Goal: Task Accomplishment & Management: Manage account settings

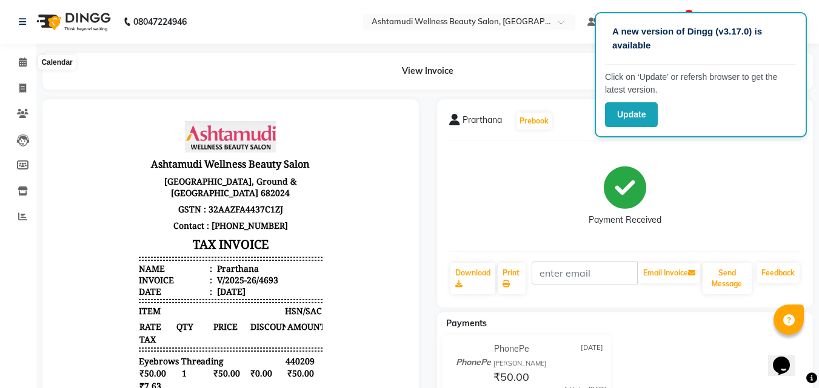
click at [22, 64] on icon at bounding box center [23, 62] width 8 height 9
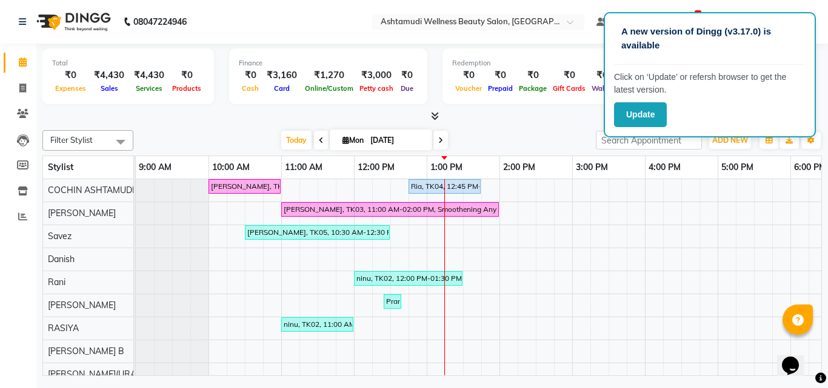
click at [438, 116] on icon at bounding box center [435, 116] width 8 height 9
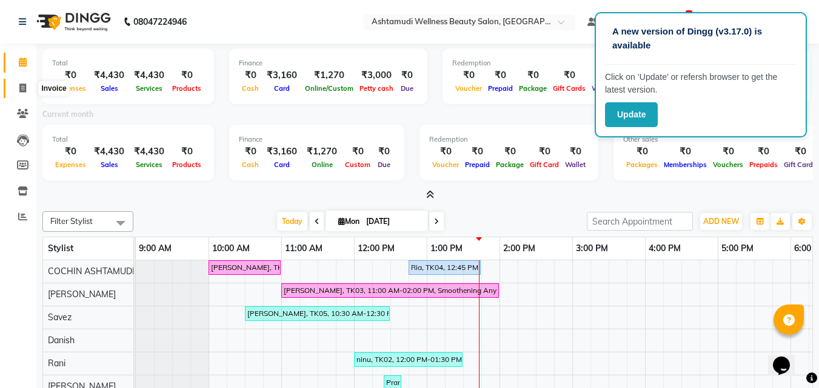
drag, startPoint x: 22, startPoint y: 84, endPoint x: 29, endPoint y: 94, distance: 12.6
click at [22, 84] on icon at bounding box center [22, 88] width 7 height 9
select select "service"
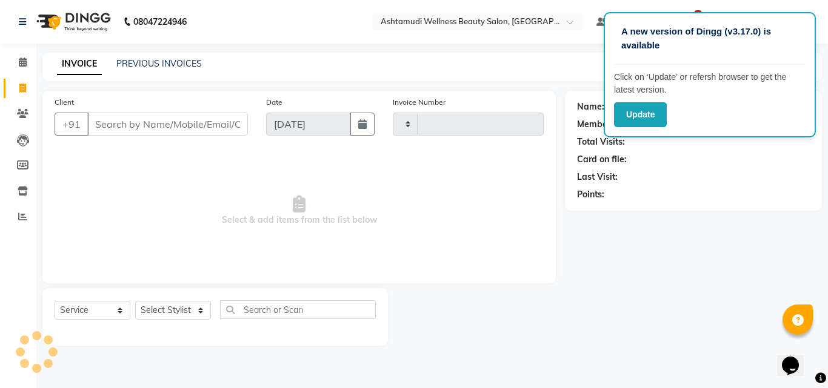
type input "4694"
select select "4632"
click at [167, 313] on select "Select Stylist [PERSON_NAME](URAJ) [PERSON_NAME] COCHIN ASHTAMUDI Danish [PERSO…" at bounding box center [174, 310] width 79 height 19
select select "88283"
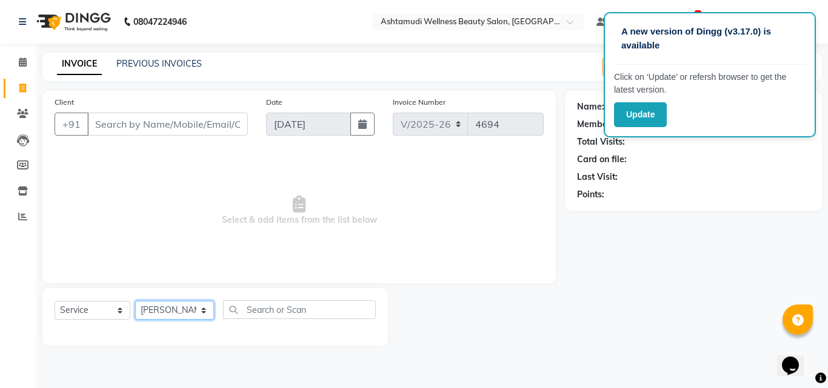
click at [135, 301] on select "Select Stylist Aiswarya B Ankith(URAJ) BINU MANGAR COCHIN ASHTAMUDI Danish Diks…" at bounding box center [174, 310] width 79 height 19
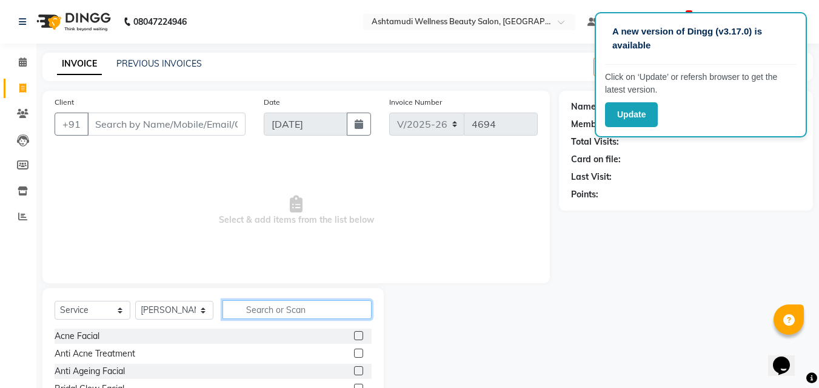
click at [279, 312] on input "text" at bounding box center [297, 310] width 150 height 19
type input "u cut"
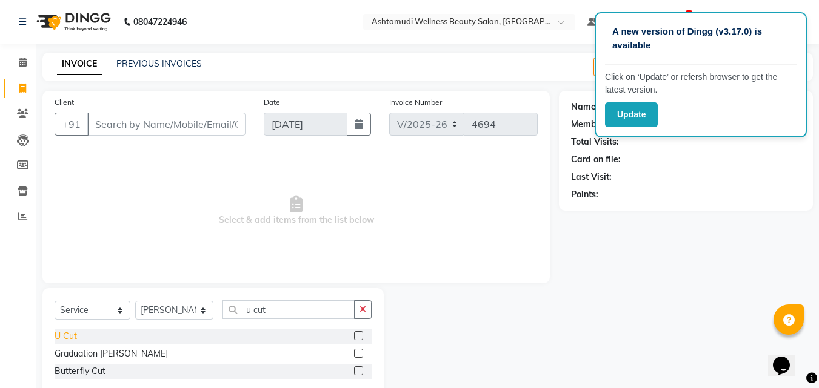
click at [62, 335] on div "U Cut" at bounding box center [66, 336] width 22 height 13
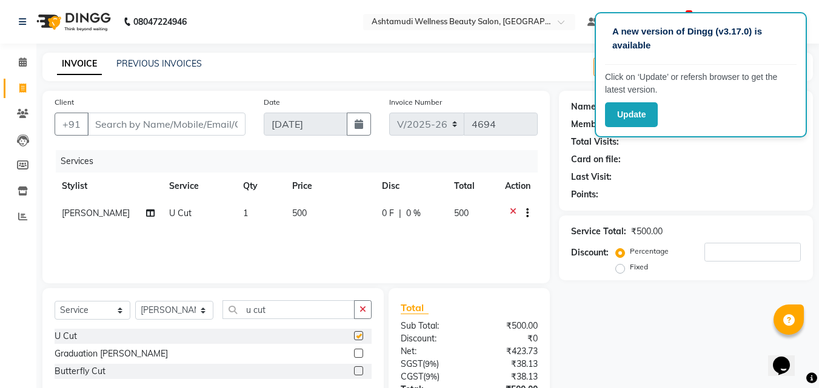
checkbox input "false"
click at [295, 315] on input "u cut" at bounding box center [288, 310] width 133 height 19
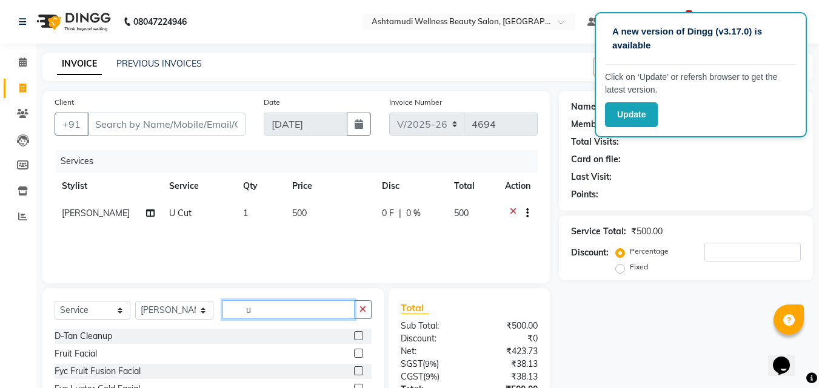
type input "u"
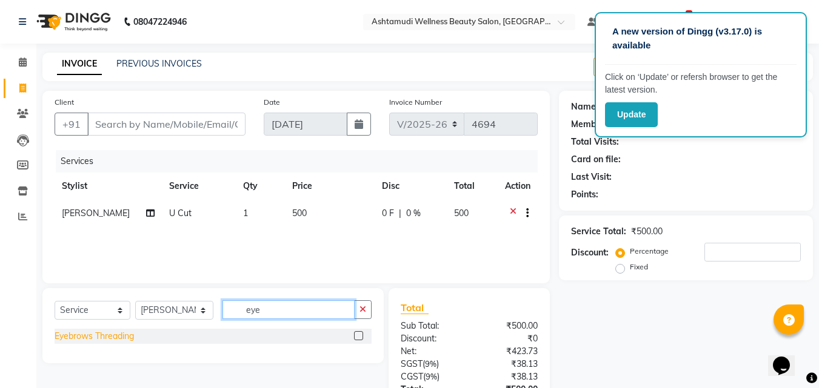
type input "eye"
drag, startPoint x: 87, startPoint y: 336, endPoint x: 264, endPoint y: 327, distance: 177.2
click at [92, 336] on div "Eyebrows Threading" at bounding box center [94, 336] width 79 height 13
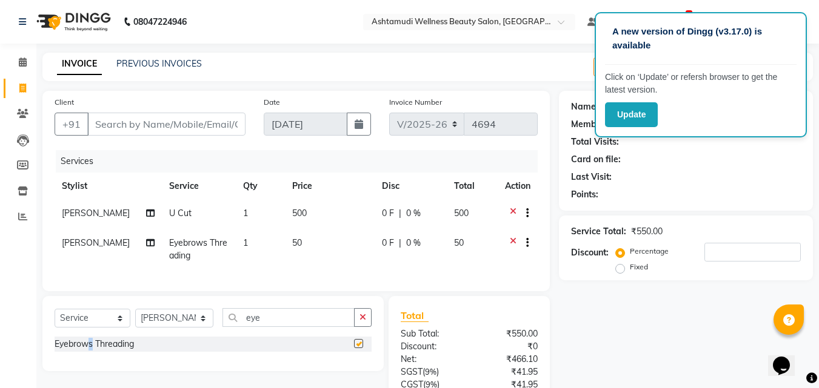
checkbox input "false"
click at [264, 327] on input "eye" at bounding box center [288, 317] width 133 height 19
type input "for"
click at [99, 351] on div "Forehead Threading" at bounding box center [94, 344] width 78 height 13
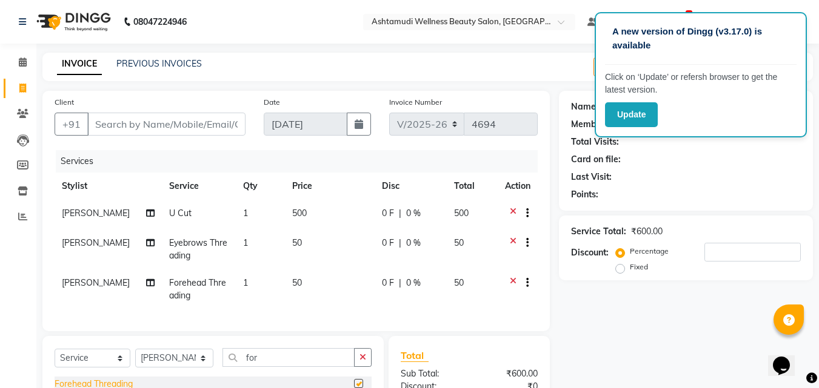
checkbox input "false"
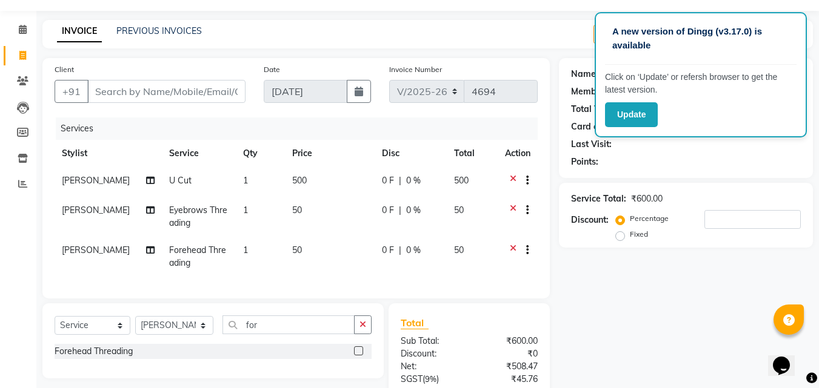
scroll to position [61, 0]
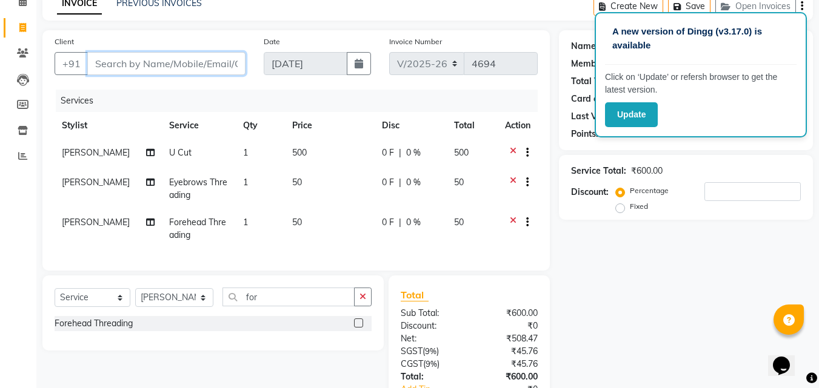
click at [102, 64] on input "Client" at bounding box center [166, 63] width 158 height 23
type input "9"
type input "0"
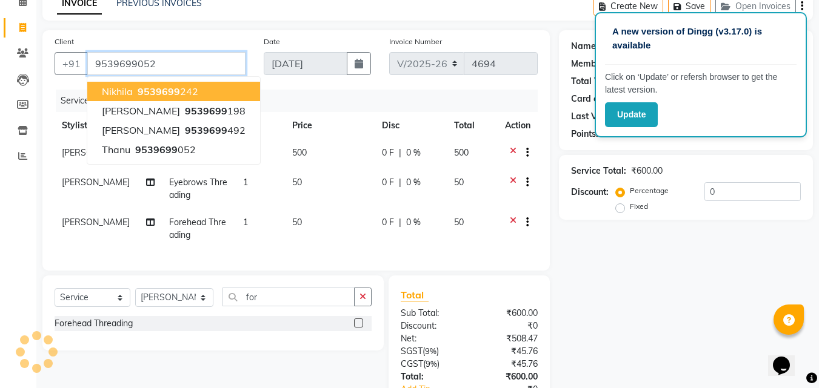
type input "9539699052"
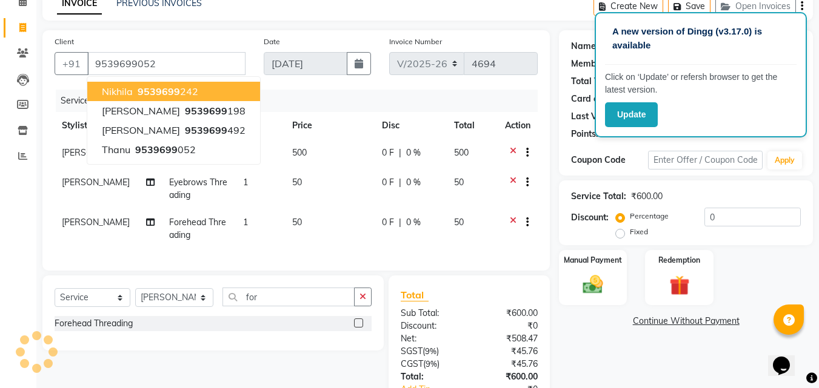
select select "1: Object"
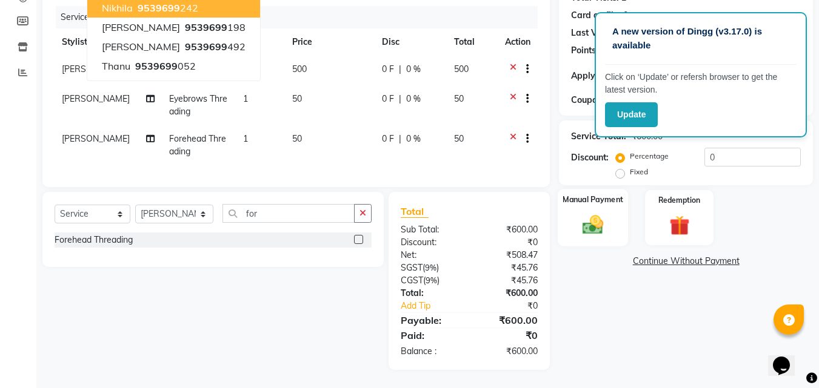
scroll to position [153, 0]
click at [604, 213] on img at bounding box center [593, 225] width 34 height 24
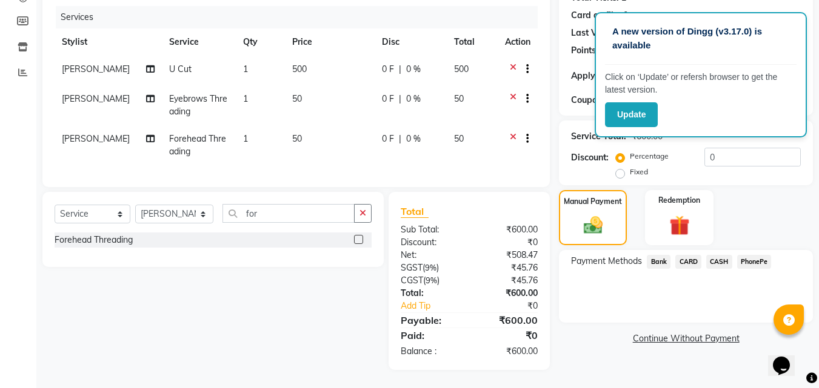
click at [688, 255] on span "CARD" at bounding box center [688, 262] width 26 height 14
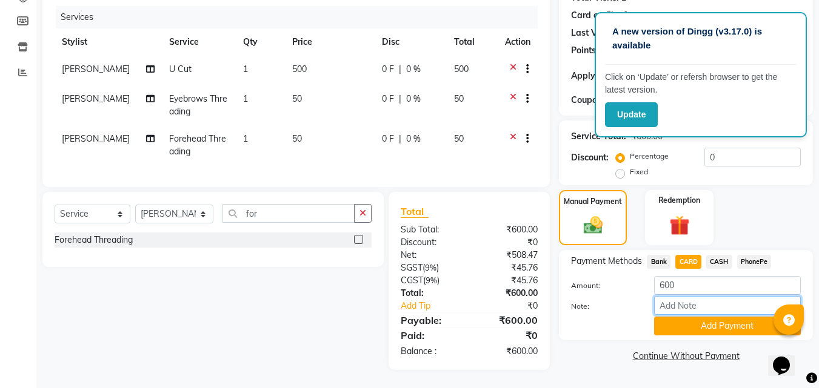
click at [665, 296] on input "Note:" at bounding box center [727, 305] width 147 height 19
type input "Aiswarya"
click at [710, 321] on button "Add Payment" at bounding box center [727, 326] width 147 height 19
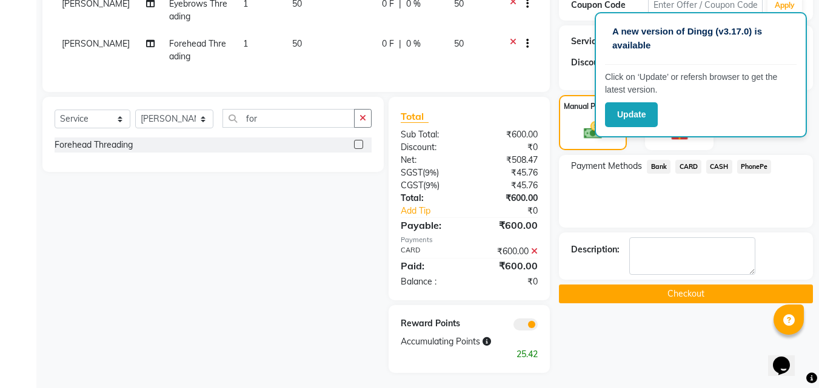
scroll to position [251, 0]
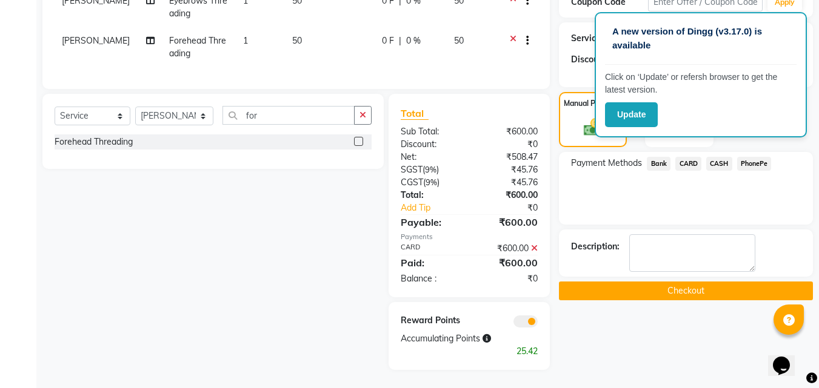
click at [695, 285] on button "Checkout" at bounding box center [686, 291] width 254 height 19
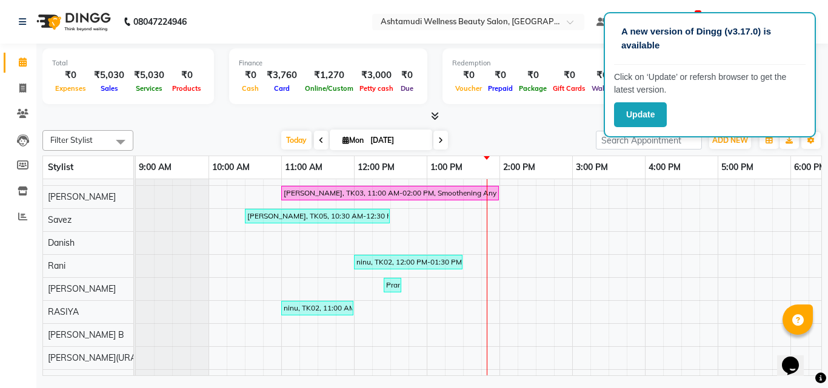
click at [294, 31] on nav "08047224946 Select Location × Ashtamudi Wellness Beauty Salon, Cochin Default P…" at bounding box center [414, 22] width 828 height 44
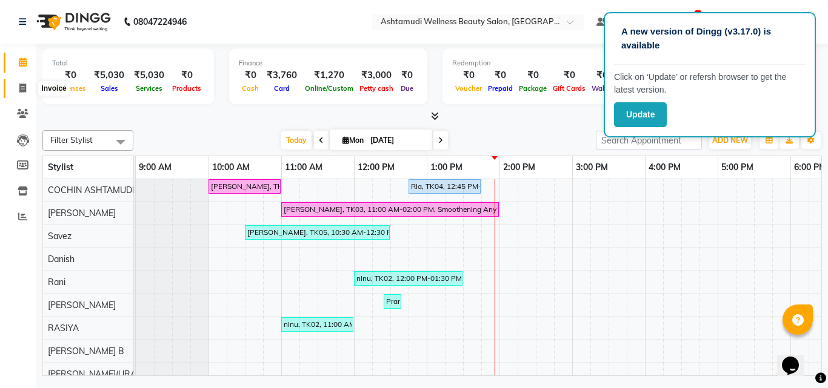
click at [19, 90] on icon at bounding box center [22, 88] width 7 height 9
select select "service"
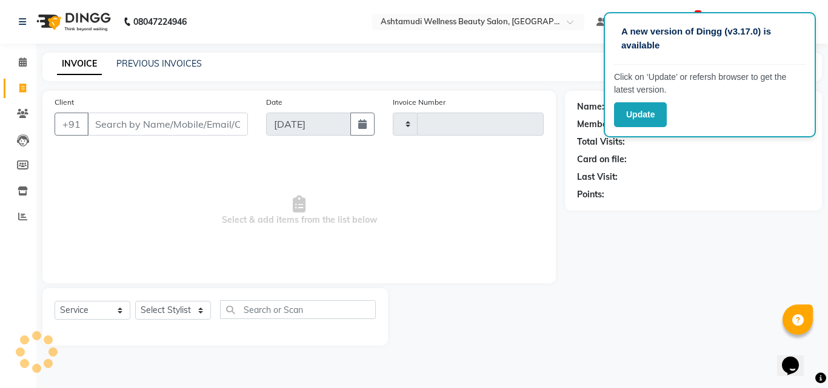
type input "4695"
select select "4632"
click at [125, 131] on input "Client" at bounding box center [167, 124] width 161 height 23
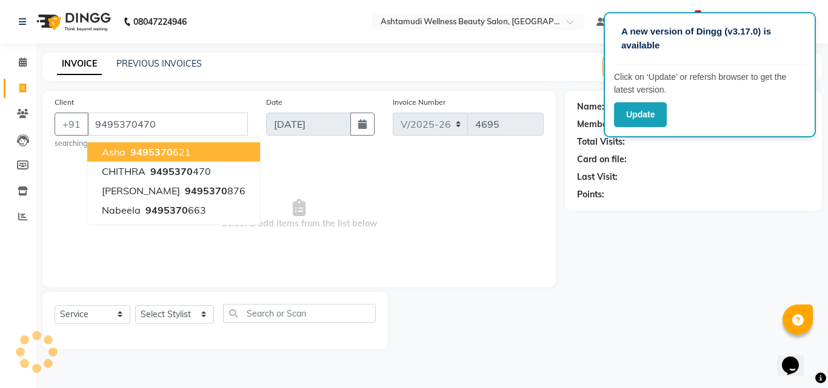
type input "9495370470"
click at [336, 184] on span "Select & add items from the list below" at bounding box center [299, 214] width 489 height 121
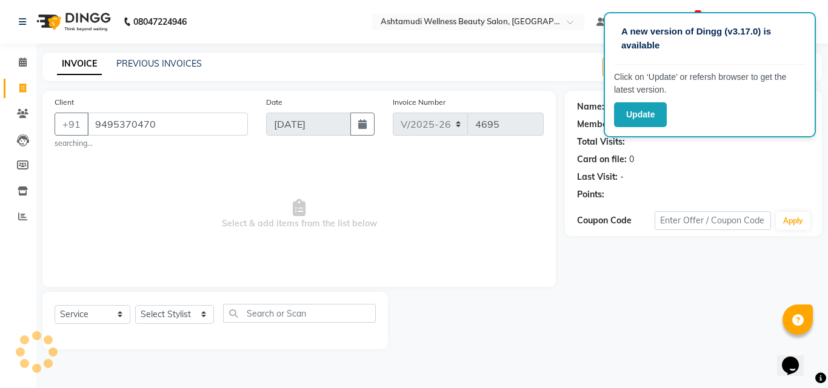
select select "1: Object"
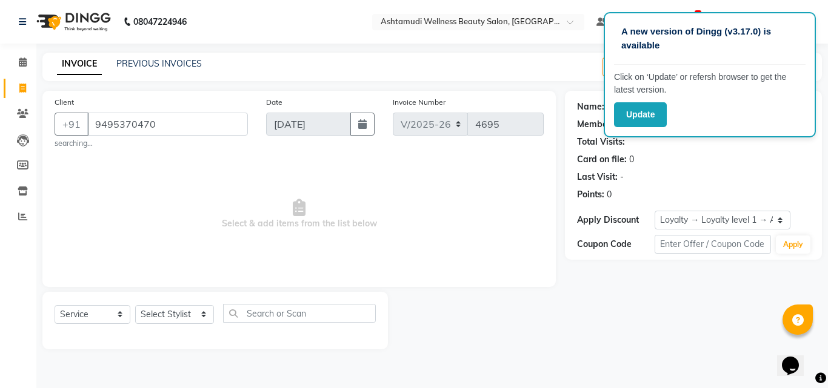
click at [476, 78] on div "INVOICE PREVIOUS INVOICES Create New Save Open Invoices" at bounding box center [431, 67] width 779 height 28
click at [148, 310] on select "Select Stylist [PERSON_NAME](URAJ) [PERSON_NAME] COCHIN ASHTAMUDI Danish [PERSO…" at bounding box center [174, 314] width 79 height 19
select select "88294"
click at [135, 305] on select "Select Stylist [PERSON_NAME](URAJ) [PERSON_NAME] COCHIN ASHTAMUDI Danish [PERSO…" at bounding box center [174, 314] width 79 height 19
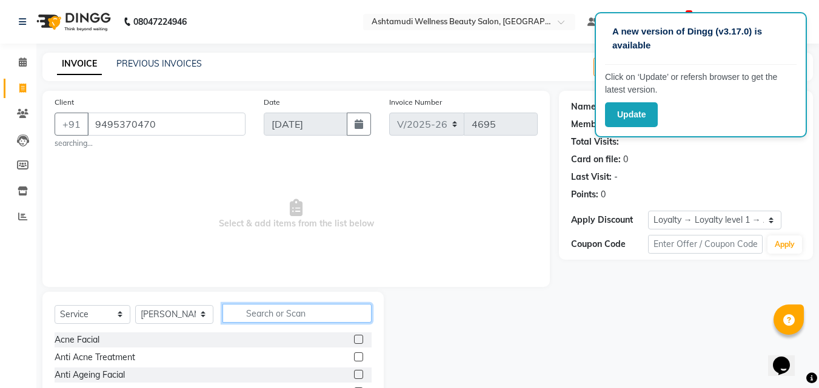
click at [281, 323] on input "text" at bounding box center [297, 313] width 150 height 19
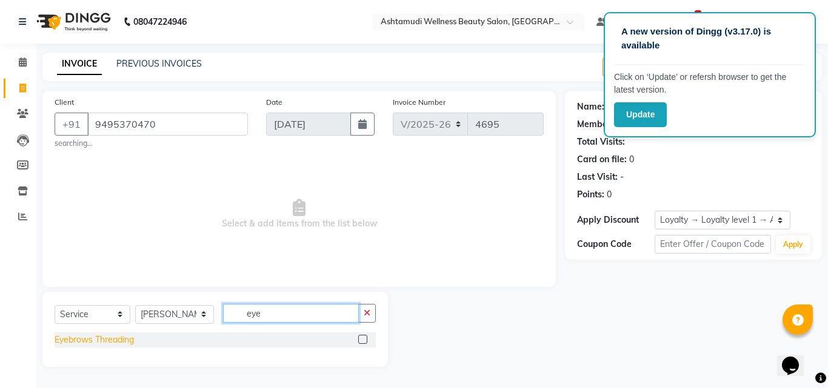
type input "eye"
click at [78, 342] on div "Eyebrows Threading" at bounding box center [94, 340] width 79 height 13
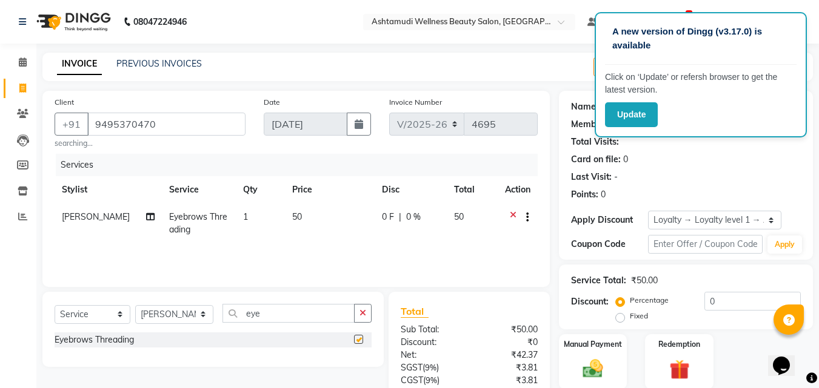
checkbox input "false"
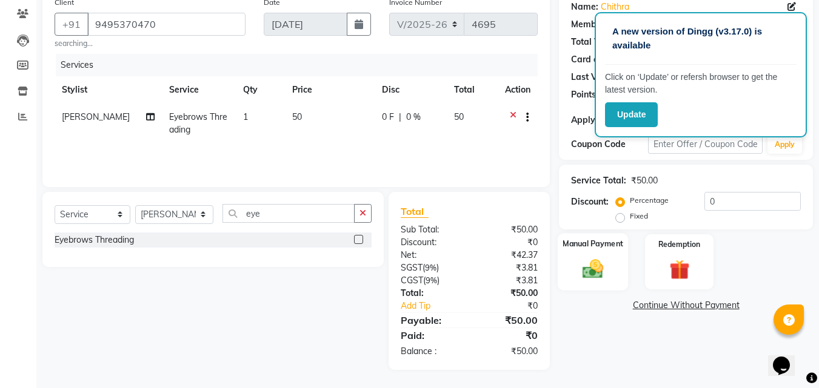
click at [605, 251] on div "Manual Payment" at bounding box center [593, 262] width 71 height 58
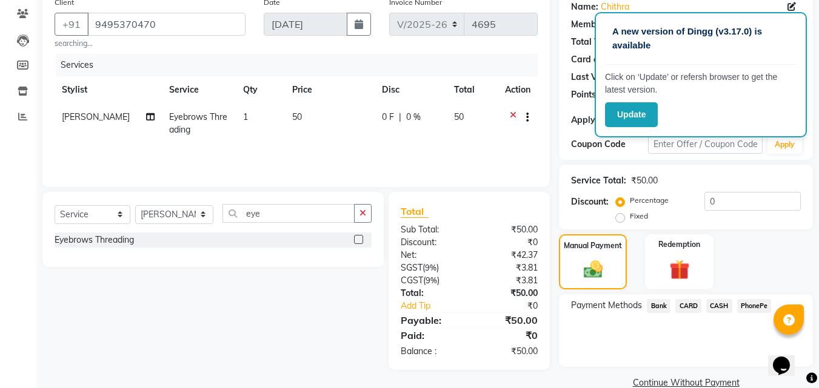
click at [752, 306] on span "PhonePe" at bounding box center [754, 306] width 35 height 14
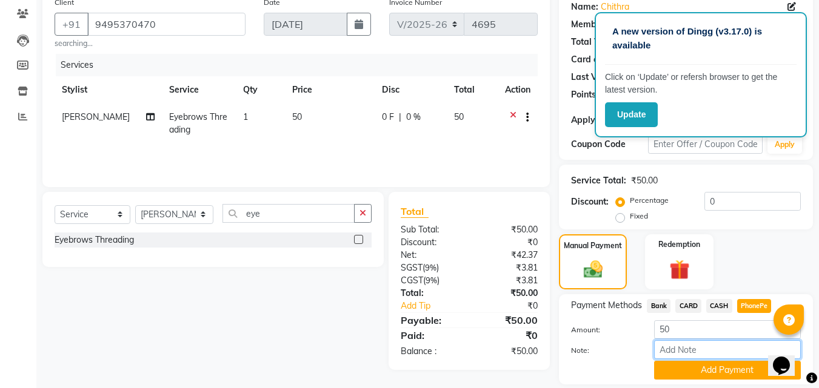
drag, startPoint x: 748, startPoint y: 313, endPoint x: 710, endPoint y: 354, distance: 55.3
click at [710, 354] on input "Note:" at bounding box center [727, 350] width 147 height 19
type input "[PERSON_NAME]"
click at [715, 367] on button "Add Payment" at bounding box center [727, 370] width 147 height 19
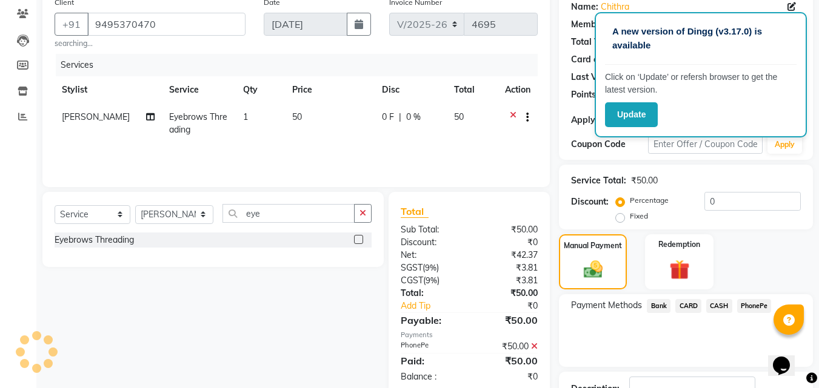
scroll to position [185, 0]
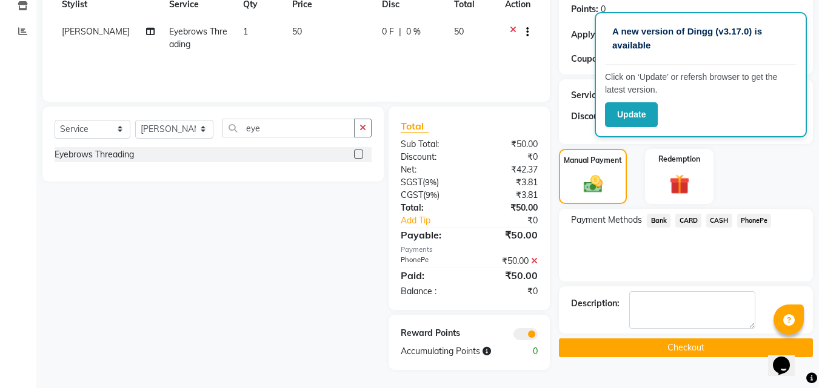
click at [709, 353] on button "Checkout" at bounding box center [686, 348] width 254 height 19
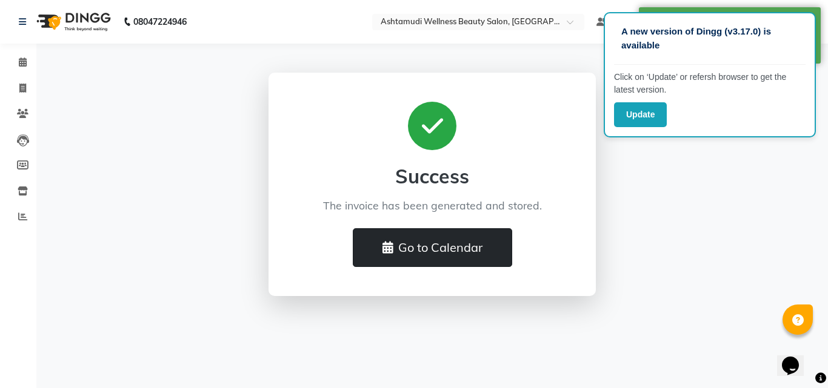
click at [422, 239] on button "Go to Calendar" at bounding box center [432, 247] width 159 height 39
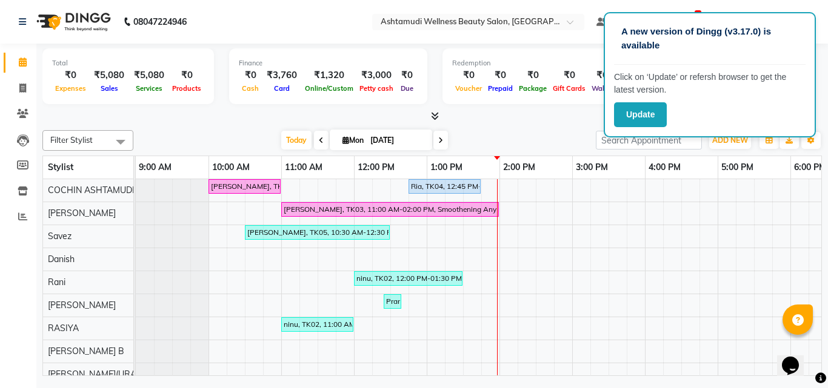
click at [435, 115] on icon at bounding box center [435, 116] width 8 height 9
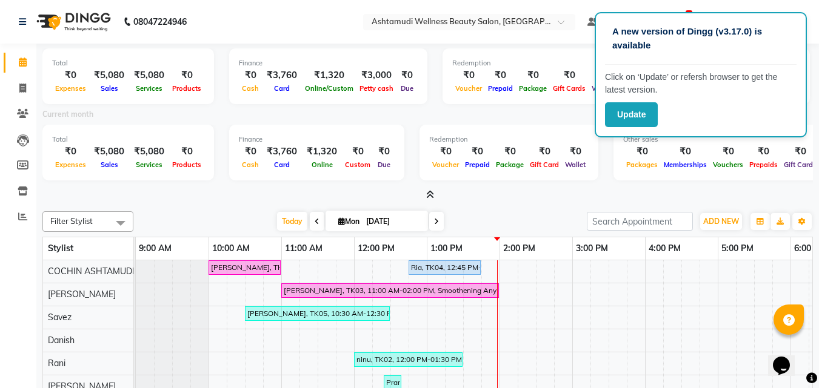
click at [431, 196] on icon at bounding box center [430, 194] width 8 height 9
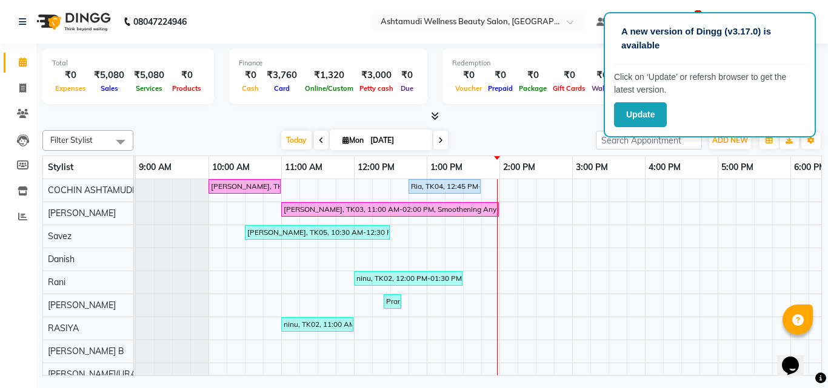
click at [525, 33] on nav "08047224946 Select Location × Ashtamudi Wellness Beauty Salon, Cochin Default P…" at bounding box center [414, 22] width 828 height 44
click at [526, 55] on div "Redemption ₹0 Voucher ₹0 Prepaid ₹0 Package ₹0 Gift Cards ₹0 Wallet" at bounding box center [533, 76] width 182 height 56
click at [18, 90] on span at bounding box center [22, 89] width 21 height 14
select select "service"
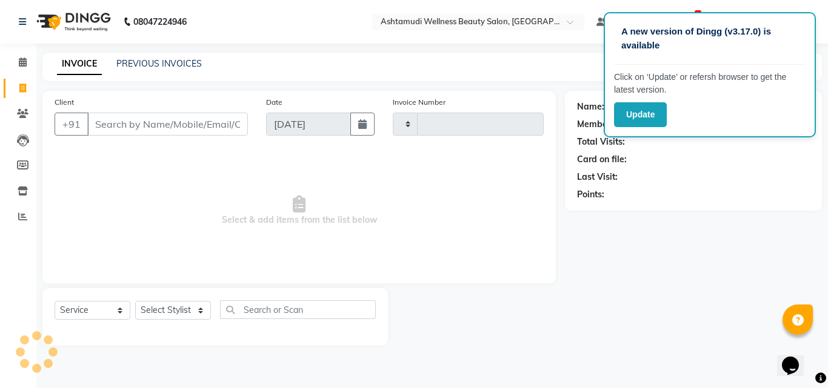
type input "4696"
select select "4632"
click at [159, 311] on select "Select Stylist Aiswarya B Ankith(URAJ) BINU MANGAR COCHIN ASHTAMUDI Danish Diks…" at bounding box center [174, 310] width 79 height 19
select select "88283"
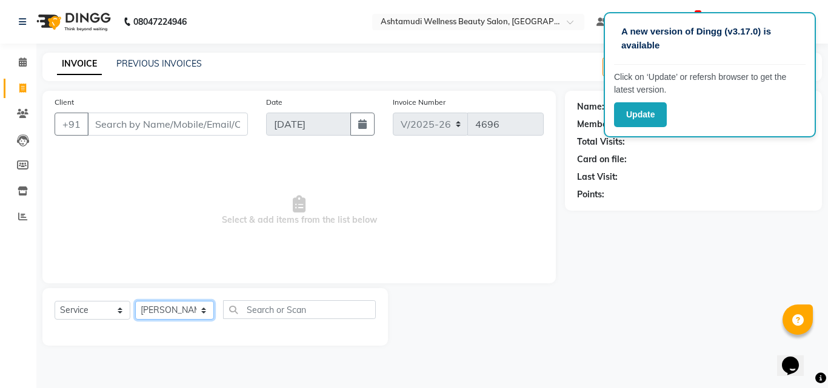
click at [135, 301] on select "Select Stylist Aiswarya B Ankith(URAJ) BINU MANGAR COCHIN ASHTAMUDI Danish Diks…" at bounding box center [174, 310] width 79 height 19
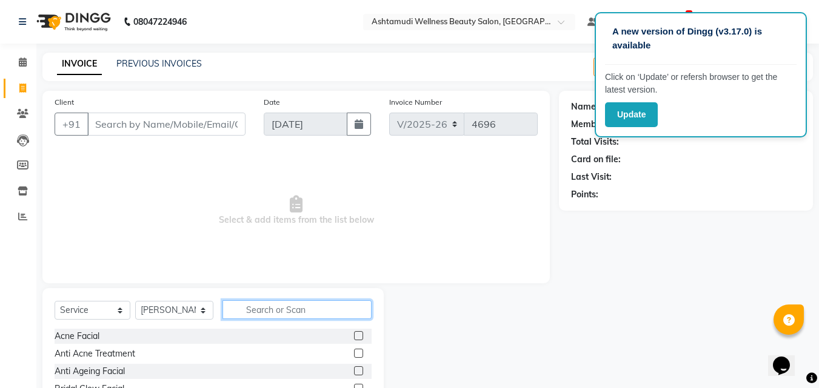
click at [268, 307] on input "text" at bounding box center [297, 310] width 150 height 19
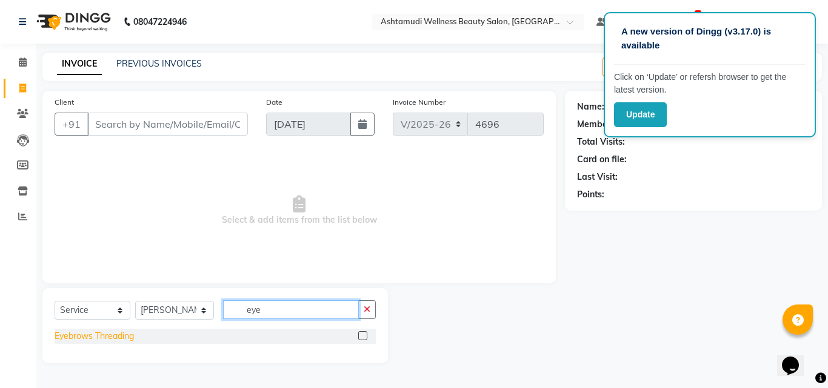
type input "eye"
click at [109, 337] on div "Eyebrows Threading" at bounding box center [94, 336] width 79 height 13
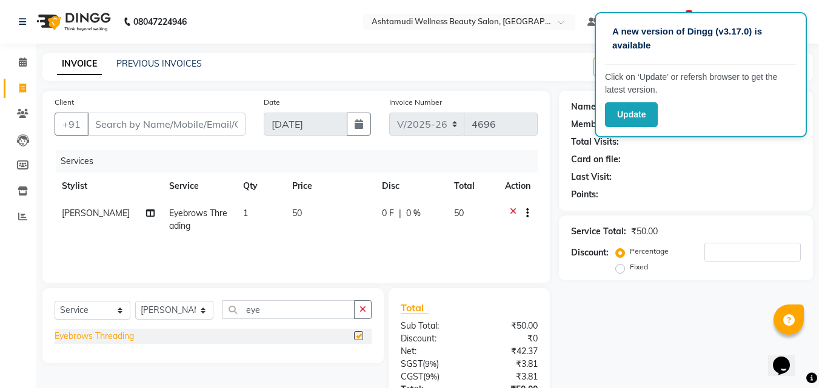
checkbox input "false"
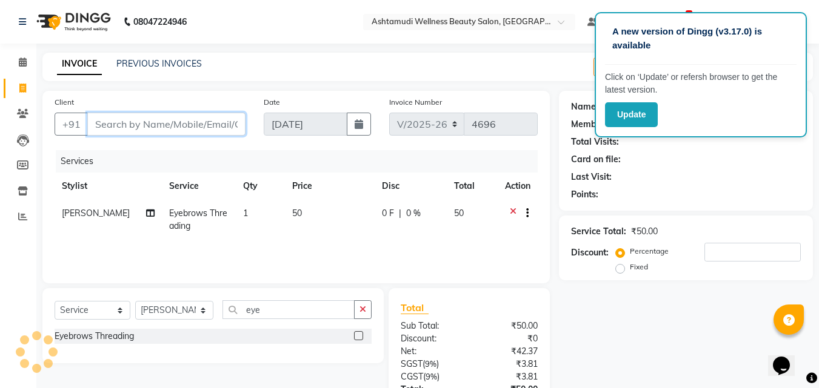
click at [136, 134] on input "Client" at bounding box center [166, 124] width 158 height 23
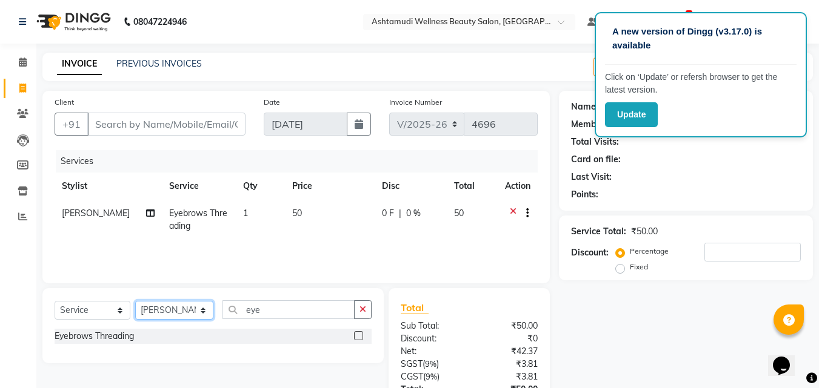
click at [175, 315] on select "Select Stylist Aiswarya B Ankith(URAJ) BINU MANGAR COCHIN ASHTAMUDI Danish Diks…" at bounding box center [174, 310] width 78 height 19
select select "45927"
click at [135, 301] on select "Select Stylist Aiswarya B Ankith(URAJ) BINU MANGAR COCHIN ASHTAMUDI Danish Diks…" at bounding box center [174, 310] width 78 height 19
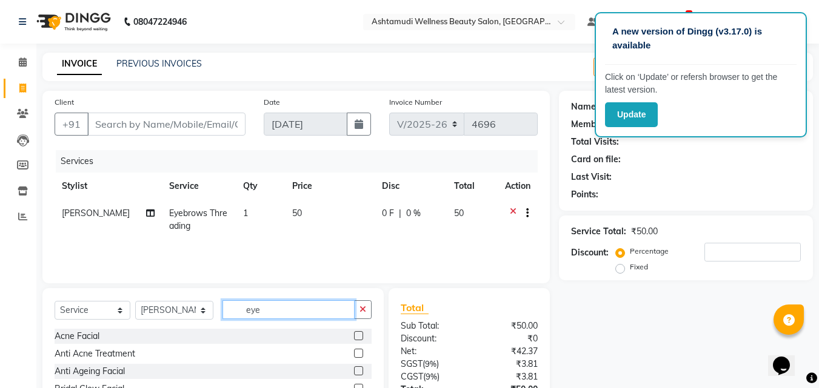
click at [262, 303] on input "eye" at bounding box center [288, 310] width 133 height 19
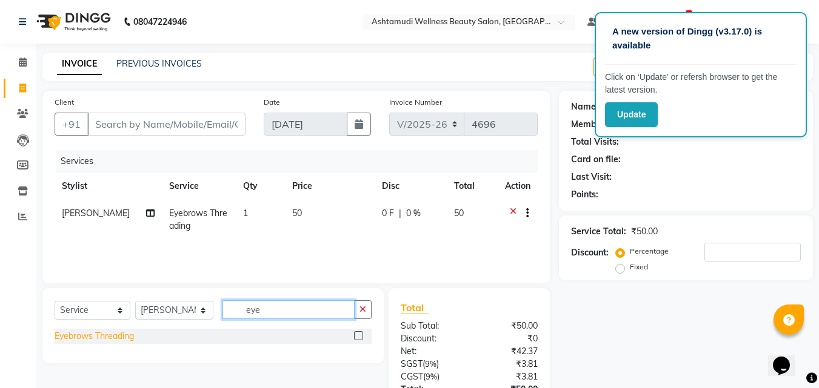
type input "eye"
click at [127, 336] on div "Eyebrows Threading" at bounding box center [94, 336] width 79 height 13
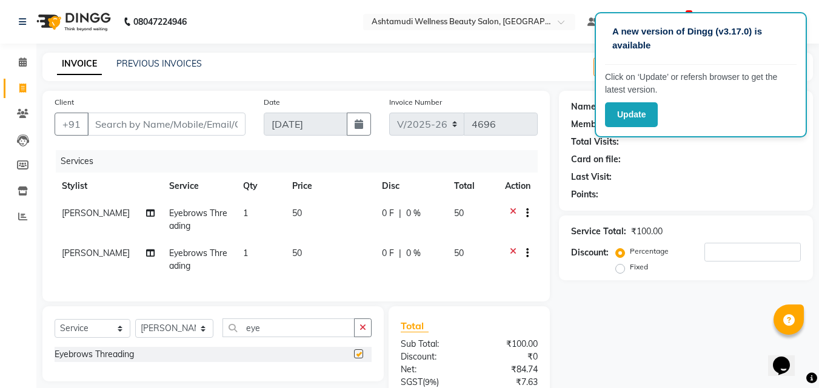
checkbox input "false"
click at [131, 125] on input "Client" at bounding box center [166, 124] width 158 height 23
click at [107, 123] on input "Client" at bounding box center [166, 124] width 158 height 23
type input "7"
type input "0"
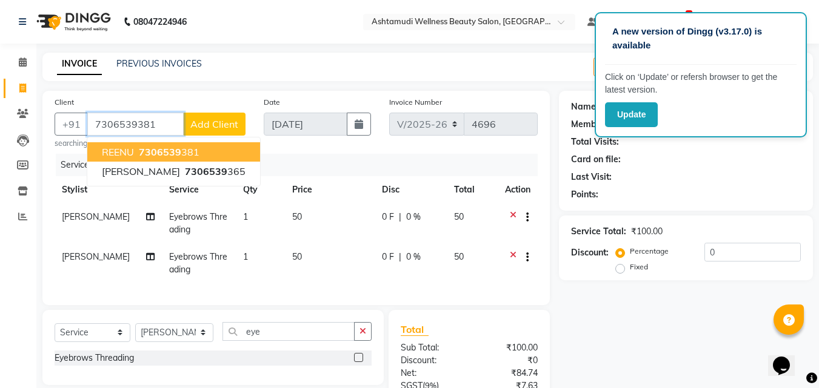
type input "7306539381"
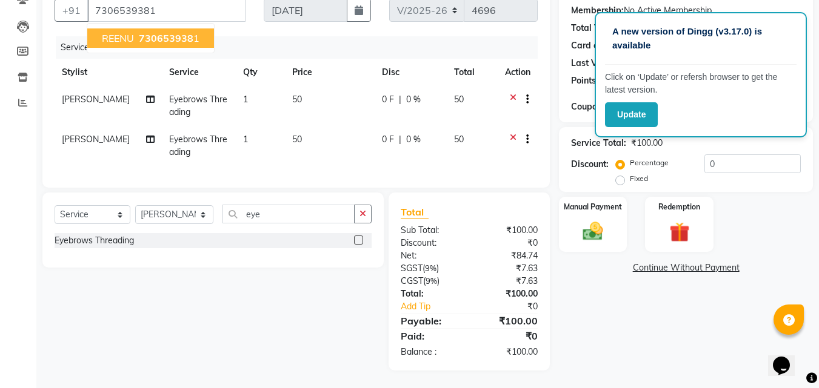
scroll to position [124, 0]
click at [578, 219] on img at bounding box center [593, 231] width 34 height 24
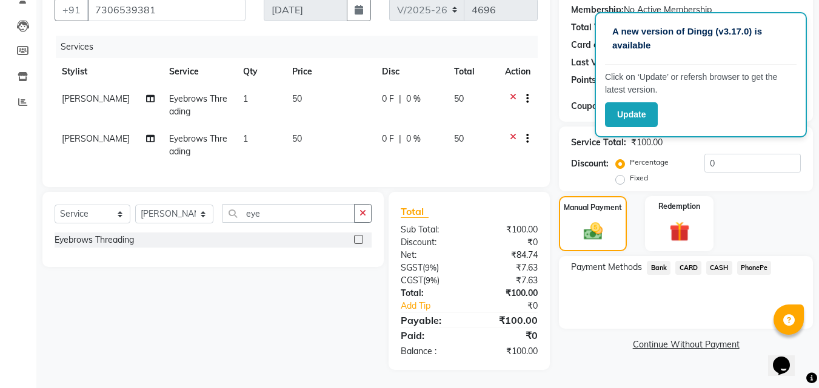
click at [744, 261] on span "PhonePe" at bounding box center [754, 268] width 35 height 14
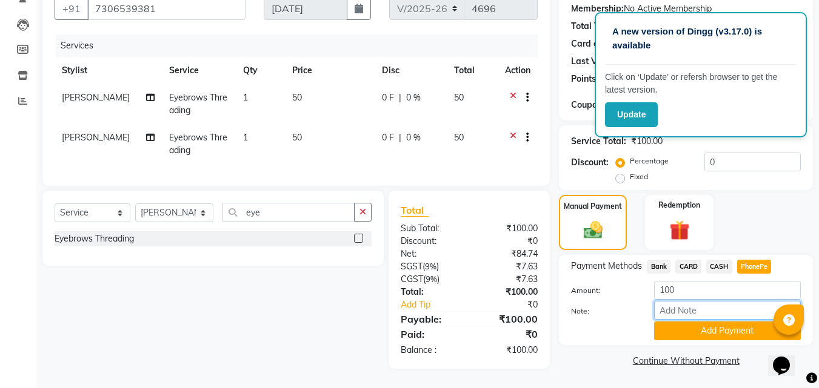
click at [710, 301] on input "Note:" at bounding box center [727, 310] width 147 height 19
type input "Aiswarya"
click at [714, 330] on button "Add Payment" at bounding box center [727, 331] width 147 height 19
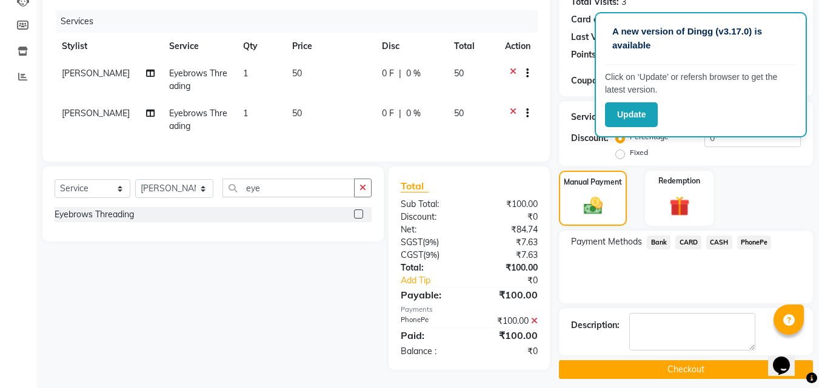
scroll to position [149, 0]
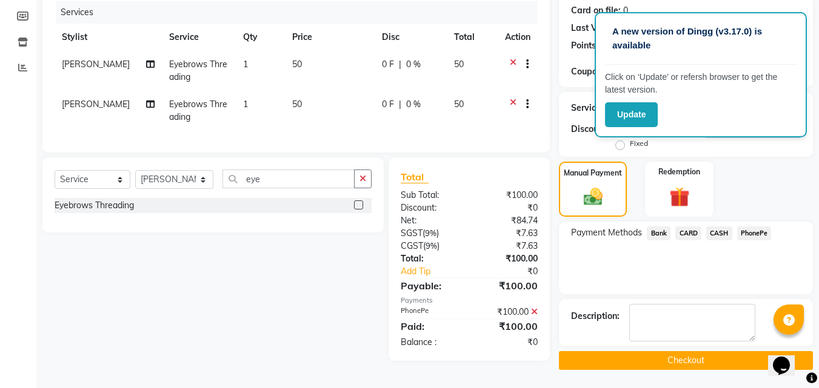
click at [668, 359] on button "Checkout" at bounding box center [686, 360] width 254 height 19
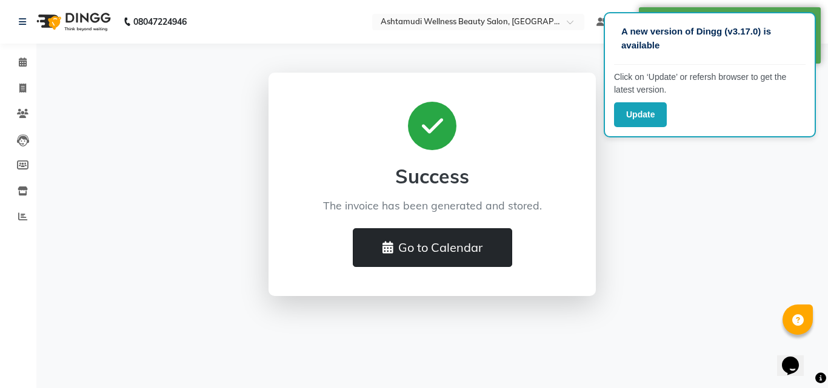
click at [421, 250] on button "Go to Calendar" at bounding box center [432, 247] width 159 height 39
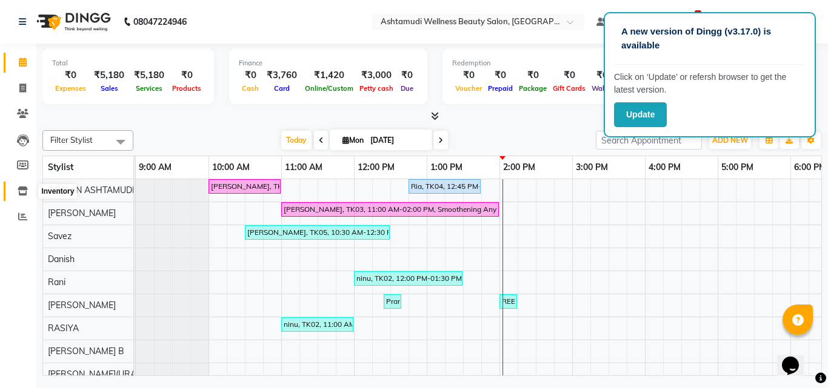
click at [23, 185] on span at bounding box center [22, 192] width 21 height 14
select select
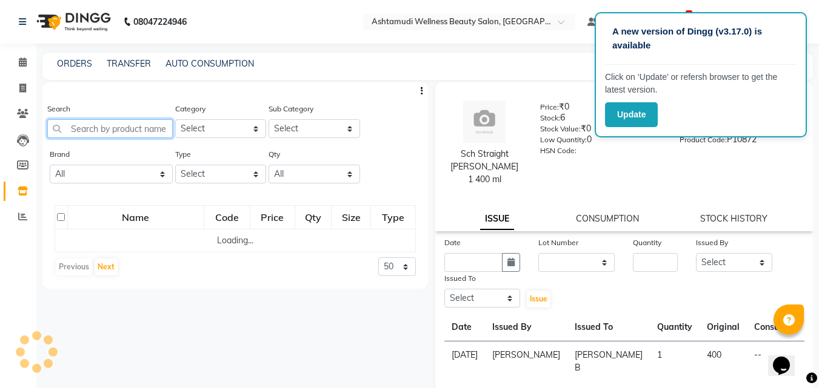
click at [82, 126] on input "text" at bounding box center [109, 128] width 125 height 19
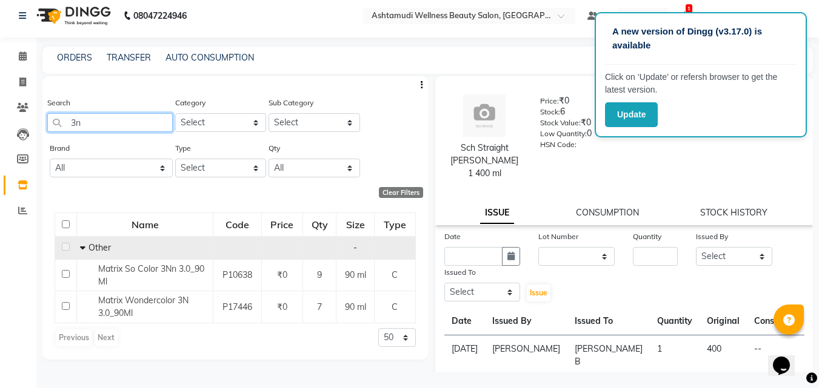
scroll to position [8, 0]
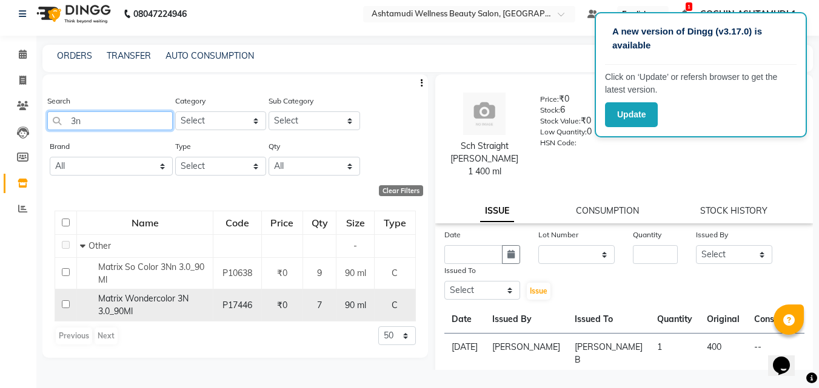
type input "3n"
click at [65, 304] on input "checkbox" at bounding box center [66, 305] width 8 height 8
checkbox input "true"
select select
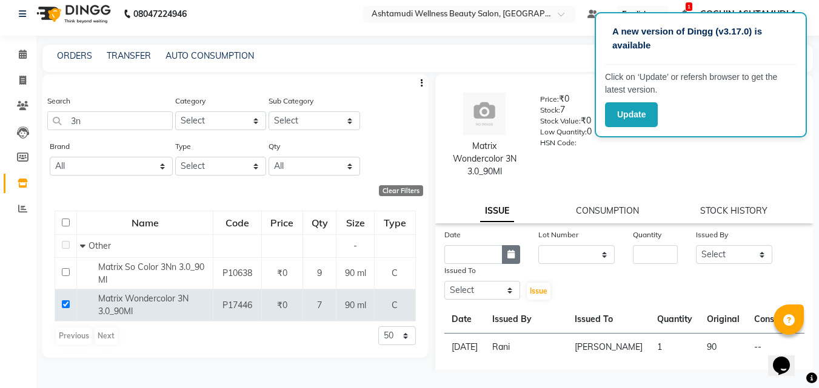
click at [514, 257] on button "button" at bounding box center [511, 254] width 18 height 19
select select "9"
select select "2025"
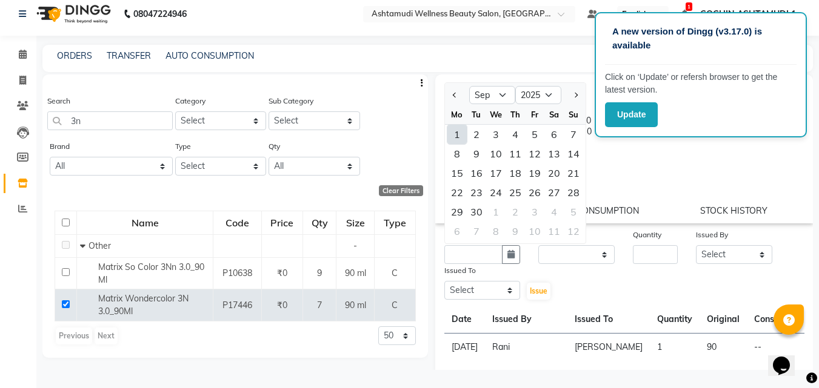
click at [459, 132] on div "1" at bounding box center [456, 134] width 19 height 19
type input "[DATE]"
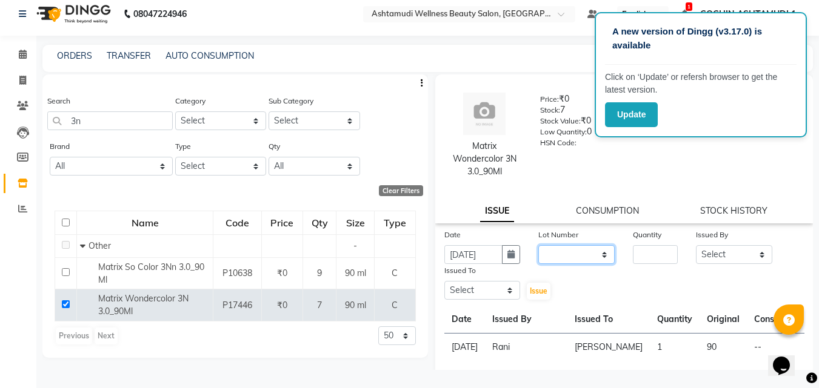
click at [585, 255] on select "None" at bounding box center [576, 254] width 76 height 19
select select "0: null"
click at [538, 245] on select "None" at bounding box center [576, 254] width 76 height 19
drag, startPoint x: 654, startPoint y: 241, endPoint x: 644, endPoint y: 255, distance: 17.8
click at [655, 241] on div "Quantity" at bounding box center [655, 236] width 45 height 17
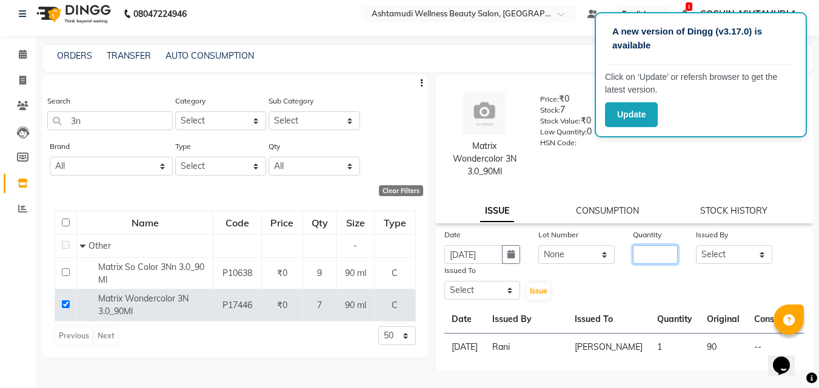
click at [637, 261] on input "number" at bounding box center [655, 254] width 45 height 19
type input "1"
click at [715, 248] on select "Select Aiswarya B Ankith(URAJ) BINU MANGAR COCHIN ASHTAMUDI Danish Diksha Thapa…" at bounding box center [734, 254] width 76 height 19
select select "44402"
click at [696, 245] on select "Select Aiswarya B Ankith(URAJ) BINU MANGAR COCHIN ASHTAMUDI Danish Diksha Thapa…" at bounding box center [734, 254] width 76 height 19
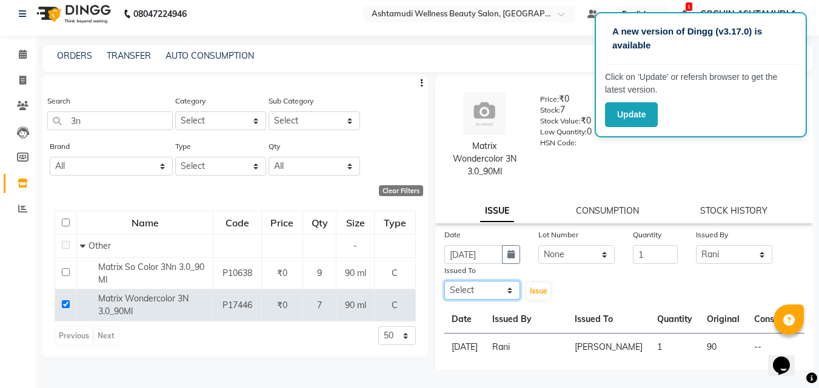
click at [474, 293] on select "Select Aiswarya B Ankith(URAJ) BINU MANGAR COCHIN ASHTAMUDI Danish Diksha Thapa…" at bounding box center [482, 290] width 76 height 19
select select "45926"
click at [444, 281] on select "Select Aiswarya B Ankith(URAJ) BINU MANGAR COCHIN ASHTAMUDI Danish Diksha Thapa…" at bounding box center [482, 290] width 76 height 19
click at [538, 289] on span "Issue" at bounding box center [539, 291] width 18 height 9
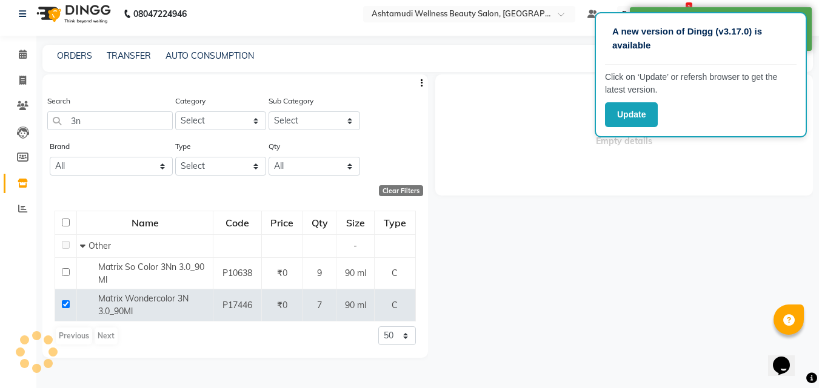
select select
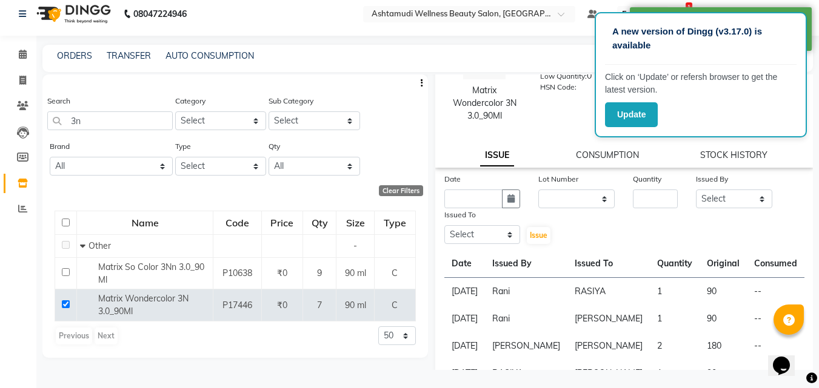
scroll to position [182, 0]
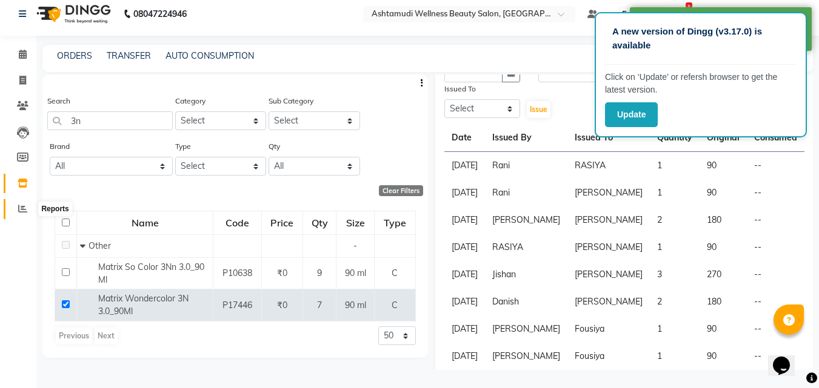
click at [20, 211] on icon at bounding box center [22, 208] width 9 height 9
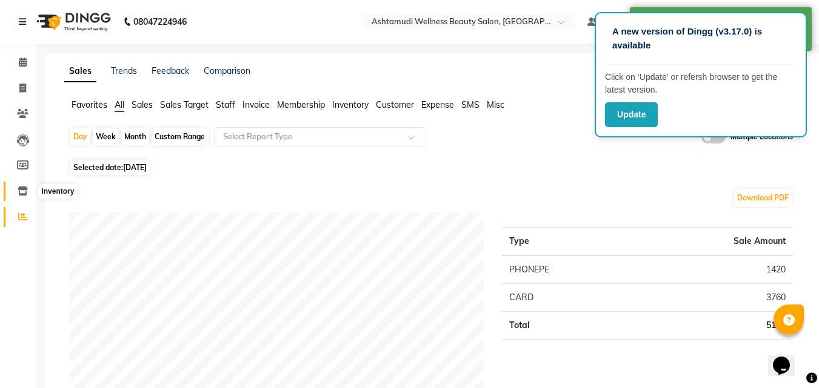
click at [23, 190] on icon at bounding box center [23, 191] width 10 height 9
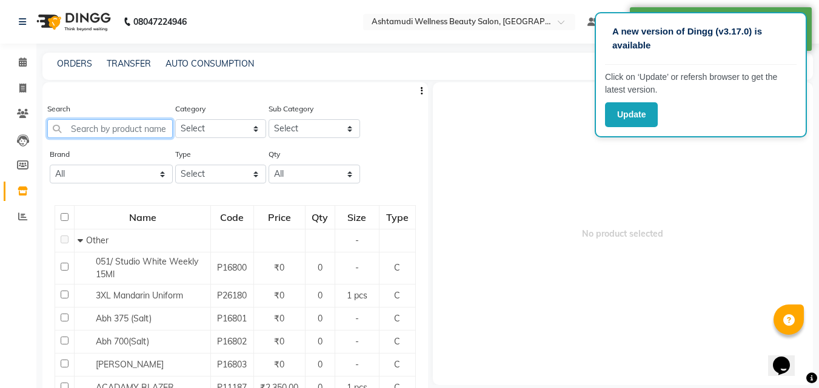
click at [102, 122] on input "text" at bounding box center [109, 128] width 125 height 19
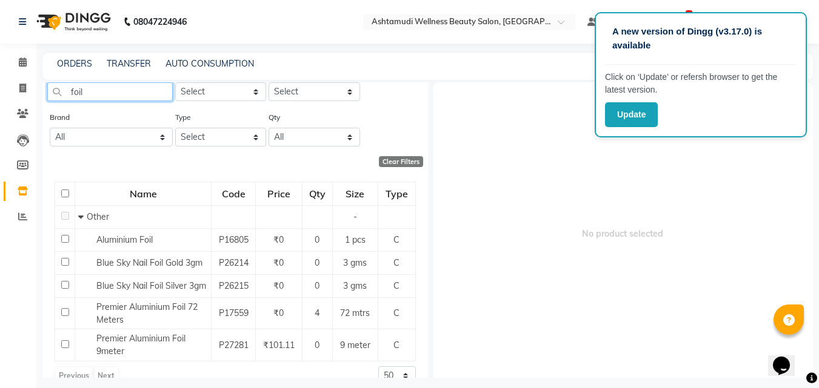
scroll to position [57, 0]
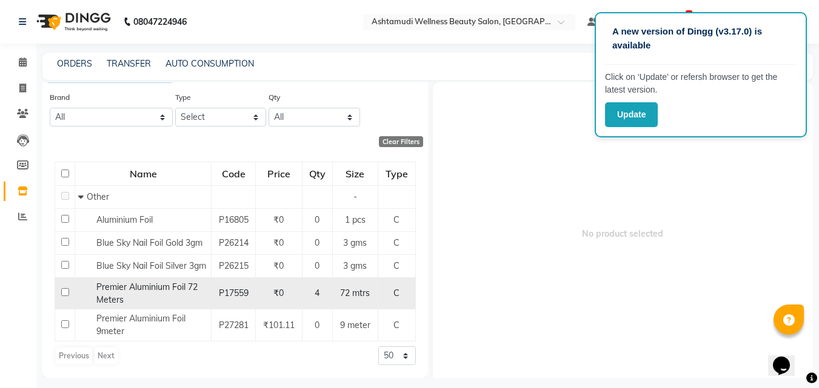
type input "foil"
drag, startPoint x: 63, startPoint y: 293, endPoint x: 75, endPoint y: 293, distance: 11.5
click at [63, 293] on input "checkbox" at bounding box center [65, 292] width 8 height 8
checkbox input "true"
select select
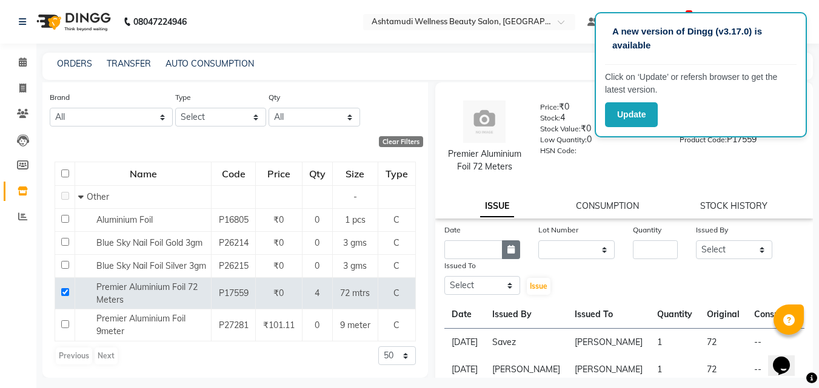
click at [507, 254] on icon "button" at bounding box center [510, 249] width 7 height 8
select select "9"
select select "2025"
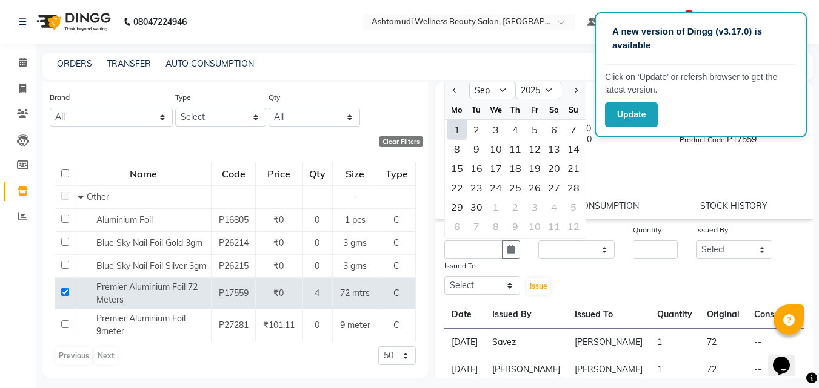
click at [455, 139] on div "1" at bounding box center [456, 129] width 19 height 19
type input "[DATE]"
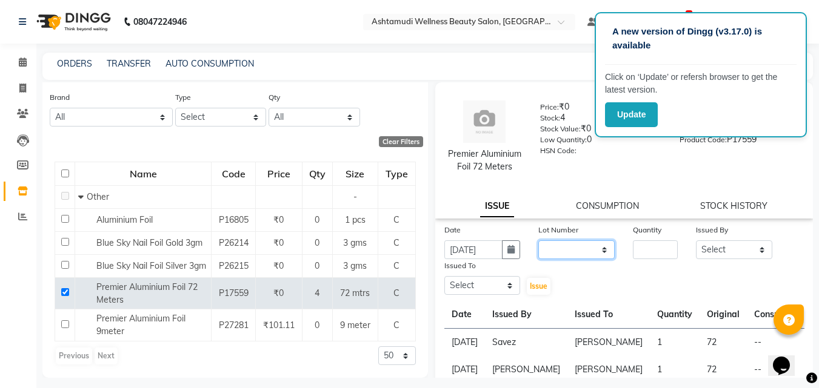
click at [559, 259] on select "None" at bounding box center [576, 250] width 76 height 19
select select "0: null"
click at [538, 253] on select "None" at bounding box center [576, 250] width 76 height 19
click at [654, 259] on input "number" at bounding box center [655, 250] width 45 height 19
type input "1"
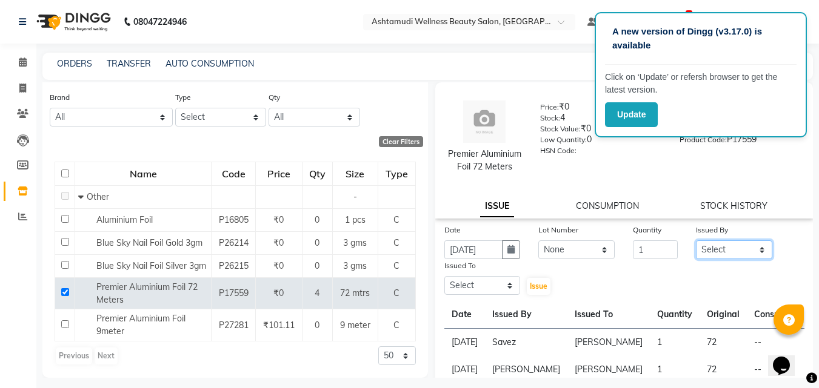
click at [733, 259] on select "Select Aiswarya B Ankith(URAJ) BINU MANGAR COCHIN ASHTAMUDI Danish Diksha Thapa…" at bounding box center [734, 250] width 76 height 19
select select "34115"
click at [696, 253] on select "Select Aiswarya B Ankith(URAJ) BINU MANGAR COCHIN ASHTAMUDI Danish Diksha Thapa…" at bounding box center [734, 250] width 76 height 19
click at [475, 293] on select "Select Aiswarya B Ankith(URAJ) BINU MANGAR COCHIN ASHTAMUDI Danish Diksha Thapa…" at bounding box center [482, 285] width 76 height 19
select select "77499"
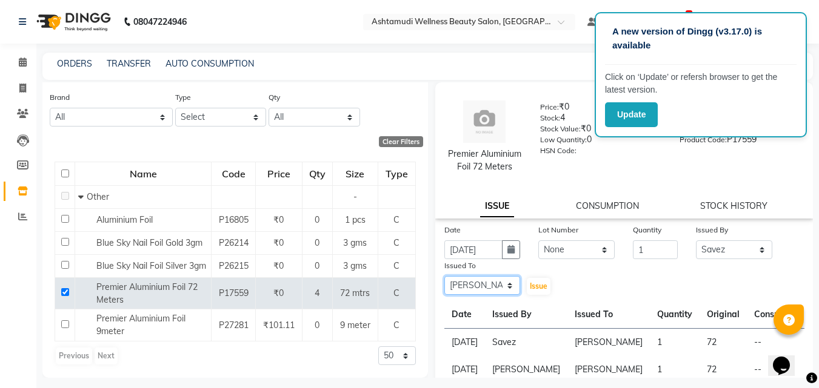
click at [444, 289] on select "Select Aiswarya B Ankith(URAJ) BINU MANGAR COCHIN ASHTAMUDI Danish Diksha Thapa…" at bounding box center [482, 285] width 76 height 19
click at [538, 291] on span "Issue" at bounding box center [539, 286] width 18 height 9
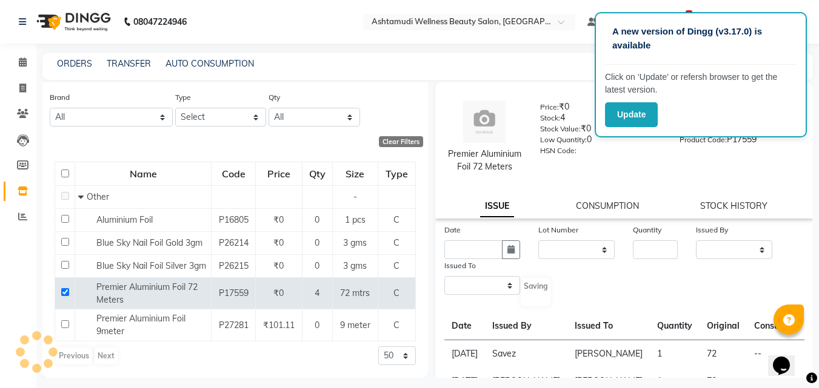
select select
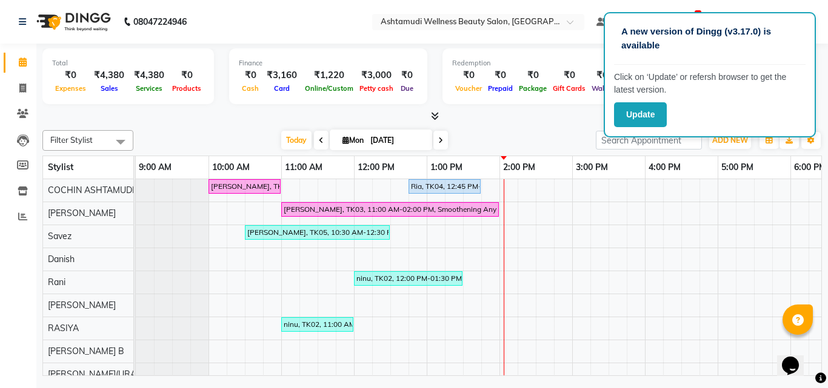
scroll to position [0, 187]
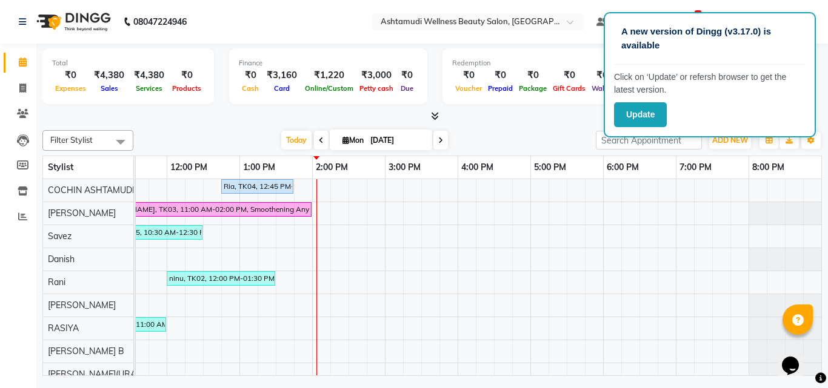
click at [436, 142] on span at bounding box center [440, 140] width 15 height 19
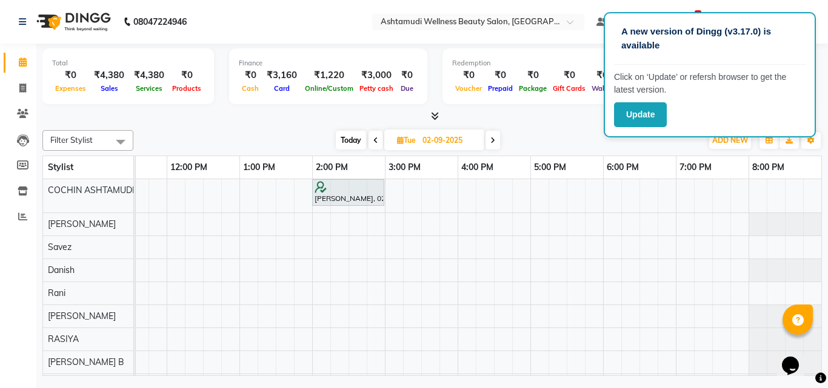
click at [494, 141] on icon at bounding box center [492, 140] width 5 height 7
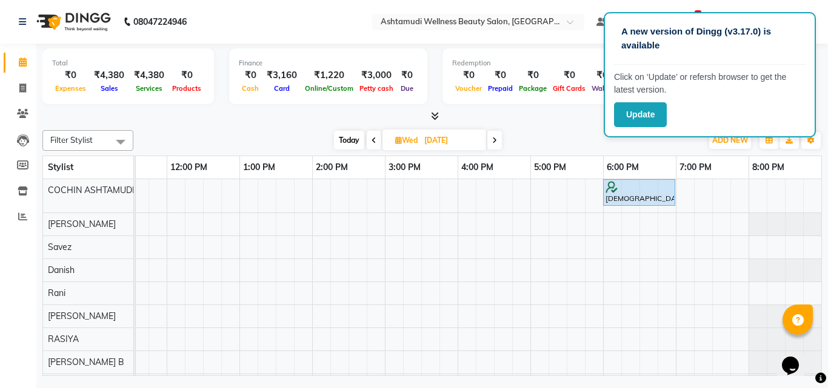
click at [359, 139] on span "Today" at bounding box center [349, 140] width 30 height 19
type input "[DATE]"
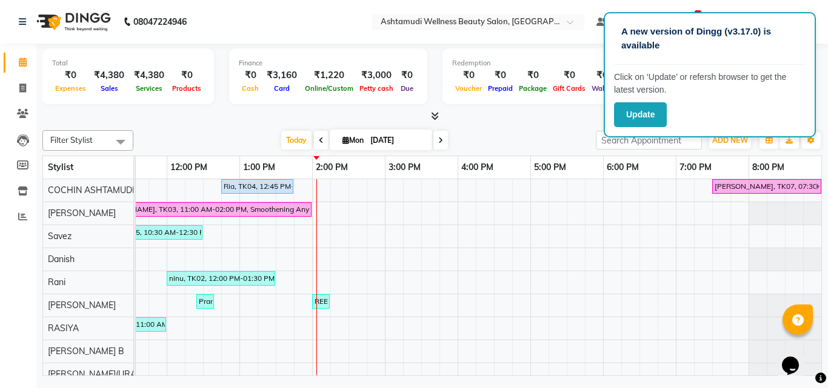
click at [351, 141] on span "Mon" at bounding box center [352, 140] width 27 height 9
select select "9"
select select "2025"
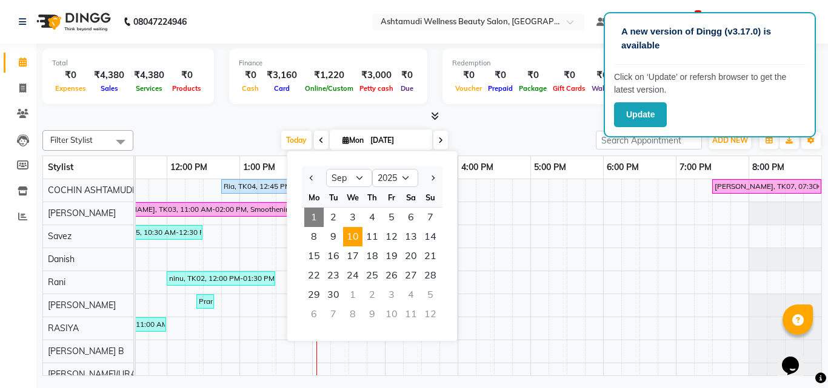
click at [353, 239] on span "10" at bounding box center [352, 236] width 19 height 19
type input "10-09-2025"
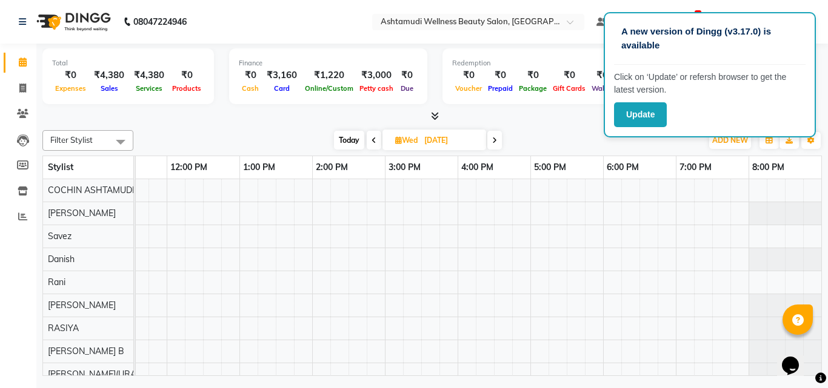
scroll to position [0, 0]
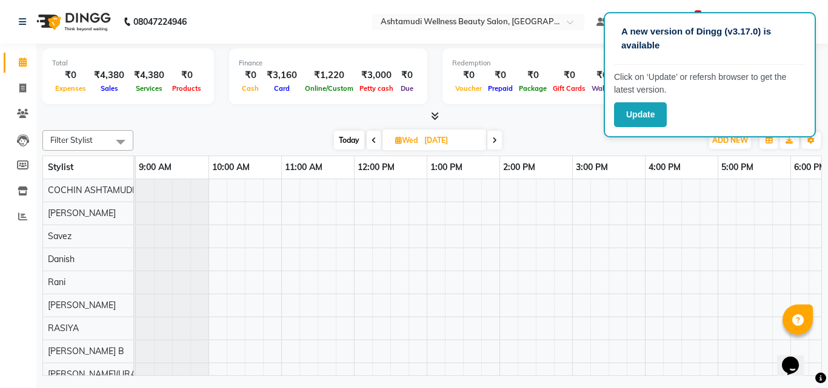
click at [244, 191] on div at bounding box center [572, 363] width 873 height 368
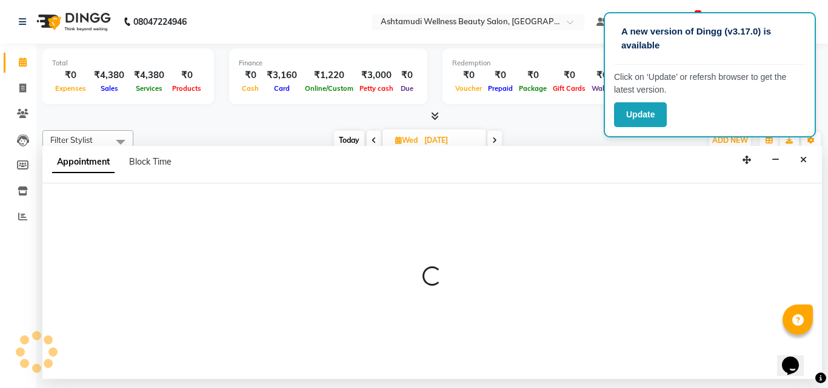
select select "27313"
select select "tentative"
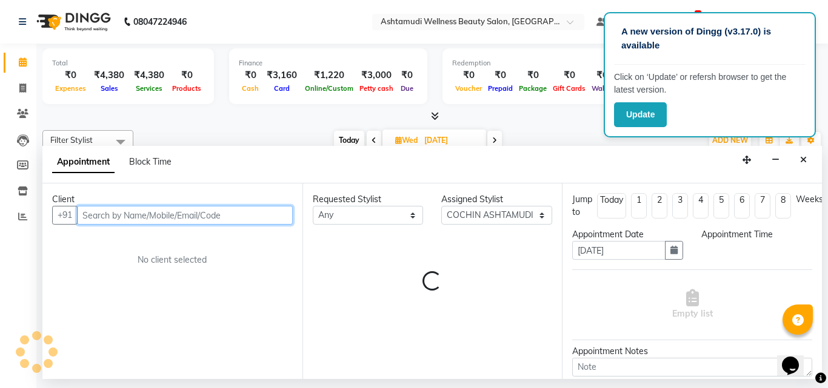
select select "615"
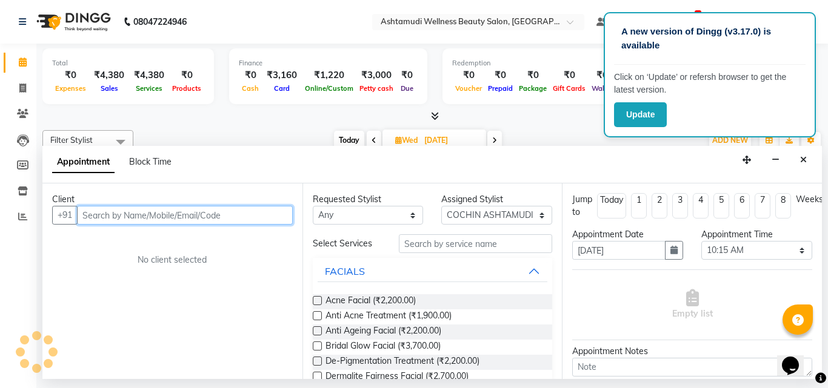
click at [116, 221] on input "text" at bounding box center [185, 215] width 216 height 19
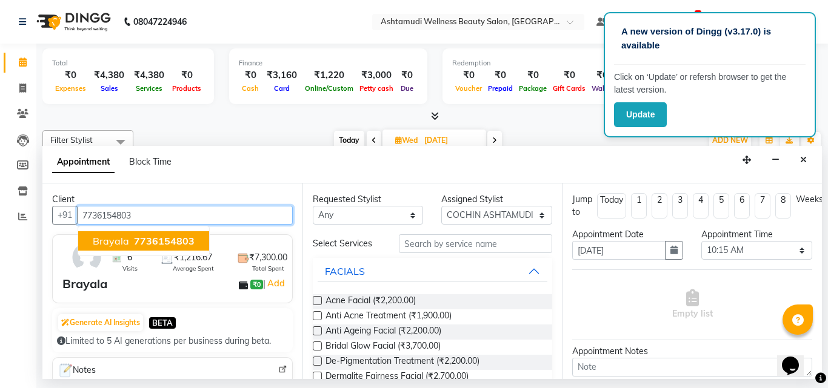
click at [148, 245] on span "7736154803" at bounding box center [164, 241] width 61 height 12
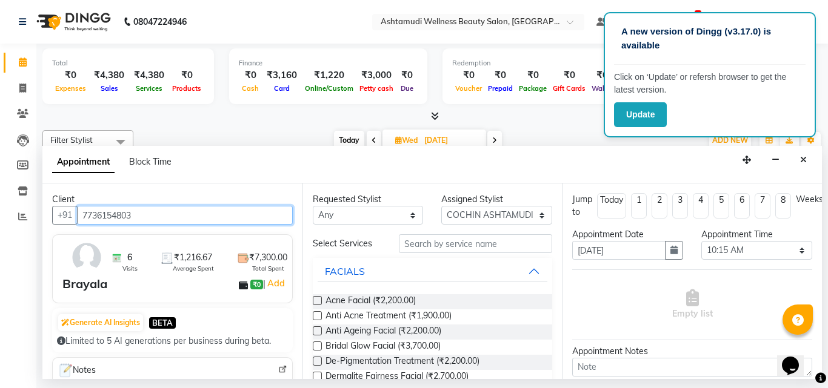
type input "7736154803"
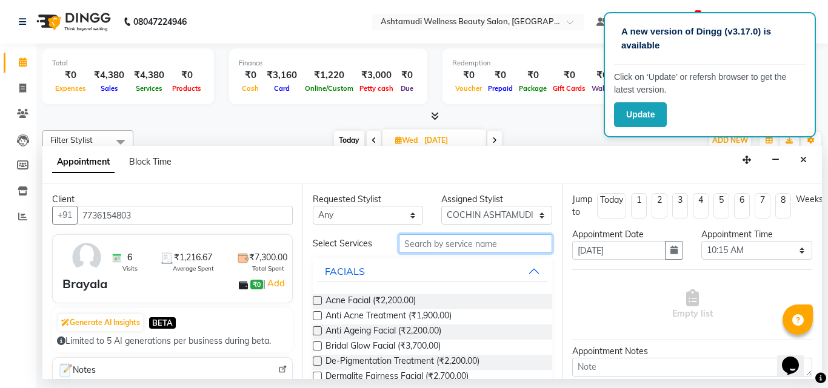
click at [419, 249] on input "text" at bounding box center [476, 244] width 154 height 19
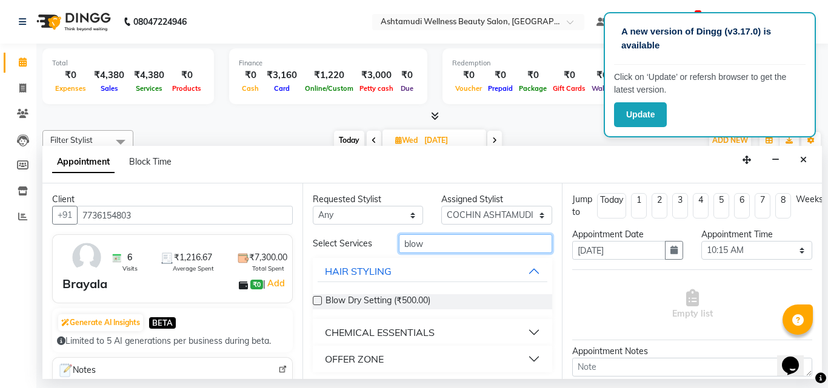
type input "blow"
click at [317, 301] on label at bounding box center [317, 300] width 9 height 9
click at [317, 301] on input "checkbox" at bounding box center [317, 302] width 8 height 8
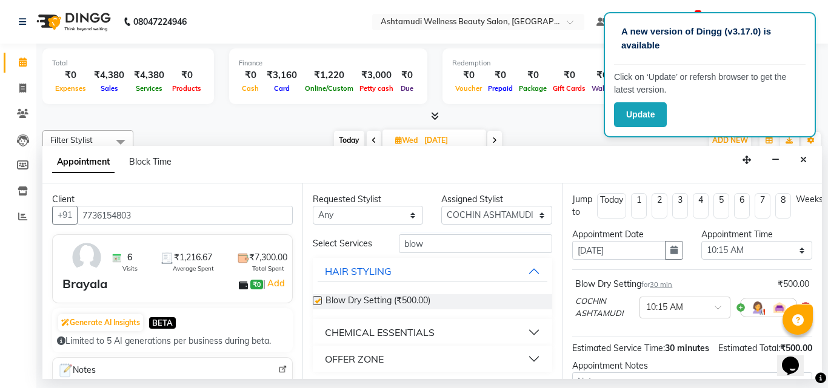
scroll to position [3, 0]
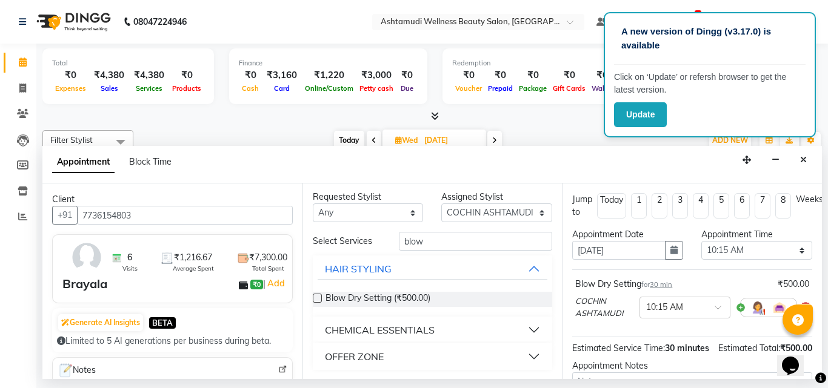
checkbox input "false"
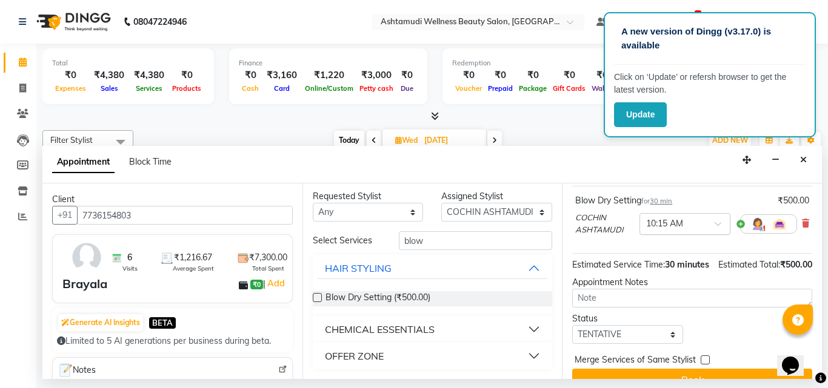
scroll to position [66, 0]
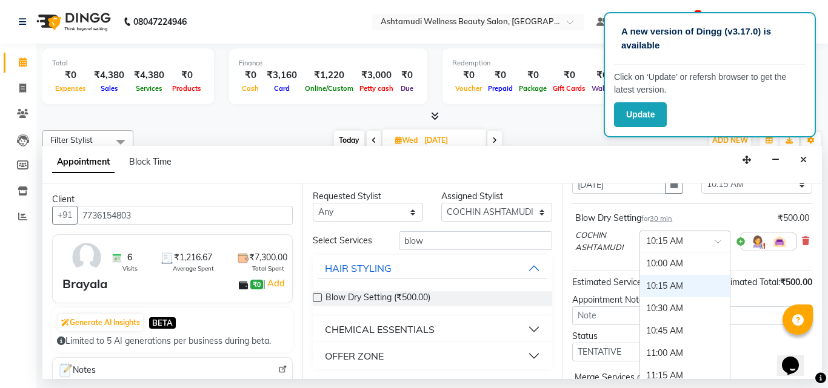
click at [665, 245] on input "text" at bounding box center [672, 241] width 53 height 13
click at [659, 263] on div "10:00 AM" at bounding box center [685, 264] width 90 height 22
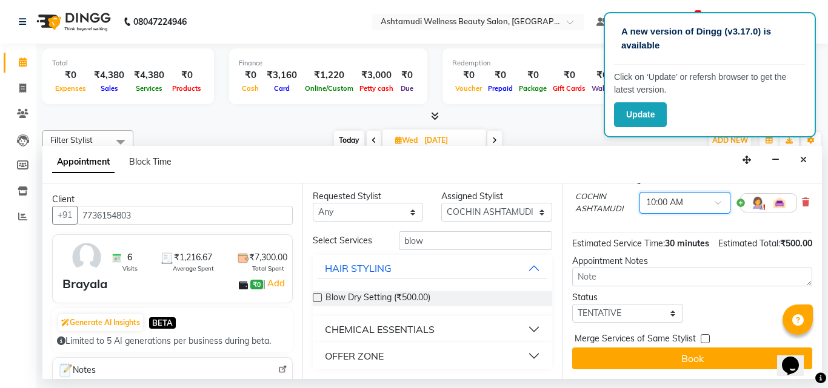
scroll to position [127, 0]
drag, startPoint x: 621, startPoint y: 307, endPoint x: 623, endPoint y: 298, distance: 9.3
click at [621, 307] on select "Select TENTATIVE CONFIRM UPCOMING" at bounding box center [627, 313] width 111 height 19
select select "confirm booking"
click at [572, 304] on select "Select TENTATIVE CONFIRM UPCOMING" at bounding box center [627, 313] width 111 height 19
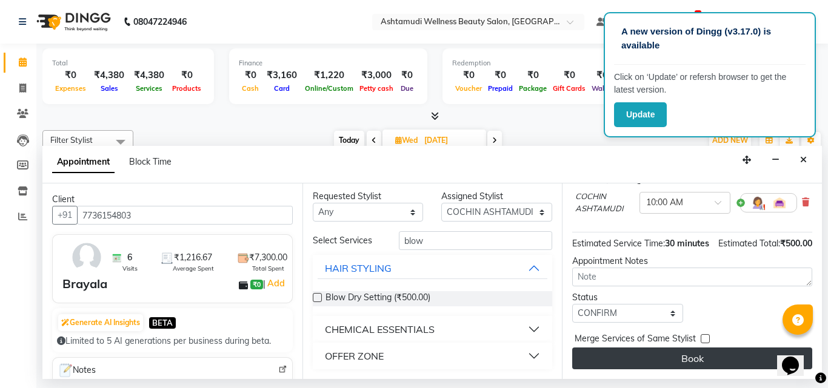
click at [628, 358] on button "Book" at bounding box center [692, 359] width 240 height 22
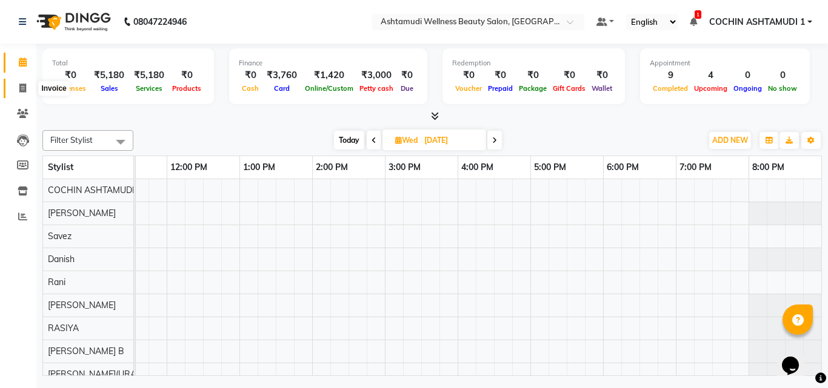
click at [22, 92] on icon at bounding box center [22, 88] width 7 height 9
select select "service"
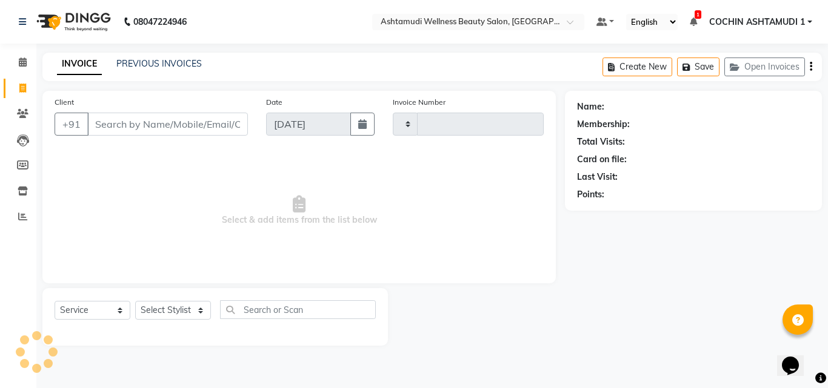
type input "4697"
select select "4632"
click at [142, 120] on input "Client" at bounding box center [167, 124] width 161 height 23
type input "7306915369"
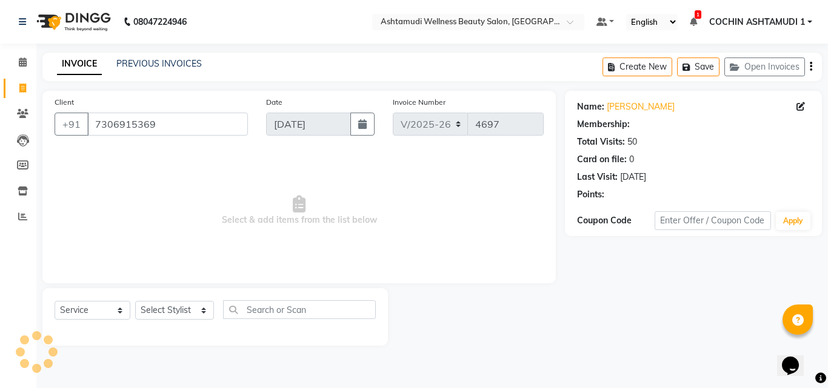
select select "1: Object"
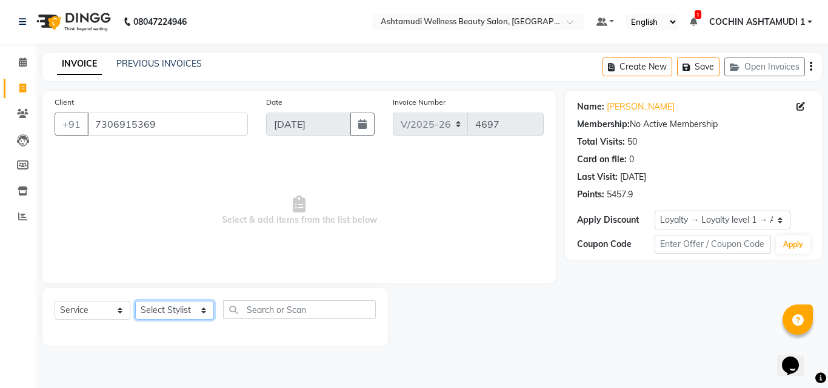
click at [164, 308] on select "Select Stylist [PERSON_NAME](URAJ) [PERSON_NAME] COCHIN ASHTAMUDI Danish [PERSO…" at bounding box center [174, 310] width 79 height 19
select select "88294"
click at [135, 301] on select "Select Stylist [PERSON_NAME](URAJ) [PERSON_NAME] COCHIN ASHTAMUDI Danish [PERSO…" at bounding box center [174, 310] width 79 height 19
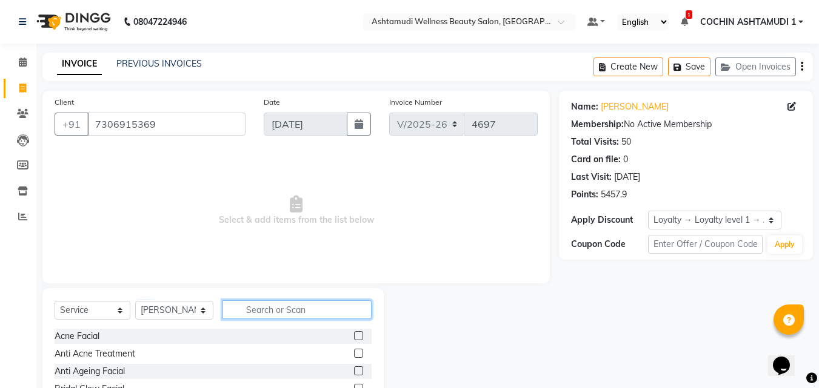
click at [256, 306] on input "text" at bounding box center [297, 310] width 150 height 19
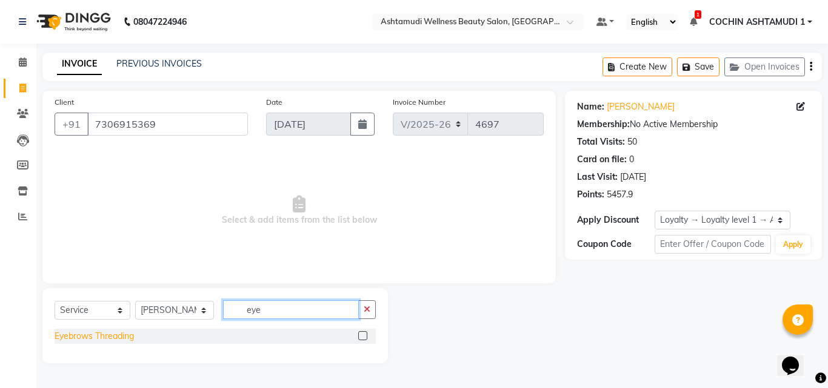
type input "eye"
click at [82, 336] on div "Eyebrows Threading" at bounding box center [94, 336] width 79 height 13
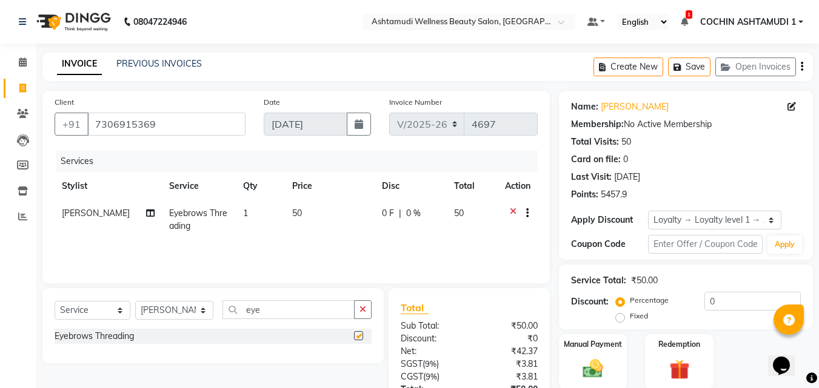
checkbox input "false"
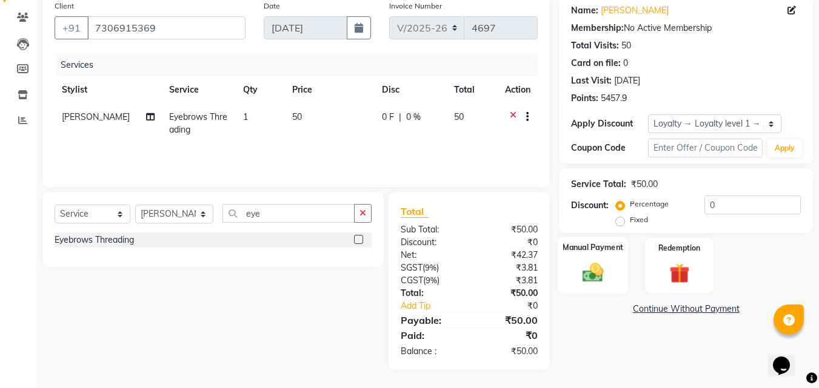
click at [607, 272] on img at bounding box center [593, 273] width 34 height 24
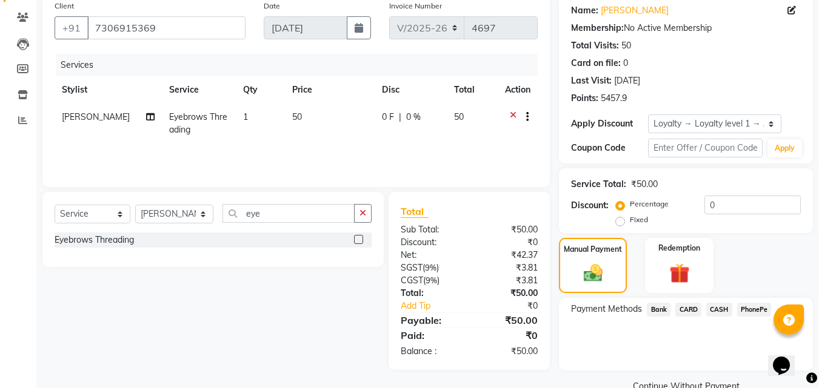
click at [753, 308] on span "PhonePe" at bounding box center [754, 310] width 35 height 14
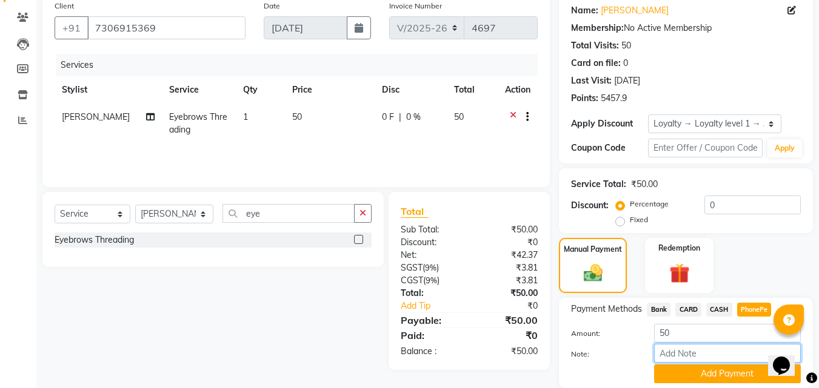
drag, startPoint x: 686, startPoint y: 359, endPoint x: 701, endPoint y: 344, distance: 20.6
click at [686, 359] on input "Note:" at bounding box center [727, 353] width 147 height 19
type input "[PERSON_NAME]"
click at [709, 373] on button "Add Payment" at bounding box center [727, 374] width 147 height 19
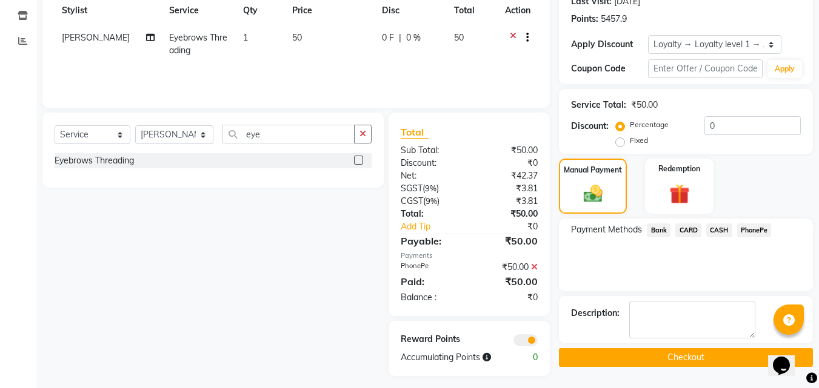
scroll to position [182, 0]
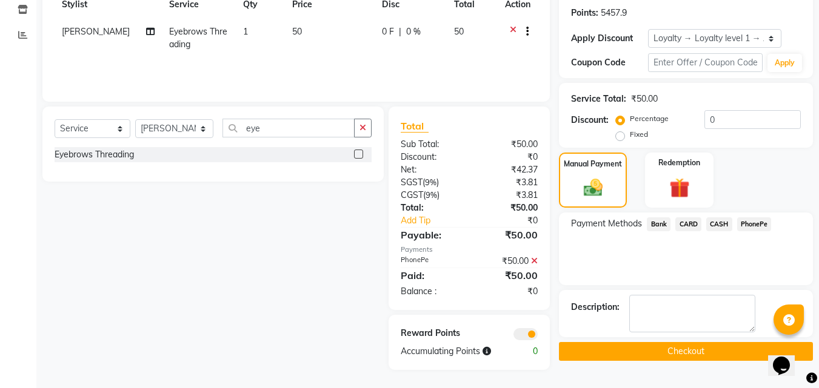
click at [702, 351] on button "Checkout" at bounding box center [686, 351] width 254 height 19
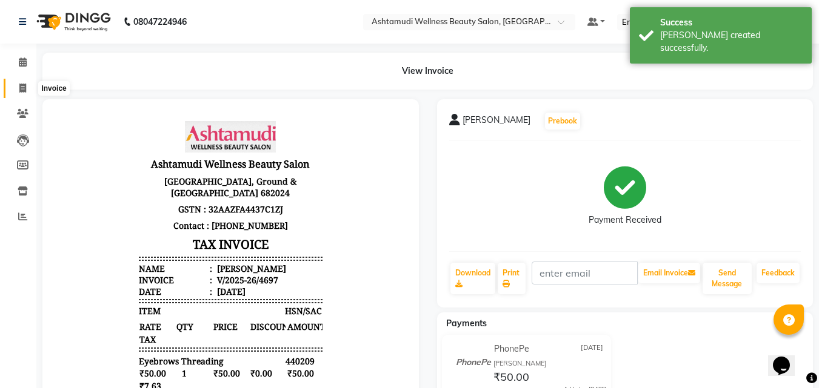
click at [28, 82] on span at bounding box center [22, 89] width 21 height 14
select select "service"
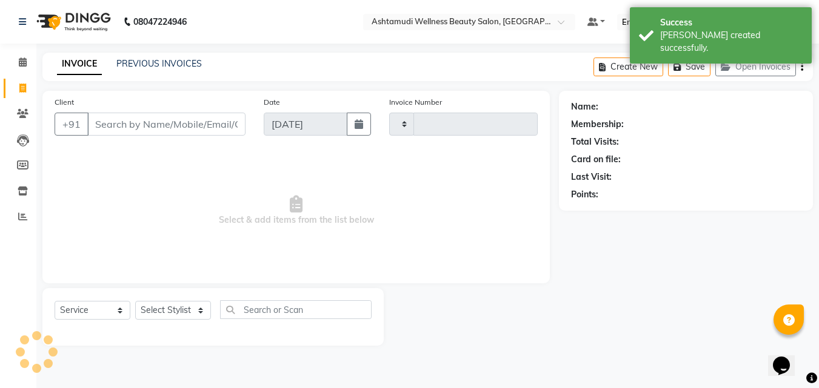
type input "4698"
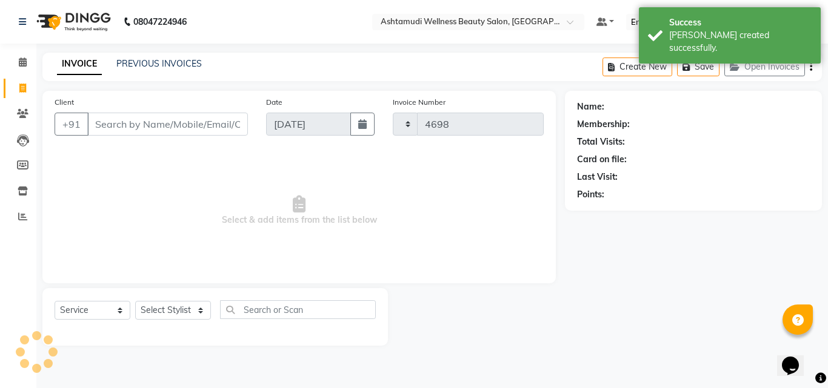
select select "4632"
click at [126, 133] on input "Client" at bounding box center [167, 124] width 161 height 23
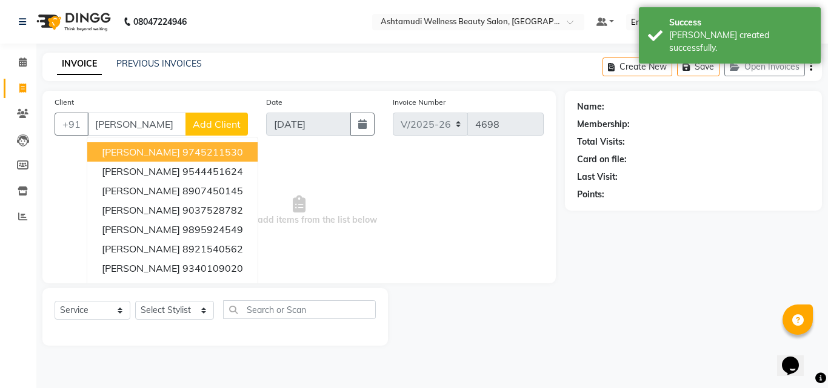
click at [146, 128] on input "juby" at bounding box center [136, 124] width 99 height 23
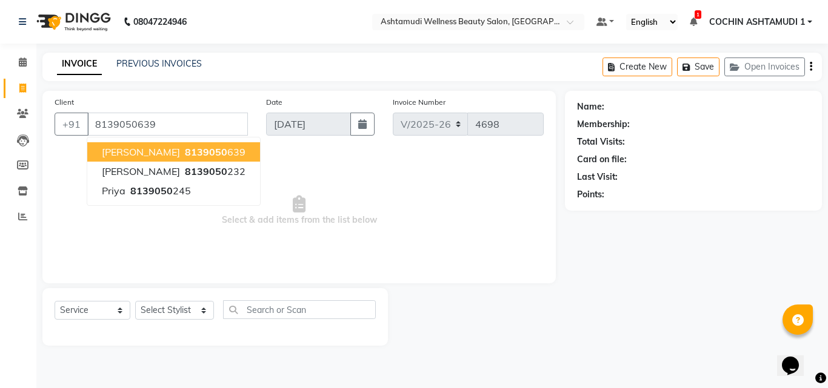
type input "8139050639"
select select "2: Object"
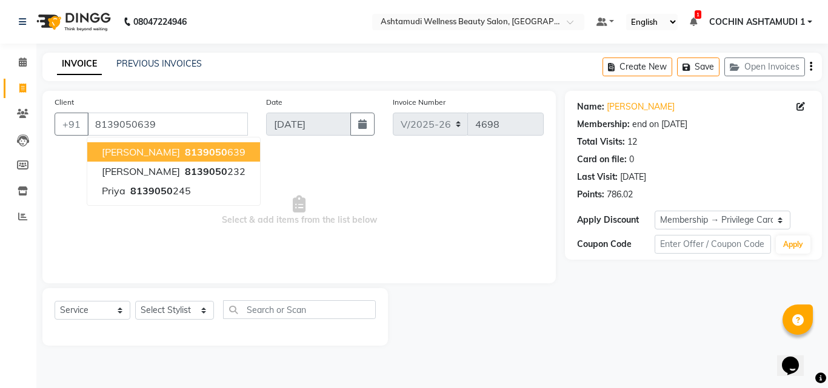
click at [116, 143] on button "Juby Mathew 8139050 639" at bounding box center [173, 151] width 173 height 19
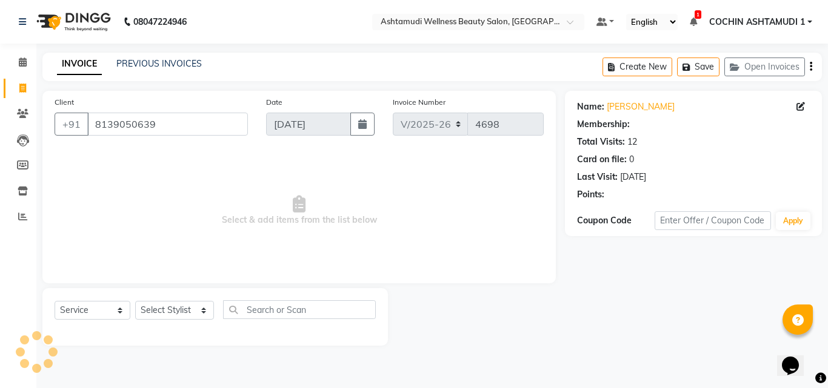
select select "2: Object"
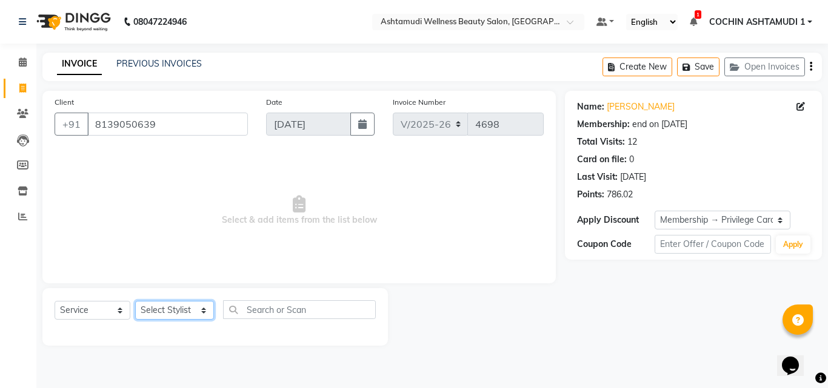
click at [182, 312] on select "Select Stylist [PERSON_NAME](URAJ) [PERSON_NAME] COCHIN ASHTAMUDI Danish [PERSO…" at bounding box center [174, 310] width 79 height 19
select select "80731"
click at [135, 301] on select "Select Stylist [PERSON_NAME](URAJ) [PERSON_NAME] COCHIN ASHTAMUDI Danish [PERSO…" at bounding box center [174, 310] width 79 height 19
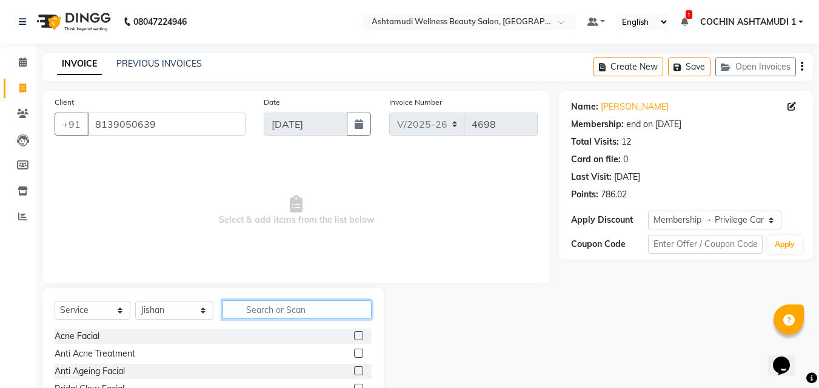
click at [253, 311] on input "text" at bounding box center [297, 310] width 150 height 19
type input "pack"
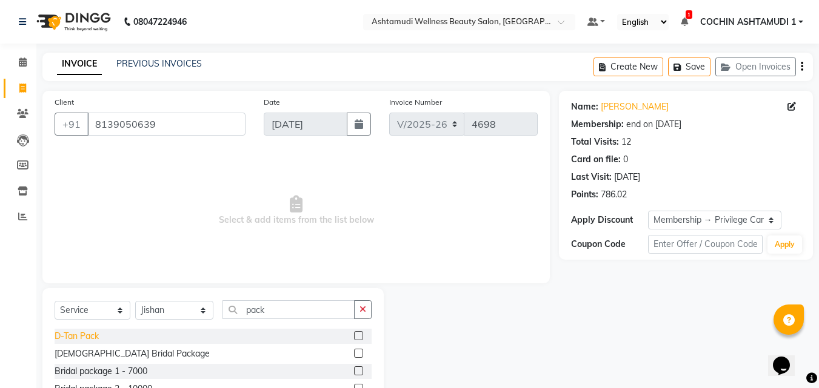
click at [90, 338] on div "D-Tan Pack" at bounding box center [77, 336] width 44 height 13
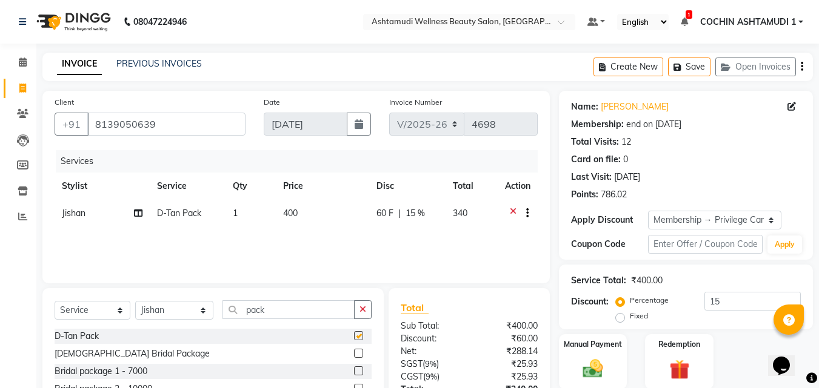
checkbox input "false"
click at [158, 306] on select "Select Stylist [PERSON_NAME](URAJ) [PERSON_NAME] COCHIN ASHTAMUDI Danish [PERSO…" at bounding box center [174, 310] width 78 height 19
select select "61969"
click at [135, 301] on select "Select Stylist [PERSON_NAME](URAJ) [PERSON_NAME] COCHIN ASHTAMUDI Danish [PERSO…" at bounding box center [174, 310] width 78 height 19
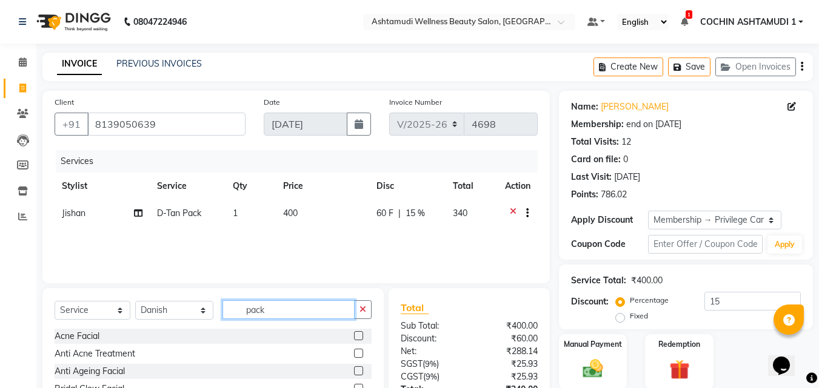
click at [282, 318] on input "pack" at bounding box center [288, 310] width 133 height 19
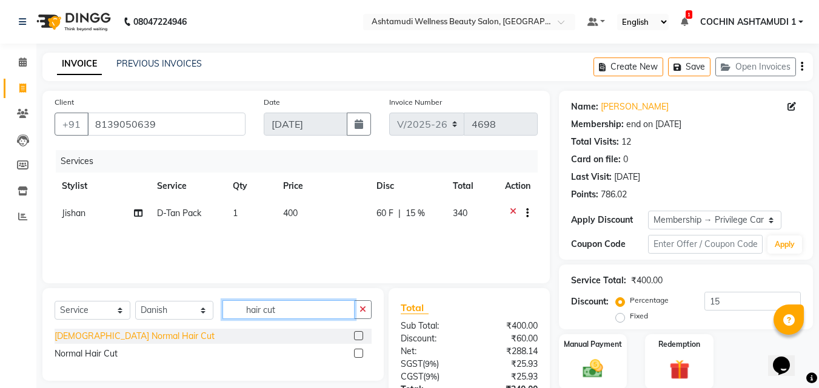
type input "hair cut"
click at [82, 338] on div "Gents Normal Hair Cut" at bounding box center [135, 336] width 160 height 13
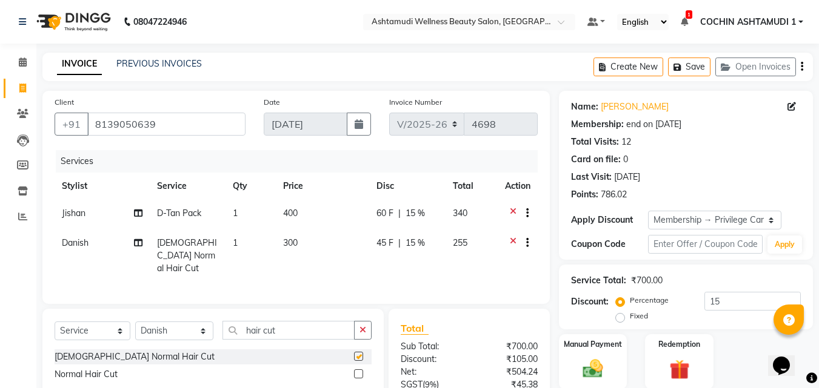
checkbox input "false"
drag, startPoint x: 306, startPoint y: 330, endPoint x: 159, endPoint y: 312, distance: 147.8
click at [159, 312] on div "Select Service Product Membership Package Voucher Prepaid Gift Card Select Styl…" at bounding box center [212, 355] width 341 height 93
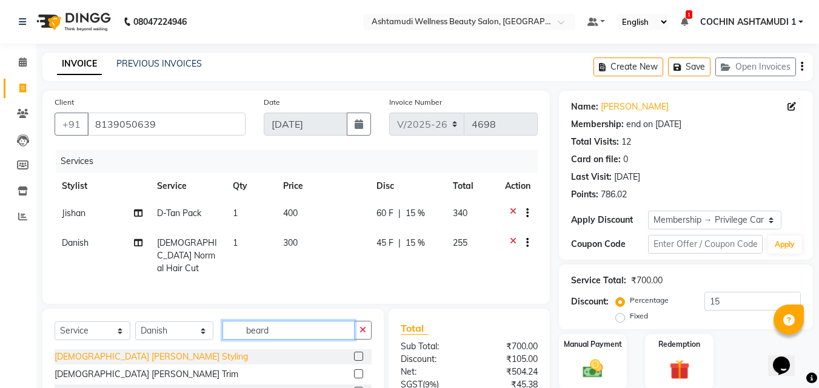
type input "beard"
click at [122, 352] on div "Gents Beard Styling" at bounding box center [151, 357] width 193 height 13
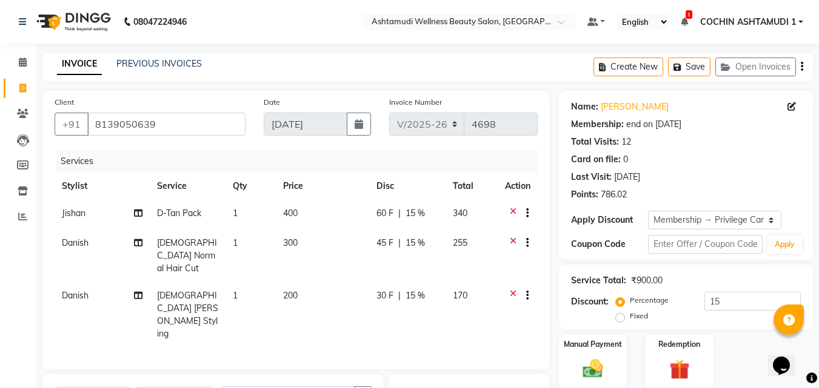
checkbox input "false"
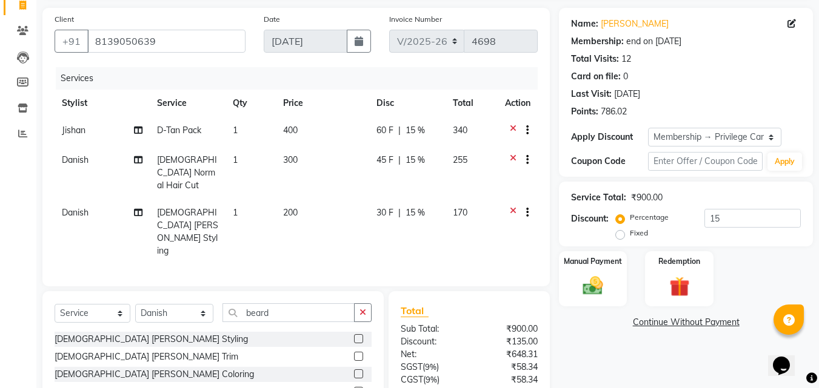
scroll to position [153, 0]
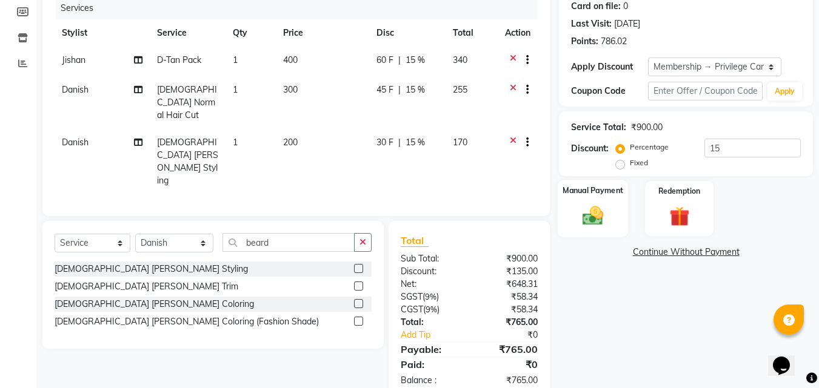
click at [593, 216] on img at bounding box center [593, 216] width 34 height 24
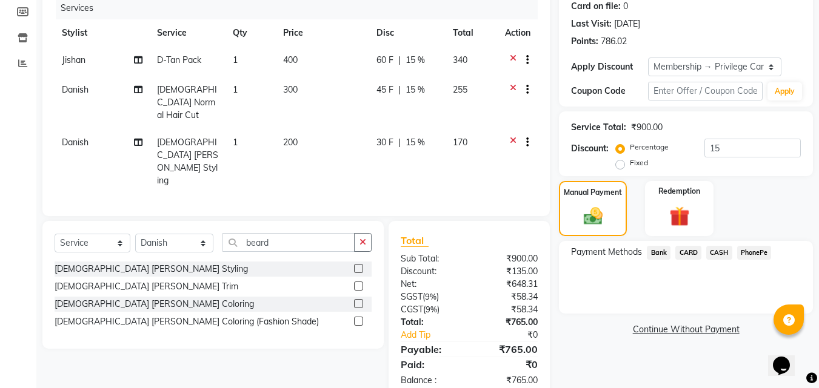
click at [759, 254] on span "PhonePe" at bounding box center [754, 253] width 35 height 14
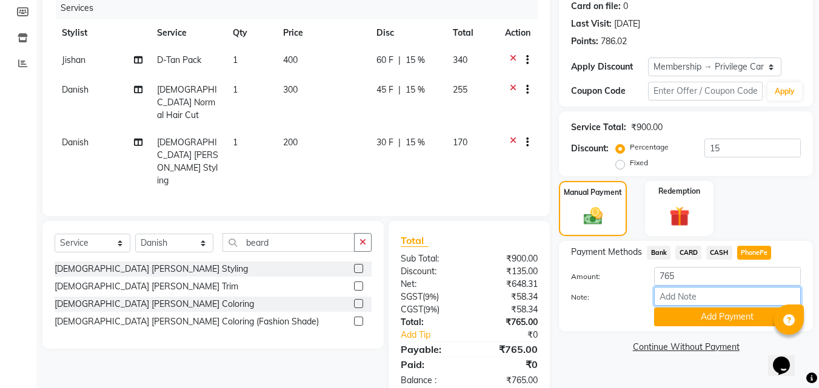
click at [711, 300] on input "Note:" at bounding box center [727, 296] width 147 height 19
type input "[PERSON_NAME]"
click at [726, 313] on button "Add Payment" at bounding box center [727, 317] width 147 height 19
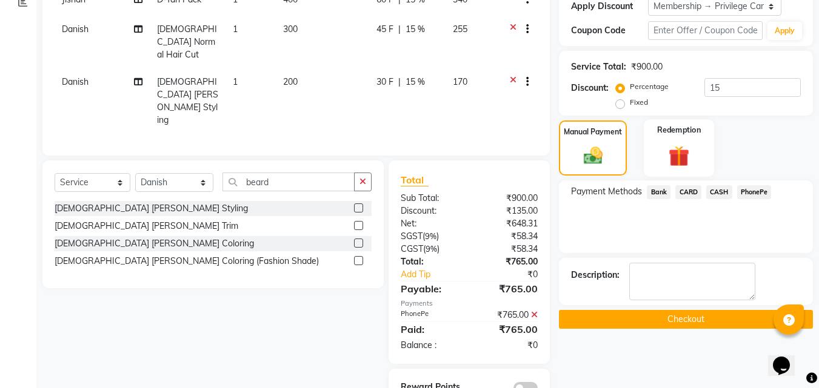
scroll to position [221, 0]
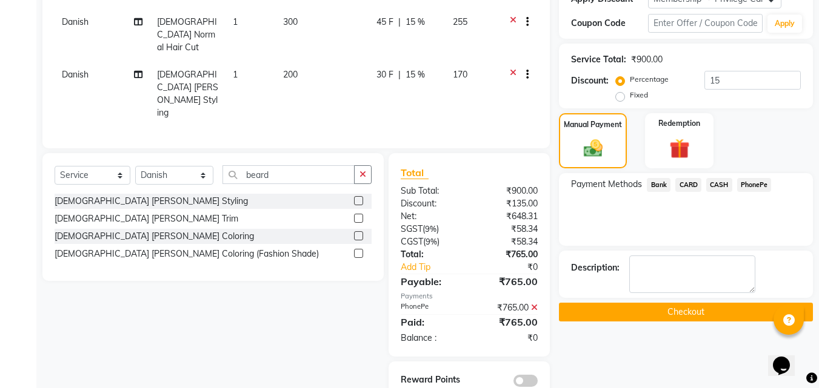
click at [681, 319] on button "Checkout" at bounding box center [686, 312] width 254 height 19
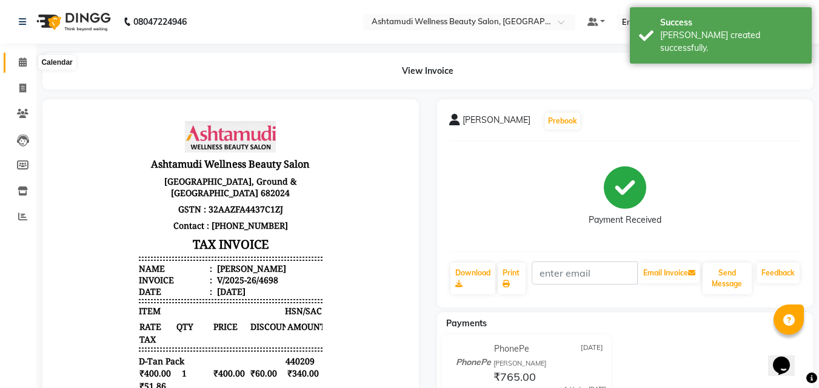
click at [18, 64] on span at bounding box center [22, 63] width 21 height 14
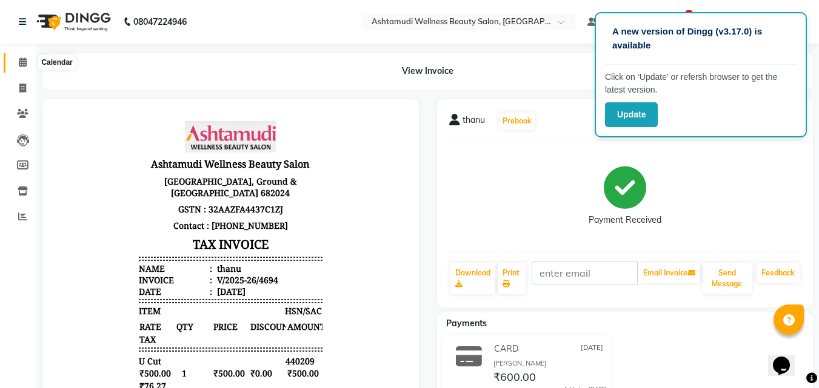
click at [25, 64] on icon at bounding box center [23, 62] width 8 height 9
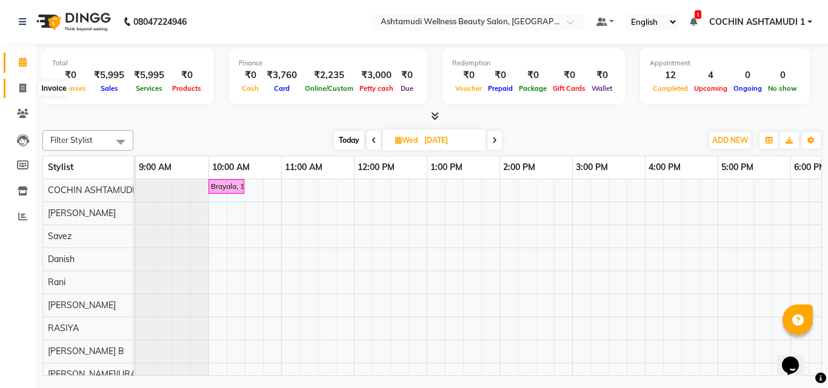
click at [18, 86] on span at bounding box center [22, 89] width 21 height 14
select select "service"
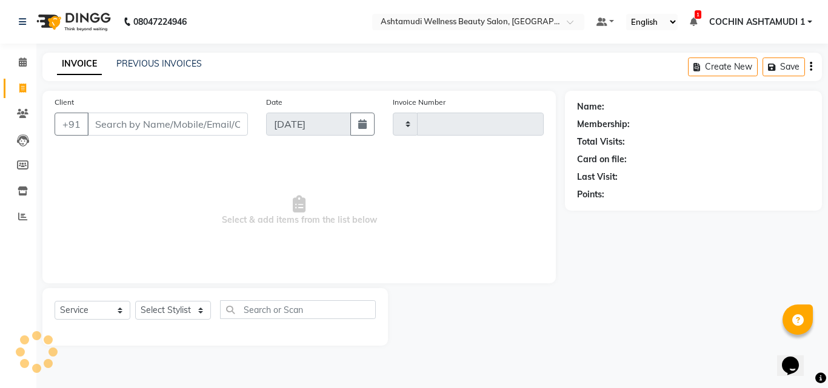
type input "4699"
select select "4632"
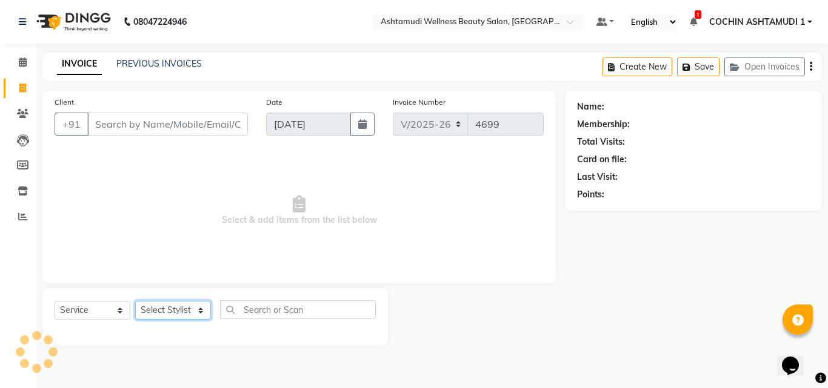
click at [185, 311] on select "Select Stylist" at bounding box center [173, 310] width 76 height 19
click at [135, 301] on select "Select Stylist [PERSON_NAME](URAJ) [PERSON_NAME] COCHIN ASHTAMUDI Danish [PERSO…" at bounding box center [174, 310] width 79 height 19
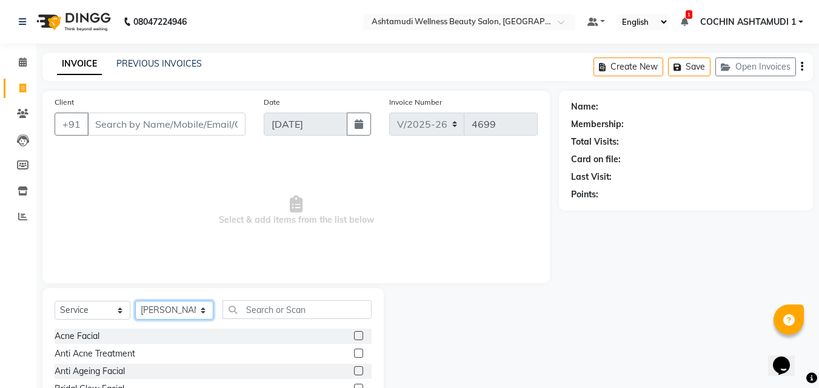
click at [163, 301] on select "Select Stylist Aiswarya B Ankith(URAJ) BINU MANGAR COCHIN ASHTAMUDI Danish Diks…" at bounding box center [174, 310] width 78 height 19
select select "34115"
click at [135, 301] on select "Select Stylist Aiswarya B Ankith(URAJ) BINU MANGAR COCHIN ASHTAMUDI Danish Diks…" at bounding box center [174, 310] width 78 height 19
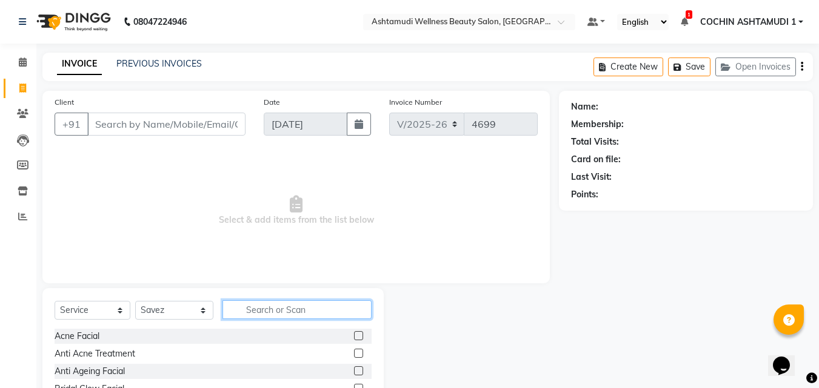
click at [296, 307] on input "text" at bounding box center [297, 310] width 150 height 19
type input "u cut"
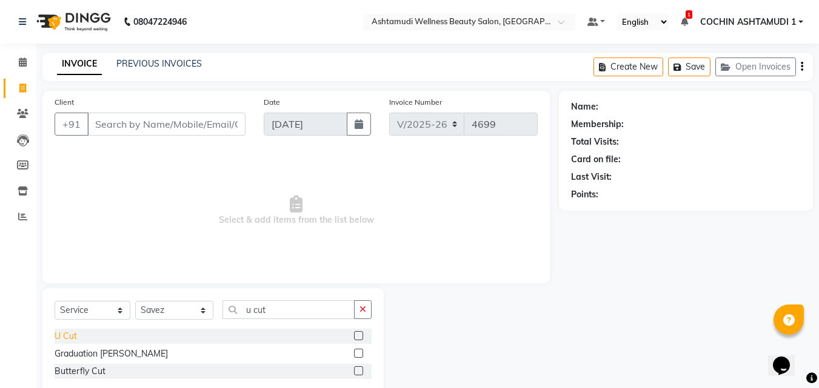
click at [68, 336] on div "U Cut" at bounding box center [66, 336] width 22 height 13
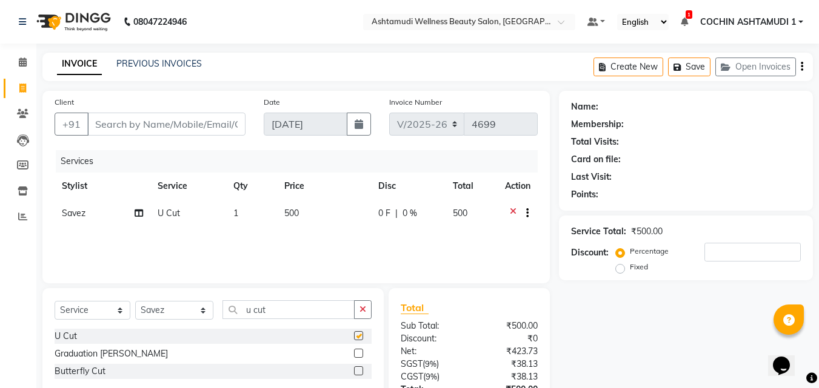
checkbox input "false"
click at [176, 121] on input "Client" at bounding box center [166, 124] width 158 height 23
type input "7"
type input "0"
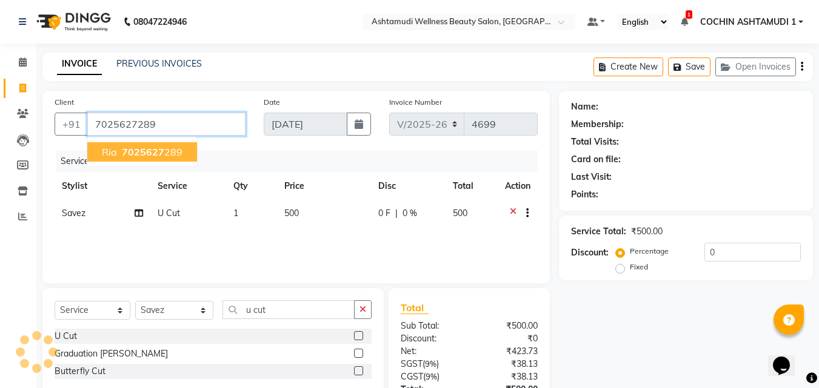
type input "7025627289"
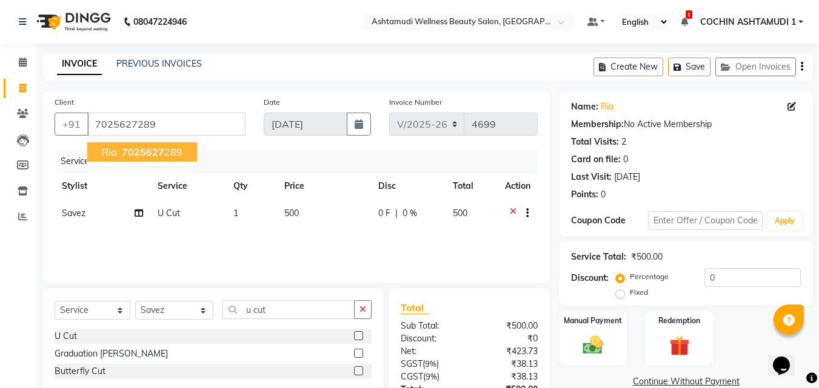
click at [165, 152] on ngb-highlight "7025627 289" at bounding box center [150, 152] width 63 height 12
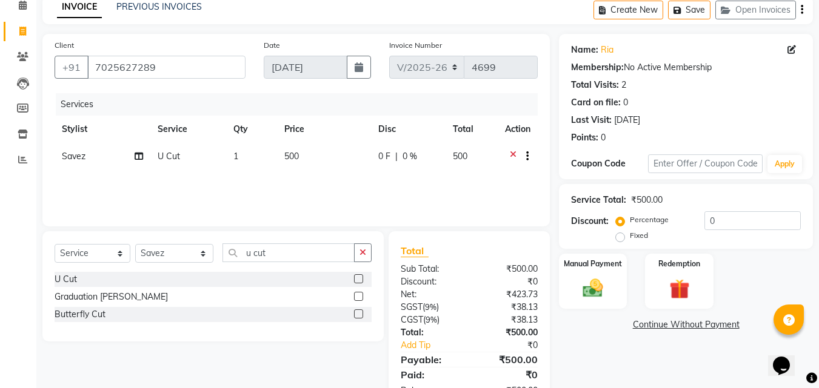
scroll to position [96, 0]
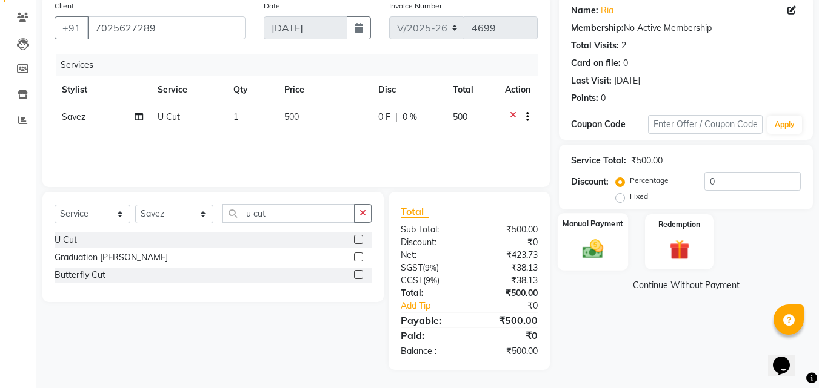
click at [616, 244] on div "Manual Payment" at bounding box center [593, 242] width 71 height 58
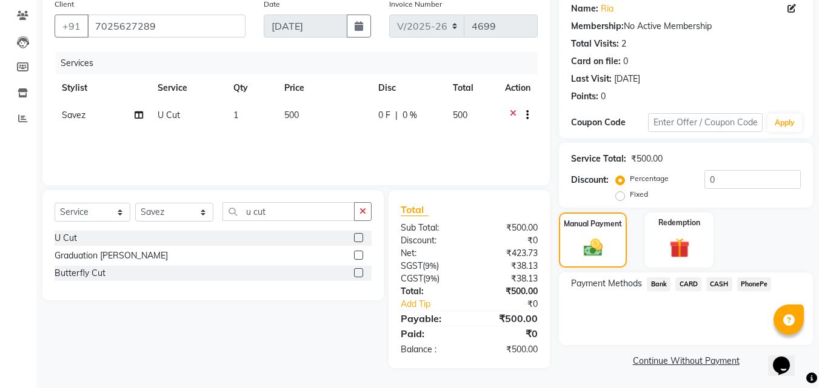
click at [758, 282] on span "PhonePe" at bounding box center [754, 285] width 35 height 14
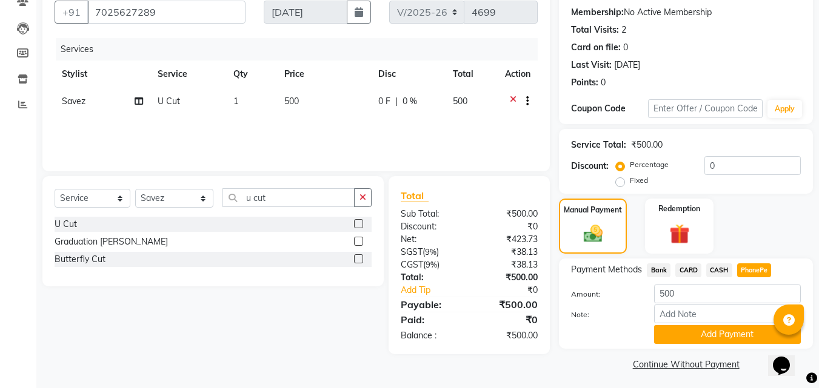
scroll to position [116, 0]
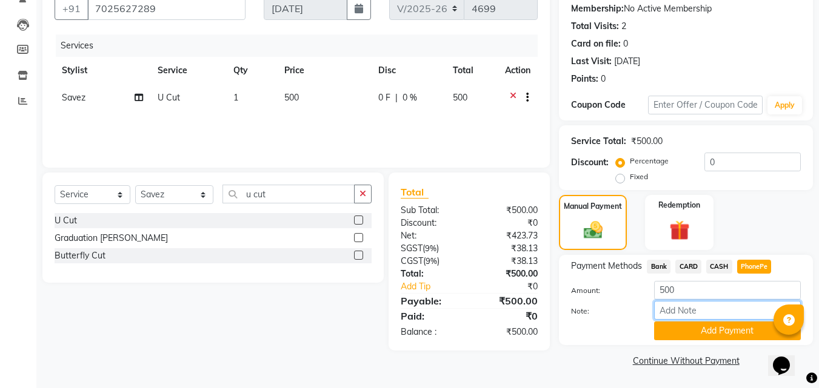
click at [697, 316] on input "Note:" at bounding box center [727, 310] width 147 height 19
type input "RAGHI"
click at [678, 335] on button "Add Payment" at bounding box center [727, 331] width 147 height 19
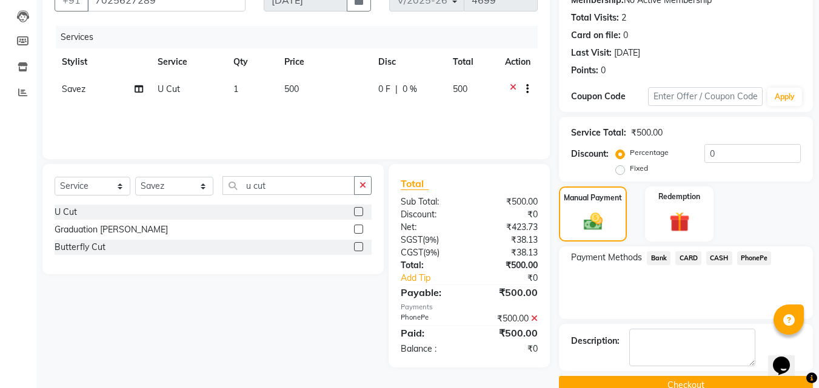
scroll to position [149, 0]
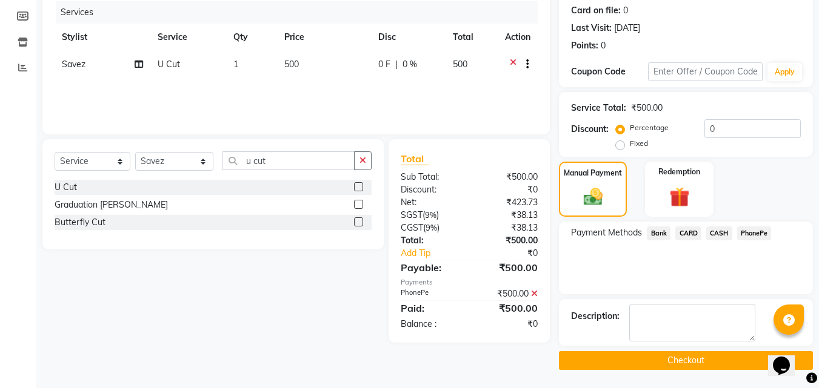
click at [682, 357] on button "Checkout" at bounding box center [686, 360] width 254 height 19
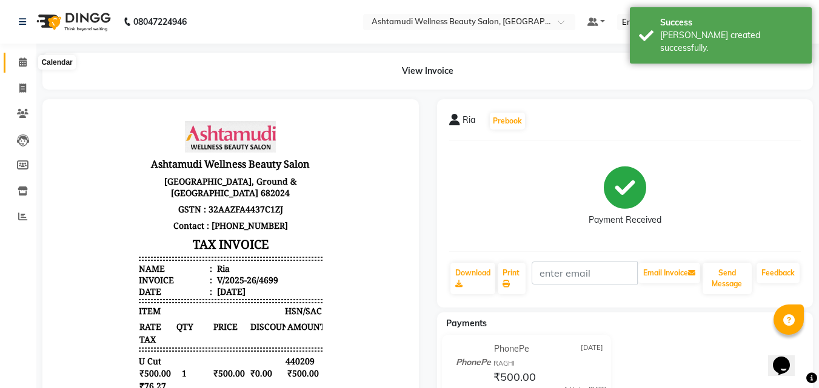
click at [25, 58] on icon at bounding box center [23, 62] width 8 height 9
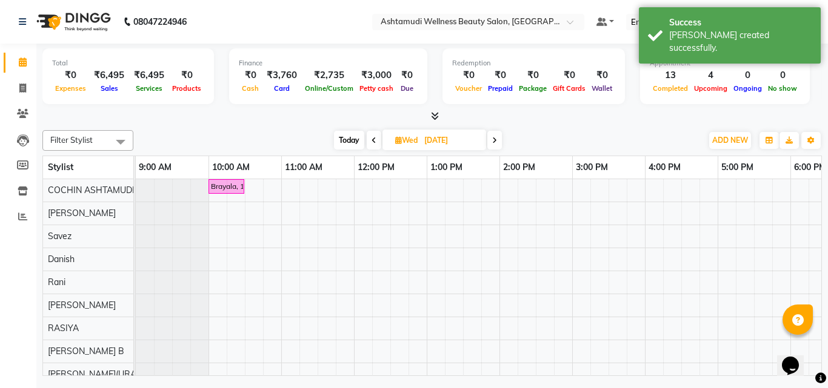
click at [348, 135] on span "Today" at bounding box center [349, 140] width 30 height 19
type input "[DATE]"
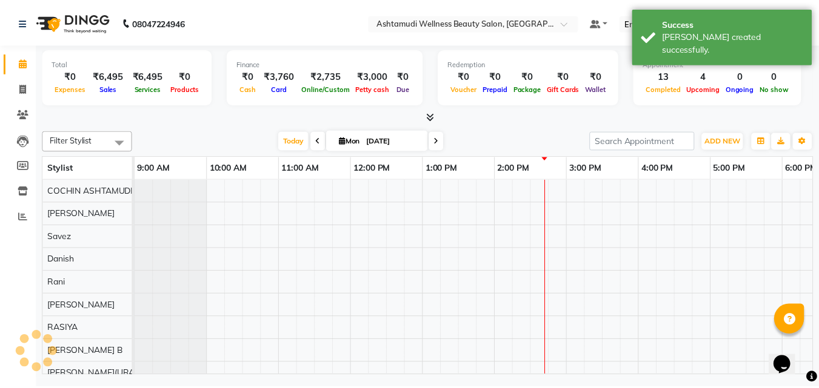
scroll to position [0, 187]
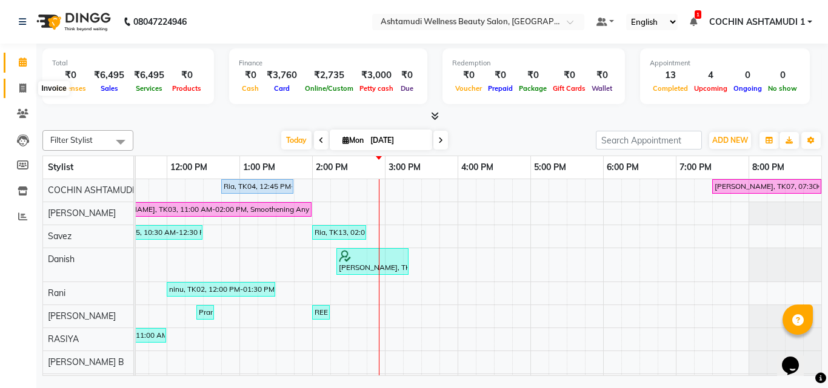
click at [23, 92] on icon at bounding box center [22, 88] width 7 height 9
select select "service"
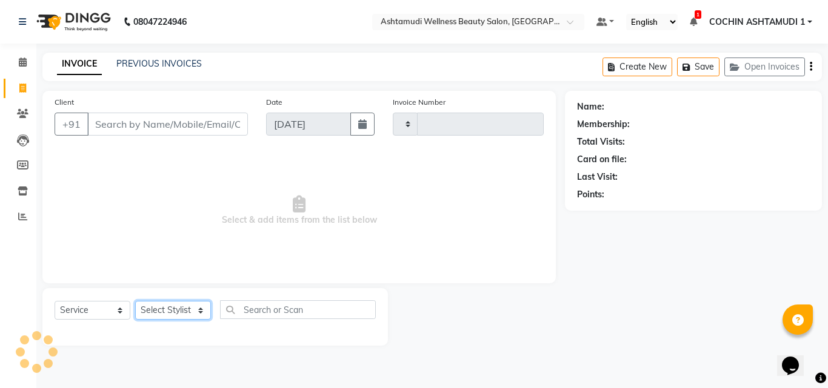
click at [169, 311] on select "Select Stylist" at bounding box center [173, 310] width 76 height 19
type input "4700"
click at [135, 301] on select "Select Stylist" at bounding box center [173, 310] width 76 height 19
select select "4632"
click at [196, 305] on select "Select Stylist Aiswarya B Ankith(URAJ) BINU MANGAR COCHIN ASHTAMUDI Danish Diks…" at bounding box center [174, 310] width 79 height 19
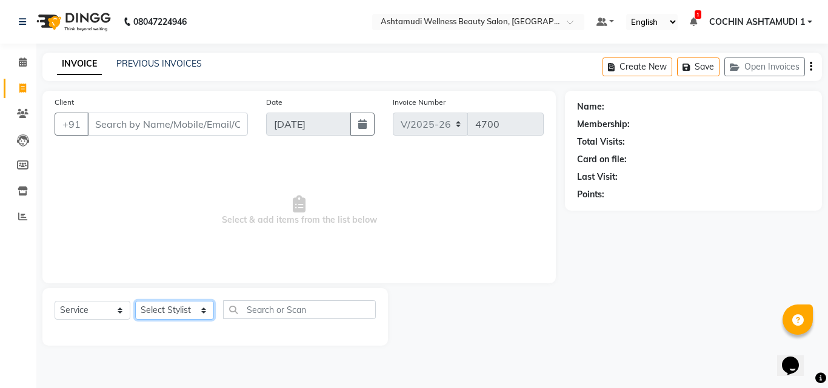
select select "80731"
click at [135, 301] on select "Select Stylist Aiswarya B Ankith(URAJ) BINU MANGAR COCHIN ASHTAMUDI Danish Diks…" at bounding box center [174, 310] width 79 height 19
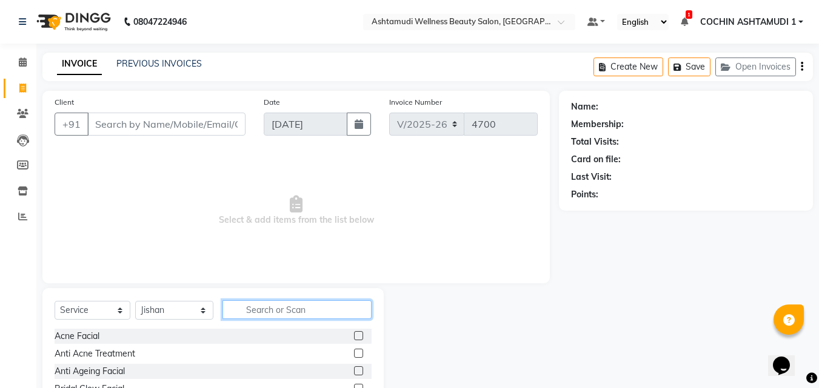
click at [278, 318] on input "text" at bounding box center [297, 310] width 150 height 19
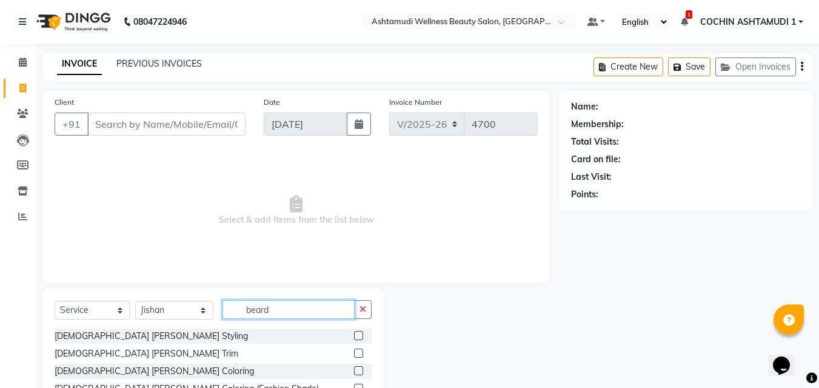
type input "beard"
click at [359, 337] on label at bounding box center [358, 335] width 9 height 9
click at [359, 337] on input "checkbox" at bounding box center [358, 337] width 8 height 8
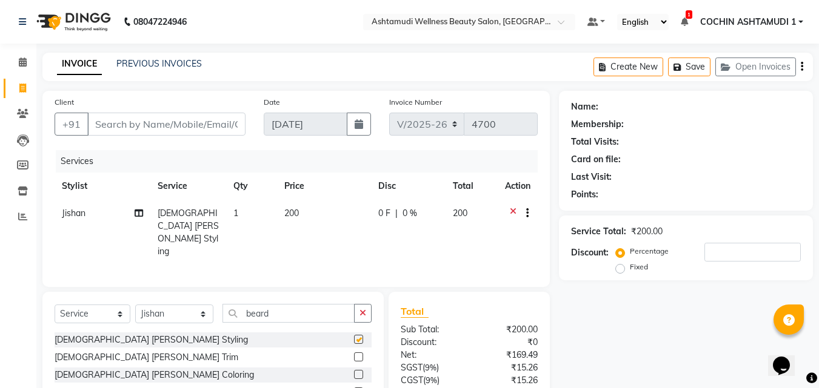
checkbox input "false"
click at [210, 127] on input "Client" at bounding box center [166, 124] width 158 height 23
type input "1"
type input "0"
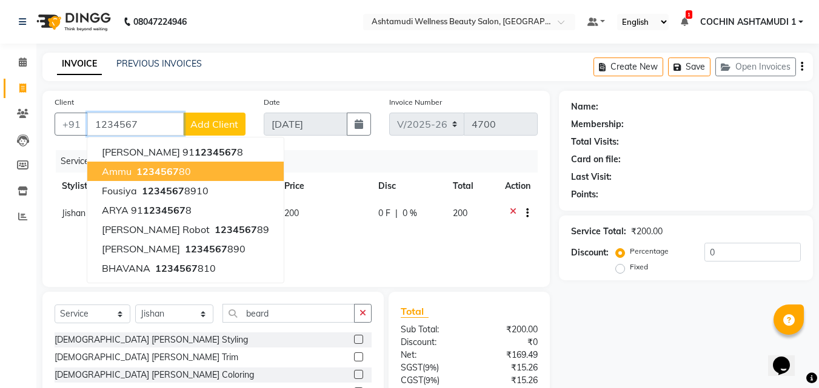
click at [181, 164] on button "Ammu 1234567 80" at bounding box center [185, 171] width 196 height 19
type input "123456780"
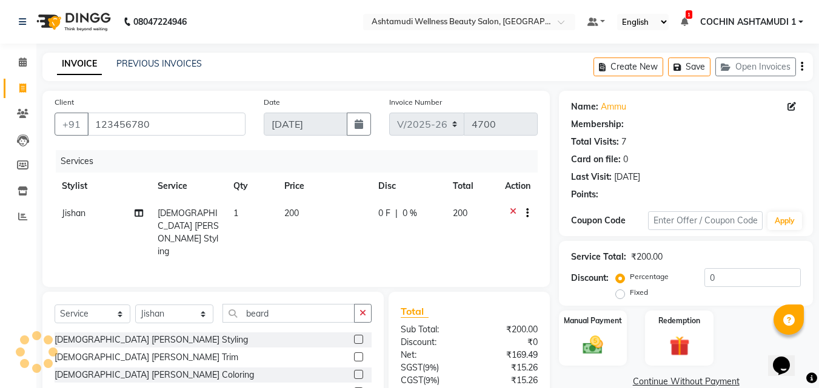
select select "1: Object"
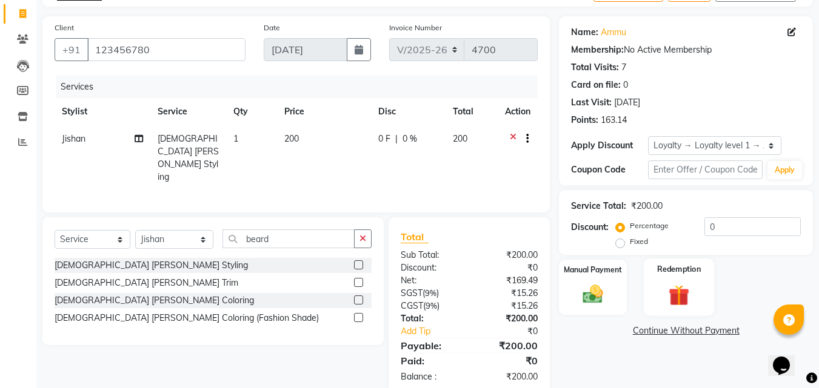
scroll to position [96, 0]
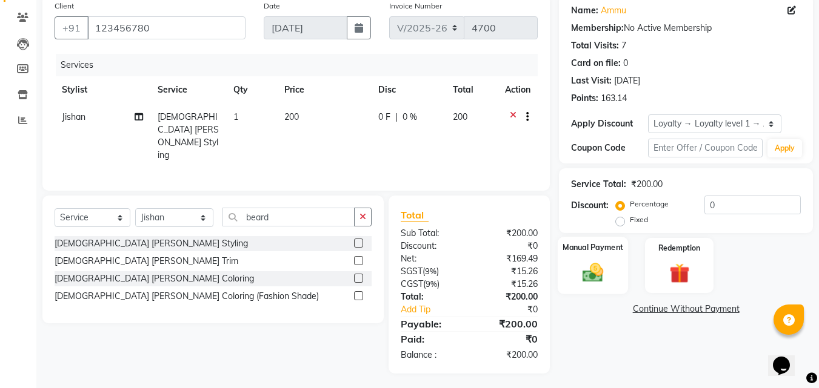
click at [603, 267] on img at bounding box center [593, 273] width 34 height 24
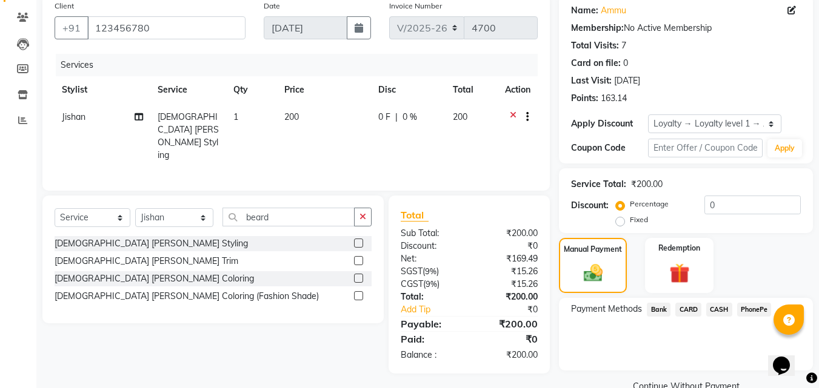
click at [719, 313] on span "CASH" at bounding box center [719, 310] width 26 height 14
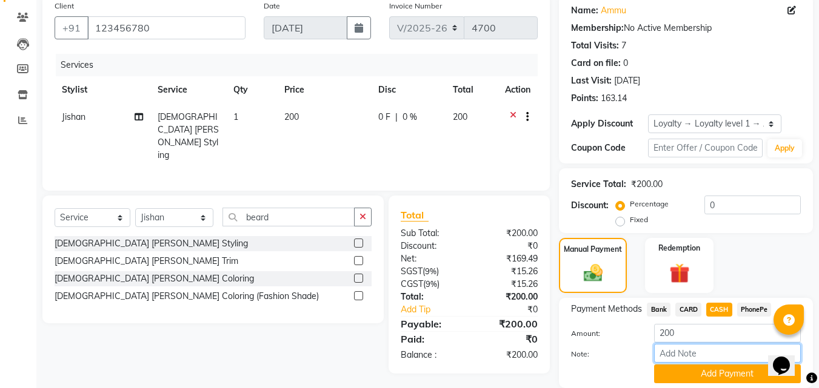
click at [673, 358] on input "Note:" at bounding box center [727, 353] width 147 height 19
type input "fousiya"
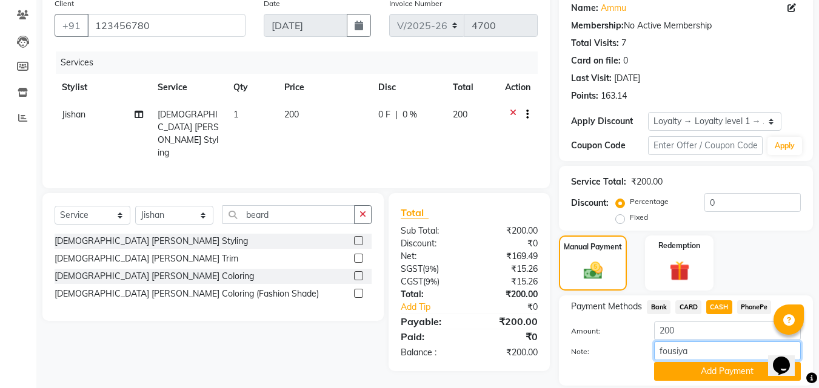
scroll to position [139, 0]
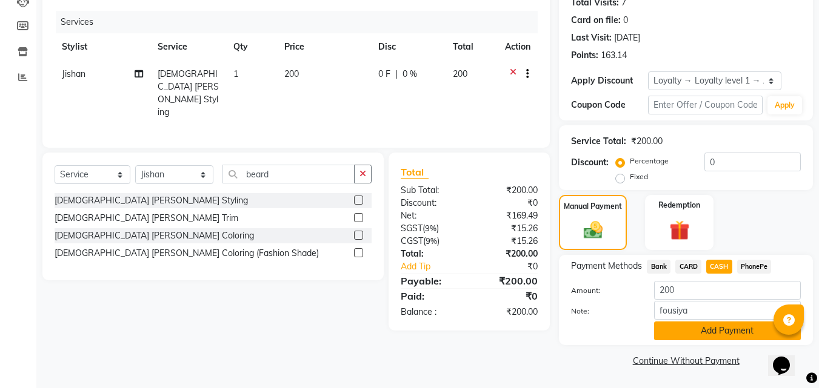
click at [687, 330] on button "Add Payment" at bounding box center [727, 331] width 147 height 19
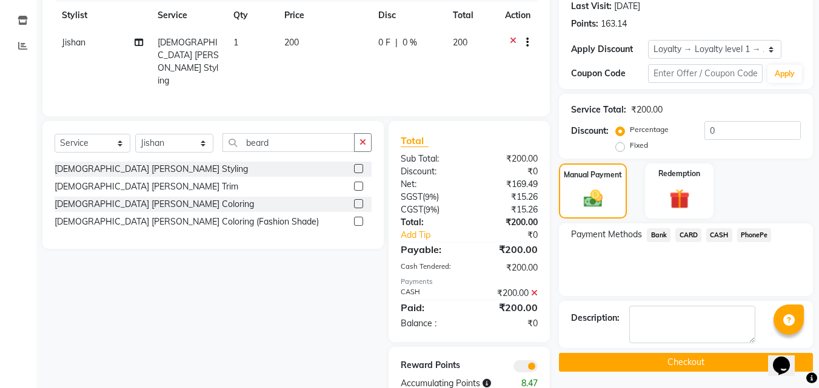
scroll to position [199, 0]
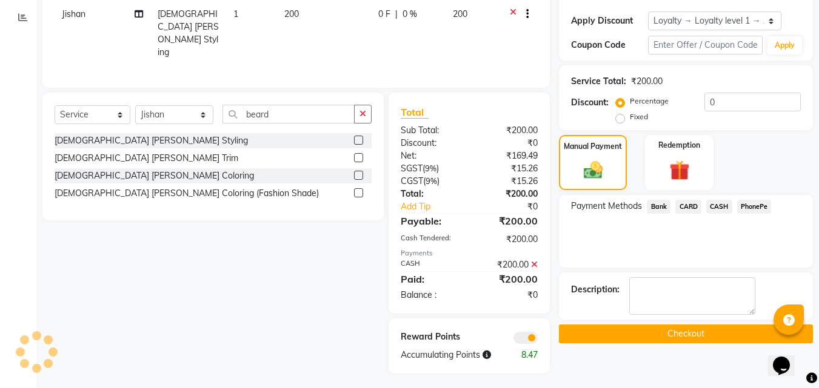
click at [671, 335] on button "Checkout" at bounding box center [686, 334] width 254 height 19
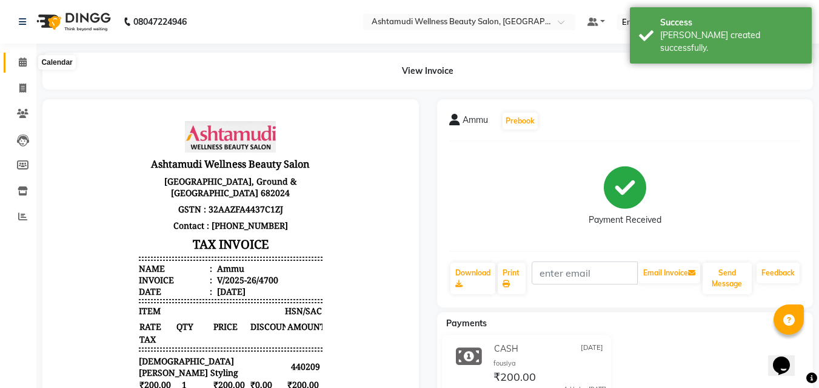
click at [23, 61] on icon at bounding box center [23, 62] width 8 height 9
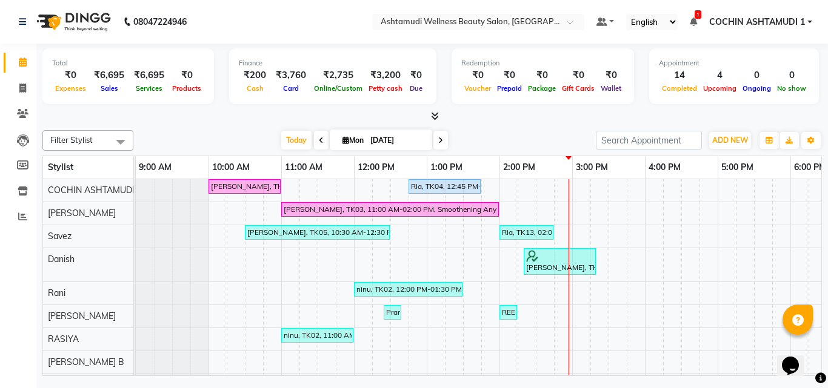
click at [435, 116] on icon at bounding box center [435, 116] width 8 height 9
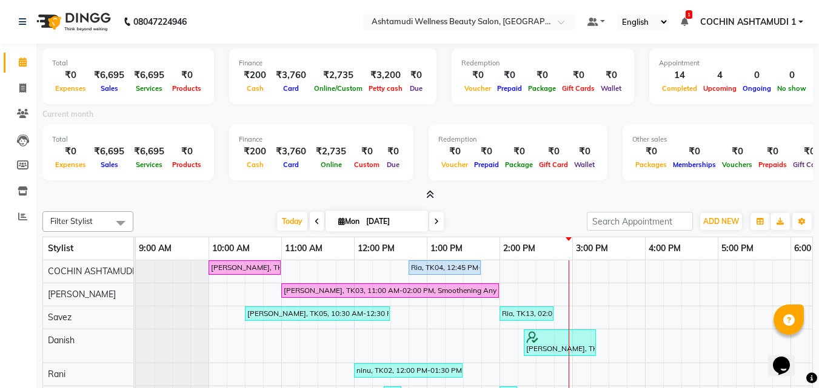
click at [430, 195] on icon at bounding box center [430, 194] width 8 height 9
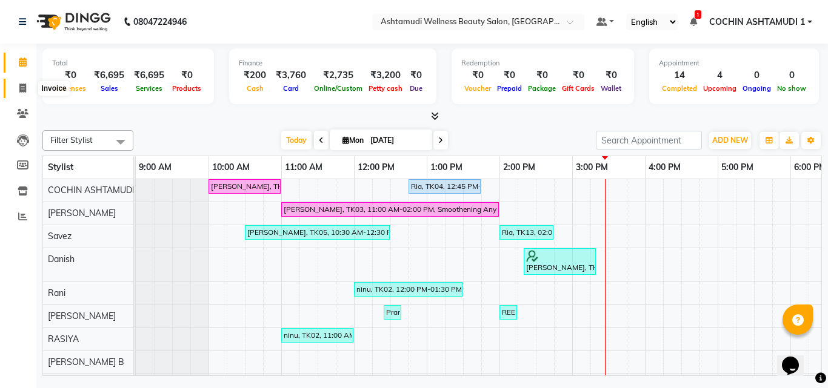
click at [23, 87] on icon at bounding box center [22, 88] width 7 height 9
select select "service"
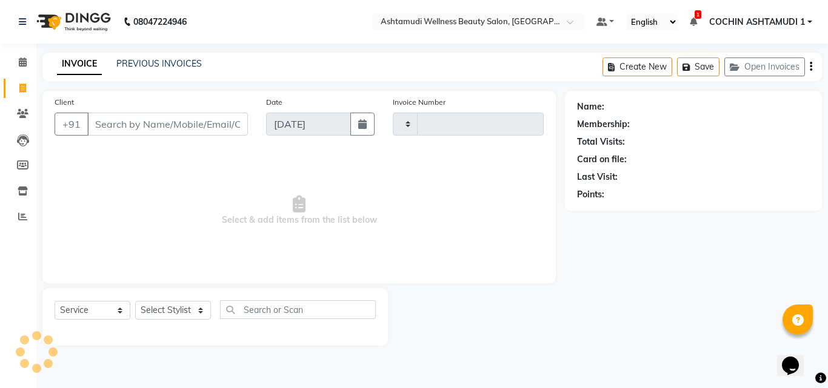
type input "4701"
select select "4632"
click at [179, 312] on select "Select Stylist Aiswarya B Ankith(URAJ) BINU MANGAR COCHIN ASHTAMUDI Danish Diks…" at bounding box center [174, 310] width 79 height 19
select select "44402"
click at [135, 301] on select "Select Stylist Aiswarya B Ankith(URAJ) BINU MANGAR COCHIN ASHTAMUDI Danish Diks…" at bounding box center [174, 310] width 79 height 19
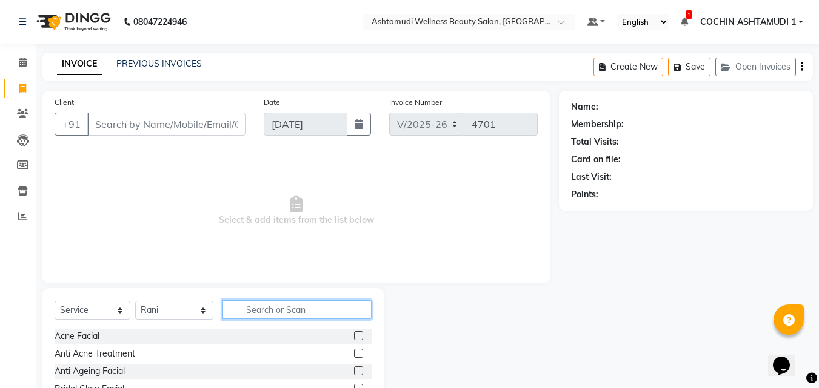
click at [316, 309] on input "text" at bounding box center [297, 310] width 150 height 19
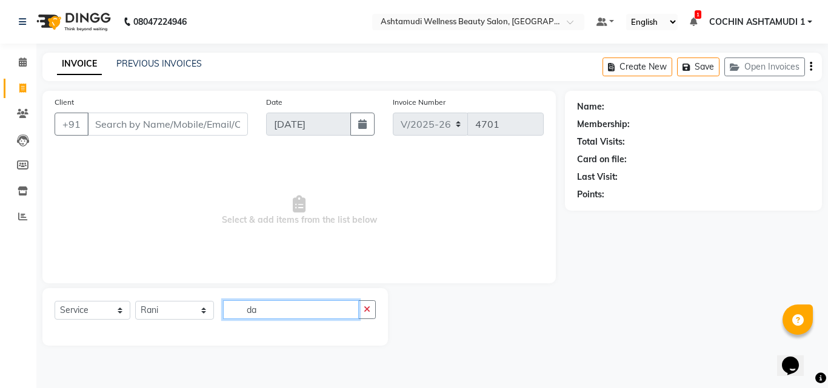
type input "d"
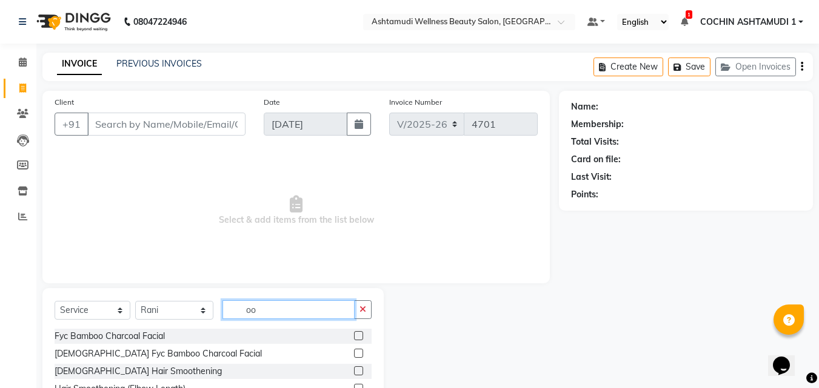
type input "o"
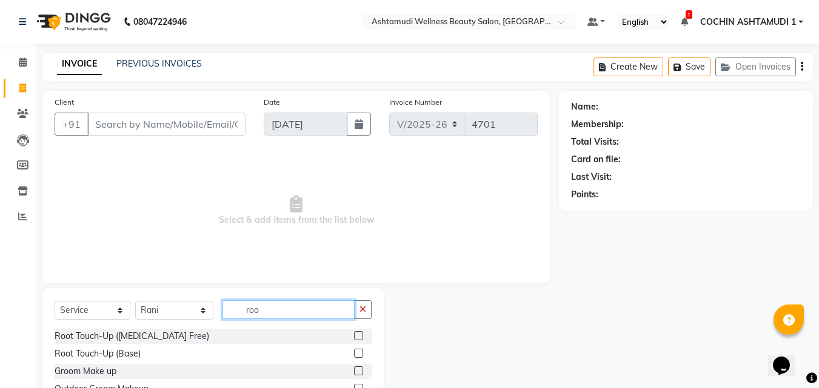
type input "roo"
click at [358, 336] on label at bounding box center [358, 335] width 9 height 9
click at [358, 336] on input "checkbox" at bounding box center [358, 337] width 8 height 8
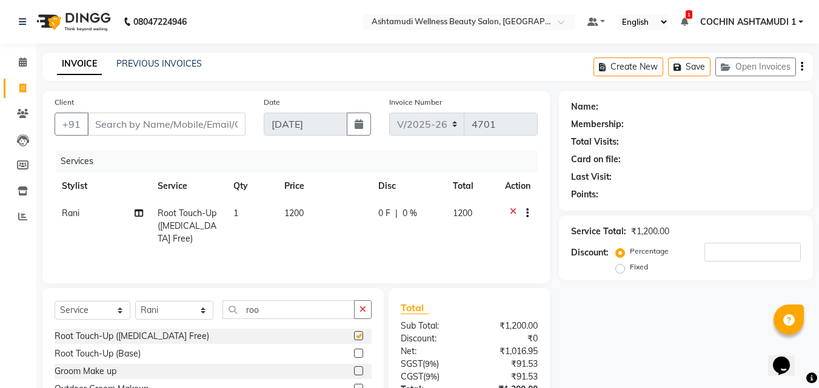
checkbox input "false"
click at [288, 310] on input "roo" at bounding box center [288, 310] width 133 height 19
type input "r"
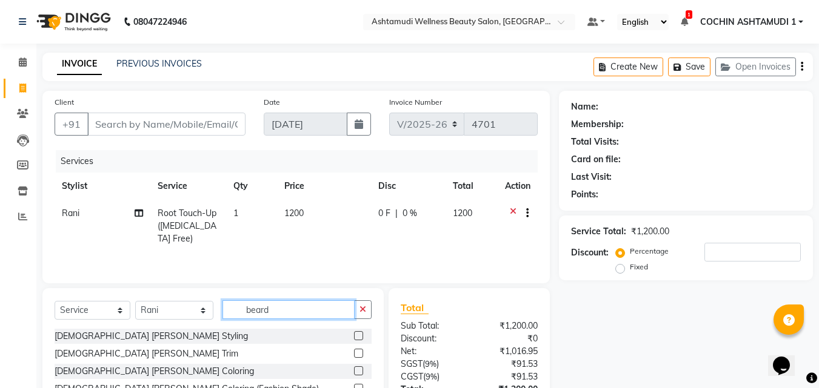
click at [306, 311] on input "beard" at bounding box center [288, 310] width 133 height 19
type input "b"
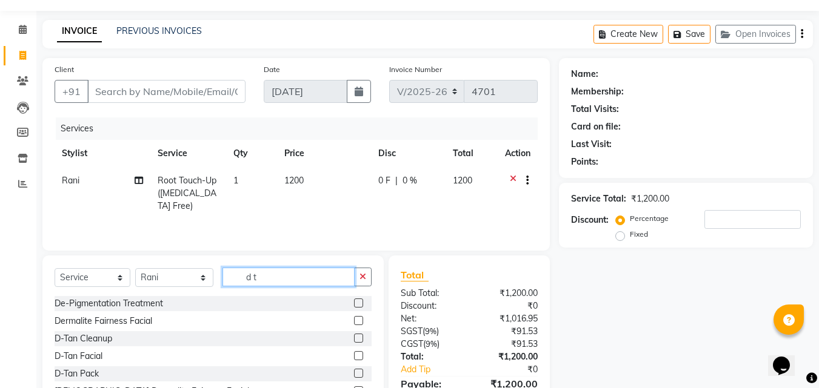
scroll to position [61, 0]
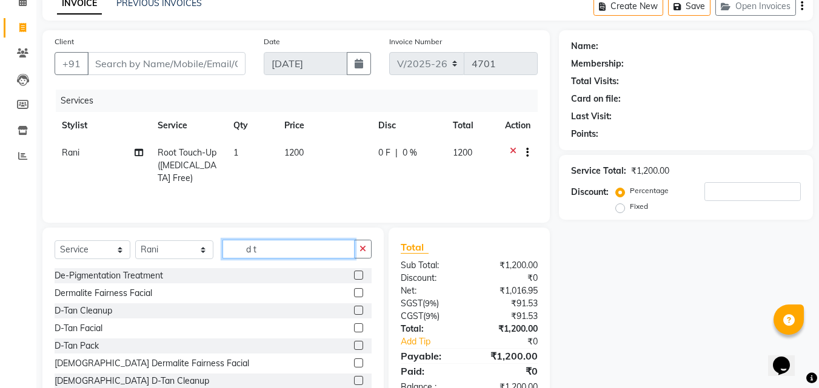
type input "d t"
click at [354, 347] on label at bounding box center [358, 345] width 9 height 9
click at [354, 347] on input "checkbox" at bounding box center [358, 346] width 8 height 8
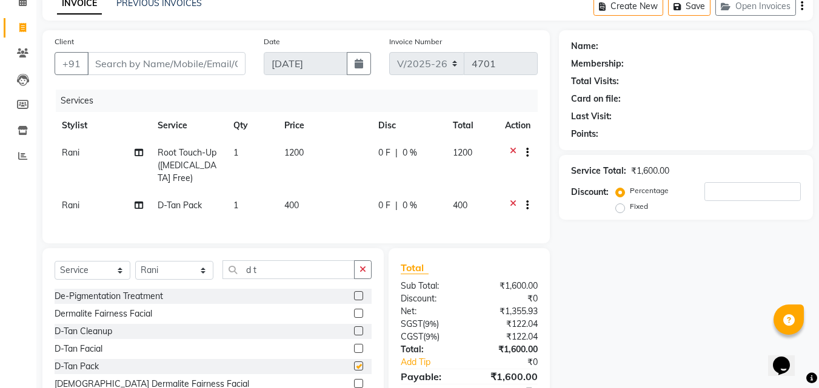
checkbox input "false"
click at [201, 152] on span "Root Touch-Up (Ammonia Free)" at bounding box center [187, 165] width 59 height 36
select select "44402"
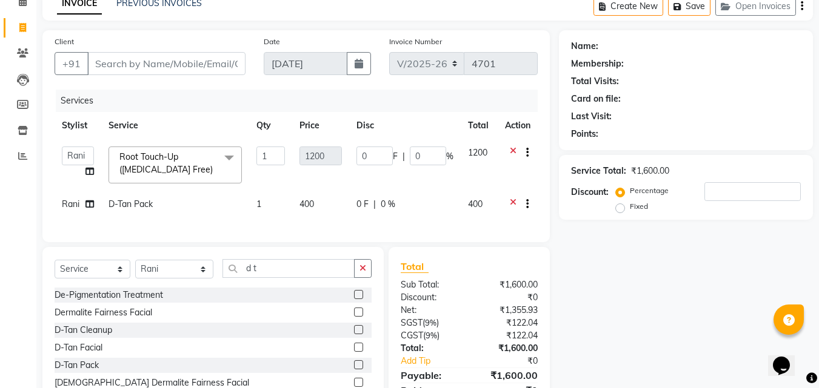
click at [227, 159] on span at bounding box center [229, 158] width 24 height 23
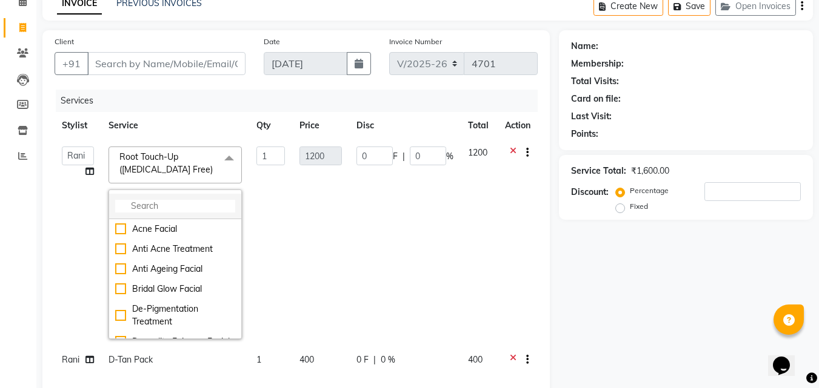
click at [184, 207] on input "multiselect-search" at bounding box center [175, 206] width 120 height 13
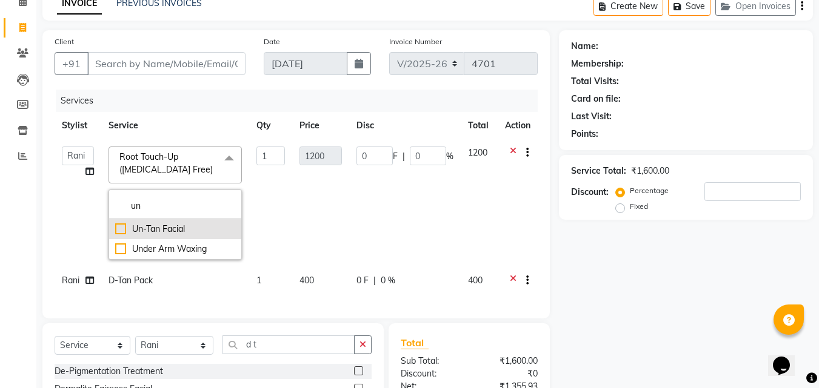
type input "un"
click at [186, 223] on div "Un-Tan Facial" at bounding box center [175, 229] width 120 height 13
type input "3000"
checkbox input "true"
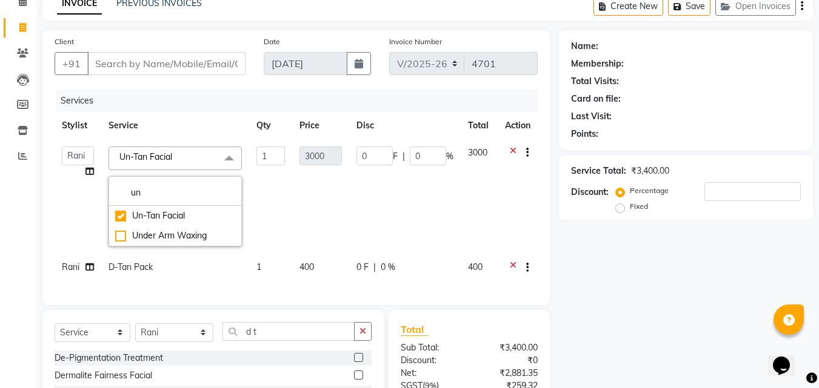
click at [422, 213] on td "0 F | 0 %" at bounding box center [405, 196] width 112 height 115
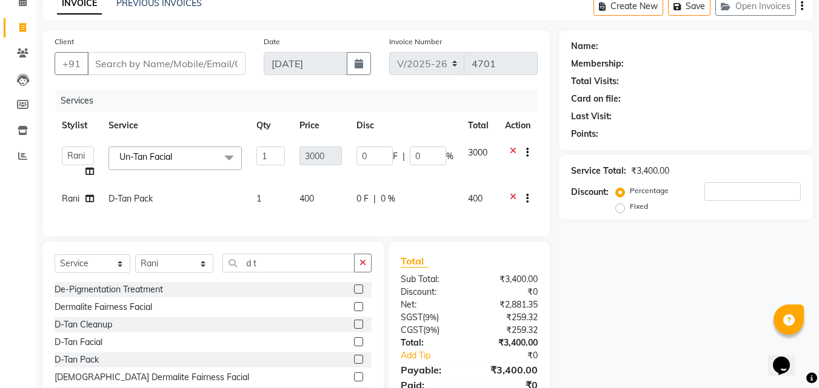
click at [510, 197] on icon at bounding box center [513, 200] width 7 height 15
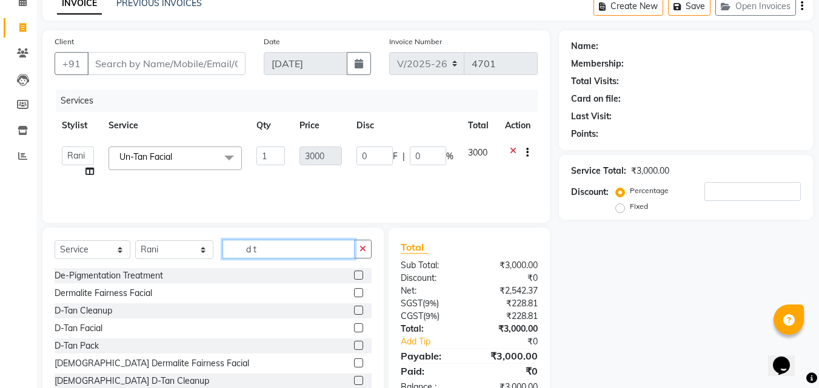
click at [296, 253] on input "d t" at bounding box center [288, 249] width 133 height 19
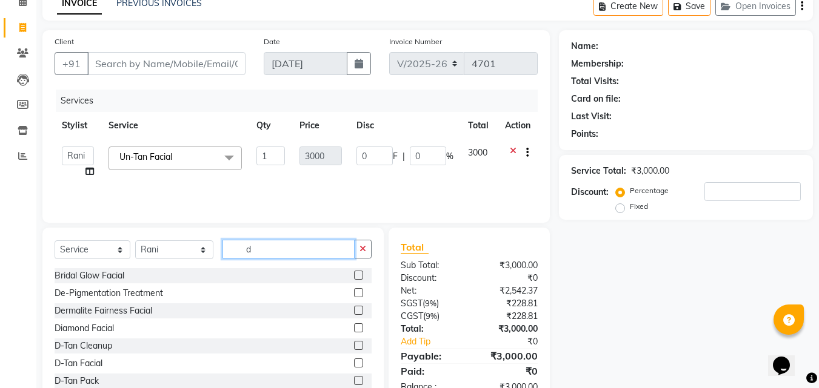
type input "d"
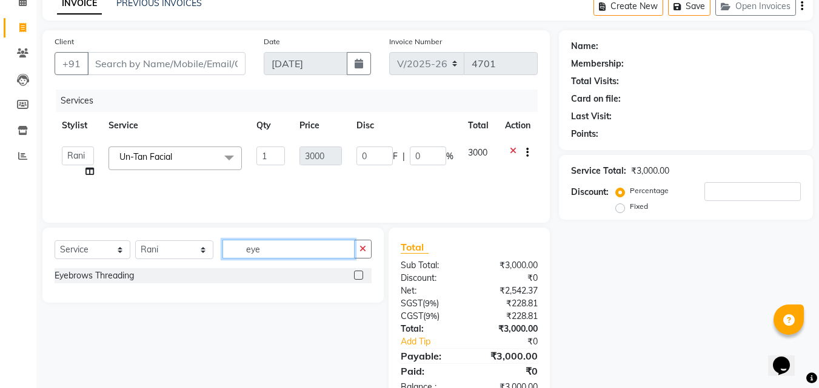
type input "eye"
click at [359, 276] on label at bounding box center [358, 275] width 9 height 9
click at [359, 276] on input "checkbox" at bounding box center [358, 276] width 8 height 8
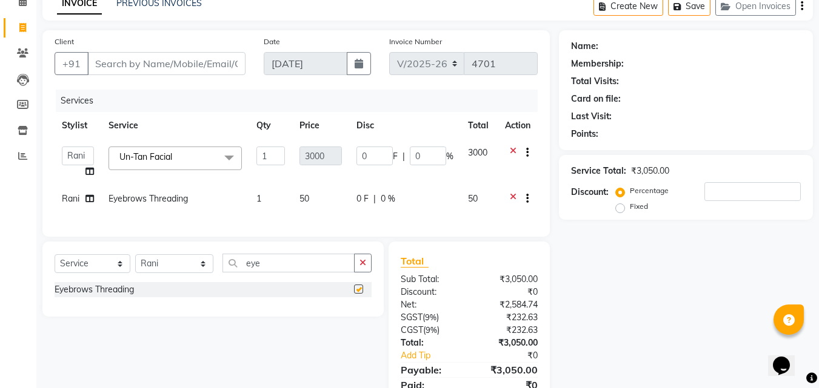
checkbox input "false"
click at [261, 201] on span "1" at bounding box center [258, 198] width 5 height 11
select select "44402"
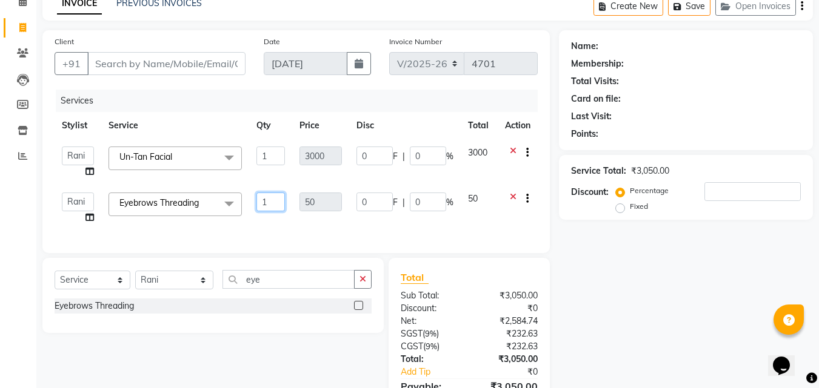
click at [267, 204] on input "1" at bounding box center [270, 202] width 29 height 19
type input "2"
type input "3"
click at [337, 230] on div "Services Stylist Service Qty Price Disc Total Action Aiswarya B Ankith(URAJ) BI…" at bounding box center [296, 166] width 483 height 152
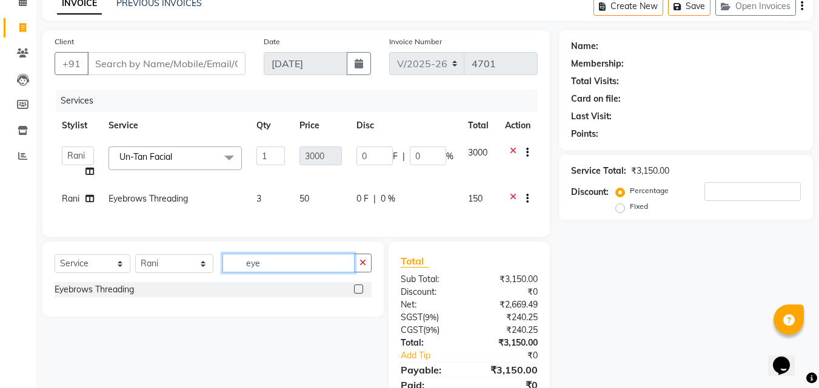
click at [324, 273] on input "eye" at bounding box center [288, 263] width 133 height 19
type input "e"
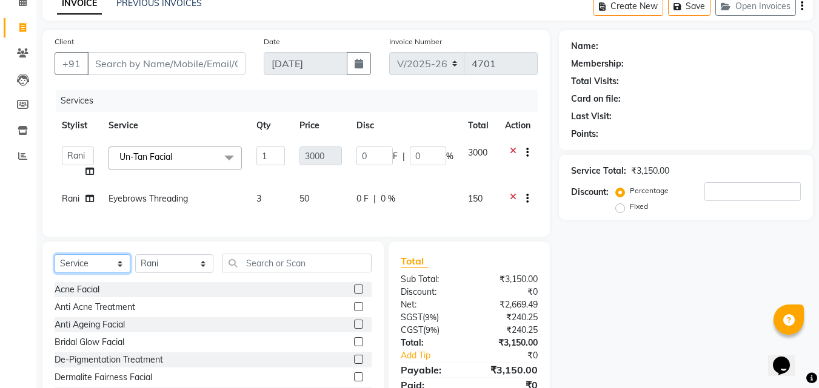
click at [76, 273] on select "Select Service Product Membership Package Voucher Prepaid Gift Card" at bounding box center [93, 264] width 76 height 19
select select "product"
click at [55, 264] on select "Select Service Product Membership Package Voucher Prepaid Gift Card" at bounding box center [93, 264] width 76 height 19
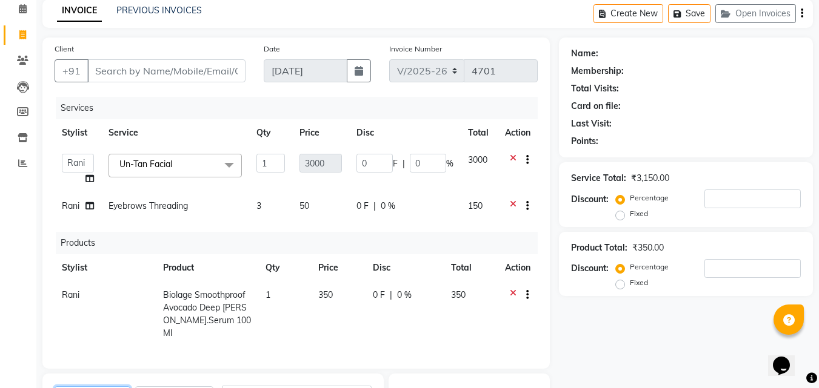
scroll to position [0, 0]
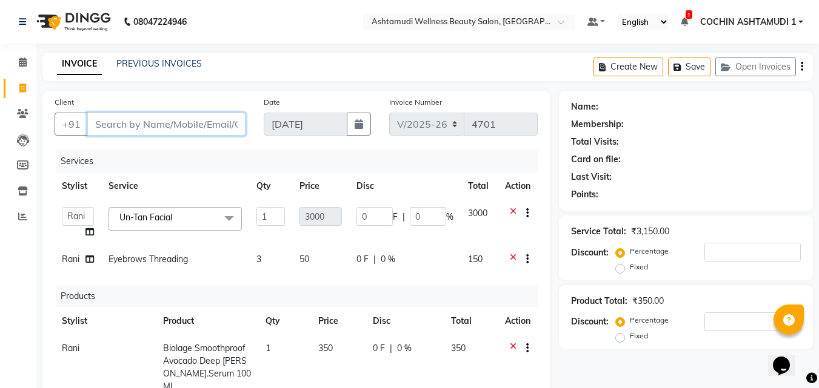
click at [192, 118] on input "Client" at bounding box center [166, 124] width 158 height 23
type input "9"
type input "0"
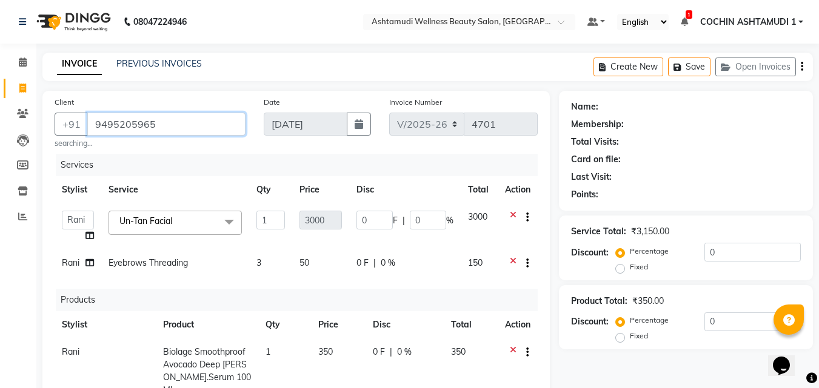
type input "9495205965"
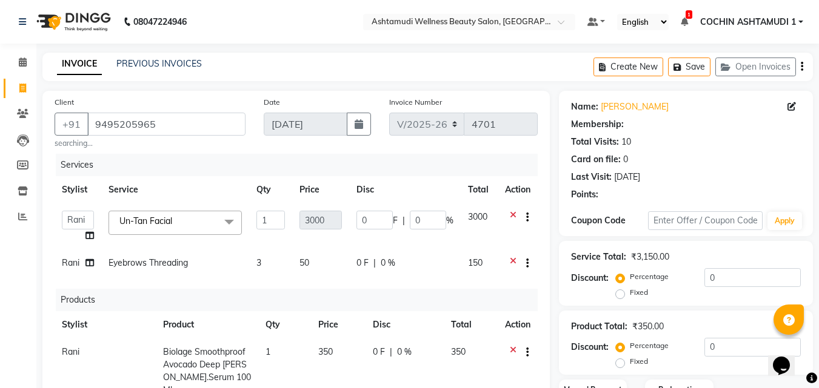
scroll to position [182, 0]
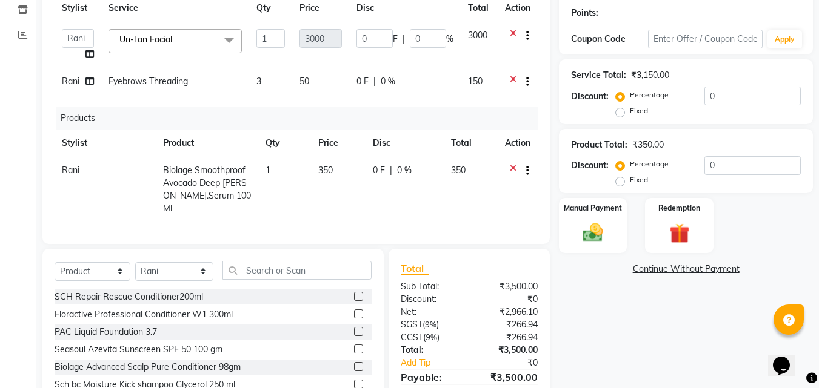
select select "1: Object"
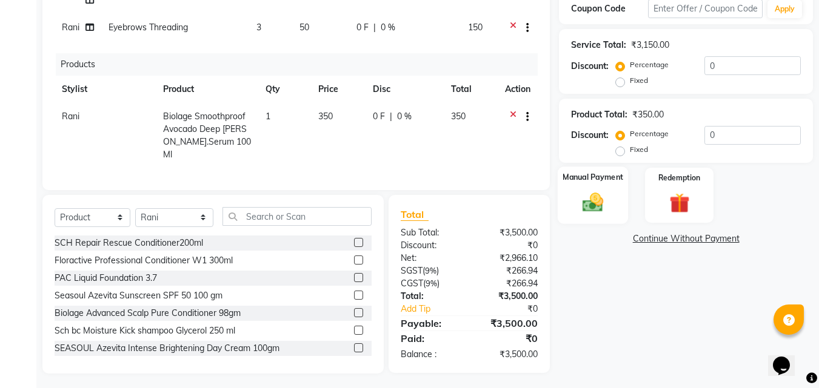
scroll to position [175, 0]
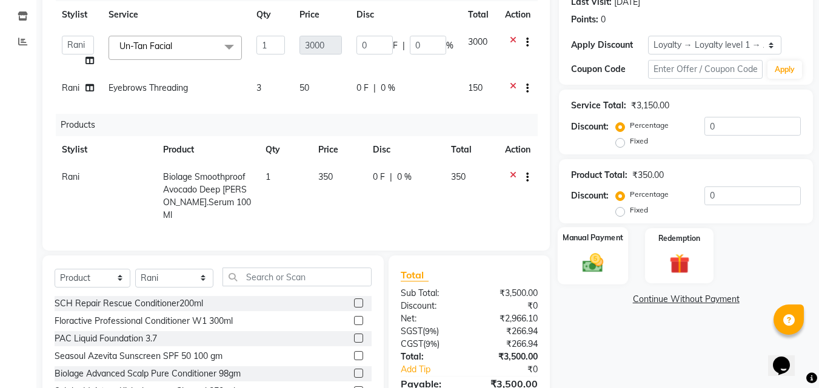
click at [601, 254] on img at bounding box center [593, 263] width 34 height 24
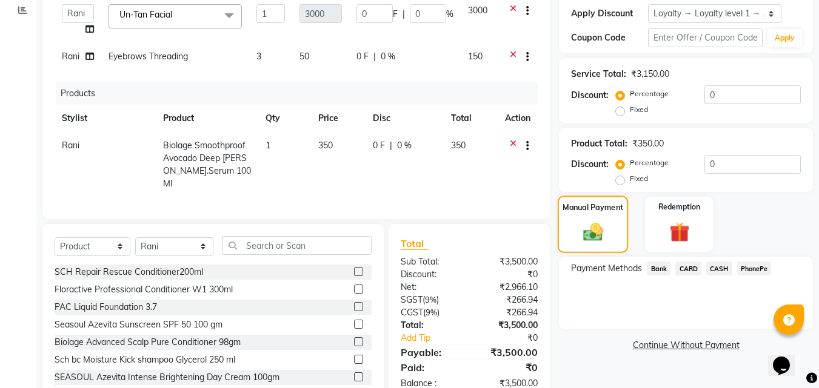
scroll to position [236, 0]
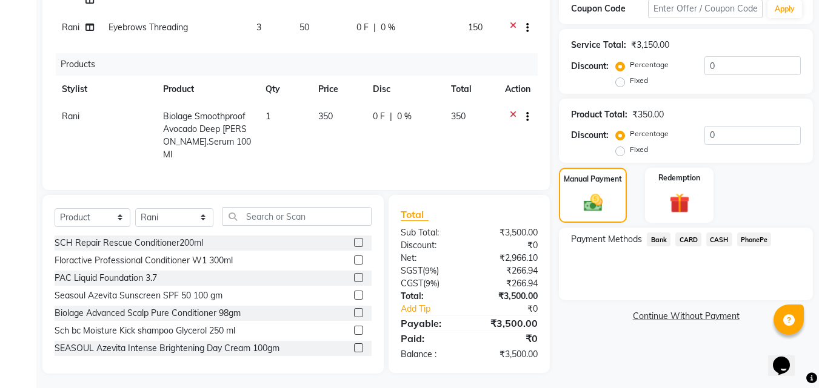
drag, startPoint x: 717, startPoint y: 231, endPoint x: 684, endPoint y: 263, distance: 46.3
click at [714, 231] on div "Payment Methods Bank CARD CASH PhonePe" at bounding box center [686, 264] width 254 height 73
click at [722, 237] on span "CASH" at bounding box center [719, 240] width 26 height 14
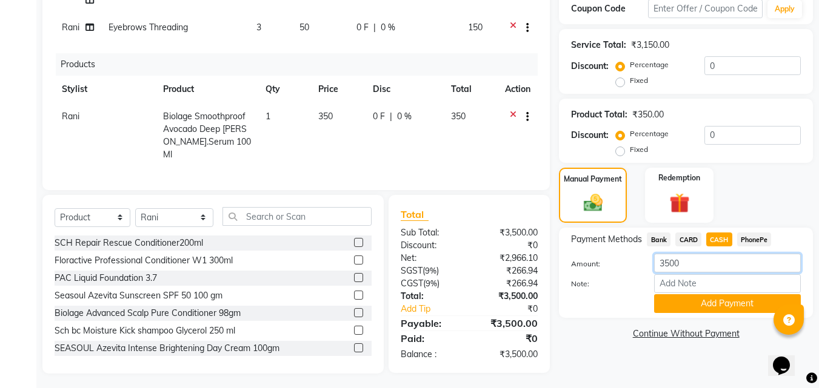
click at [703, 268] on input "3500" at bounding box center [727, 263] width 147 height 19
type input "3"
type input "500"
click at [690, 289] on input "Note:" at bounding box center [727, 284] width 147 height 19
type input "fousiya"
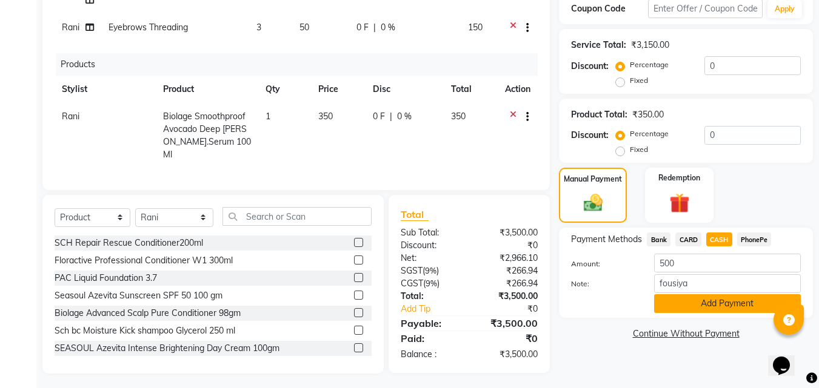
click at [714, 304] on button "Add Payment" at bounding box center [727, 304] width 147 height 19
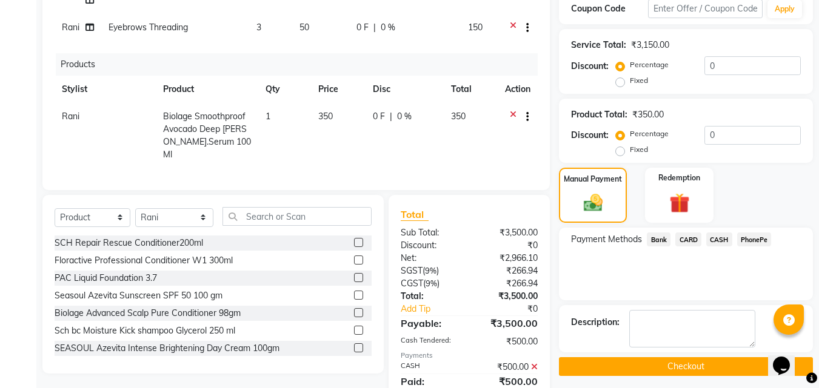
click at [744, 238] on span "PhonePe" at bounding box center [754, 240] width 35 height 14
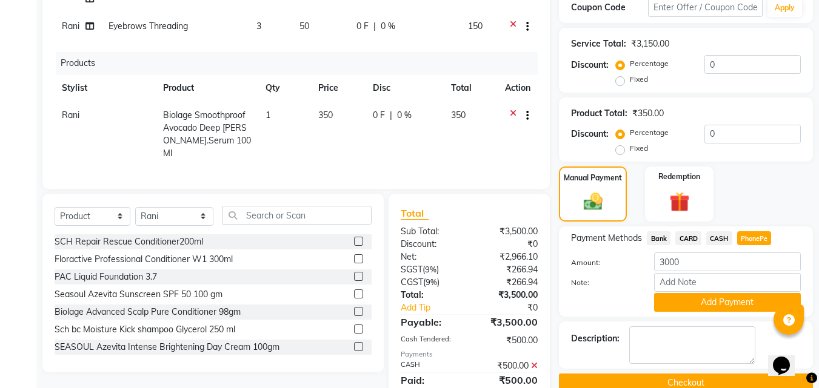
scroll to position [351, 0]
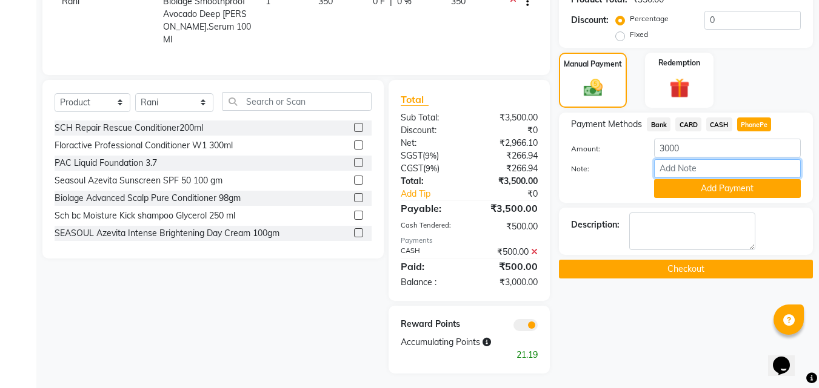
click at [687, 161] on input "Note:" at bounding box center [727, 168] width 147 height 19
type input "fousiya"
click at [742, 182] on button "Add Payment" at bounding box center [727, 188] width 147 height 19
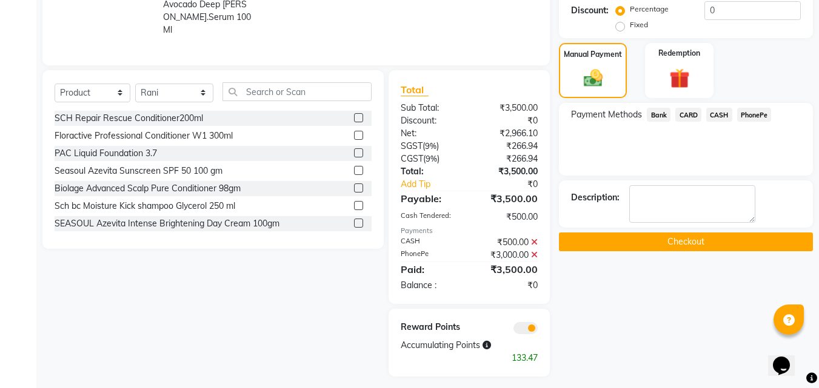
scroll to position [364, 0]
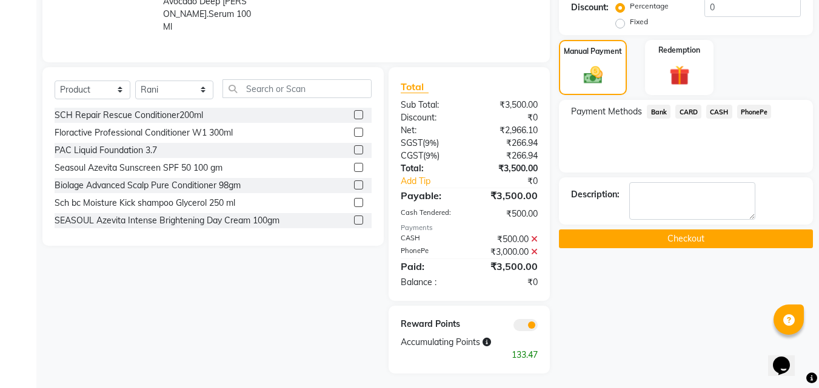
click at [643, 242] on button "Checkout" at bounding box center [686, 239] width 254 height 19
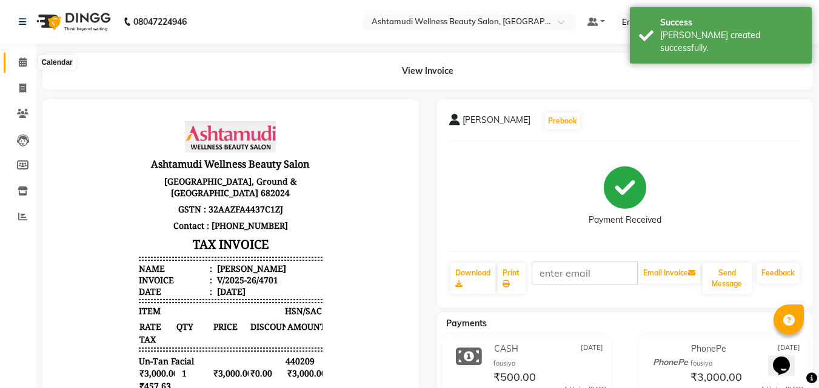
click at [24, 67] on span at bounding box center [22, 63] width 21 height 14
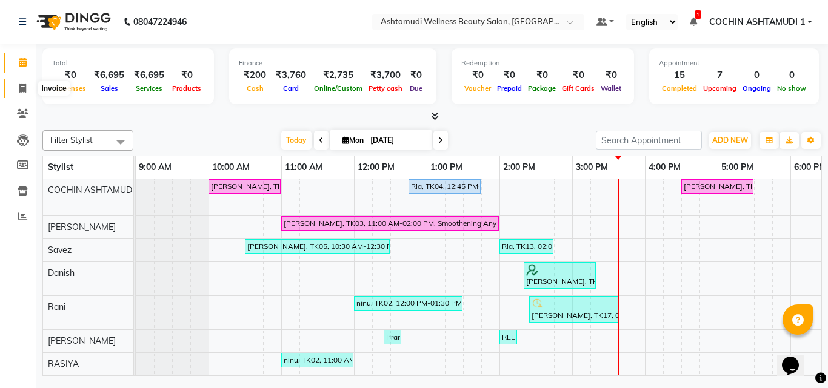
click at [25, 92] on icon at bounding box center [22, 88] width 7 height 9
select select "service"
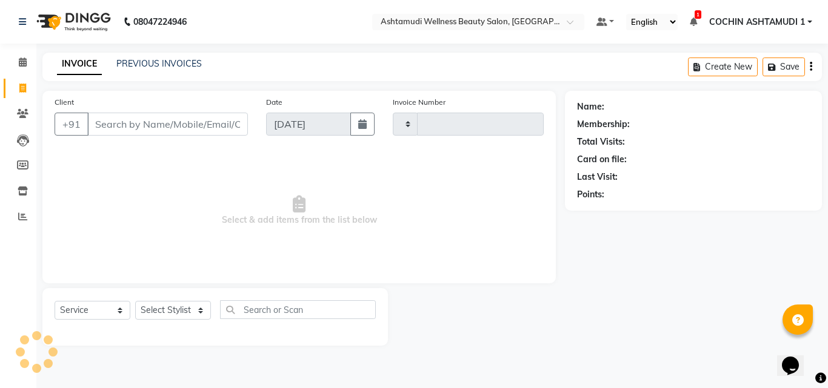
type input "4702"
select select "4632"
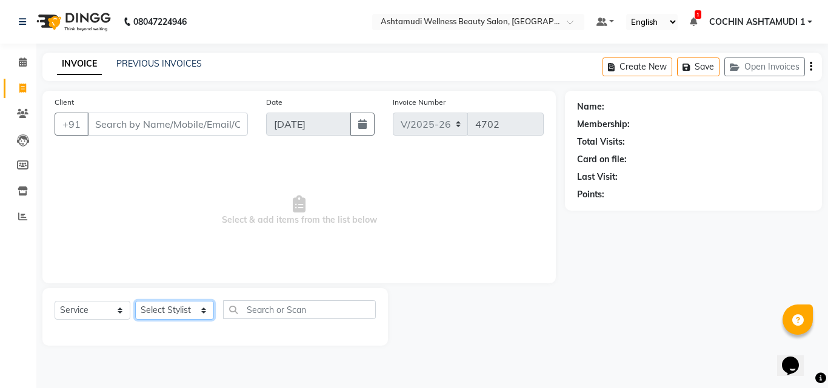
click at [175, 313] on select "Select Stylist Aiswarya B Ankith(URAJ) BINU MANGAR COCHIN ASHTAMUDI Danish Diks…" at bounding box center [174, 310] width 79 height 19
select select "61969"
click at [135, 301] on select "Select Stylist Aiswarya B Ankith(URAJ) BINU MANGAR COCHIN ASHTAMUDI Danish Diks…" at bounding box center [174, 310] width 79 height 19
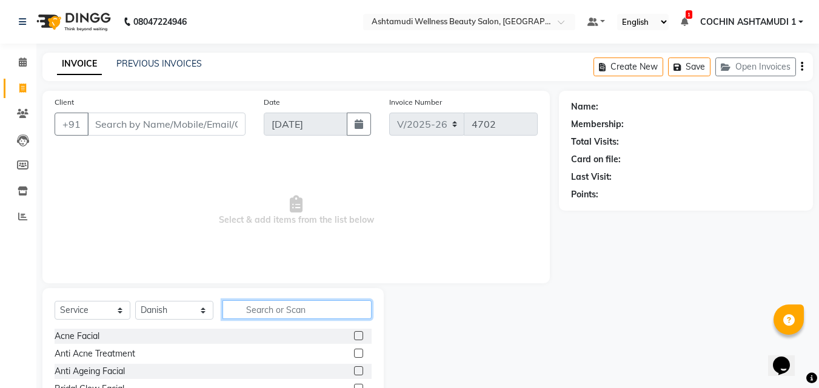
click at [281, 308] on input "text" at bounding box center [297, 310] width 150 height 19
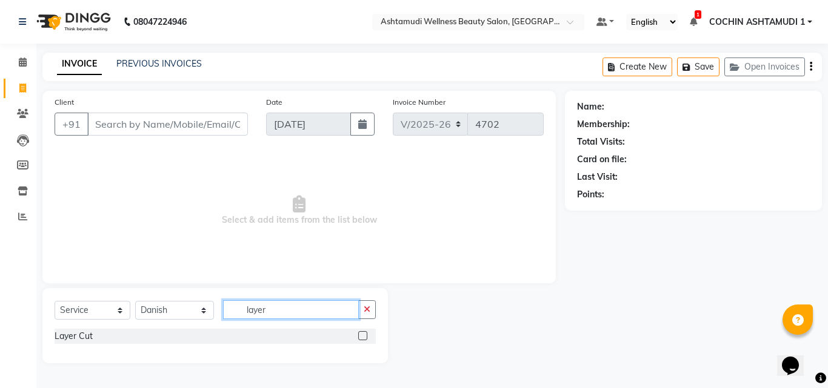
type input "layer"
click at [361, 338] on label at bounding box center [362, 335] width 9 height 9
click at [361, 338] on input "checkbox" at bounding box center [362, 337] width 8 height 8
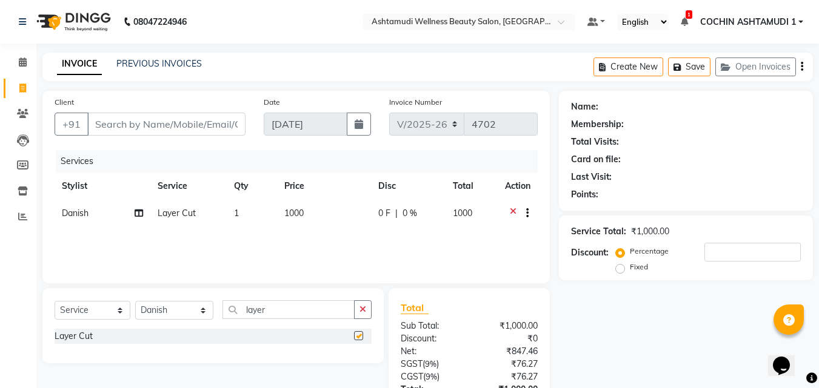
checkbox input "false"
click at [227, 119] on input "Client" at bounding box center [166, 124] width 158 height 23
type input "1"
type input "0"
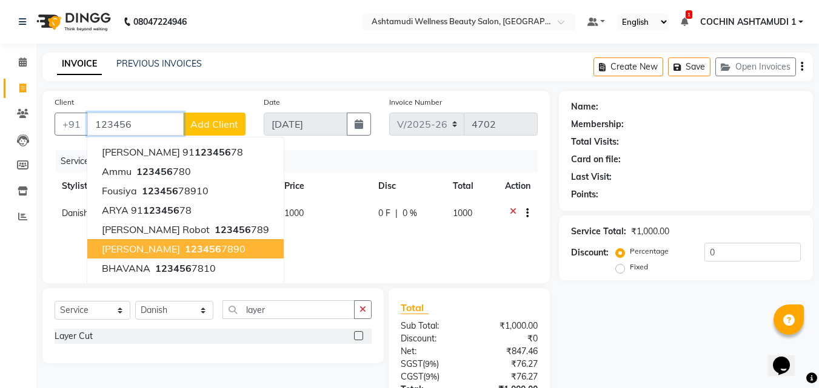
click at [205, 258] on button "BINDHU Patil 123456 7890" at bounding box center [185, 248] width 196 height 19
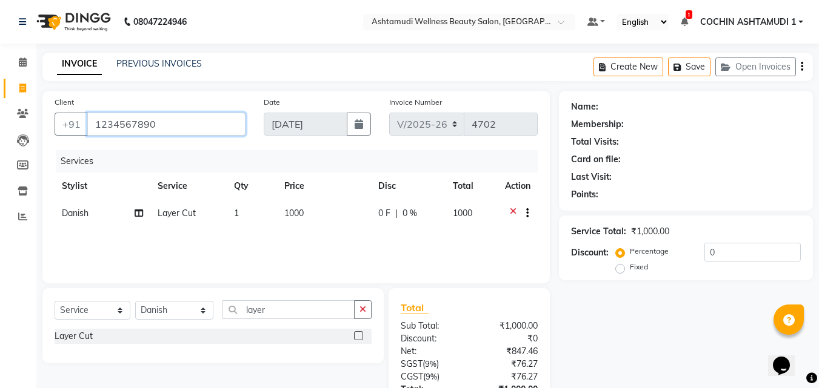
type input "1234567890"
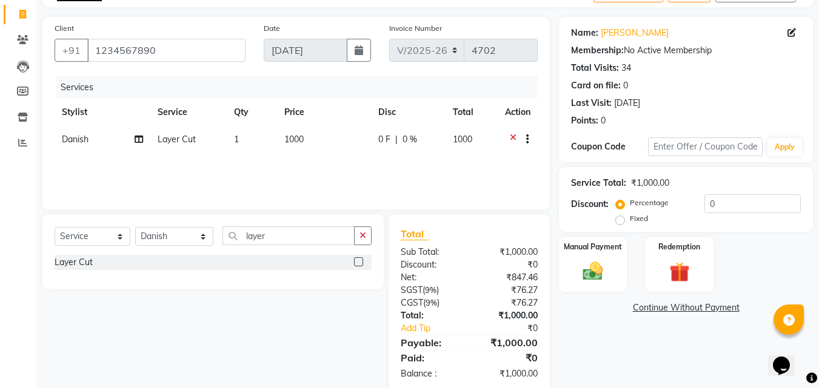
scroll to position [96, 0]
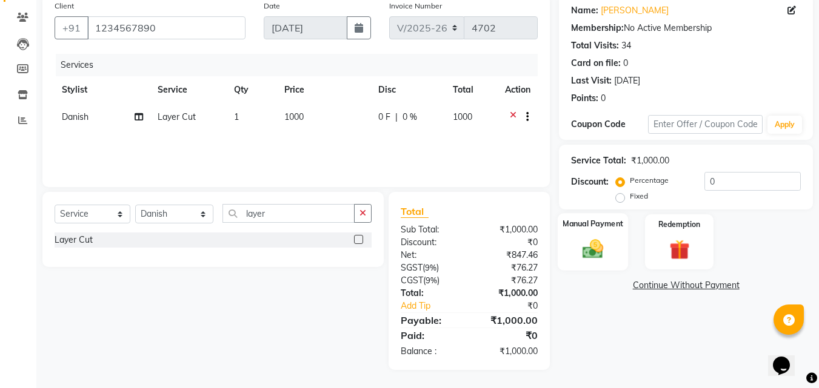
click at [584, 259] on img at bounding box center [593, 249] width 34 height 24
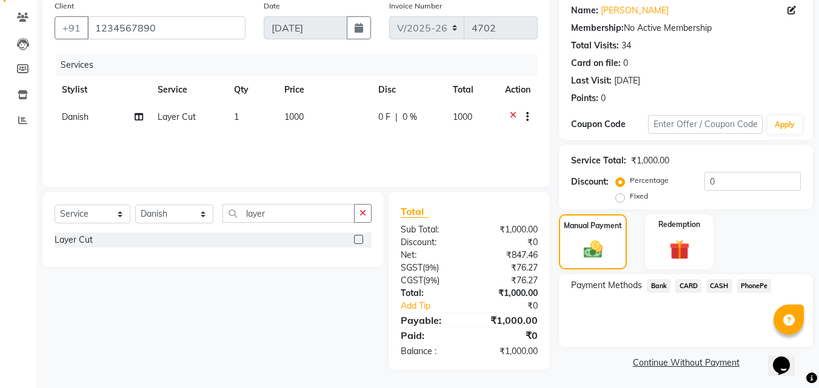
click at [709, 285] on span "CASH" at bounding box center [719, 286] width 26 height 14
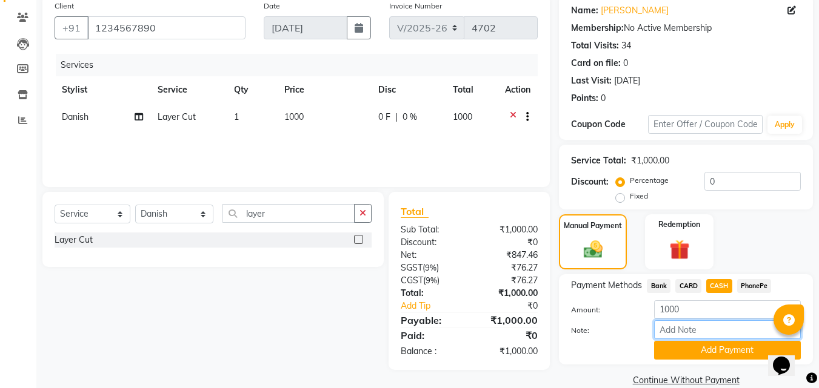
click at [696, 329] on input "Note:" at bounding box center [727, 330] width 147 height 19
type input "fousiya"
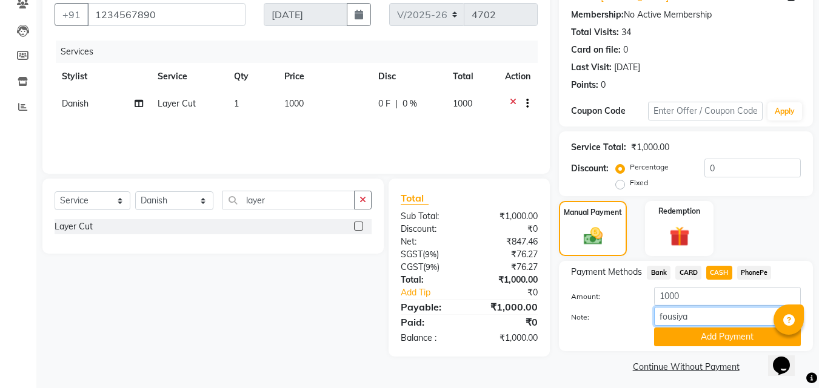
scroll to position [116, 0]
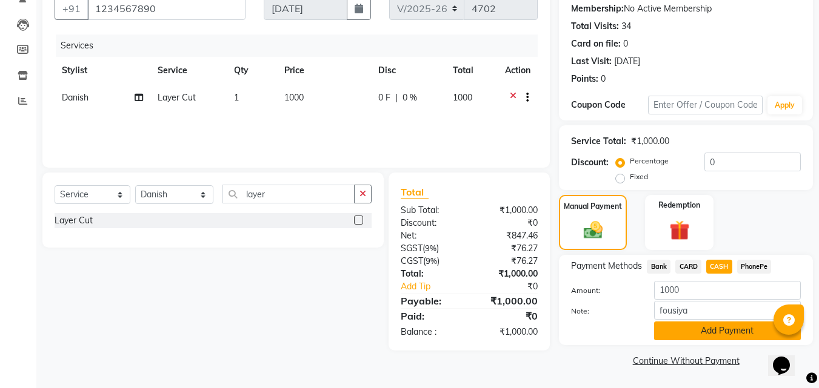
click at [729, 327] on button "Add Payment" at bounding box center [727, 331] width 147 height 19
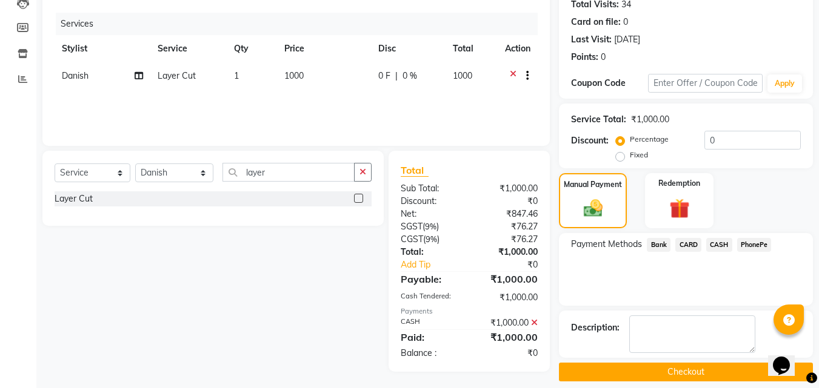
scroll to position [149, 0]
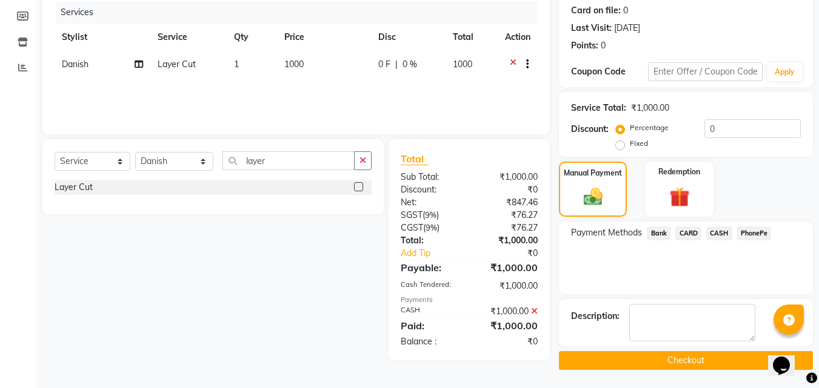
click at [690, 361] on button "Checkout" at bounding box center [686, 360] width 254 height 19
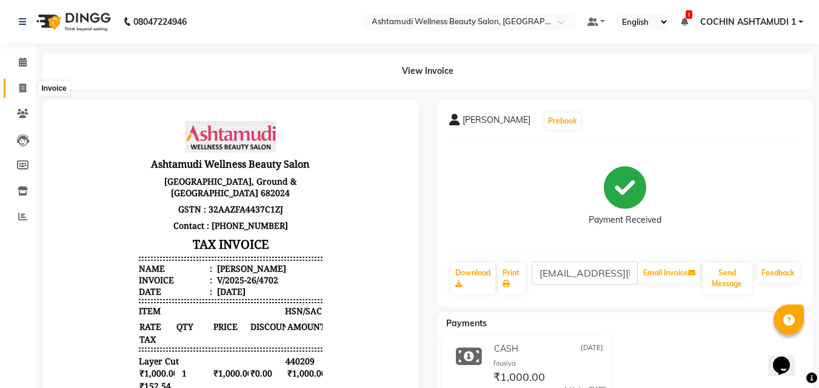
click at [28, 88] on span at bounding box center [22, 89] width 21 height 14
select select "service"
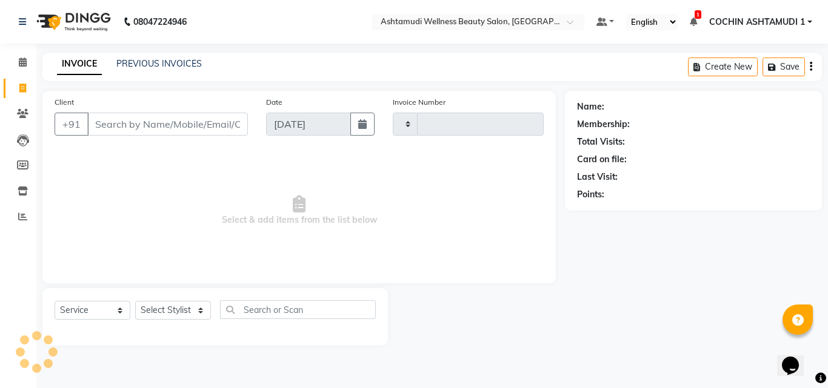
type input "4703"
select select "4632"
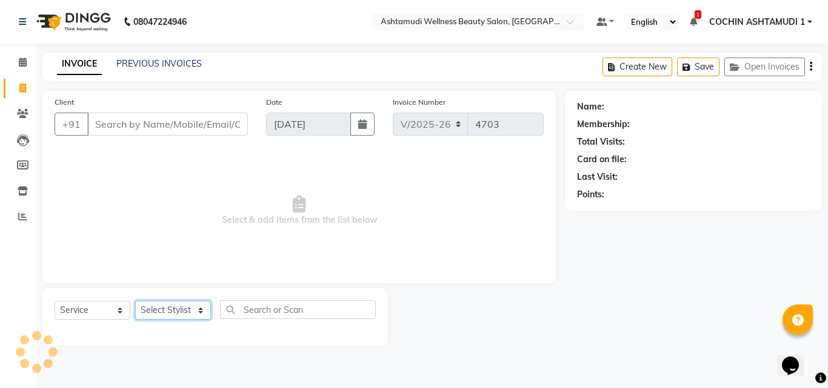
click at [168, 304] on select "Select Stylist" at bounding box center [173, 310] width 76 height 19
click at [168, 318] on select "Select Stylist" at bounding box center [173, 310] width 76 height 19
click at [171, 315] on select "Select Stylist Aiswarya B Ankith(URAJ) BINU MANGAR COCHIN ASHTAMUDI Danish Diks…" at bounding box center [174, 310] width 79 height 19
select select "88283"
click at [135, 301] on select "Select Stylist Aiswarya B Ankith(URAJ) BINU MANGAR COCHIN ASHTAMUDI Danish Diks…" at bounding box center [174, 310] width 79 height 19
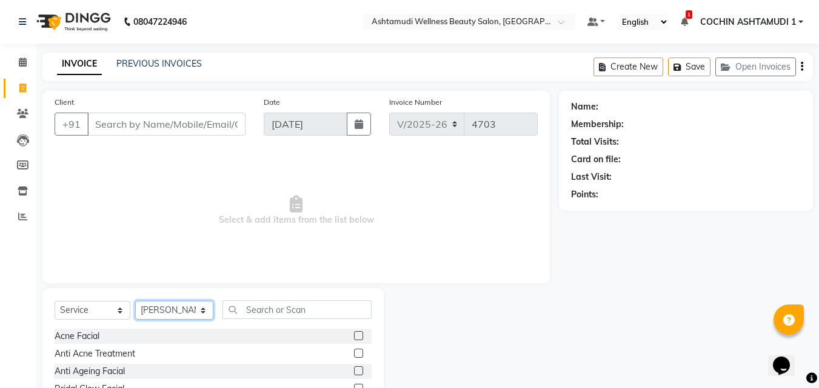
scroll to position [97, 0]
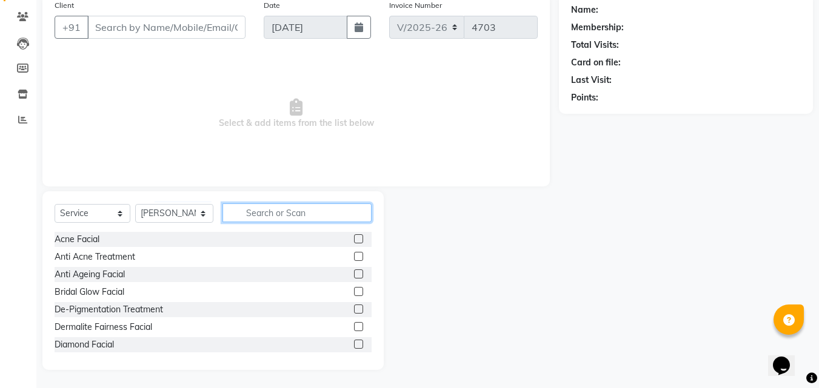
click at [283, 216] on input "text" at bounding box center [297, 213] width 150 height 19
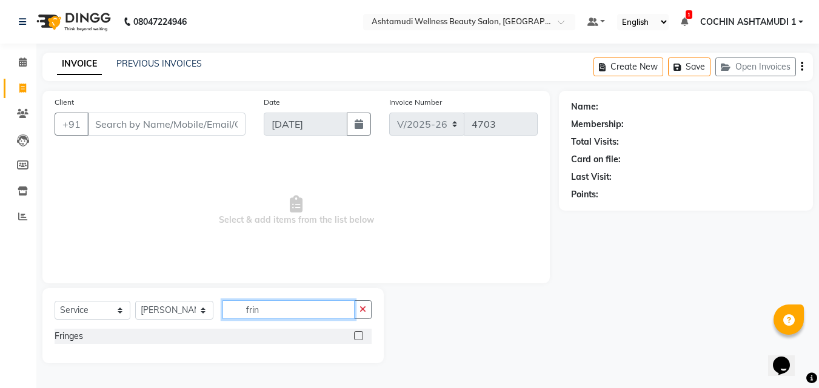
scroll to position [0, 0]
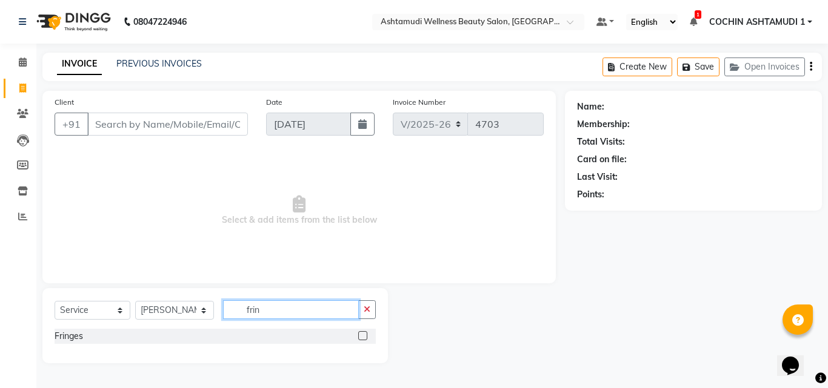
type input "frin"
click at [362, 339] on label at bounding box center [362, 335] width 9 height 9
click at [362, 339] on input "checkbox" at bounding box center [362, 337] width 8 height 8
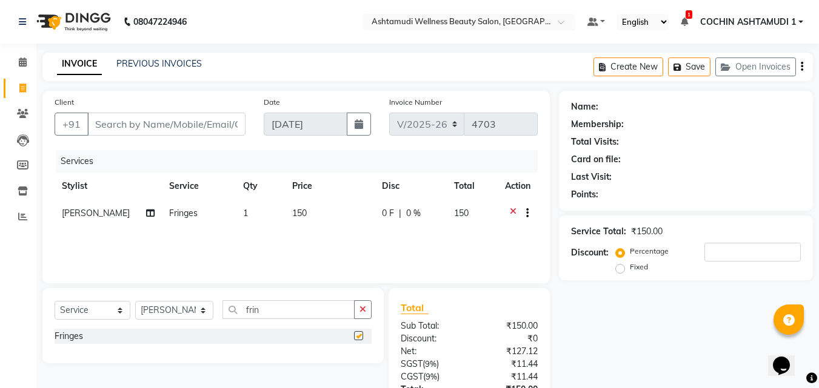
checkbox input "false"
click at [233, 134] on input "Client" at bounding box center [166, 124] width 158 height 23
type input "8"
type input "0"
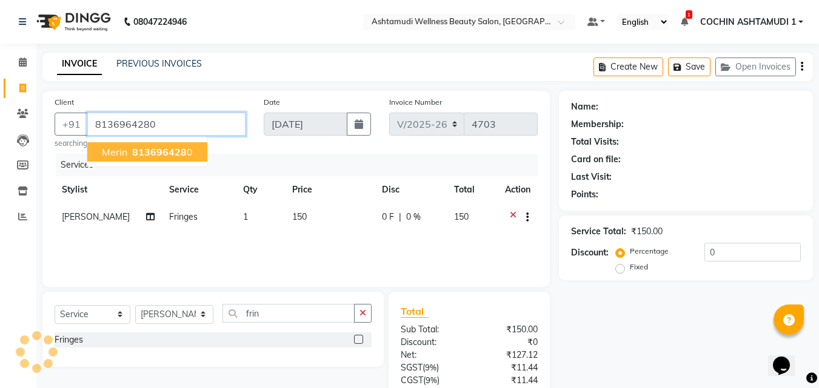
type input "8136964280"
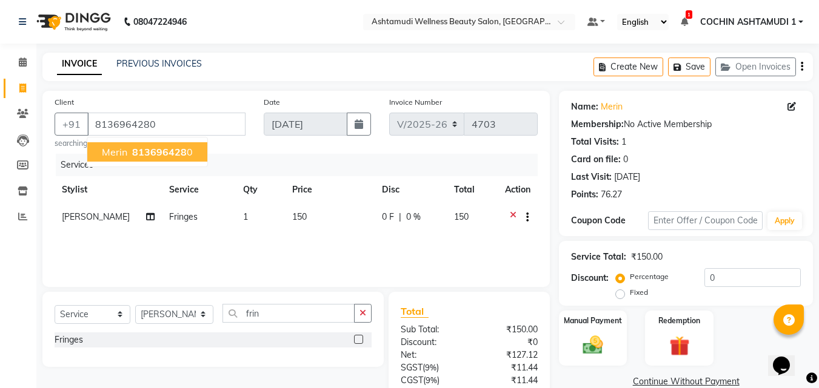
click at [123, 153] on span "Merin" at bounding box center [114, 152] width 25 height 12
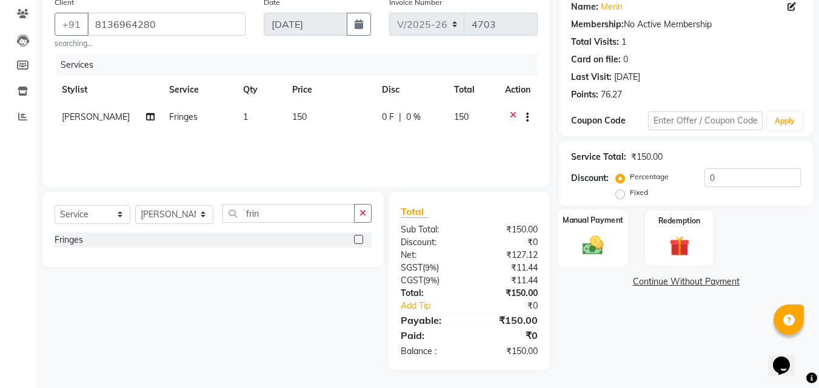
click at [611, 251] on div "Manual Payment" at bounding box center [593, 239] width 71 height 58
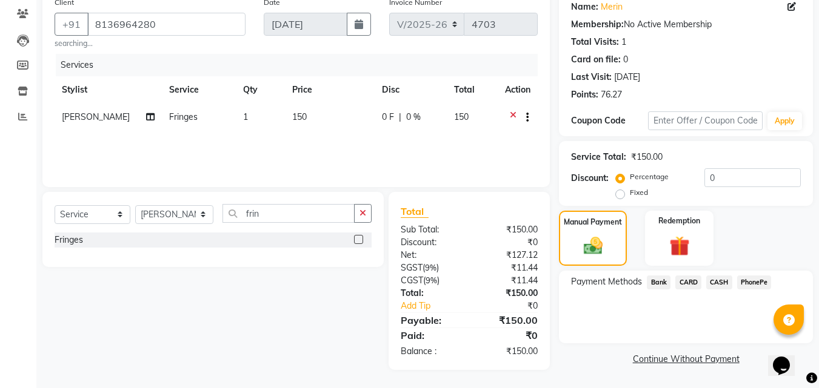
click at [747, 285] on span "PhonePe" at bounding box center [754, 283] width 35 height 14
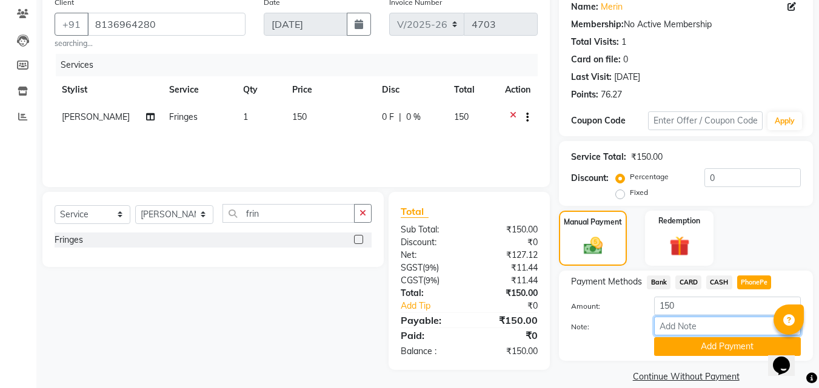
click at [694, 326] on input "Note:" at bounding box center [727, 326] width 147 height 19
type input "fousiya"
click at [687, 342] on button "Add Payment" at bounding box center [727, 347] width 147 height 19
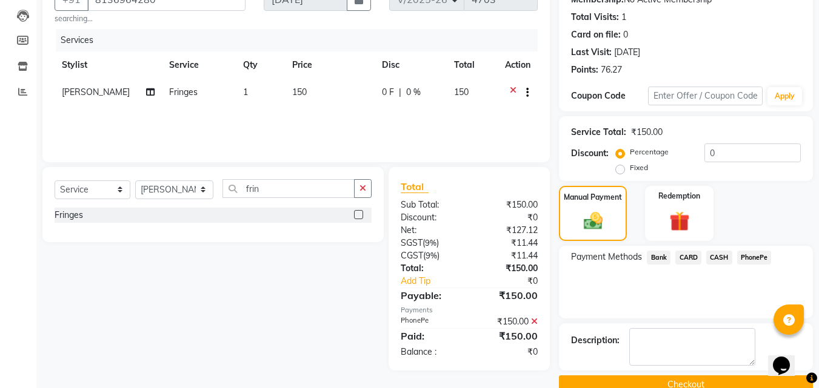
scroll to position [149, 0]
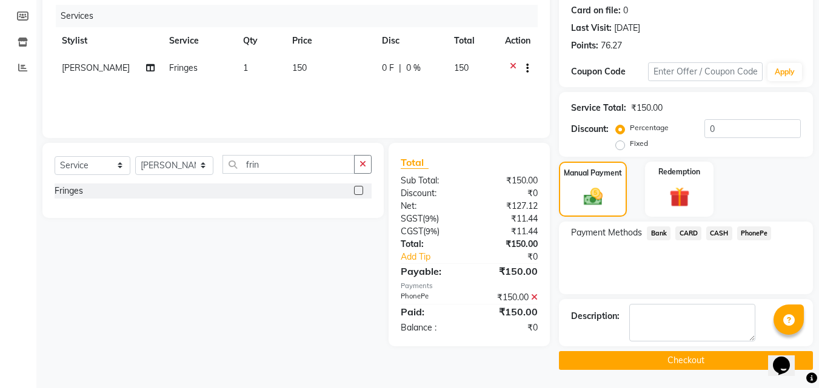
click at [676, 357] on button "Checkout" at bounding box center [686, 360] width 254 height 19
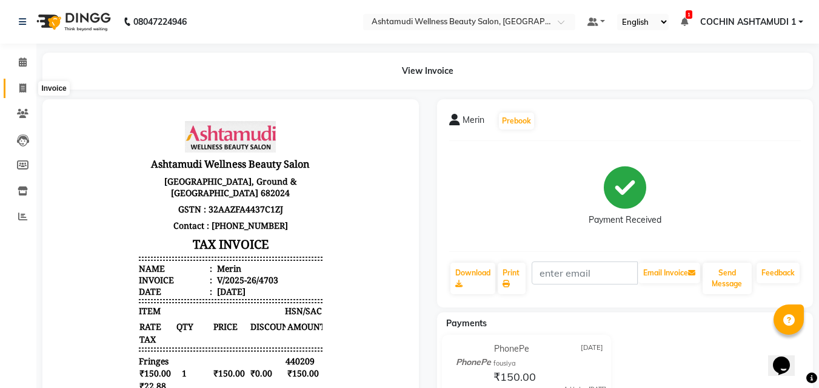
click at [26, 90] on icon at bounding box center [22, 88] width 7 height 9
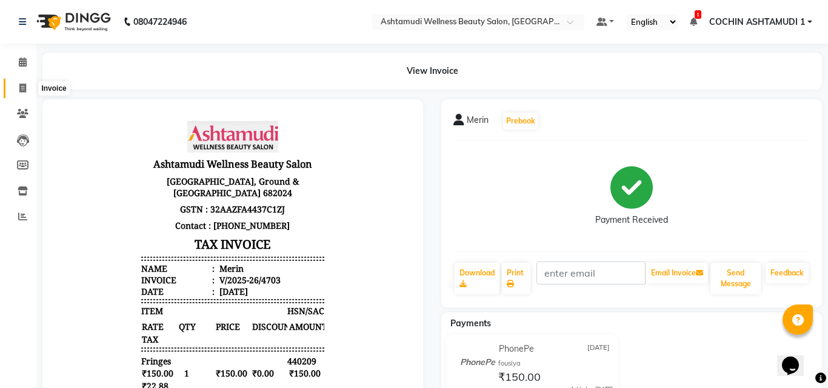
select select "service"
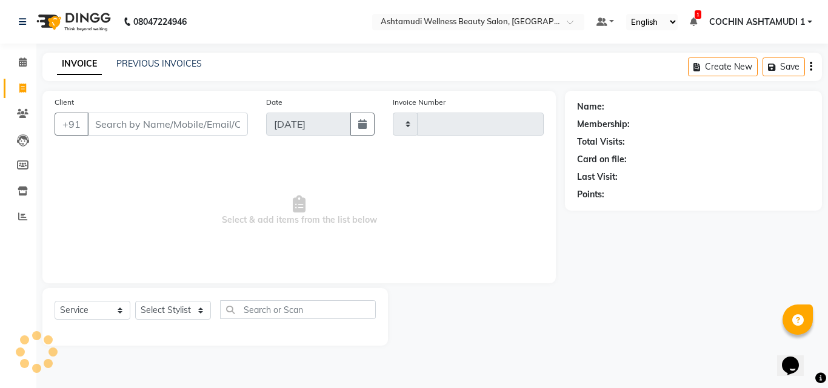
type input "4704"
select select "4632"
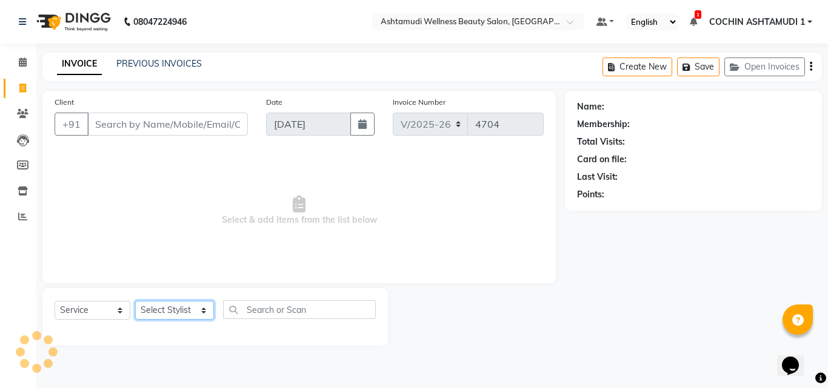
click at [179, 310] on select "Select Stylist Aiswarya B Ankith(URAJ) BINU MANGAR COCHIN ASHTAMUDI Danish Diks…" at bounding box center [174, 310] width 79 height 19
click at [278, 187] on span "Select & add items from the list below" at bounding box center [299, 210] width 489 height 121
click at [191, 307] on select "Select Stylist Aiswarya B Ankith(URAJ) BINU MANGAR COCHIN ASHTAMUDI Danish Diks…" at bounding box center [174, 310] width 79 height 19
click at [94, 202] on span "Select & add items from the list below" at bounding box center [299, 210] width 489 height 121
click at [178, 311] on select "Select Stylist Aiswarya B Ankith(URAJ) BINU MANGAR COCHIN ASHTAMUDI Danish Diks…" at bounding box center [174, 310] width 79 height 19
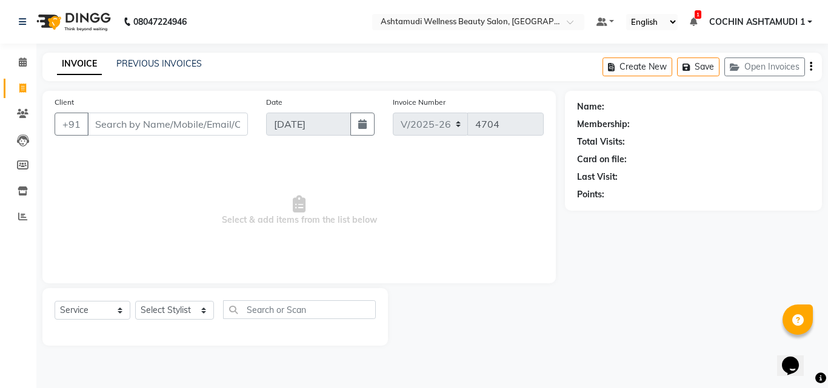
click at [291, 172] on span "Select & add items from the list below" at bounding box center [299, 210] width 489 height 121
click at [187, 127] on input "Client" at bounding box center [167, 124] width 161 height 23
click at [178, 310] on select "Select Stylist Aiswarya B Ankith(URAJ) BINU MANGAR COCHIN ASHTAMUDI Danish Diks…" at bounding box center [174, 310] width 79 height 19
click at [135, 301] on select "Select Stylist Aiswarya B Ankith(URAJ) BINU MANGAR COCHIN ASHTAMUDI Danish Diks…" at bounding box center [174, 310] width 79 height 19
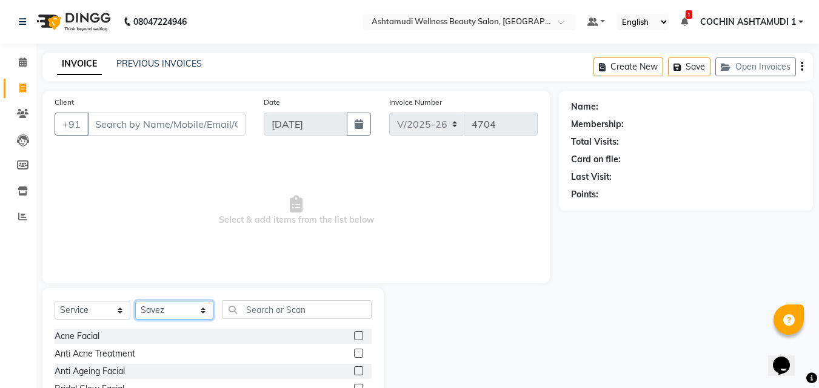
click at [188, 315] on select "Select Stylist Aiswarya B Ankith(URAJ) BINU MANGAR COCHIN ASHTAMUDI Danish Diks…" at bounding box center [174, 310] width 78 height 19
select select "88283"
click at [135, 301] on select "Select Stylist Aiswarya B Ankith(URAJ) BINU MANGAR COCHIN ASHTAMUDI Danish Diks…" at bounding box center [174, 310] width 78 height 19
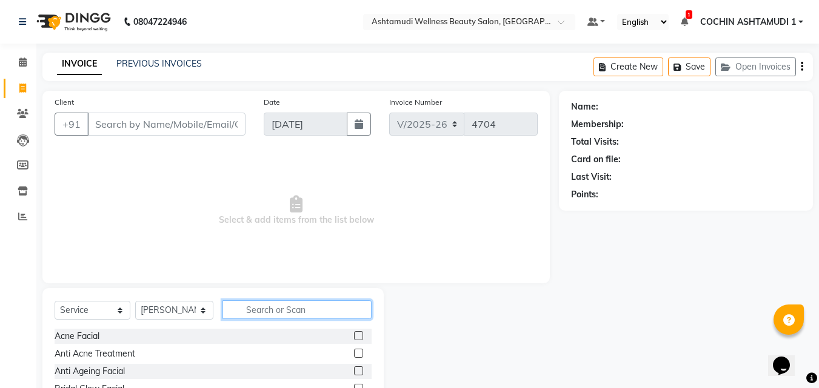
click at [298, 307] on input "text" at bounding box center [297, 310] width 150 height 19
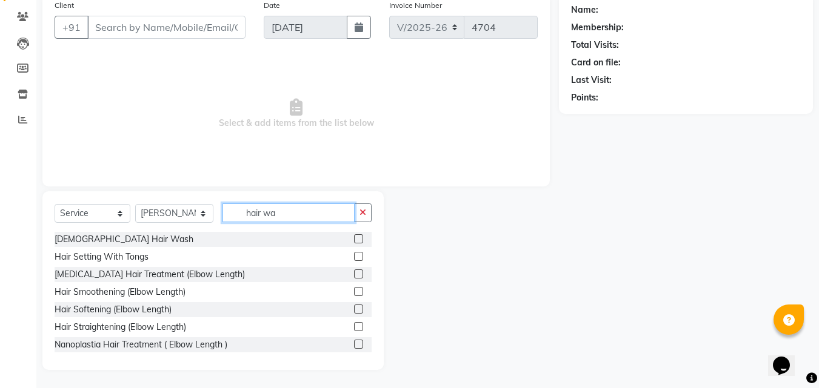
scroll to position [11, 0]
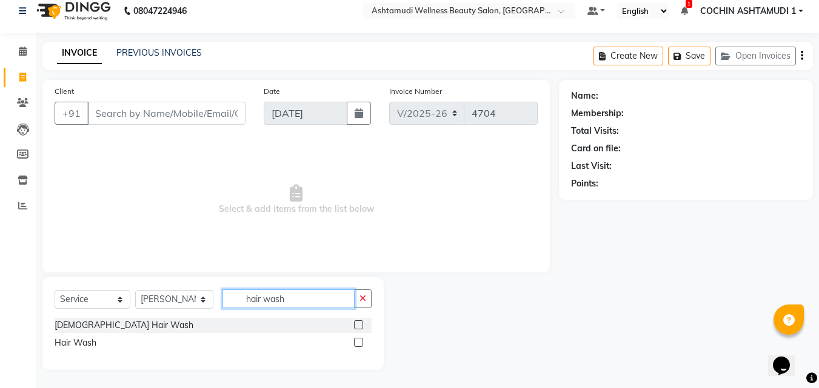
type input "hair wash"
click at [358, 342] on label at bounding box center [358, 342] width 9 height 9
click at [358, 342] on input "checkbox" at bounding box center [358, 343] width 8 height 8
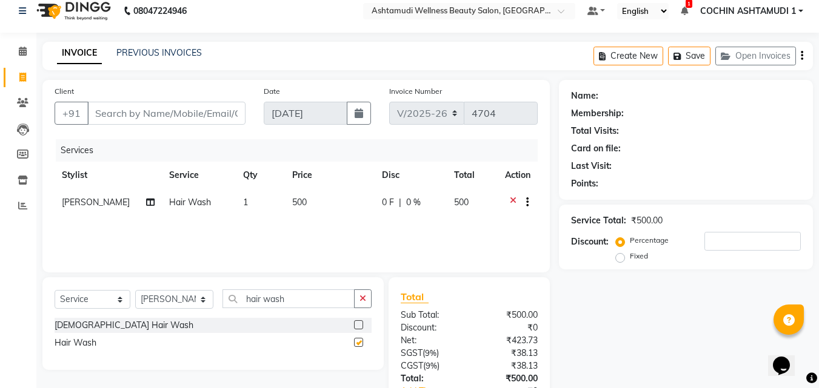
checkbox input "false"
click at [368, 302] on button "button" at bounding box center [363, 299] width 18 height 19
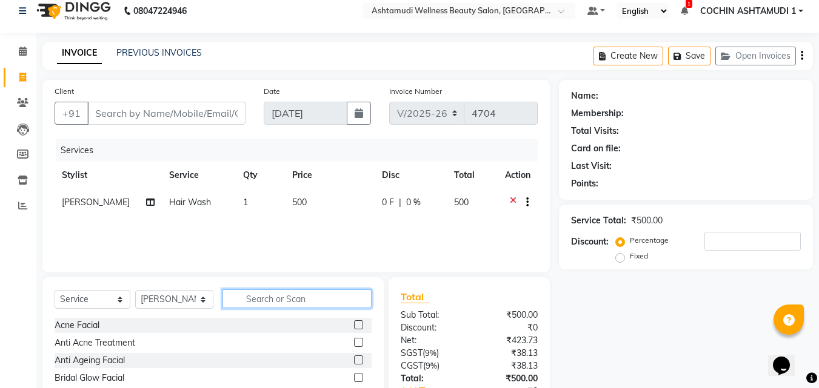
click at [332, 301] on input "text" at bounding box center [297, 299] width 150 height 19
click at [511, 202] on icon at bounding box center [513, 203] width 7 height 15
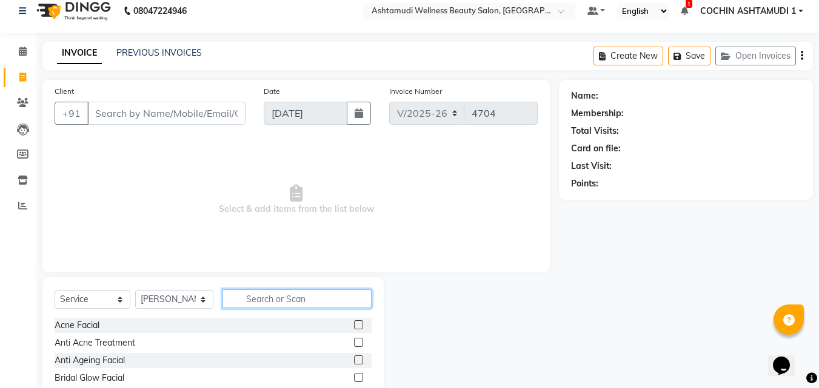
click at [278, 301] on input "text" at bounding box center [297, 299] width 150 height 19
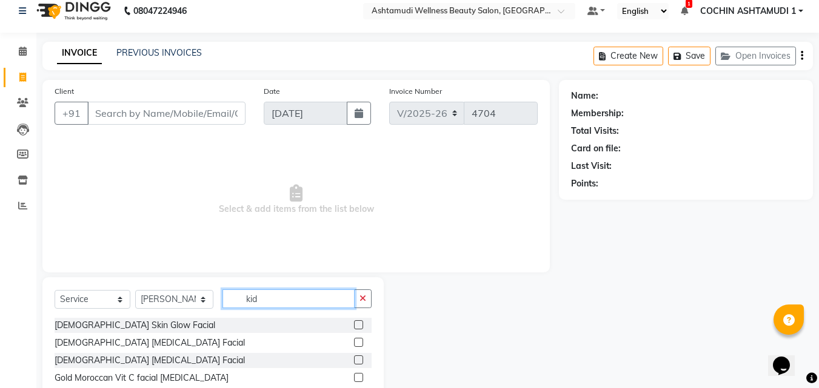
scroll to position [0, 0]
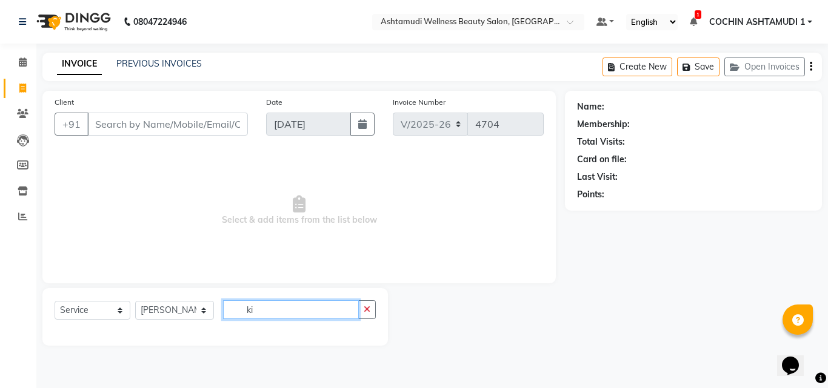
type input "k"
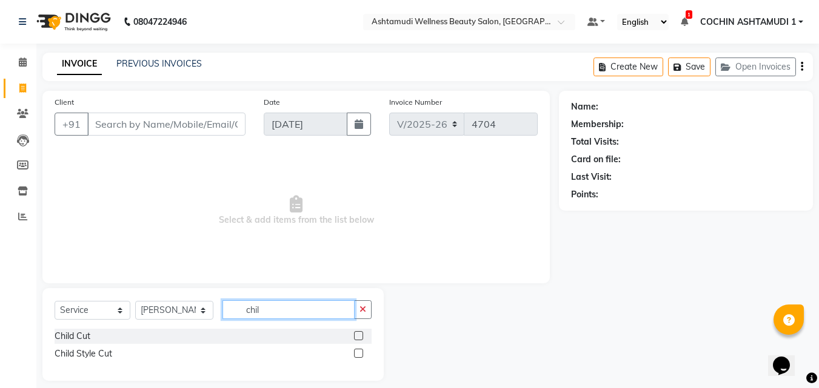
type input "chil"
click at [357, 333] on label at bounding box center [358, 335] width 9 height 9
click at [357, 333] on input "checkbox" at bounding box center [358, 337] width 8 height 8
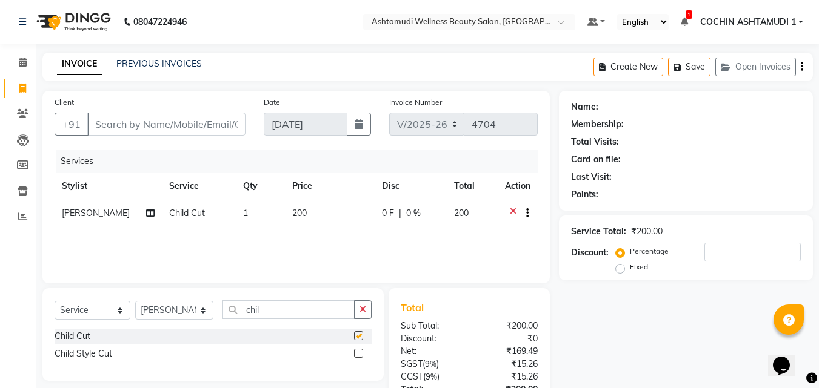
checkbox input "false"
click at [360, 356] on label at bounding box center [358, 353] width 9 height 9
click at [360, 356] on input "checkbox" at bounding box center [358, 354] width 8 height 8
checkbox input "false"
click at [513, 241] on icon at bounding box center [513, 244] width 7 height 15
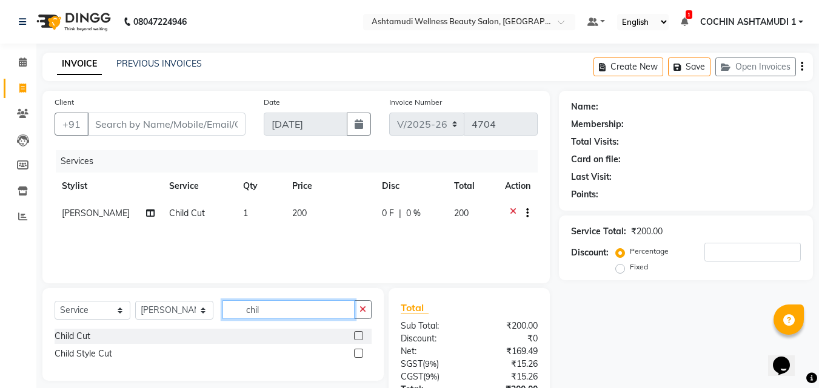
click at [313, 310] on input "chil" at bounding box center [288, 310] width 133 height 19
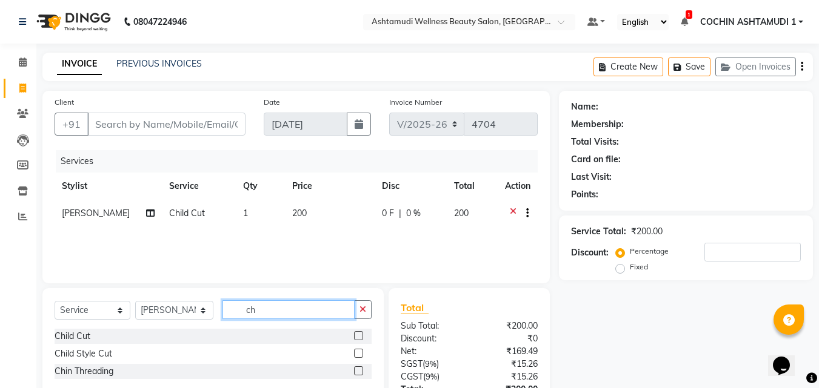
type input "c"
type input "eye"
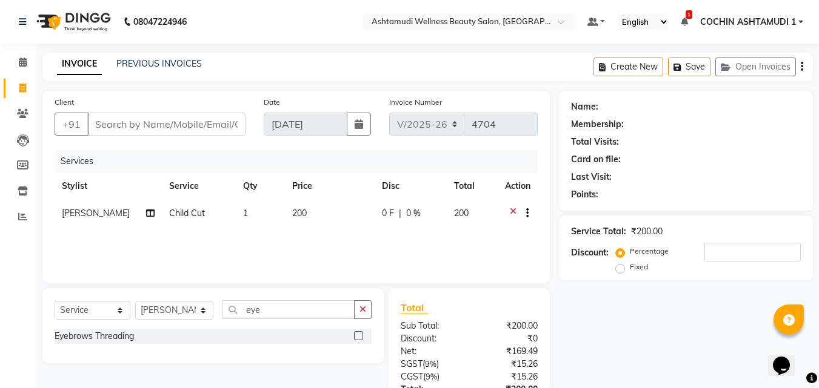
click at [362, 331] on label at bounding box center [358, 335] width 9 height 9
click at [362, 333] on input "checkbox" at bounding box center [358, 337] width 8 height 8
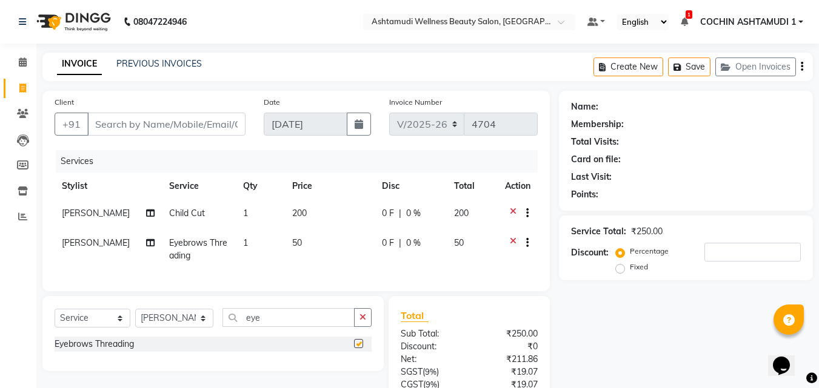
checkbox input "false"
click at [243, 244] on span "1" at bounding box center [245, 243] width 5 height 11
select select "88283"
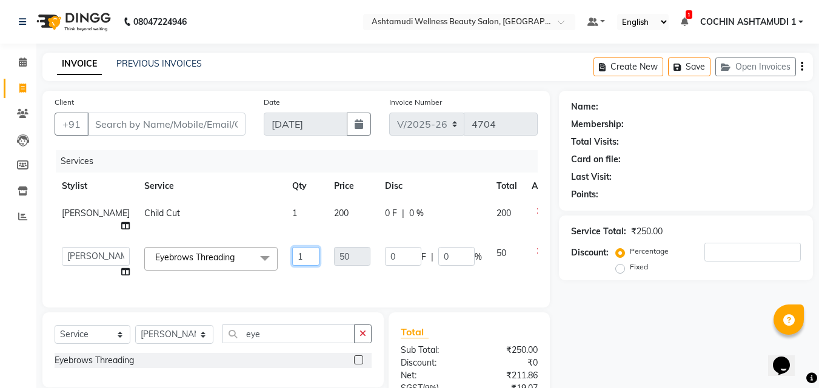
click at [292, 260] on input "1" at bounding box center [305, 256] width 27 height 19
type input "3"
type input "2"
click at [315, 275] on div "Services Stylist Service Qty Price Disc Total Action sharmila Child Cut 1 200 0…" at bounding box center [296, 222] width 483 height 145
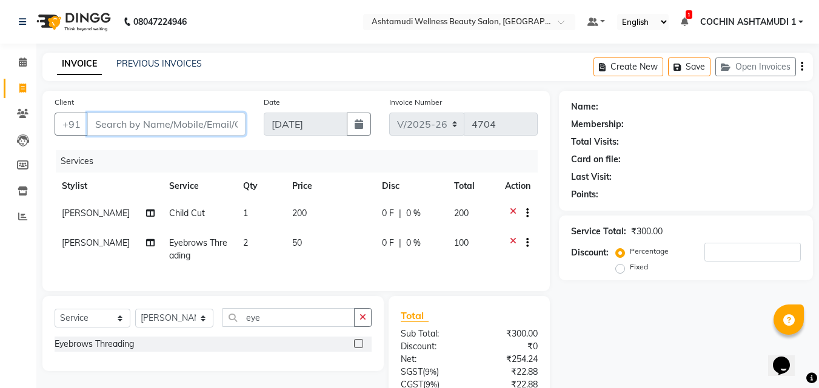
click at [172, 127] on input "Client" at bounding box center [166, 124] width 158 height 23
type input "1"
type input "0"
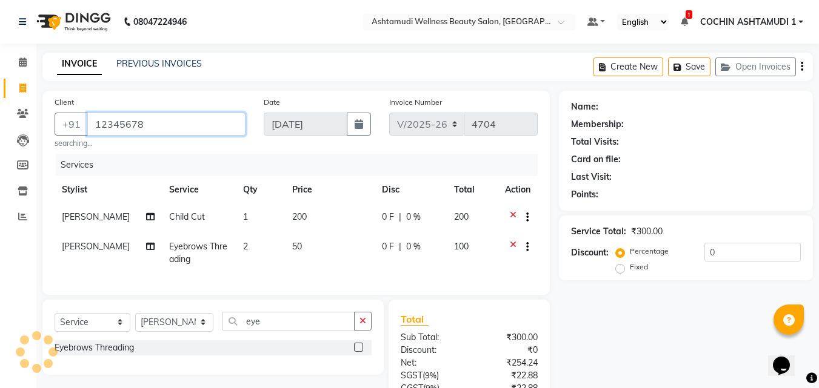
type input "12345678"
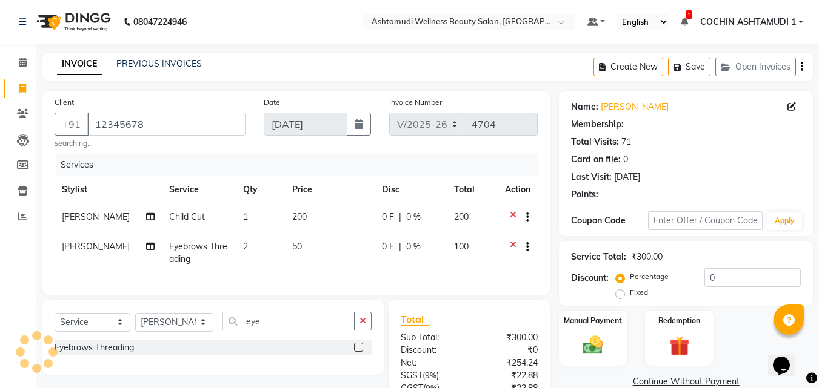
select select "1: Object"
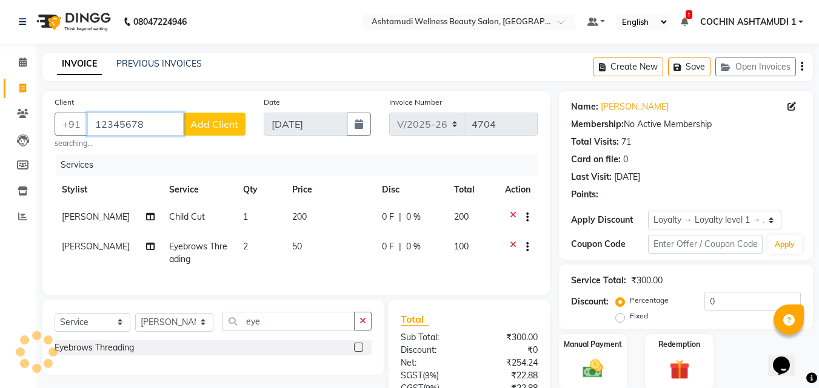
click at [172, 127] on input "12345678" at bounding box center [135, 124] width 96 height 23
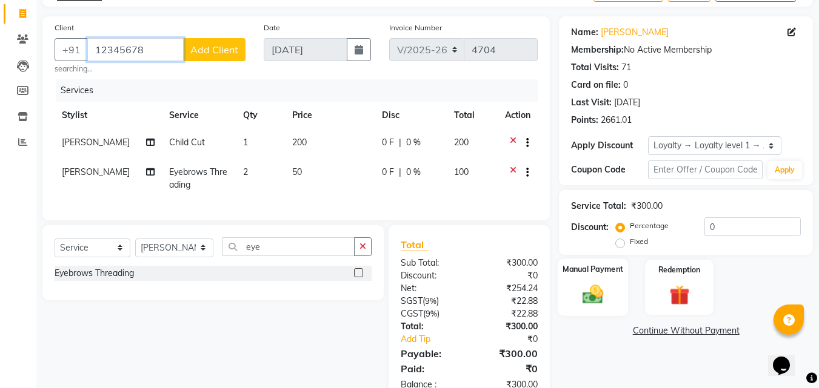
scroll to position [117, 0]
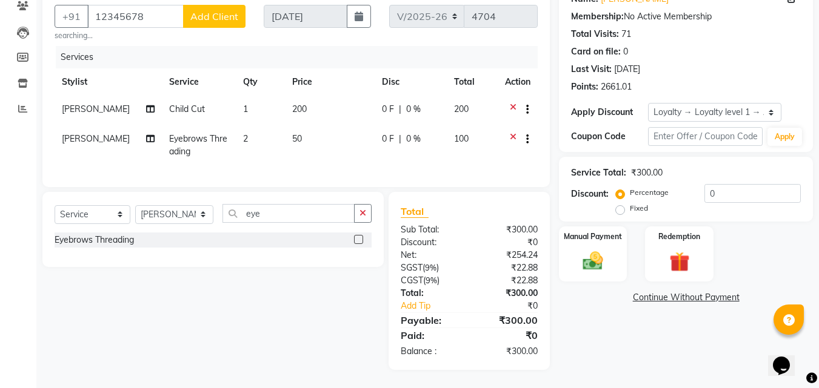
click at [591, 275] on div "Name: Sreelekshmi Membership: No Active Membership Total Visits: 71 Card on fil…" at bounding box center [690, 176] width 263 height 387
click at [605, 257] on img at bounding box center [593, 261] width 34 height 24
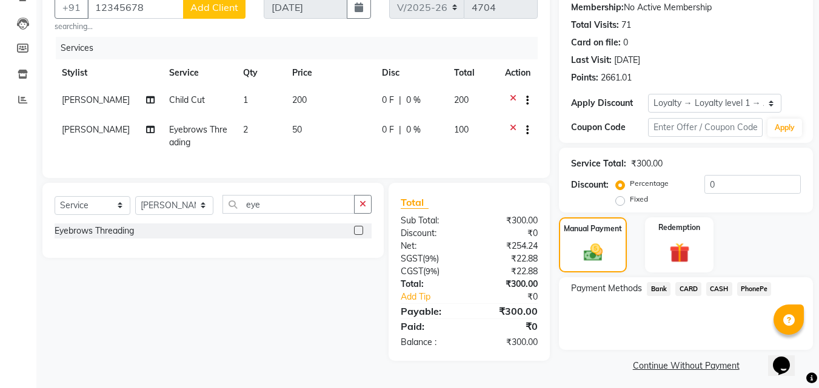
click at [719, 291] on span "CASH" at bounding box center [719, 289] width 26 height 14
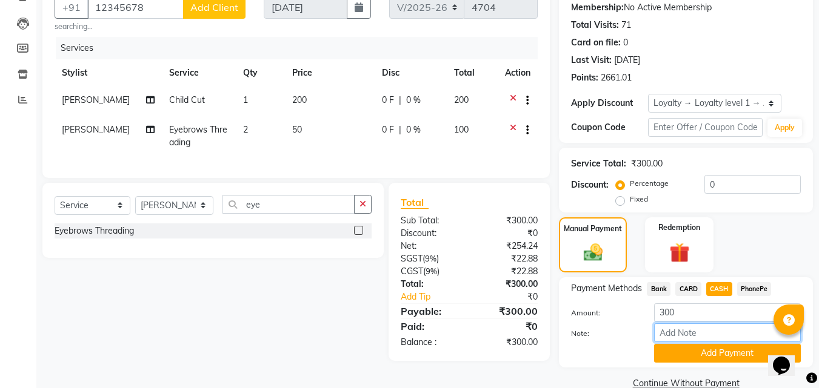
click at [700, 333] on input "Note:" at bounding box center [727, 333] width 147 height 19
type input "fousiya"
click at [702, 354] on button "Add Payment" at bounding box center [727, 353] width 147 height 19
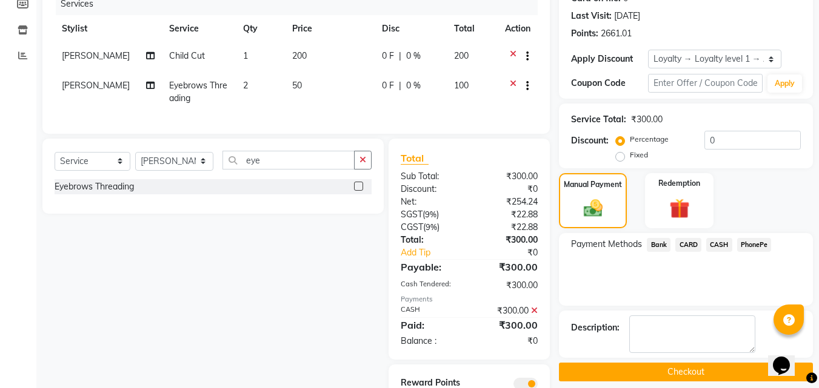
scroll to position [233, 0]
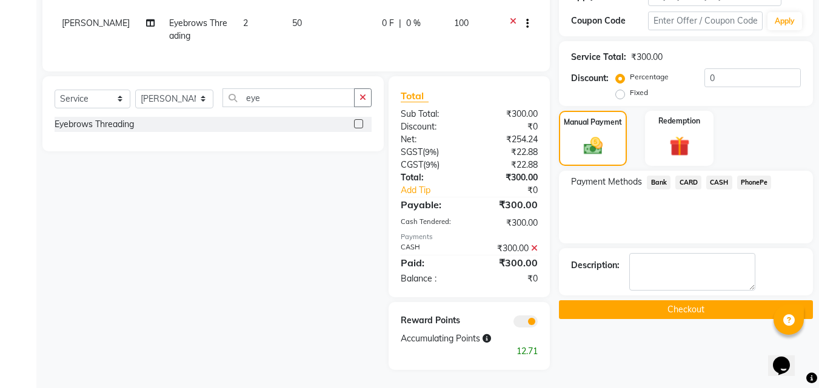
click at [642, 306] on button "Checkout" at bounding box center [686, 310] width 254 height 19
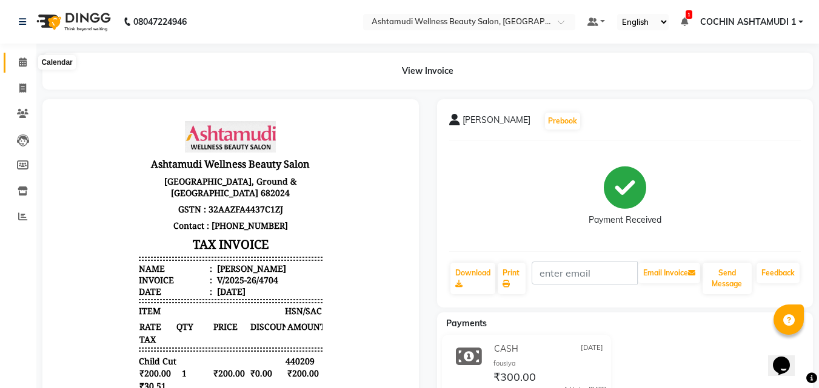
click at [24, 57] on span at bounding box center [22, 63] width 21 height 14
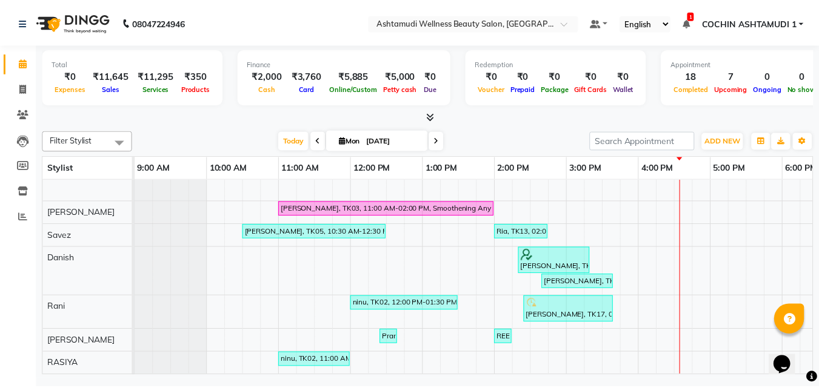
scroll to position [14, 0]
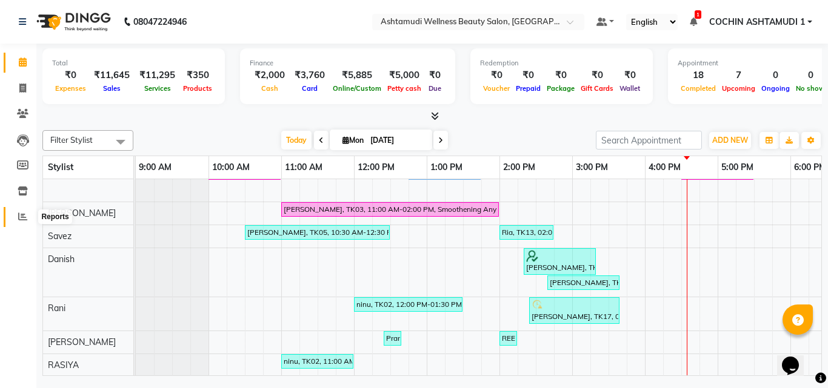
click at [20, 213] on icon at bounding box center [22, 216] width 9 height 9
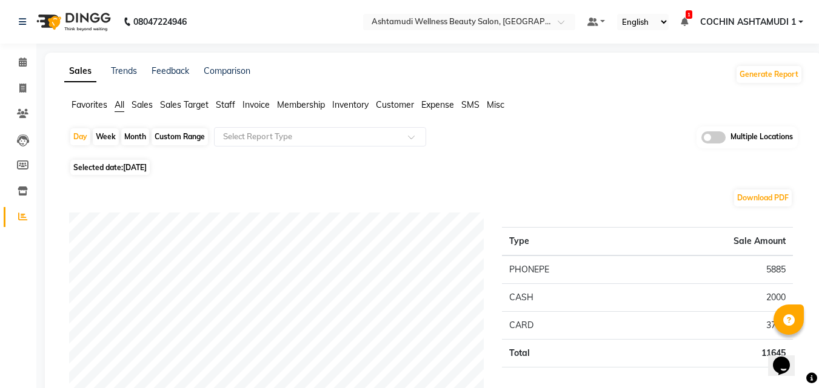
click at [263, 106] on span "Invoice" at bounding box center [255, 104] width 27 height 11
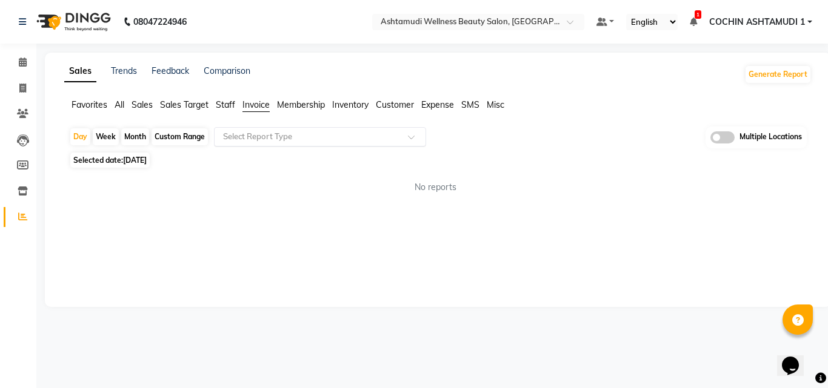
click at [278, 135] on input "text" at bounding box center [308, 137] width 175 height 12
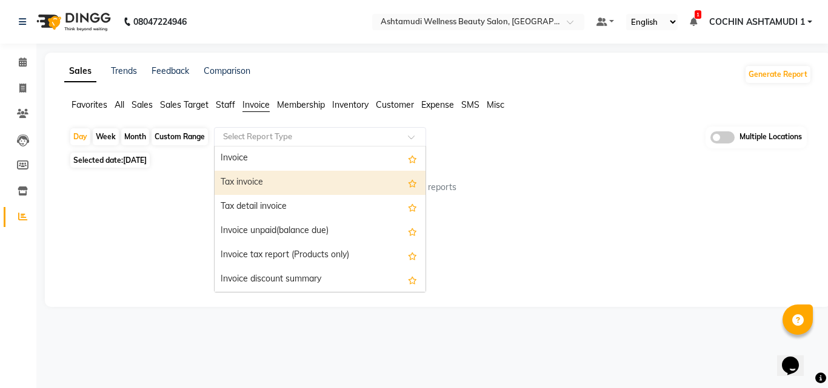
click at [288, 188] on div "Tax invoice" at bounding box center [320, 183] width 211 height 24
select select "full_report"
select select "csv"
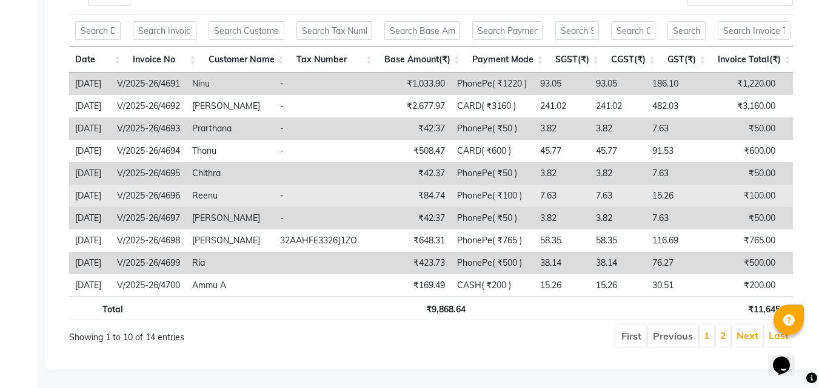
scroll to position [247, 0]
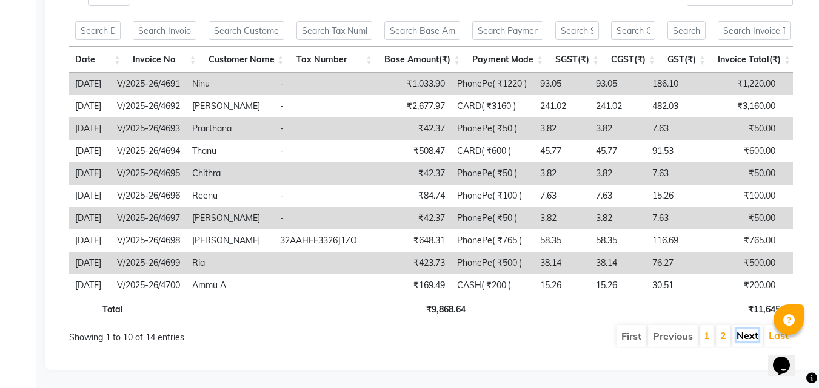
click at [739, 330] on link "Next" at bounding box center [747, 336] width 22 height 12
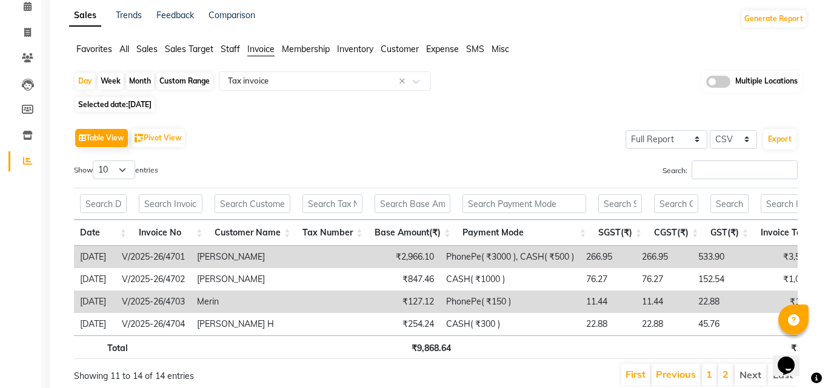
scroll to position [0, 0]
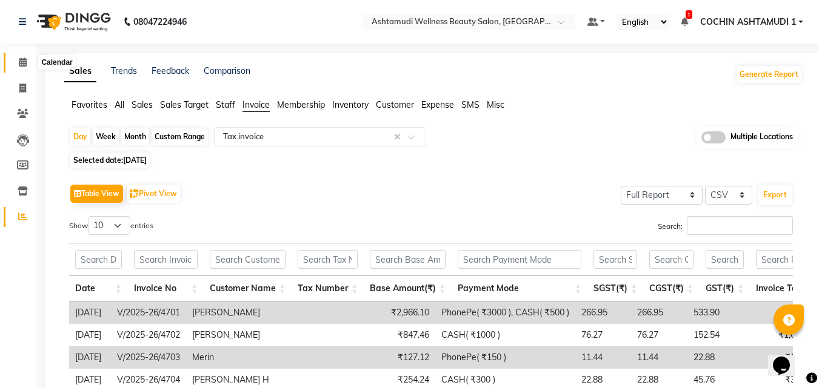
click at [22, 64] on icon at bounding box center [23, 62] width 8 height 9
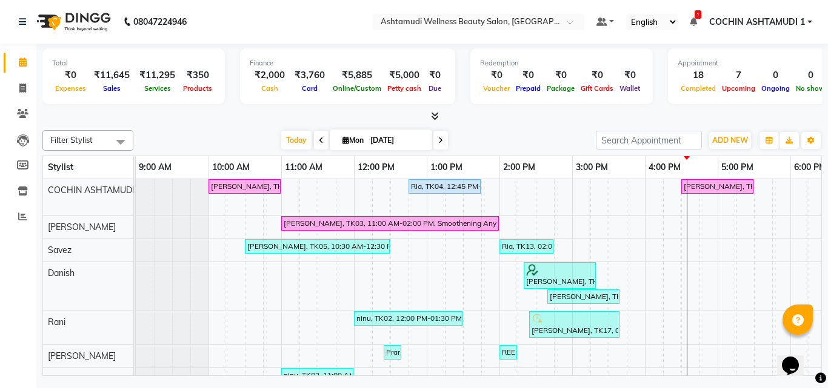
click at [442, 141] on span at bounding box center [440, 140] width 15 height 19
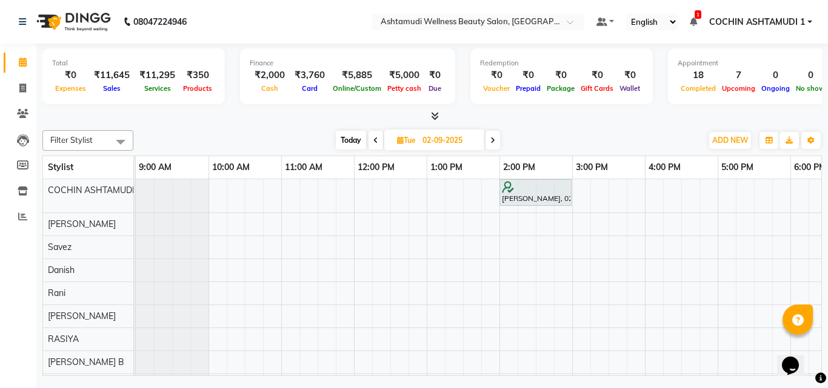
click at [355, 145] on span "Today" at bounding box center [351, 140] width 30 height 19
type input "[DATE]"
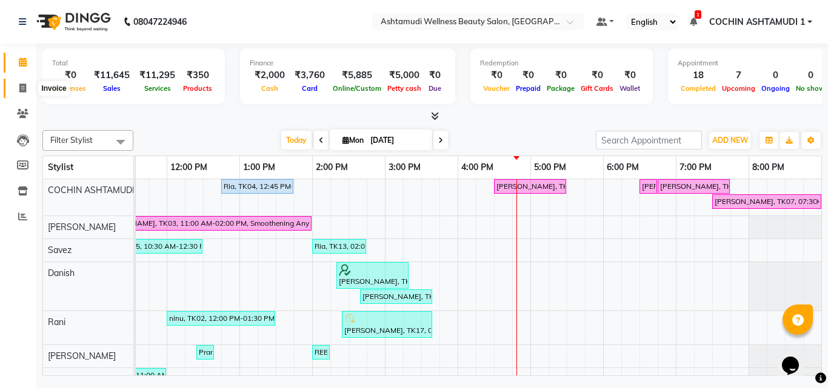
click at [25, 92] on icon at bounding box center [22, 88] width 7 height 9
select select "service"
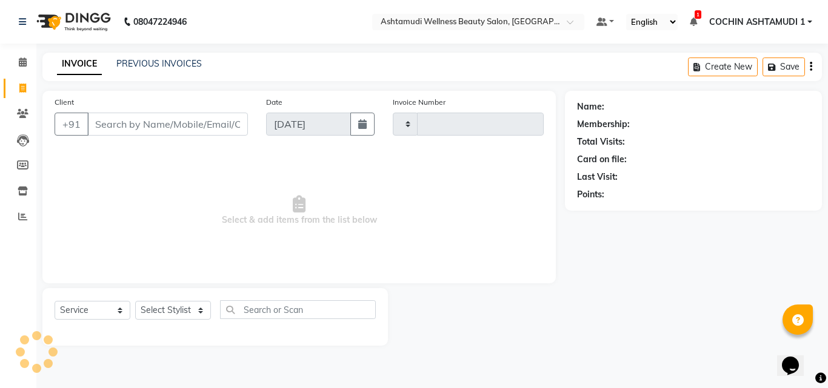
type input "4705"
select select "4632"
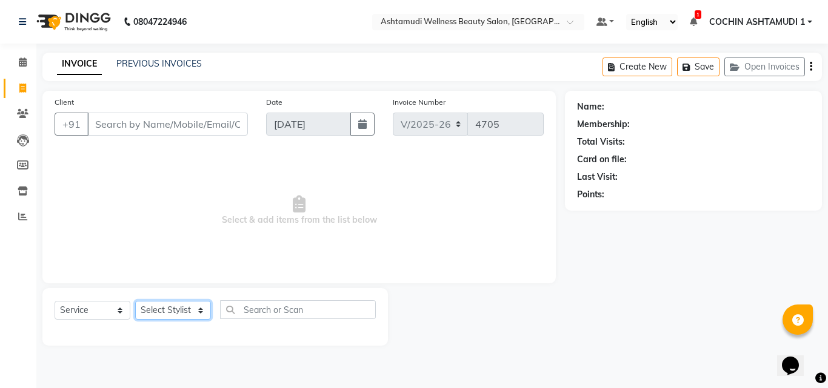
click at [173, 311] on select "Select Stylist" at bounding box center [173, 310] width 76 height 19
select select "45927"
click at [135, 301] on select "Select Stylist Aiswarya B Ankith(URAJ) BINU MANGAR COCHIN ASHTAMUDI Danish Diks…" at bounding box center [174, 310] width 79 height 19
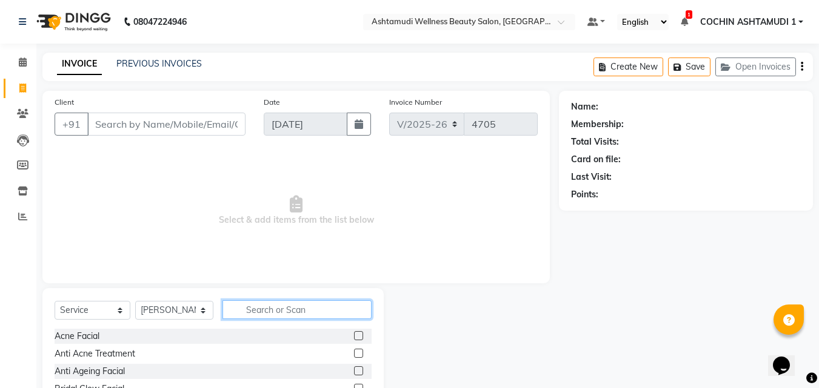
click at [287, 318] on input "text" at bounding box center [297, 310] width 150 height 19
type input "d tan"
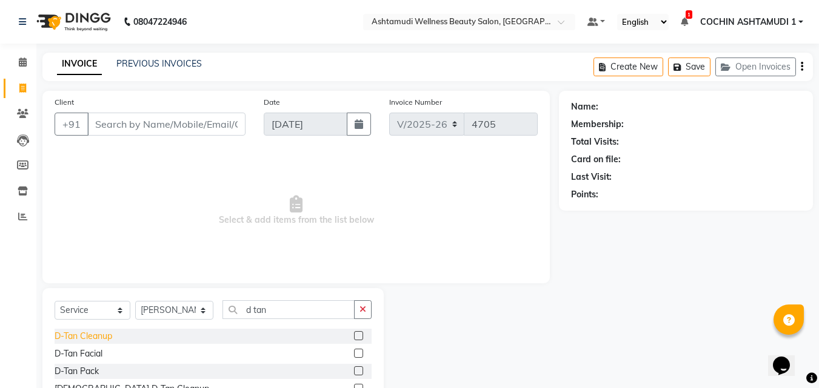
click at [86, 341] on div "D-Tan Cleanup" at bounding box center [84, 336] width 58 height 13
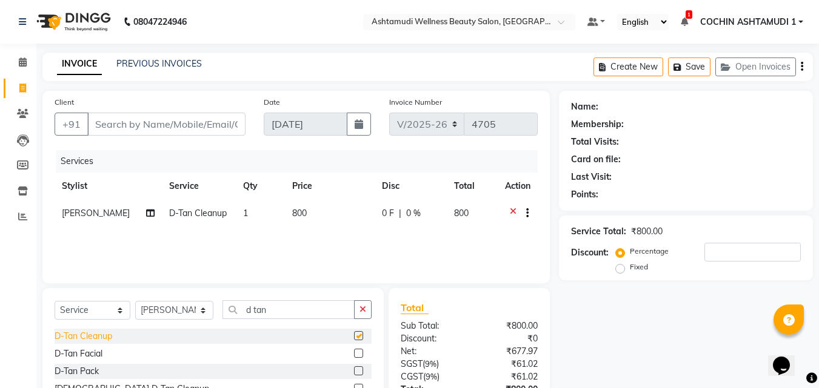
checkbox input "false"
click at [122, 124] on input "Client" at bounding box center [166, 124] width 158 height 23
type input "8"
type input "0"
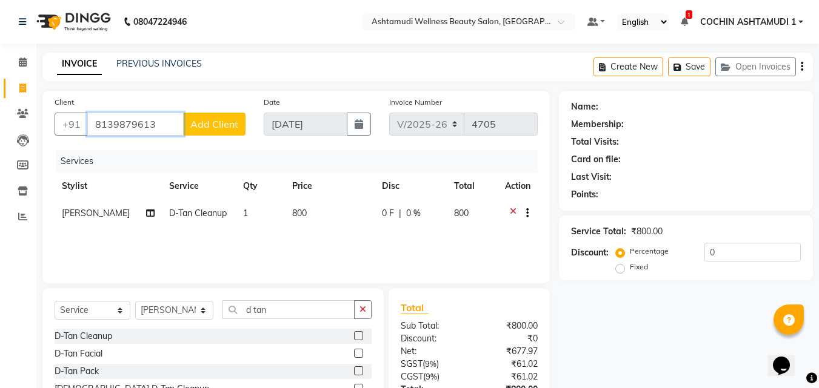
type input "8139879613"
click at [218, 125] on span "Add Client" at bounding box center [214, 124] width 48 height 12
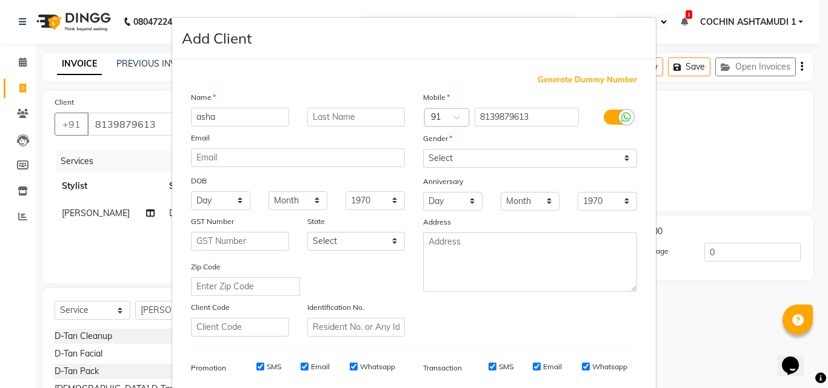
type input "asha"
click at [468, 155] on select "Select Male Female Other Prefer Not To Say" at bounding box center [530, 158] width 214 height 19
select select "[DEMOGRAPHIC_DATA]"
click at [423, 149] on select "Select Male Female Other Prefer Not To Say" at bounding box center [530, 158] width 214 height 19
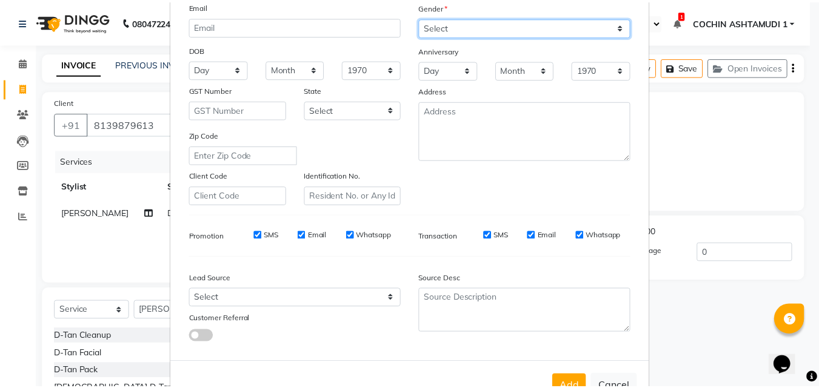
scroll to position [171, 0]
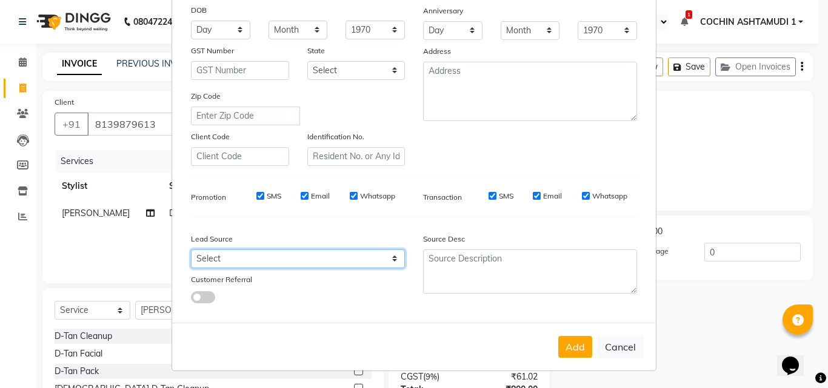
drag, startPoint x: 247, startPoint y: 260, endPoint x: 248, endPoint y: 251, distance: 8.6
click at [247, 260] on select "Select Walk-in Referral Internet Friend Word of Mouth Advertisement Facebook Ju…" at bounding box center [298, 259] width 214 height 19
select select "31346"
click at [191, 250] on select "Select Walk-in Referral Internet Friend Word of Mouth Advertisement Facebook Ju…" at bounding box center [298, 259] width 214 height 19
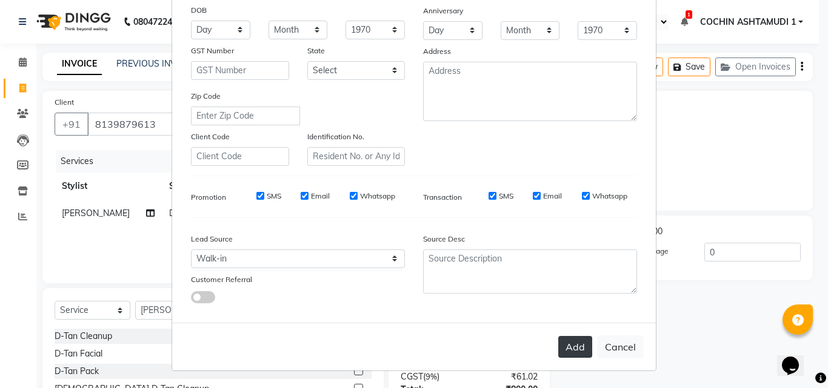
click at [577, 352] on button "Add" at bounding box center [575, 347] width 34 height 22
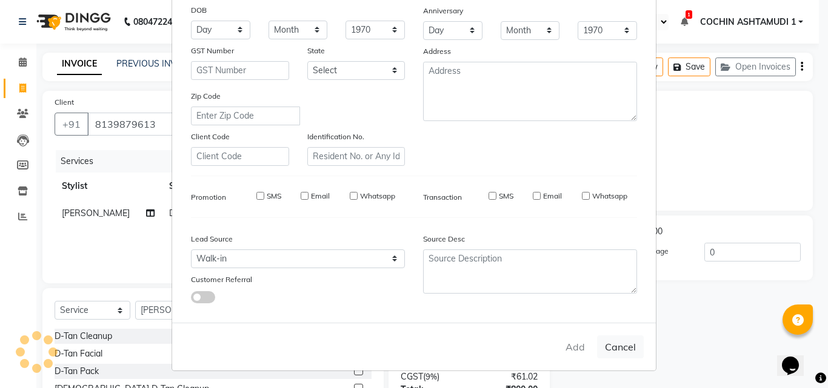
select select
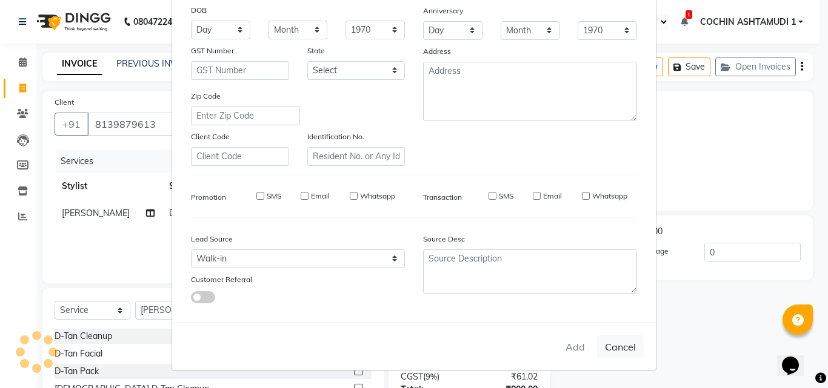
select select
checkbox input "false"
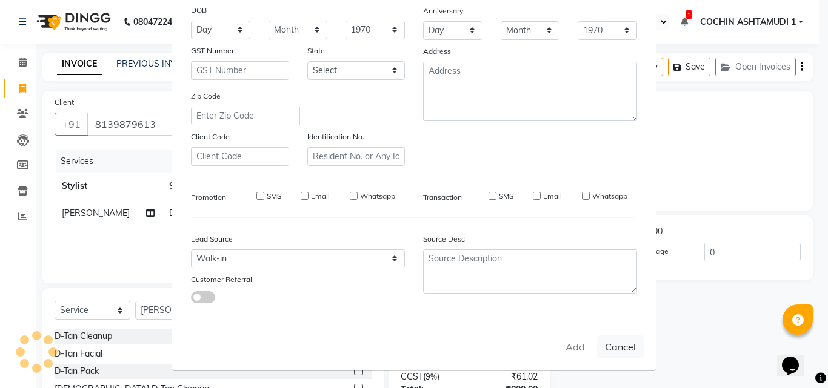
checkbox input "false"
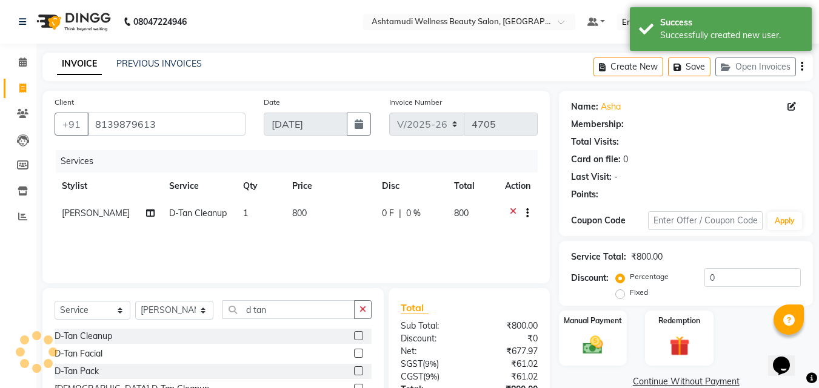
select select "1: Object"
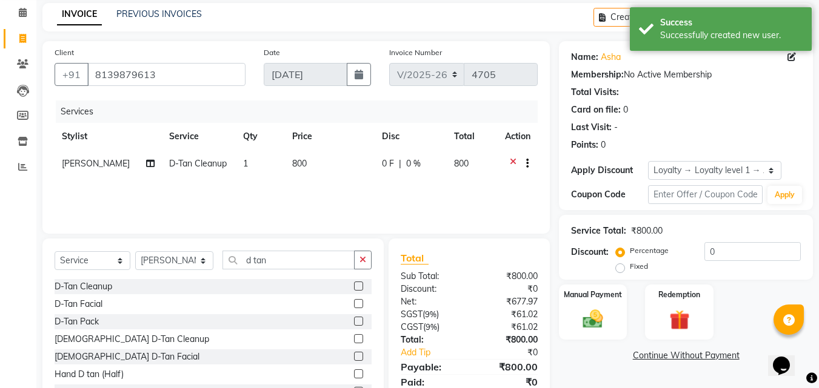
scroll to position [97, 0]
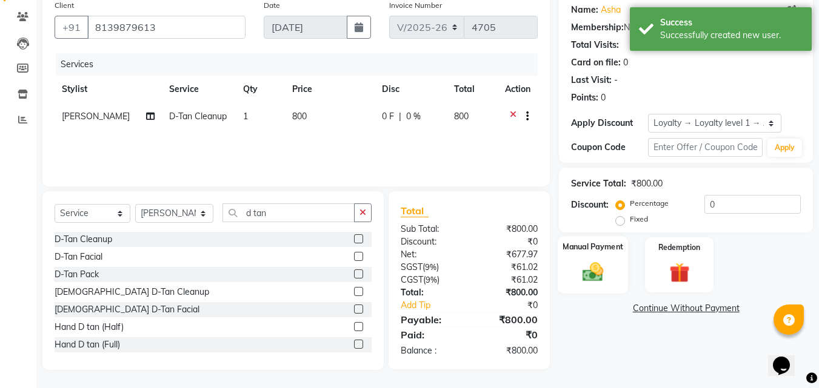
click at [576, 279] on img at bounding box center [593, 272] width 34 height 24
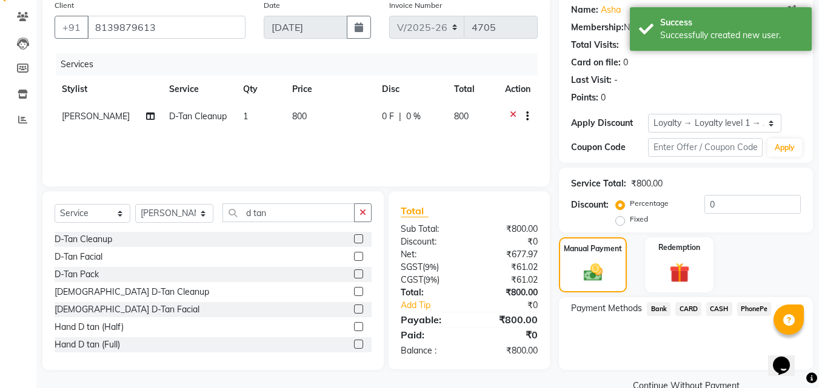
click at [751, 311] on span "PhonePe" at bounding box center [754, 309] width 35 height 14
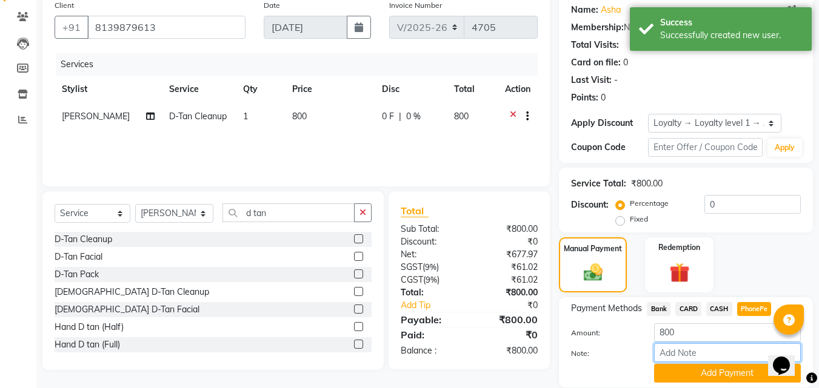
click at [685, 350] on input "Note:" at bounding box center [727, 353] width 147 height 19
type input "RAGHI"
click at [704, 372] on button "Add Payment" at bounding box center [727, 373] width 147 height 19
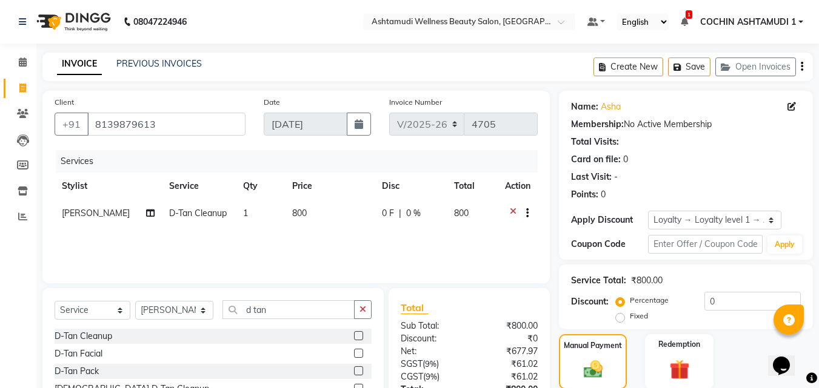
scroll to position [182, 0]
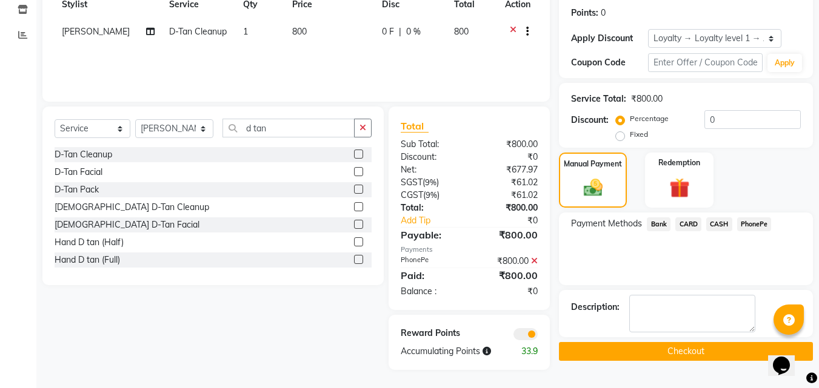
click at [634, 347] on button "Checkout" at bounding box center [686, 351] width 254 height 19
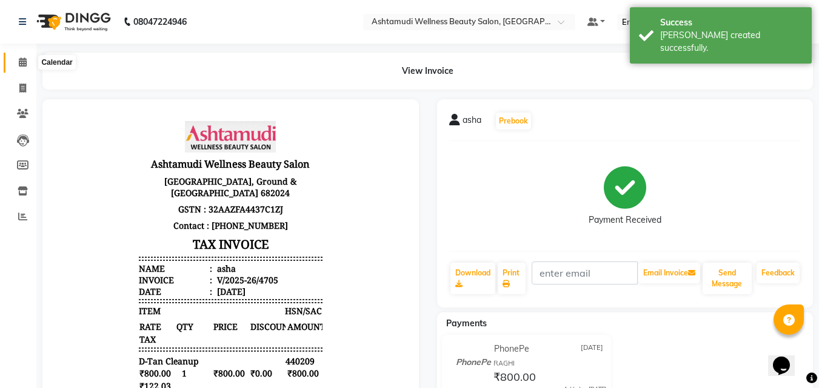
click at [21, 61] on icon at bounding box center [23, 62] width 8 height 9
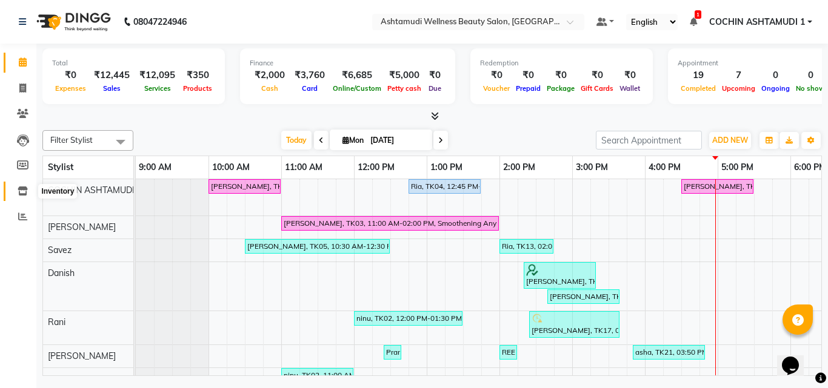
click at [22, 188] on icon at bounding box center [23, 191] width 10 height 9
select select
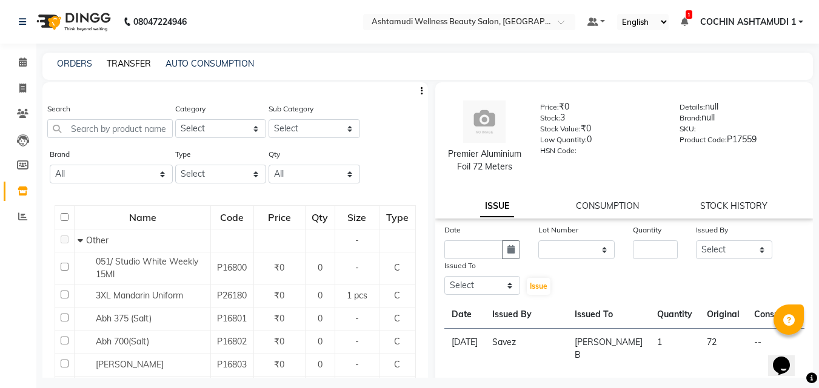
click at [135, 62] on link "TRANSFER" at bounding box center [129, 63] width 44 height 11
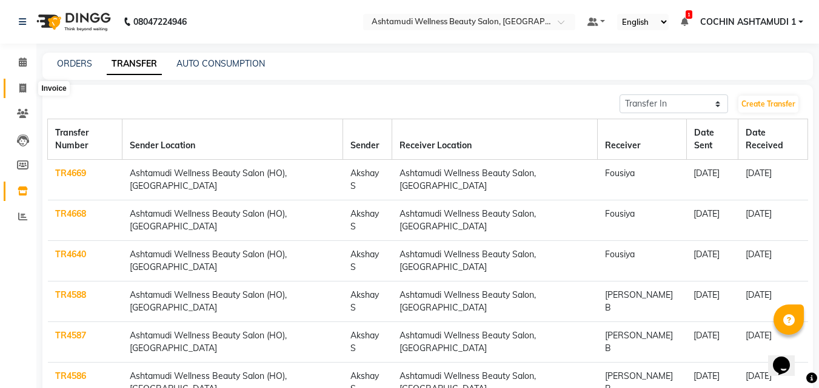
click at [27, 88] on span at bounding box center [22, 89] width 21 height 14
select select "service"
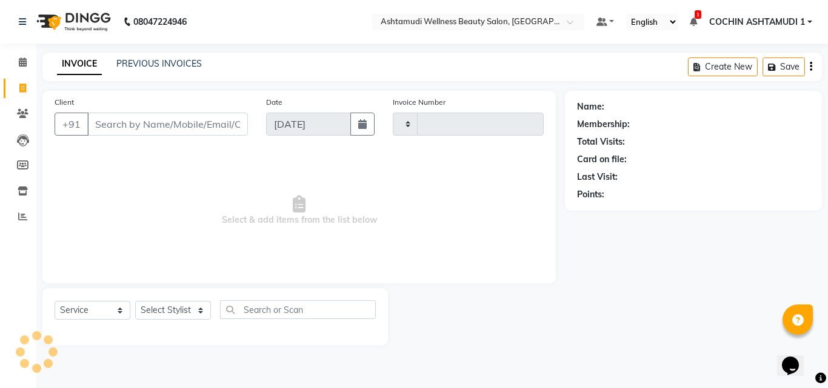
type input "4706"
select select "4632"
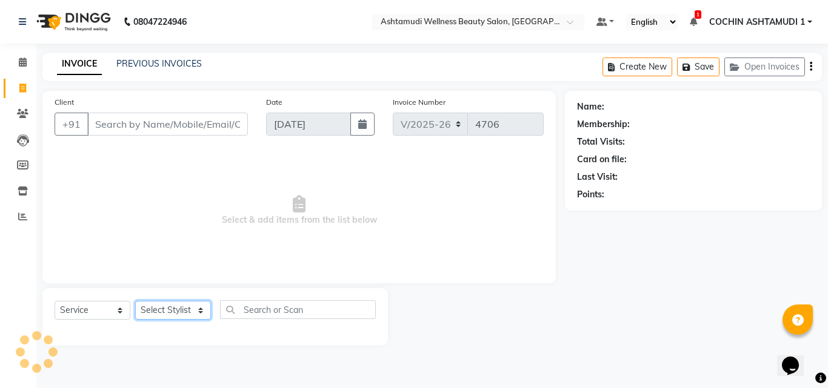
click at [164, 311] on select "Select Stylist" at bounding box center [173, 310] width 76 height 19
select select "49932"
click at [135, 301] on select "Select Stylist Aiswarya B Ankith(URAJ) BINU MANGAR COCHIN ASHTAMUDI Danish Diks…" at bounding box center [174, 310] width 79 height 19
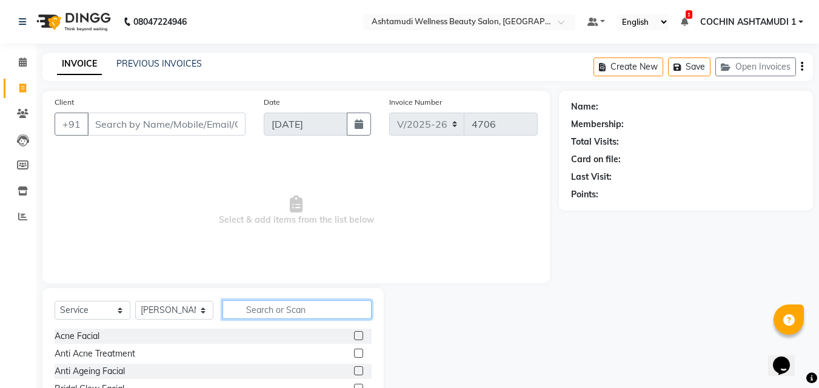
click at [273, 314] on input "text" at bounding box center [297, 310] width 150 height 19
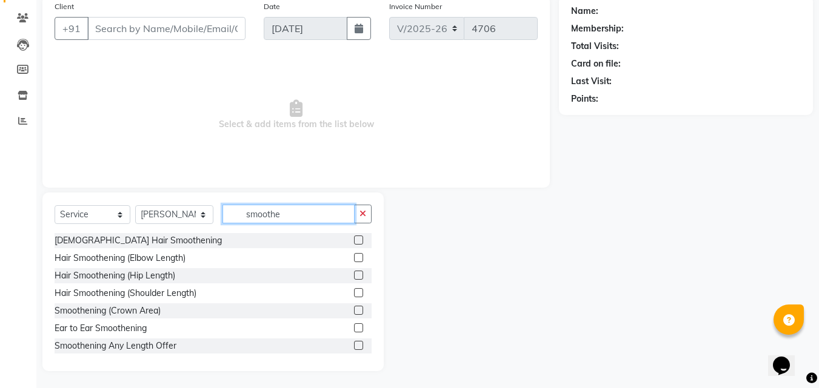
scroll to position [97, 0]
type input "smoothe"
click at [130, 313] on div "Smoothening (Crown Area)" at bounding box center [108, 310] width 106 height 13
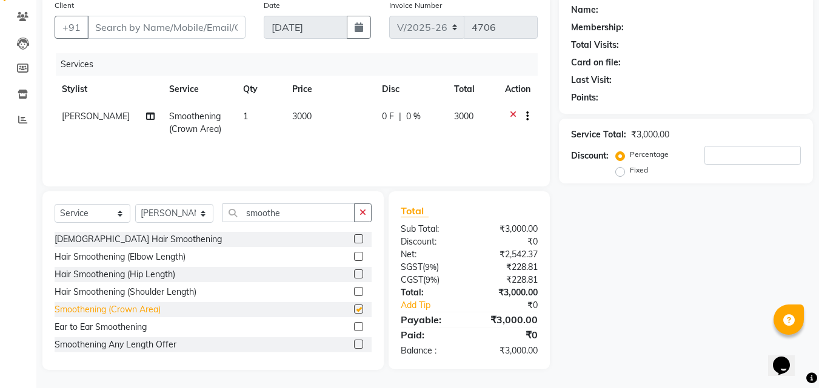
checkbox input "false"
click at [367, 211] on button "button" at bounding box center [363, 213] width 18 height 19
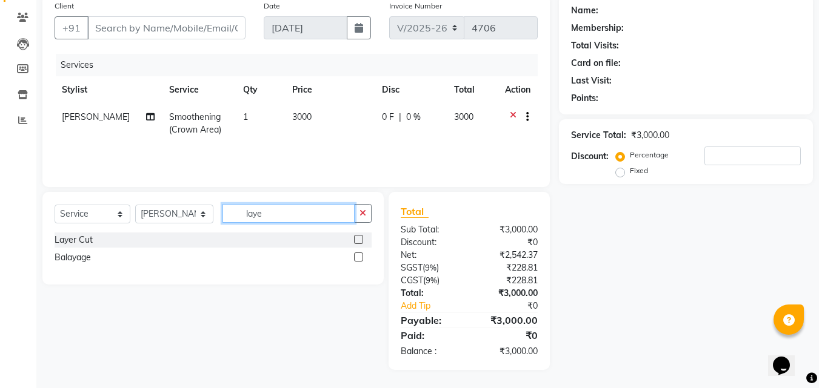
scroll to position [96, 0]
type input "layer"
click at [74, 238] on div "Layer Cut" at bounding box center [74, 240] width 38 height 13
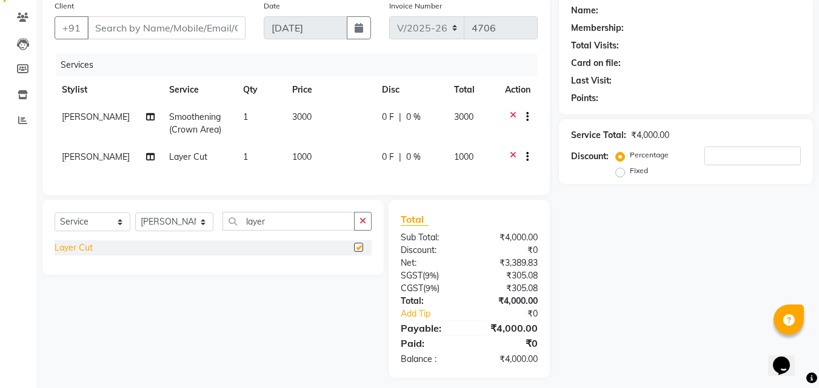
checkbox input "false"
click at [368, 227] on button "button" at bounding box center [363, 221] width 18 height 19
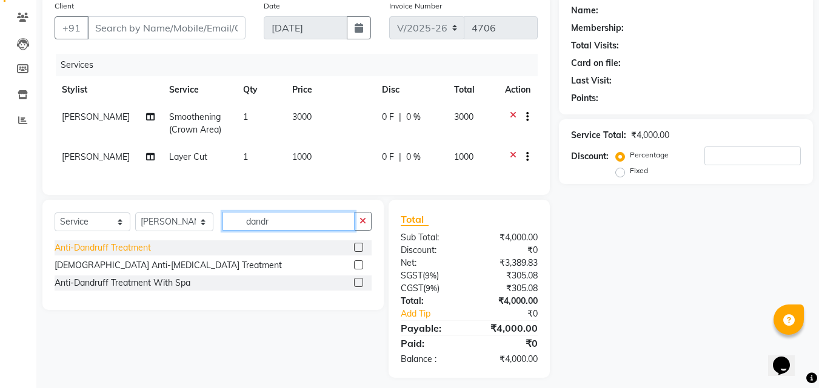
type input "dandr"
click at [85, 255] on div "Anti-Dandruff Treatment" at bounding box center [103, 248] width 96 height 13
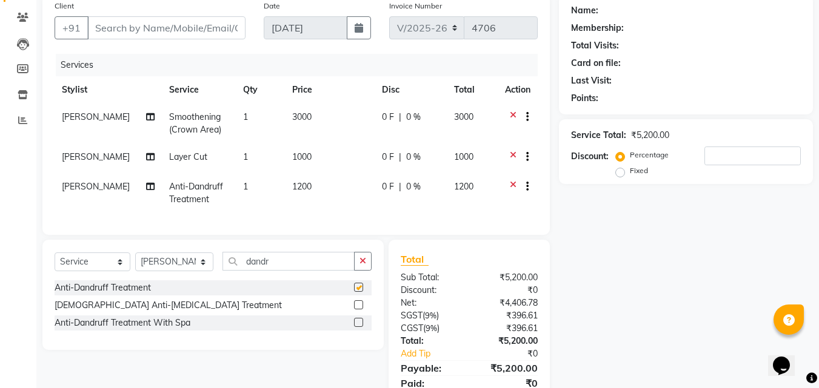
checkbox input "false"
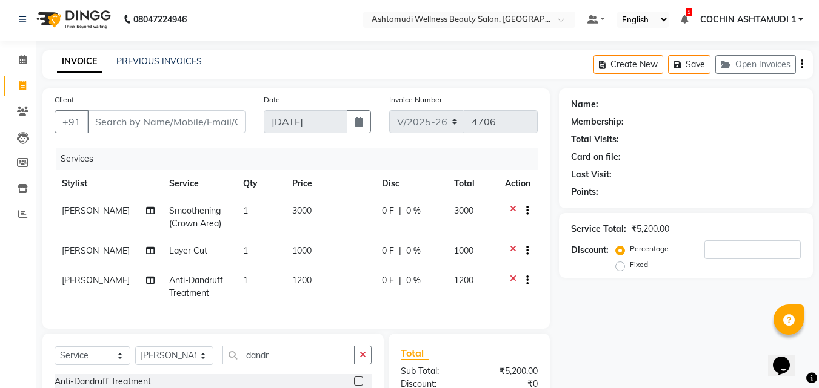
scroll to position [0, 0]
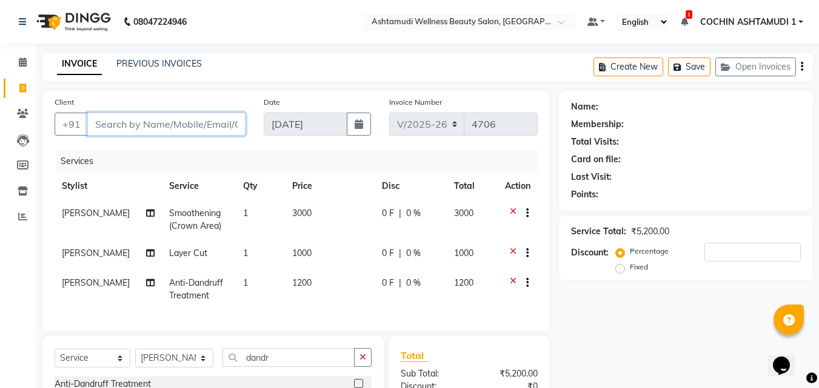
click at [220, 133] on input "Client" at bounding box center [166, 124] width 158 height 23
click at [185, 126] on input "Client" at bounding box center [166, 124] width 158 height 23
paste input "7306628982"
type input "7306628982"
type input "0"
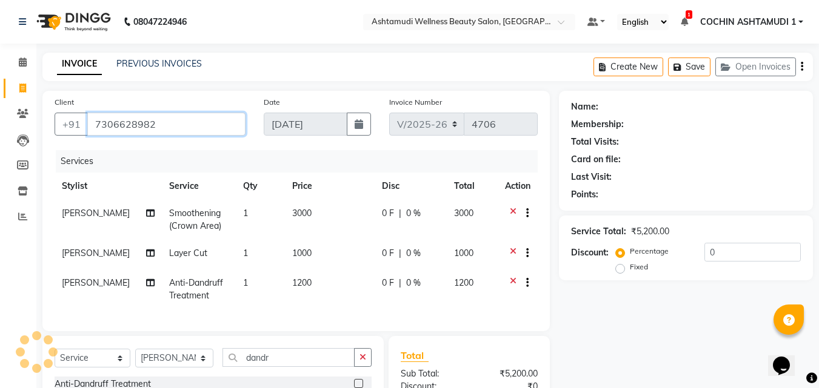
type input "7306628982"
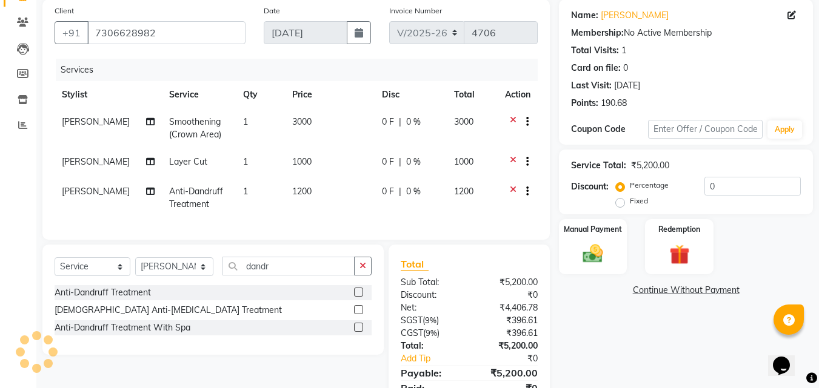
scroll to position [153, 0]
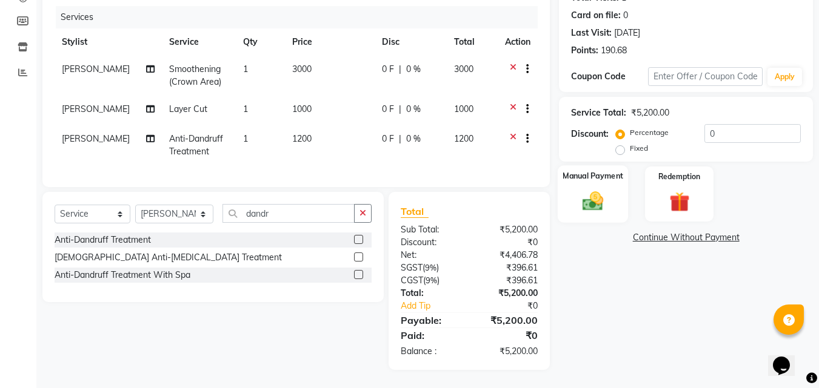
click at [581, 170] on label "Manual Payment" at bounding box center [592, 176] width 61 height 12
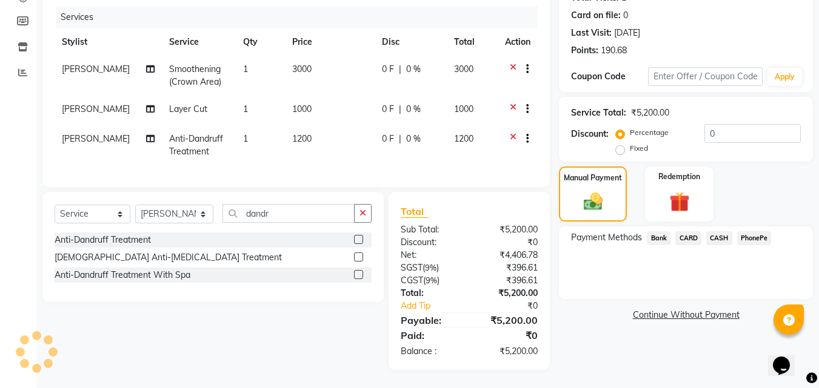
click at [760, 231] on span "PhonePe" at bounding box center [754, 238] width 35 height 14
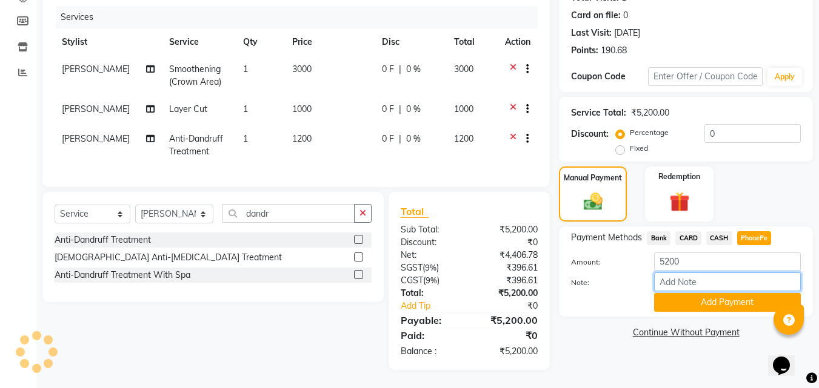
drag, startPoint x: 745, startPoint y: 239, endPoint x: 694, endPoint y: 267, distance: 58.3
click at [694, 273] on input "Note:" at bounding box center [727, 282] width 147 height 19
type input "RAGHI"
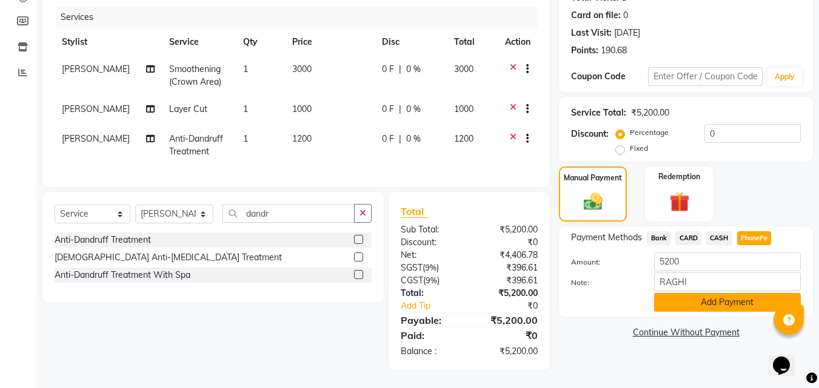
click at [714, 293] on button "Add Payment" at bounding box center [727, 302] width 147 height 19
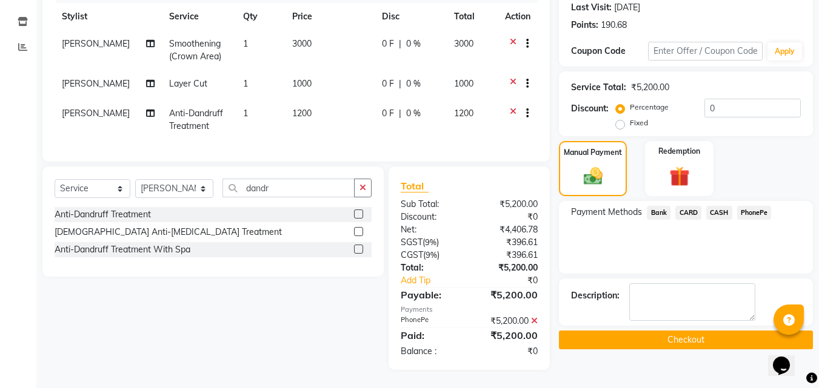
scroll to position [179, 0]
click at [645, 331] on button "Checkout" at bounding box center [686, 340] width 254 height 19
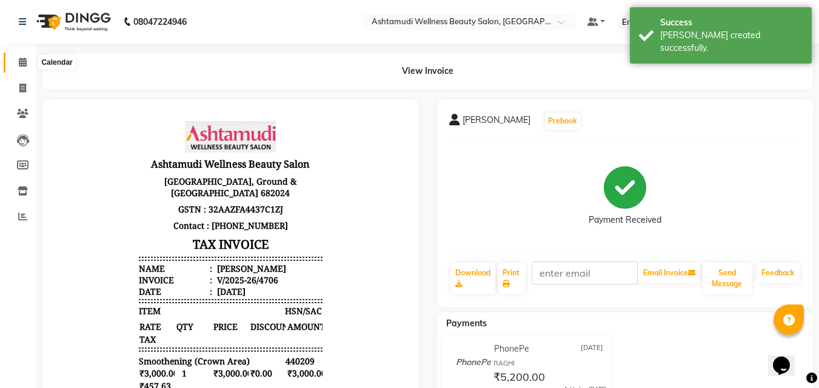
click at [26, 59] on icon at bounding box center [23, 62] width 8 height 9
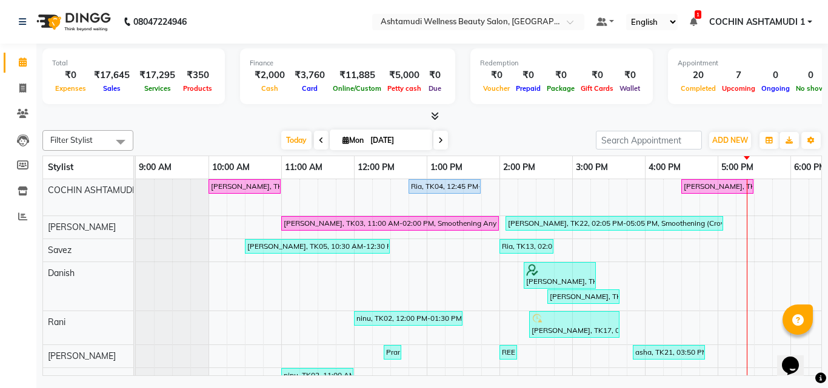
click at [434, 144] on span at bounding box center [440, 140] width 15 height 19
type input "02-09-2025"
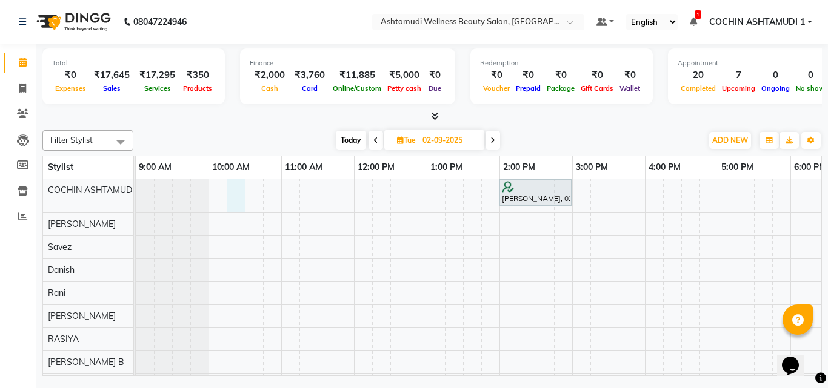
click at [242, 194] on div "Sagarika, 02:00 PM-03:00 PM, Aroma Manicure" at bounding box center [572, 368] width 873 height 379
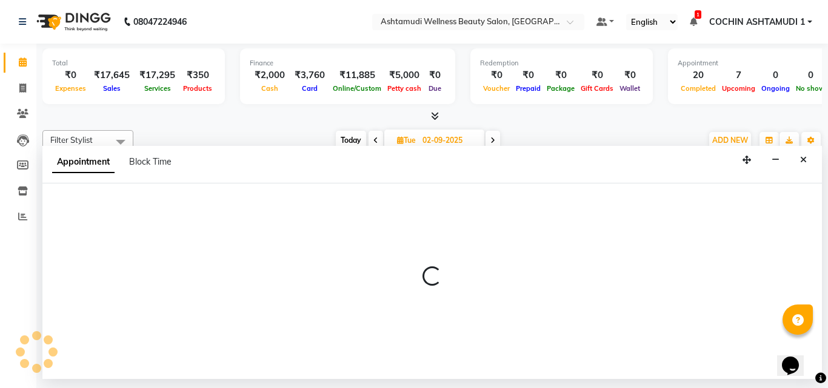
select select "27313"
select select "tentative"
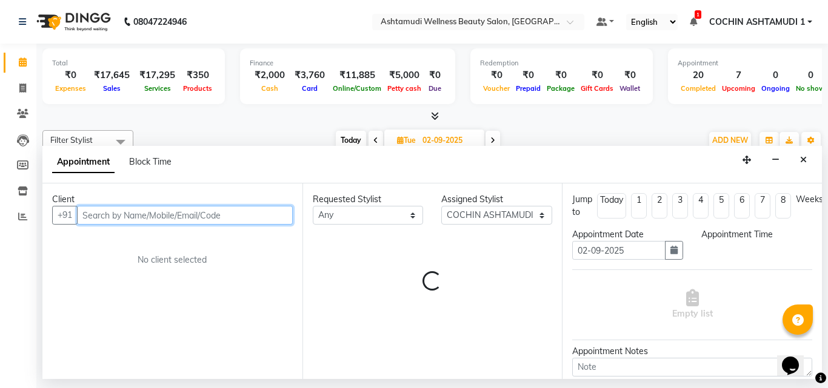
select select "615"
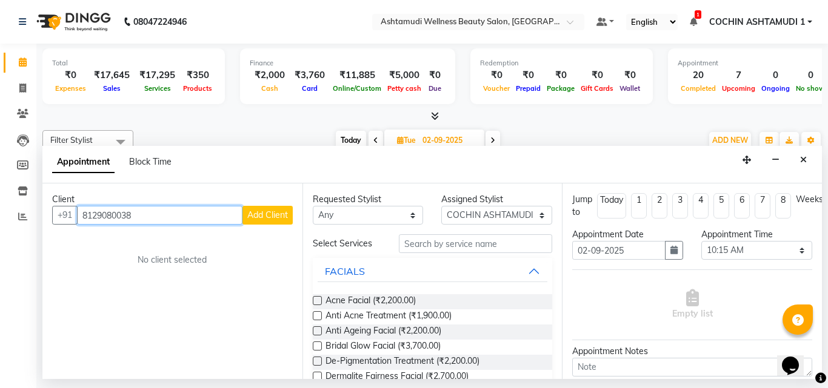
type input "8129080038"
click at [281, 214] on span "Add Client" at bounding box center [267, 215] width 41 height 11
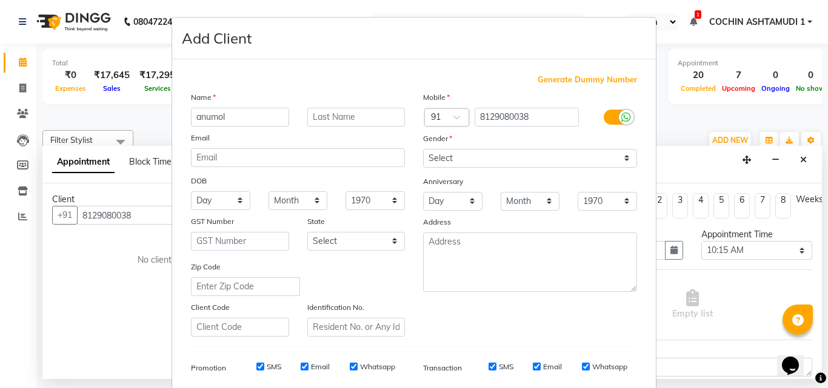
type input "anumol"
drag, startPoint x: 461, startPoint y: 152, endPoint x: 459, endPoint y: 164, distance: 12.3
click at [461, 152] on select "Select Male Female Other Prefer Not To Say" at bounding box center [530, 158] width 214 height 19
select select "[DEMOGRAPHIC_DATA]"
click at [423, 149] on select "Select Male Female Other Prefer Not To Say" at bounding box center [530, 158] width 214 height 19
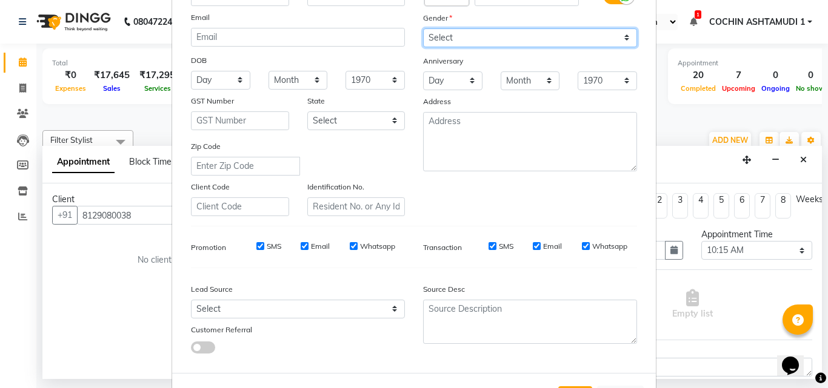
scroll to position [171, 0]
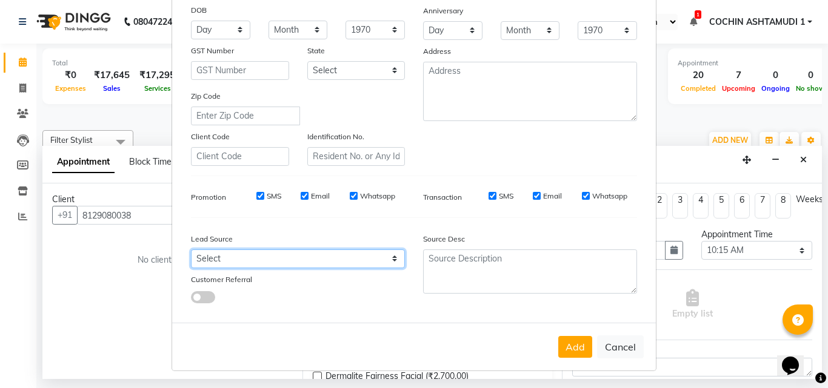
drag, startPoint x: 284, startPoint y: 264, endPoint x: 284, endPoint y: 252, distance: 12.1
click at [284, 264] on select "Select Walk-in Referral Internet Friend Word of Mouth Advertisement Facebook Ju…" at bounding box center [298, 259] width 214 height 19
select select "31346"
click at [191, 250] on select "Select Walk-in Referral Internet Friend Word of Mouth Advertisement Facebook Ju…" at bounding box center [298, 259] width 214 height 19
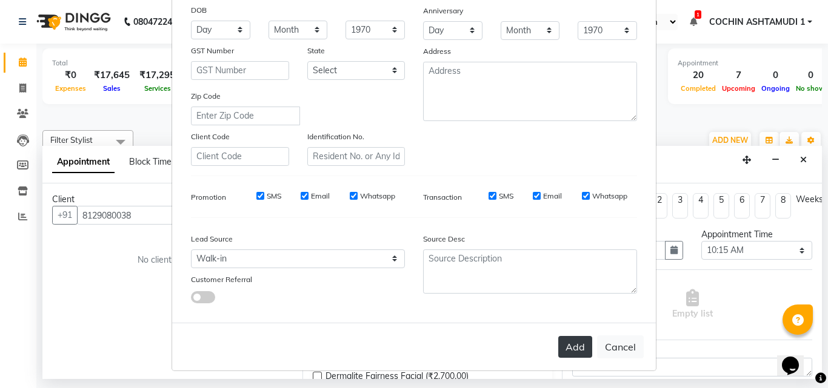
click at [564, 339] on button "Add" at bounding box center [575, 347] width 34 height 22
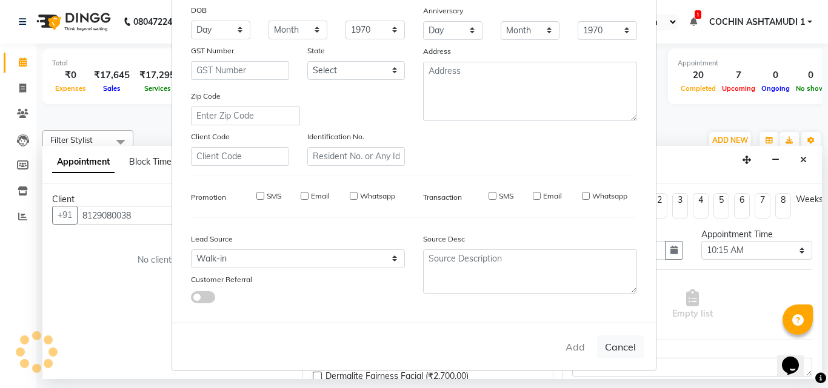
select select
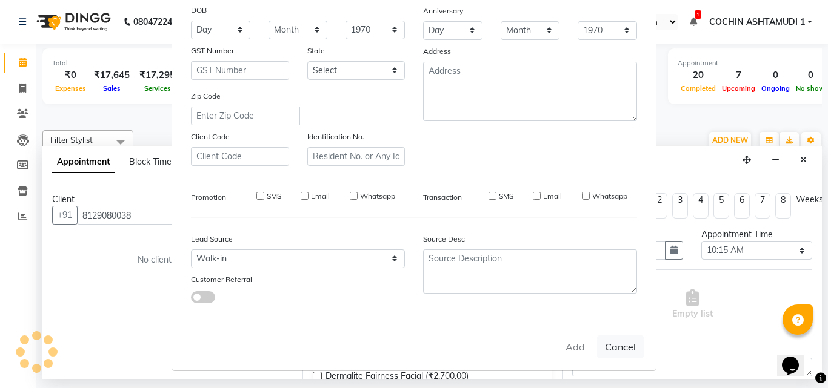
select select
checkbox input "false"
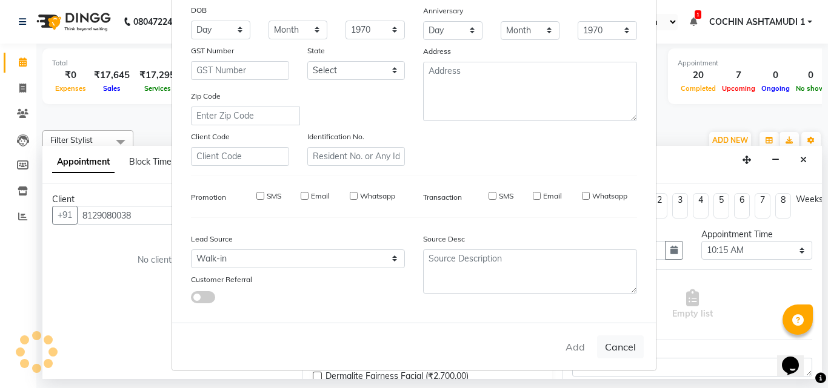
checkbox input "false"
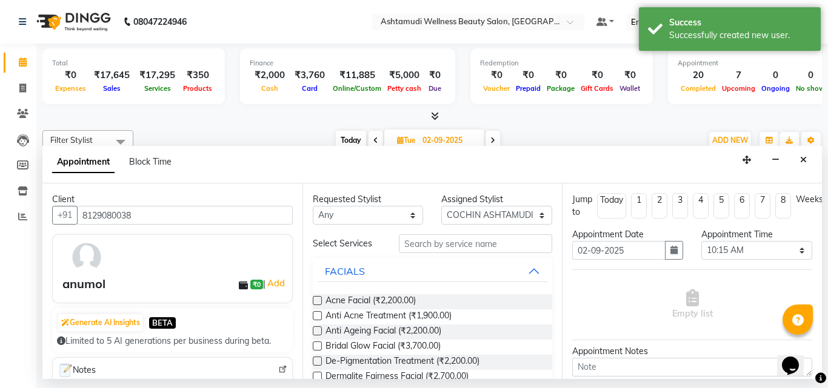
click at [291, 122] on div at bounding box center [431, 116] width 779 height 13
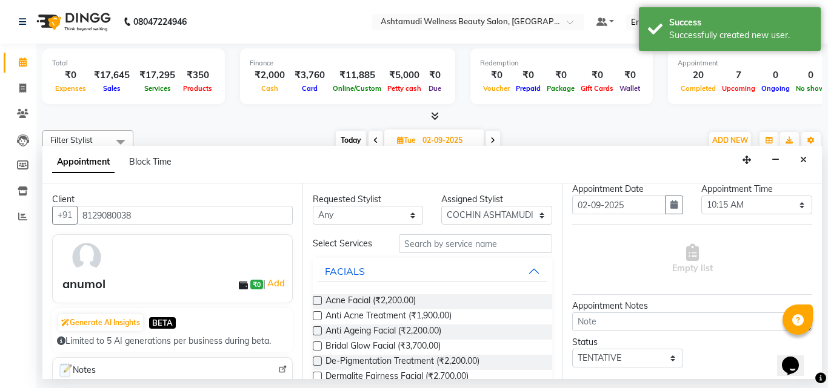
scroll to position [101, 0]
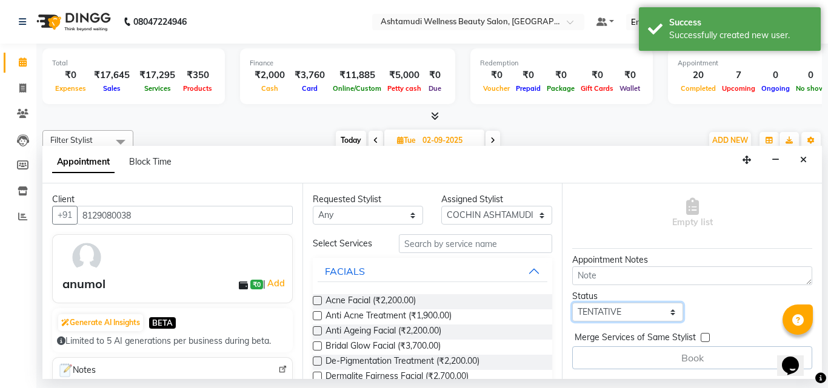
click at [610, 307] on select "Select TENTATIVE CONFIRM UPCOMING" at bounding box center [627, 312] width 111 height 19
select select "confirm booking"
click at [572, 303] on select "Select TENTATIVE CONFIRM UPCOMING" at bounding box center [627, 312] width 111 height 19
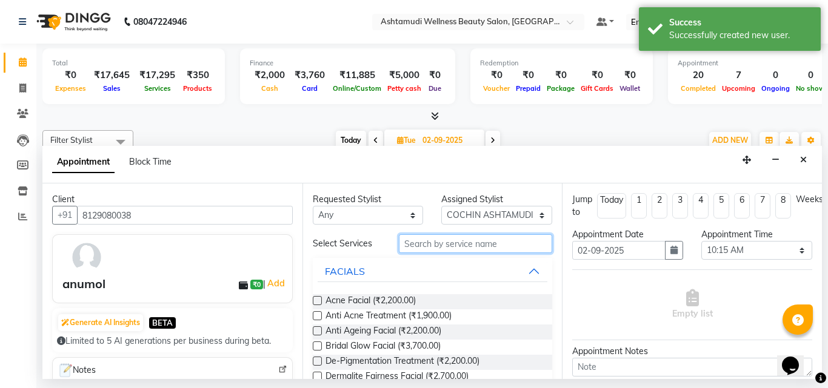
click at [417, 239] on input "text" at bounding box center [476, 244] width 154 height 19
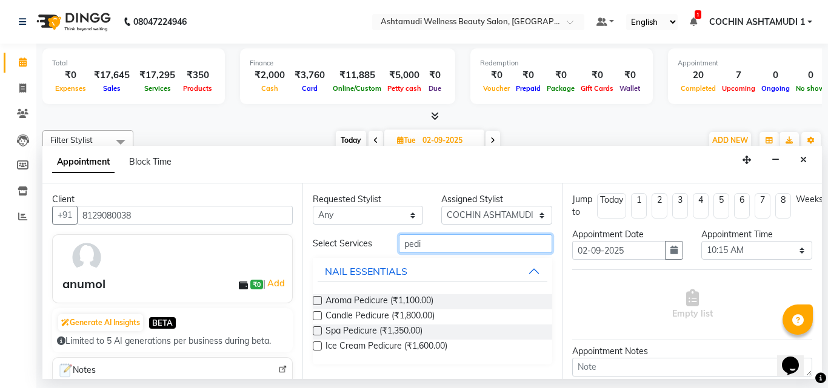
type input "pedi"
click at [318, 303] on label at bounding box center [317, 300] width 9 height 9
click at [318, 303] on input "checkbox" at bounding box center [317, 302] width 8 height 8
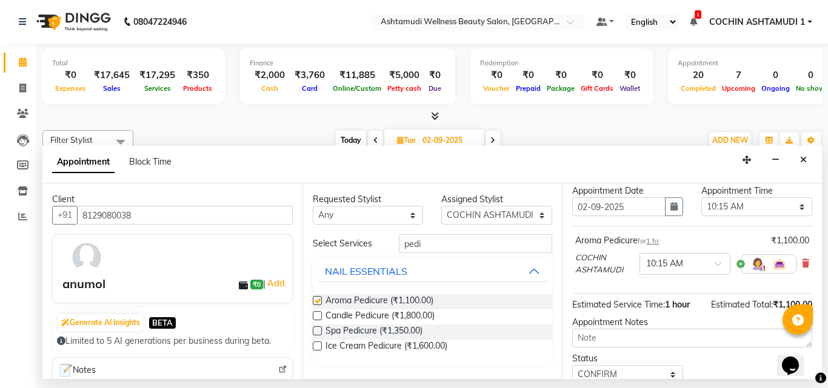
scroll to position [114, 0]
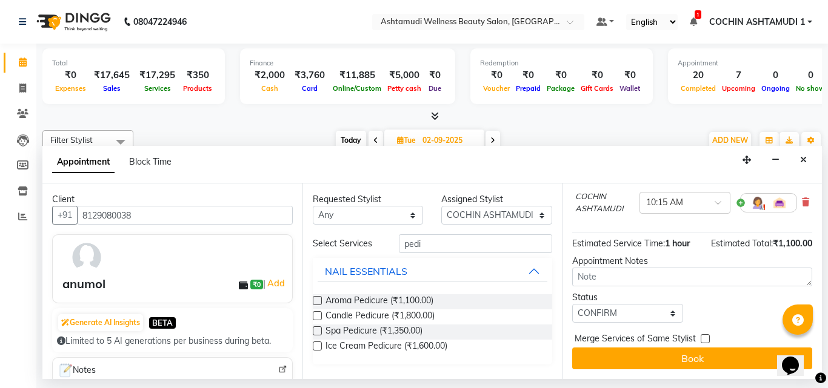
checkbox input "false"
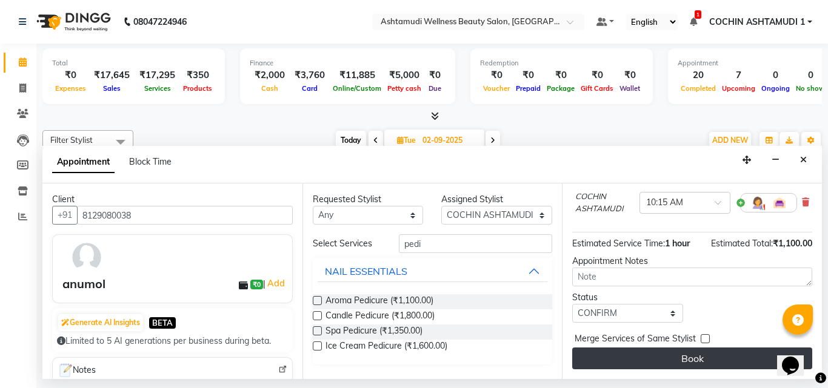
click at [645, 352] on button "Book" at bounding box center [692, 359] width 240 height 22
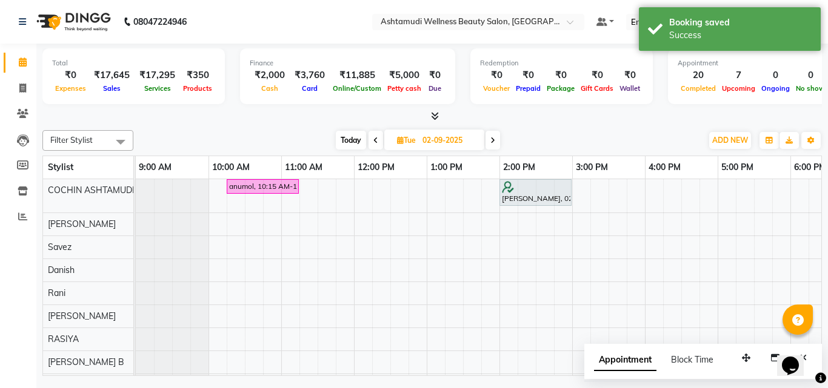
click at [353, 144] on span "Today" at bounding box center [351, 140] width 30 height 19
type input "[DATE]"
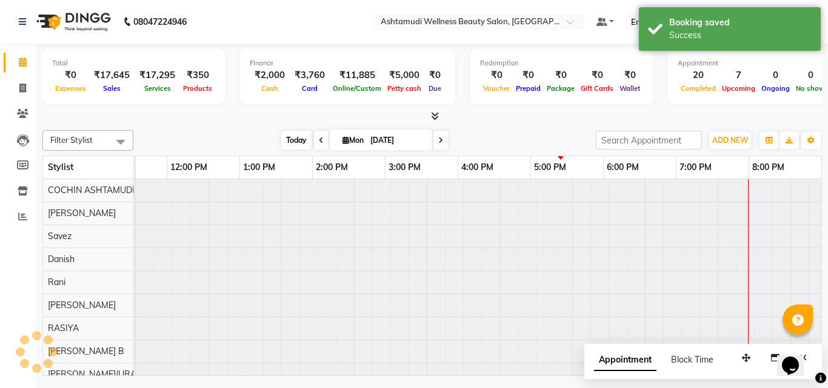
scroll to position [0, 187]
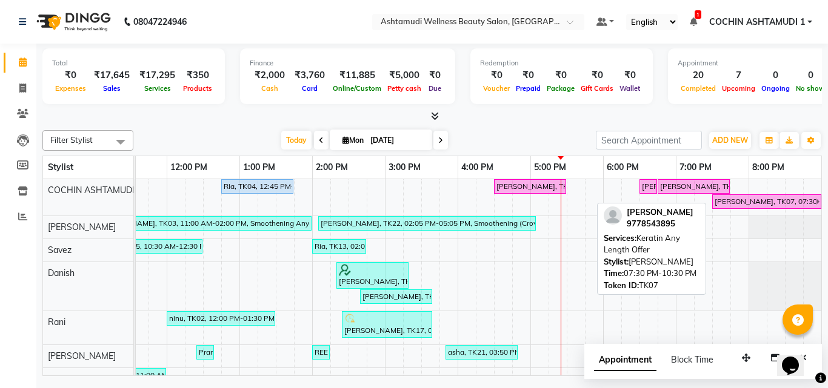
click at [728, 202] on div "[PERSON_NAME], TK07, 07:30 PM-10:30 PM, Keratin Any Length Offer" at bounding box center [764, 201] width 102 height 11
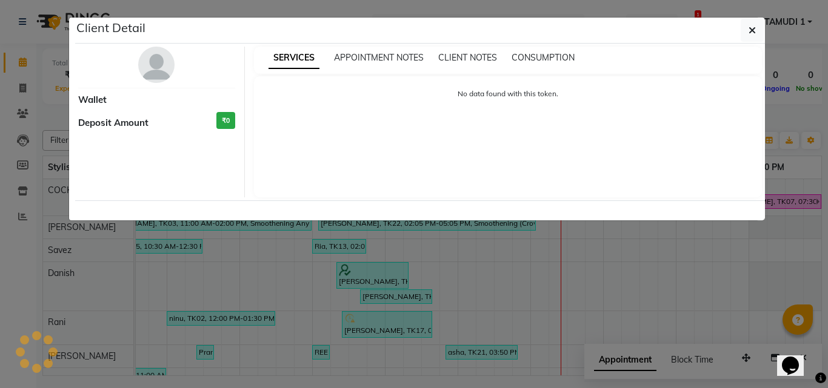
select select "6"
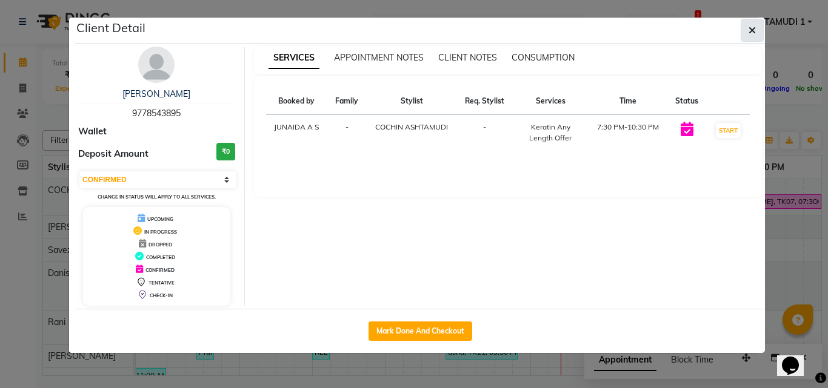
click at [753, 33] on icon "button" at bounding box center [751, 30] width 7 height 10
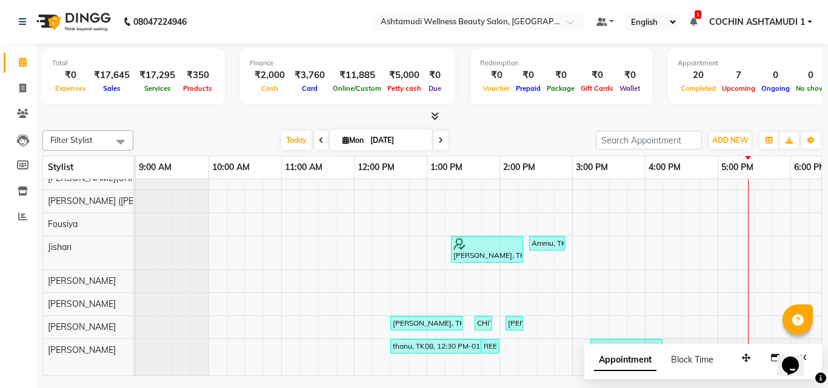
scroll to position [256, 0]
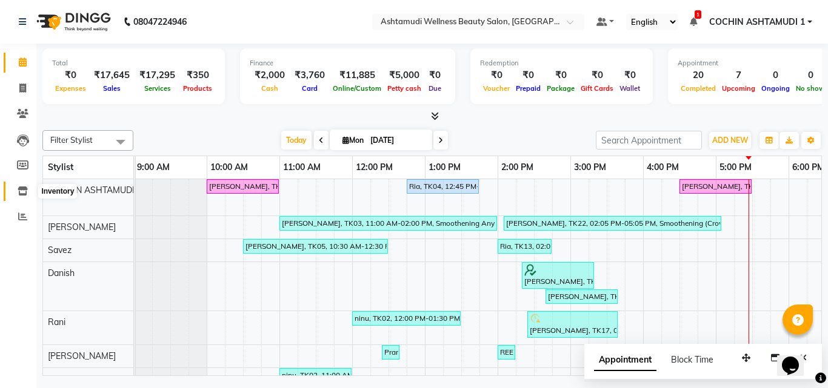
click at [16, 193] on span at bounding box center [22, 192] width 21 height 14
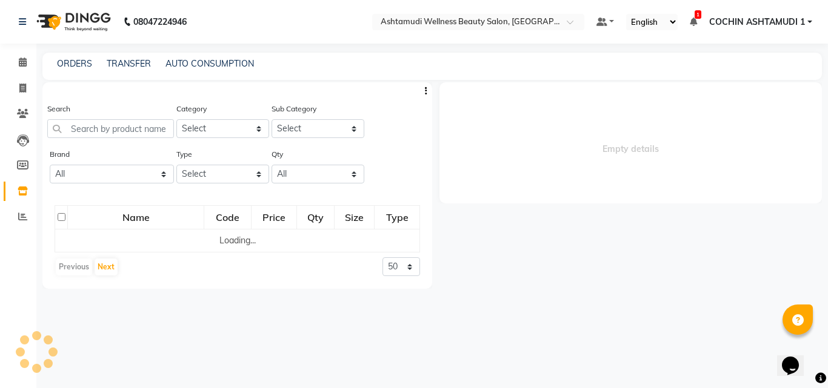
select select
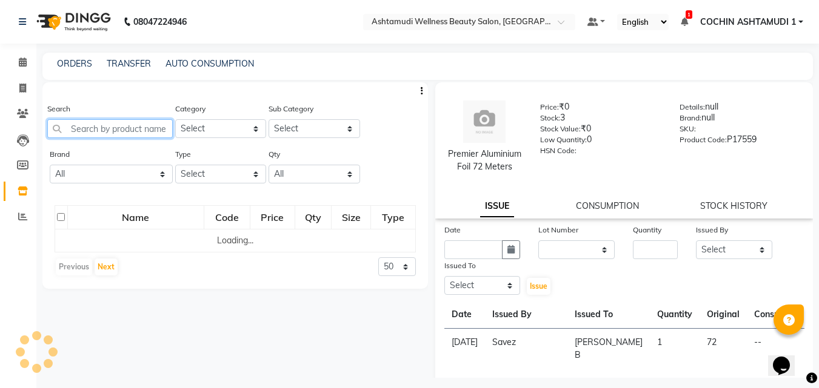
click at [72, 132] on input "text" at bounding box center [109, 128] width 125 height 19
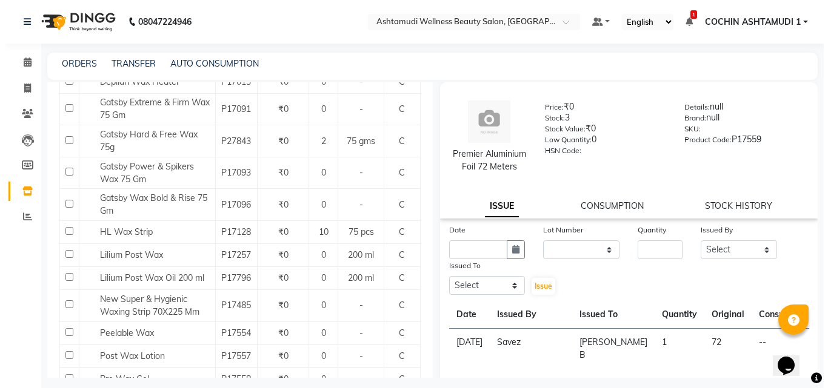
scroll to position [1151, 0]
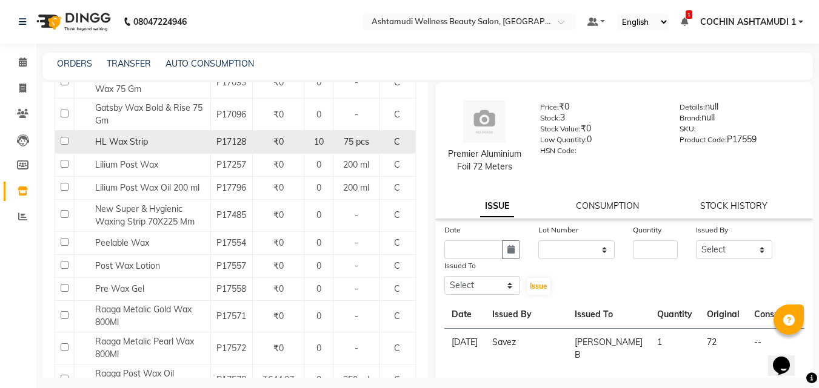
type input "wax"
click at [63, 142] on input "checkbox" at bounding box center [65, 141] width 8 height 8
checkbox input "true"
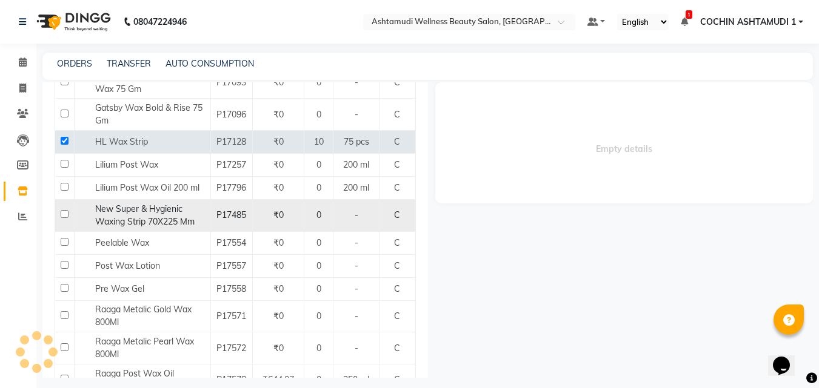
select select
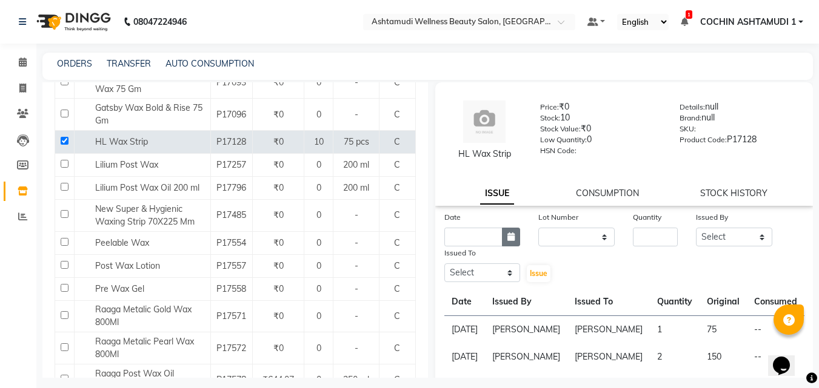
click at [502, 240] on button "button" at bounding box center [511, 237] width 18 height 19
select select "9"
select select "2025"
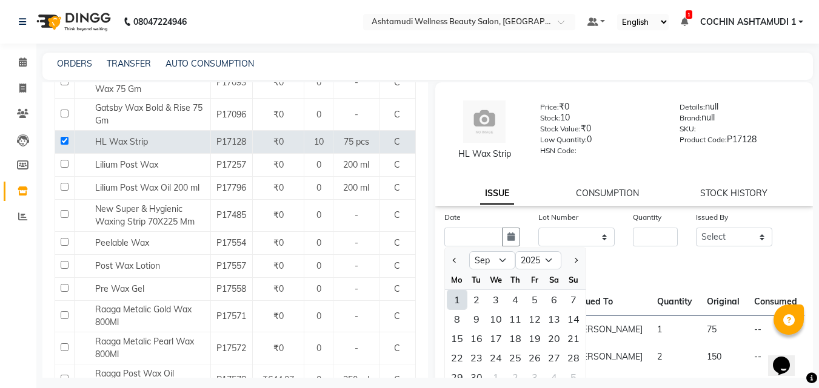
click at [456, 302] on div "1" at bounding box center [456, 299] width 19 height 19
type input "[DATE]"
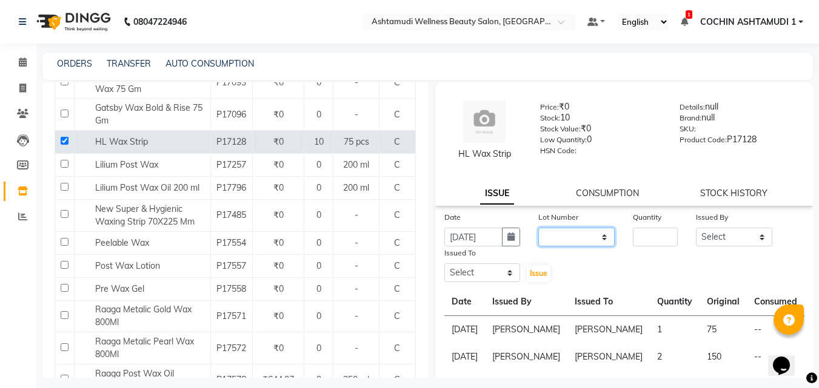
click at [551, 242] on select "None" at bounding box center [576, 237] width 76 height 19
select select "0: null"
click at [538, 228] on select "None" at bounding box center [576, 237] width 76 height 19
click at [645, 239] on input "number" at bounding box center [655, 237] width 45 height 19
type input "1"
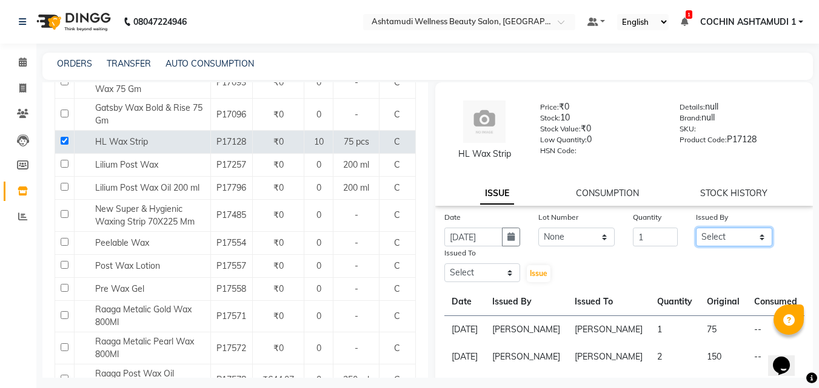
click at [707, 238] on select "Select Aiswarya B Ankith(URAJ) BINU MANGAR COCHIN ASHTAMUDI Danish Diksha Thapa…" at bounding box center [734, 237] width 76 height 19
select select "45927"
click at [696, 228] on select "Select Aiswarya B Ankith(URAJ) BINU MANGAR COCHIN ASHTAMUDI Danish Diksha Thapa…" at bounding box center [734, 237] width 76 height 19
click at [491, 271] on select "Select Aiswarya B Ankith(URAJ) BINU MANGAR COCHIN ASHTAMUDI Danish Diksha Thapa…" at bounding box center [482, 273] width 76 height 19
select select "77500"
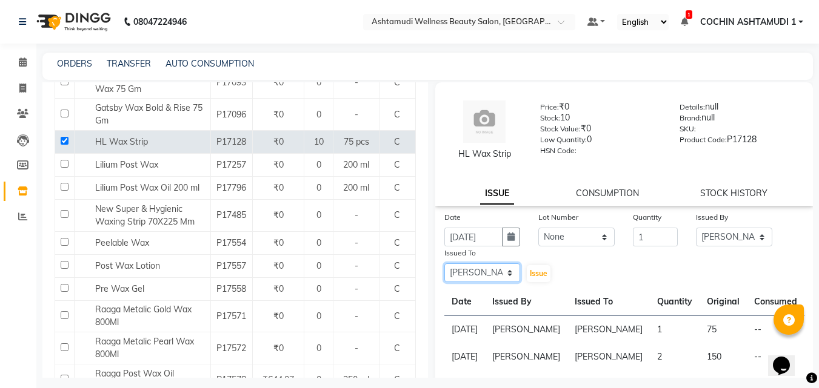
click at [444, 264] on select "Select Aiswarya B Ankith(URAJ) BINU MANGAR COCHIN ASHTAMUDI Danish Diksha Thapa…" at bounding box center [482, 273] width 76 height 19
click at [545, 273] on button "Issue" at bounding box center [539, 273] width 24 height 17
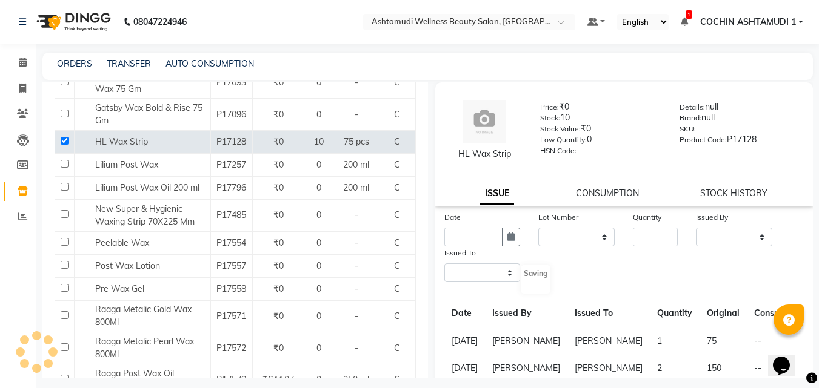
select select
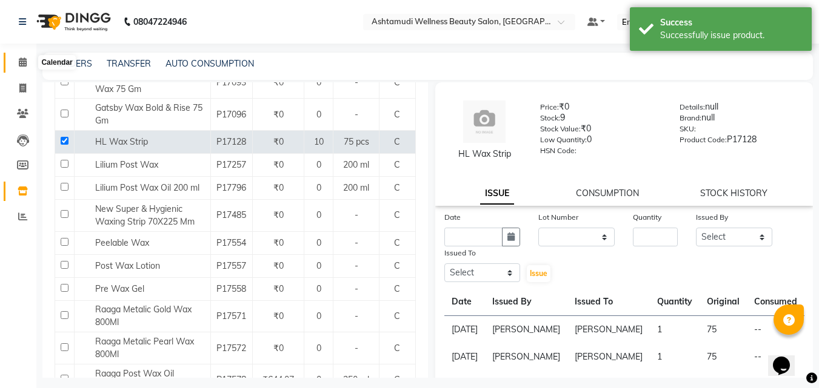
click at [24, 64] on icon at bounding box center [23, 62] width 8 height 9
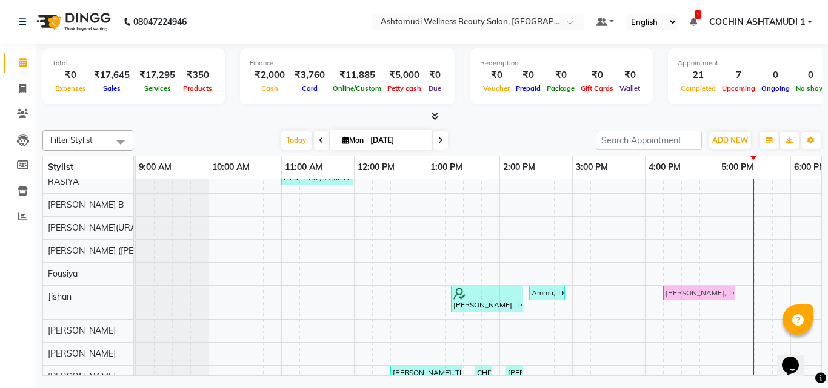
scroll to position [271, 0]
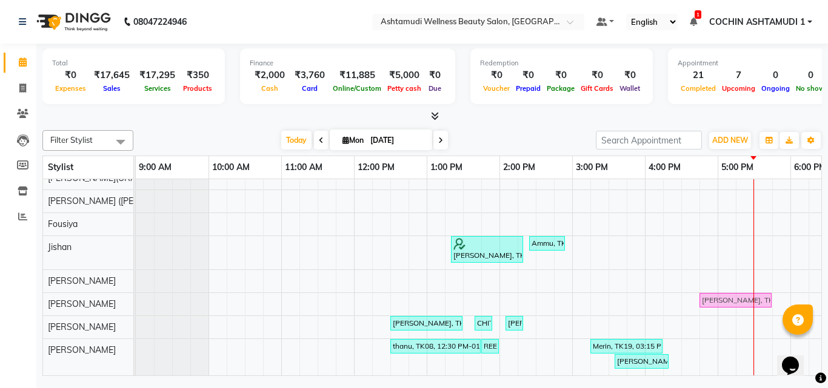
drag, startPoint x: 702, startPoint y: 302, endPoint x: 696, endPoint y: 304, distance: 6.3
click at [698, 303] on tr at bounding box center [572, 146] width 873 height 459
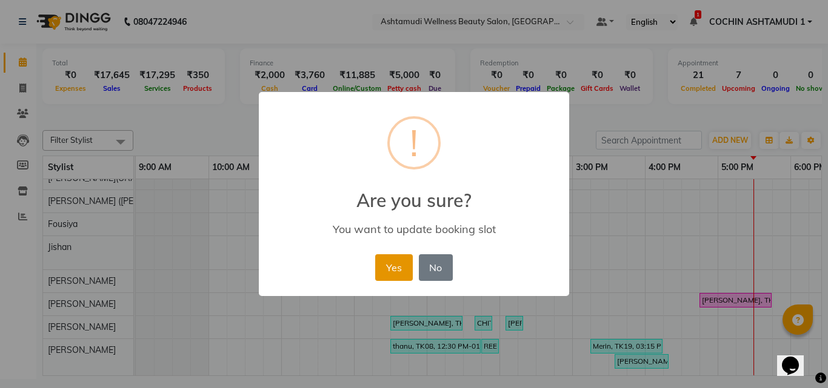
drag, startPoint x: 696, startPoint y: 304, endPoint x: 378, endPoint y: 266, distance: 320.4
click at [378, 266] on button "Yes" at bounding box center [393, 268] width 37 height 27
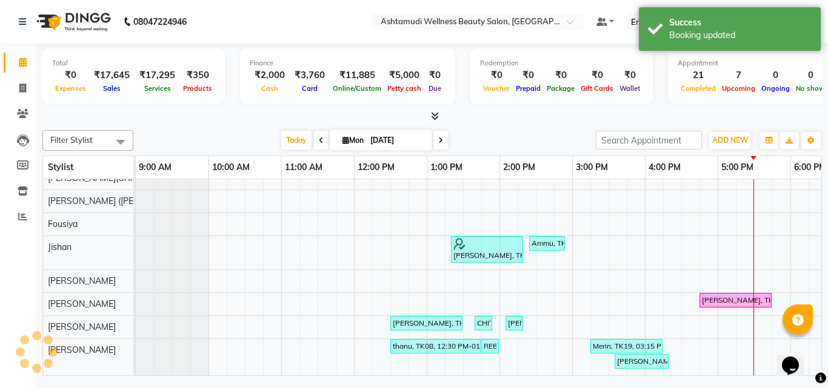
scroll to position [0, 187]
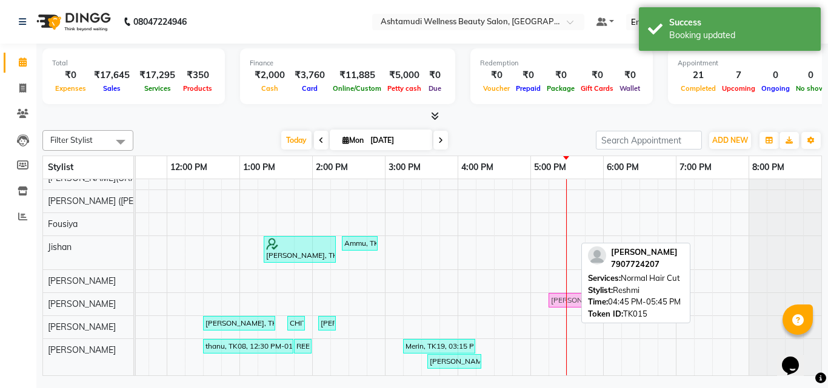
drag, startPoint x: 516, startPoint y: 291, endPoint x: 557, endPoint y: 295, distance: 40.8
click at [557, 295] on div "Kevin, TK01, 10:00 AM-11:00 AM, Normal Hair Cut Ria, TK04, 12:45 PM-01:45 PM, H…" at bounding box center [384, 146] width 873 height 459
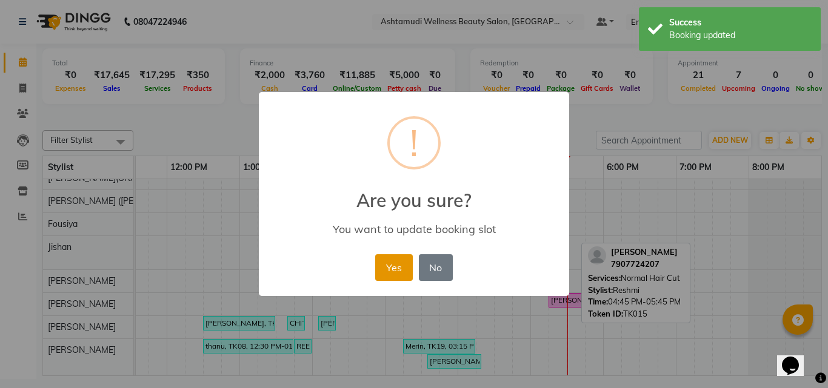
click at [396, 273] on button "Yes" at bounding box center [393, 268] width 37 height 27
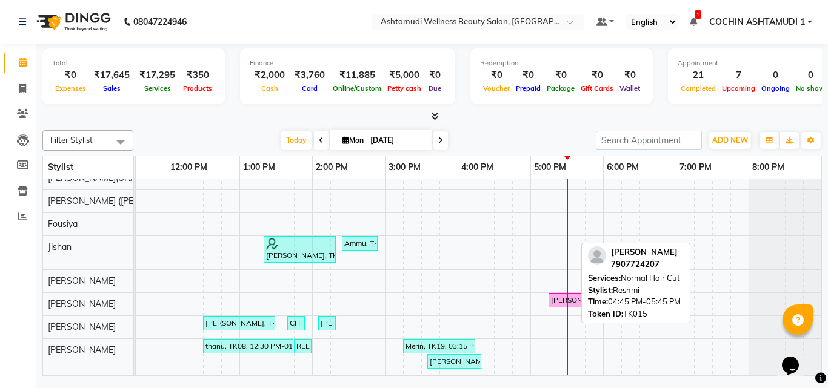
click at [429, 113] on span at bounding box center [432, 116] width 13 height 13
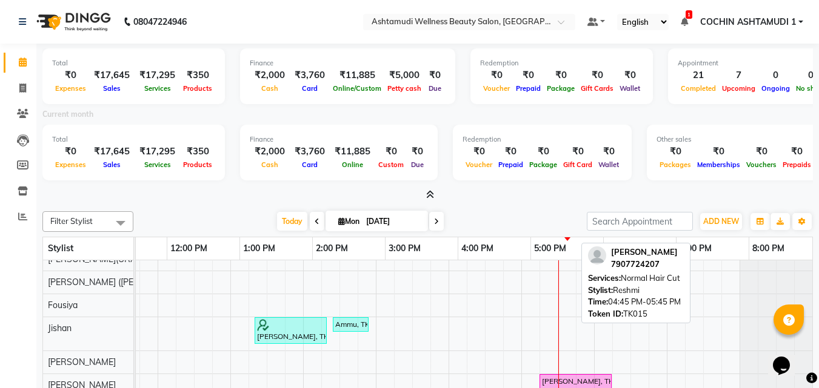
click at [430, 192] on icon at bounding box center [430, 194] width 8 height 9
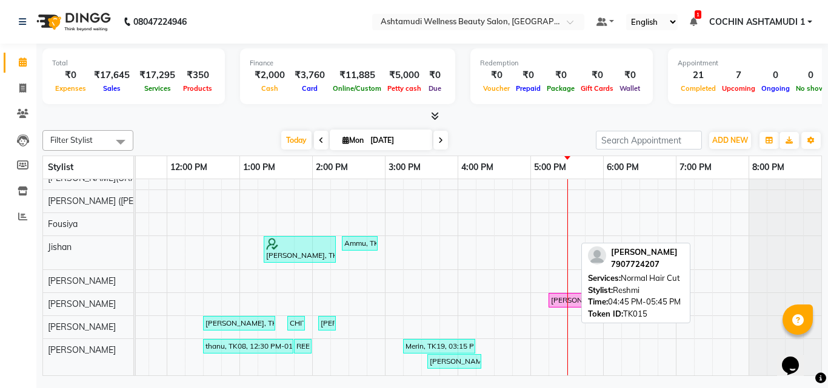
click at [434, 115] on icon at bounding box center [435, 116] width 8 height 9
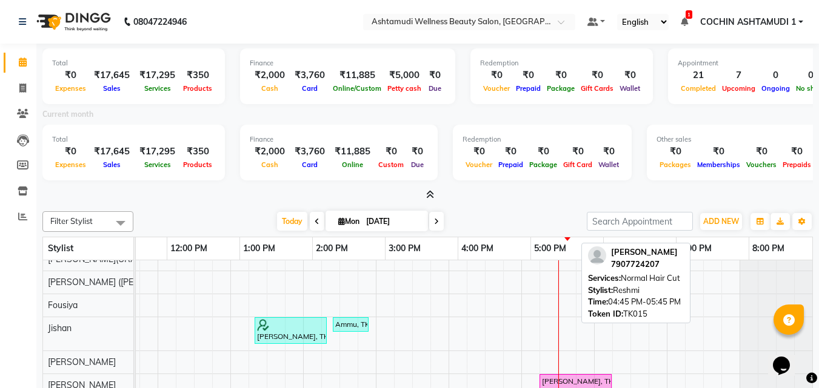
click at [430, 196] on icon at bounding box center [430, 194] width 8 height 9
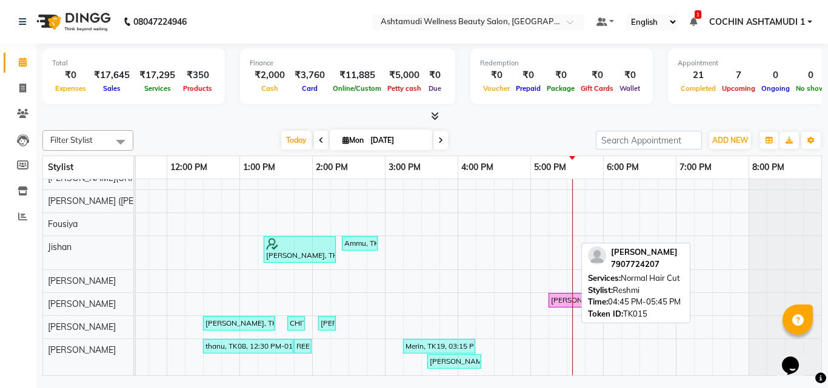
click at [367, 140] on input "[DATE]" at bounding box center [397, 141] width 61 height 18
select select "9"
select select "2025"
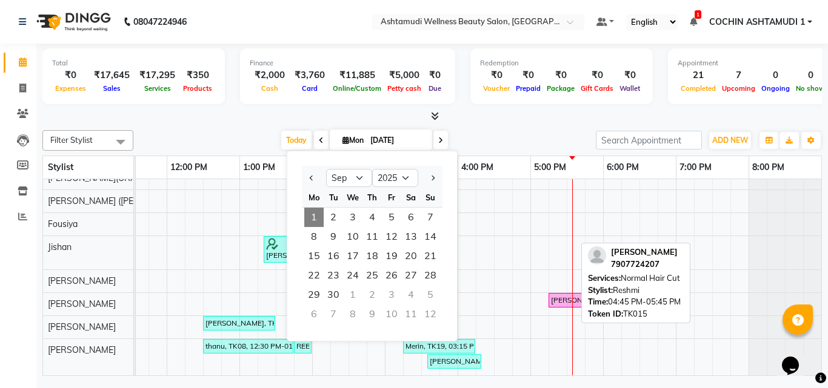
click at [501, 230] on div "Kevin, TK01, 10:00 AM-11:00 AM, Normal Hair Cut Ria, TK04, 12:45 PM-01:45 PM, H…" at bounding box center [384, 146] width 873 height 459
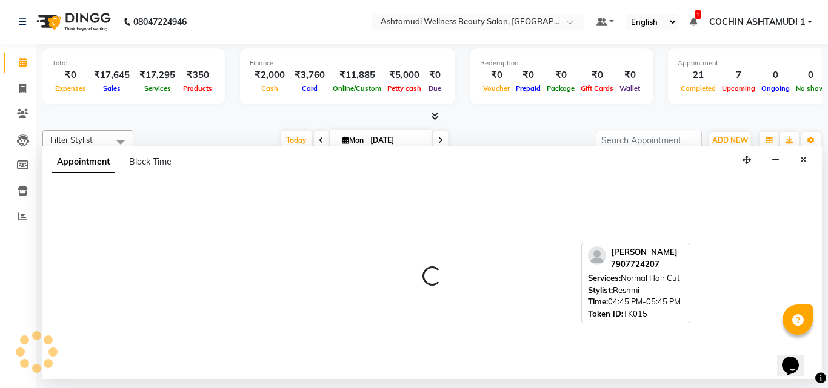
select select "80731"
select select "990"
select select "tentative"
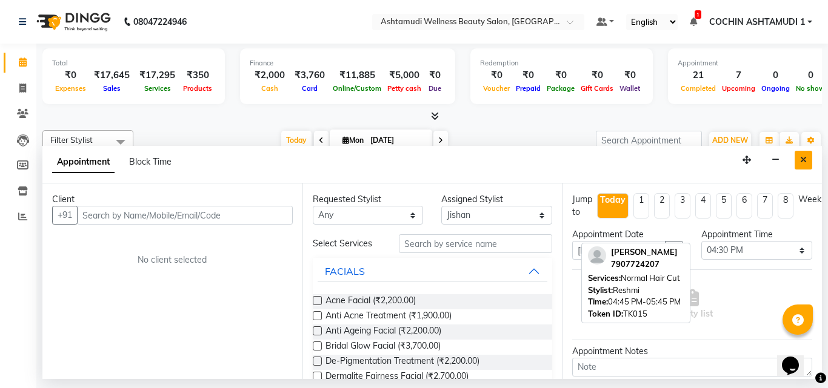
click at [801, 159] on icon "Close" at bounding box center [803, 160] width 7 height 8
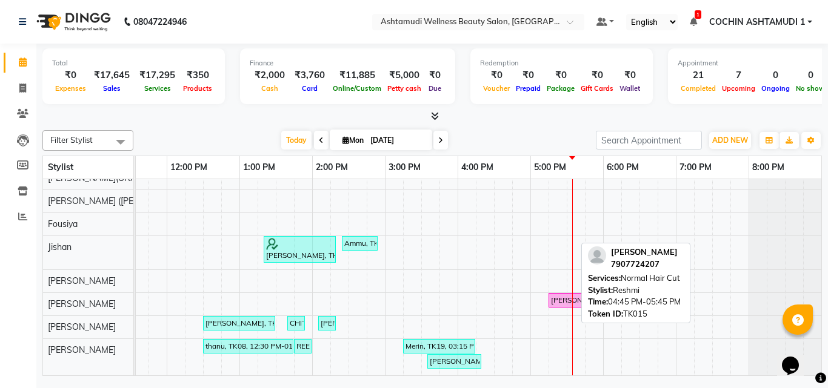
click at [413, 144] on input "[DATE]" at bounding box center [397, 141] width 61 height 18
select select "9"
select select "2025"
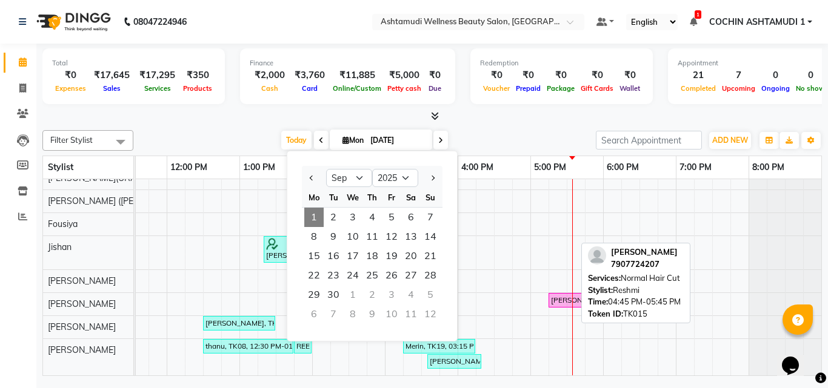
click at [526, 215] on div "Kevin, TK01, 10:00 AM-11:00 AM, Normal Hair Cut Ria, TK04, 12:45 PM-01:45 PM, H…" at bounding box center [384, 146] width 873 height 459
select select "84512"
select select "tentative"
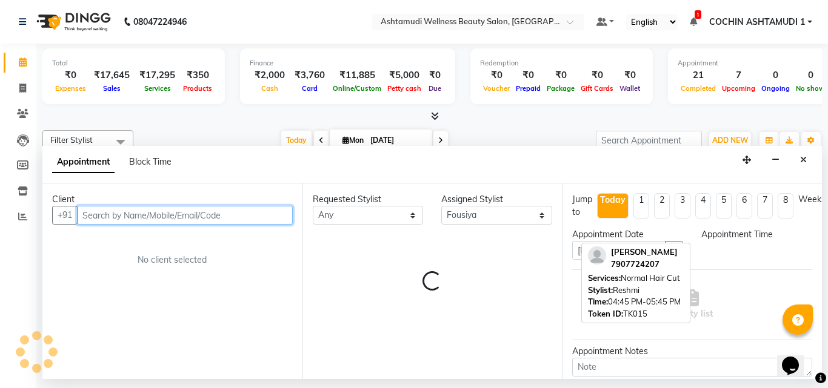
select select "1020"
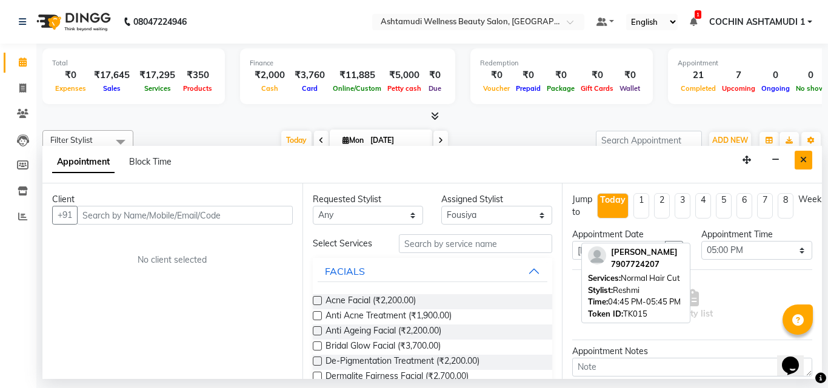
click at [800, 161] on icon "Close" at bounding box center [803, 160] width 7 height 8
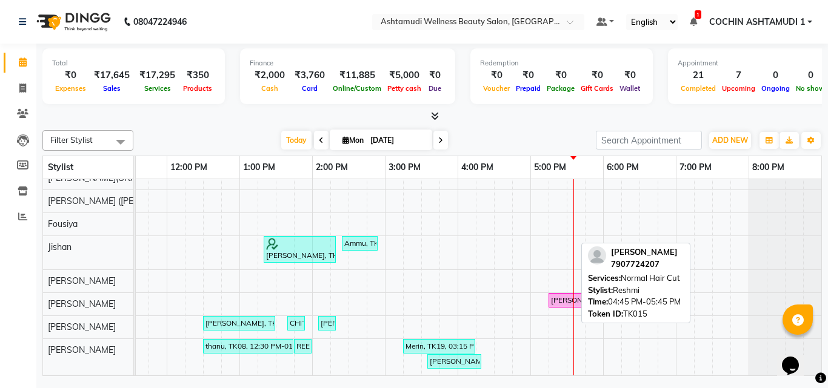
click at [379, 136] on input "[DATE]" at bounding box center [397, 141] width 61 height 18
select select "9"
select select "2025"
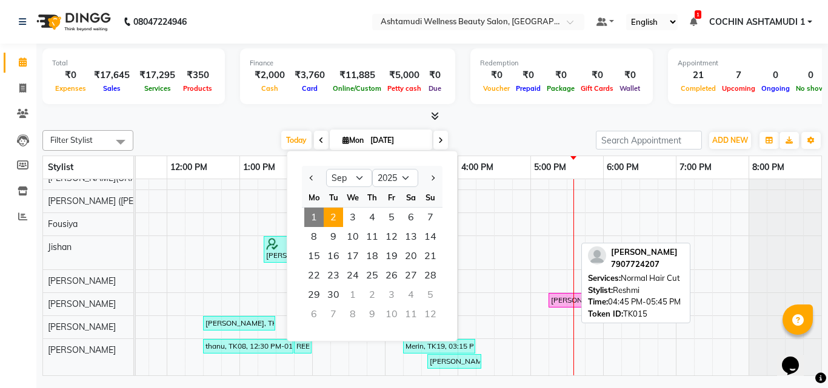
click at [333, 216] on span "2" at bounding box center [333, 217] width 19 height 19
type input "02-09-2025"
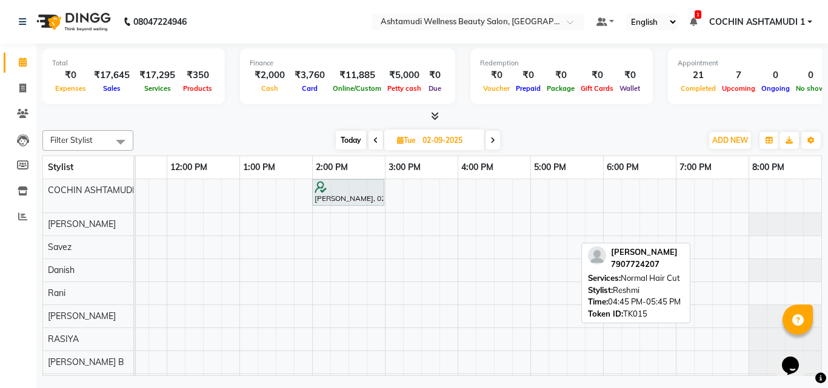
click at [748, 182] on td at bounding box center [757, 368] width 18 height 379
click at [748, 183] on td at bounding box center [757, 368] width 18 height 379
click at [748, 185] on td at bounding box center [757, 368] width 18 height 379
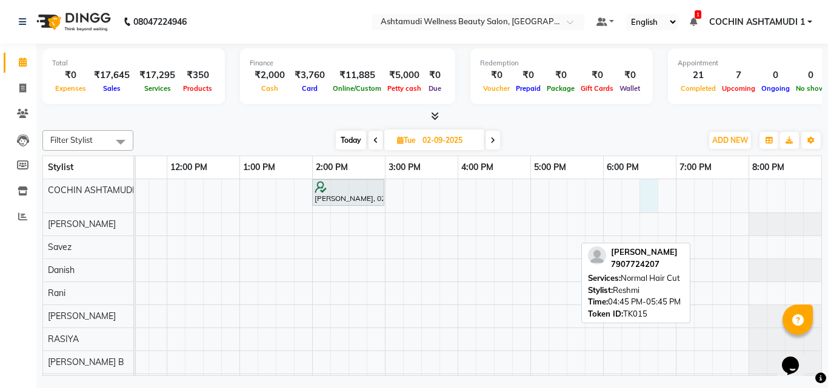
click at [644, 184] on div "anumol, 10:15 AM-11:15 AM, Aroma Pedicure Sagarika, 02:00 PM-03:00 PM, Aroma Ma…" at bounding box center [384, 368] width 873 height 379
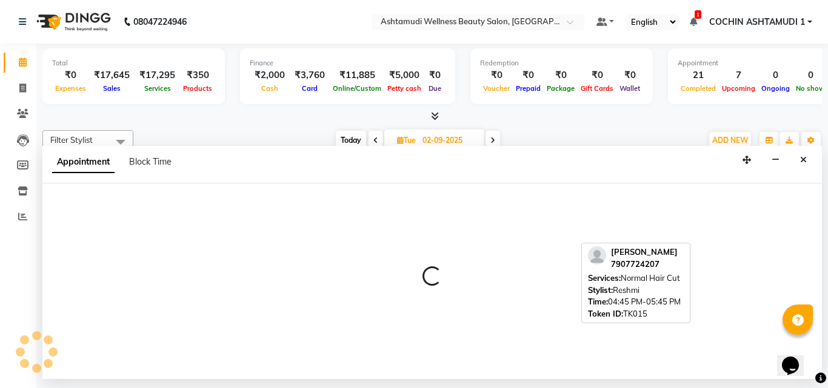
select select "27313"
select select "1110"
select select "tentative"
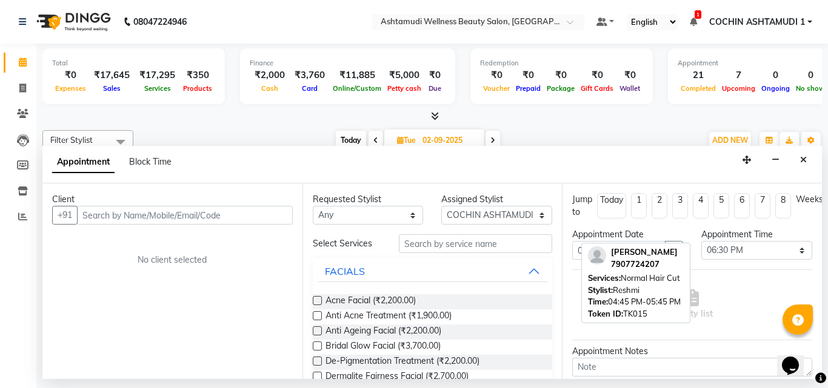
click at [273, 223] on input "text" at bounding box center [185, 215] width 216 height 19
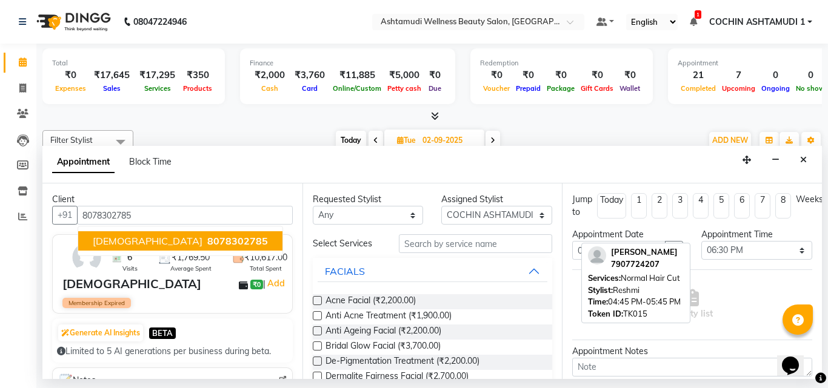
click at [207, 242] on span "8078302785" at bounding box center [237, 241] width 61 height 12
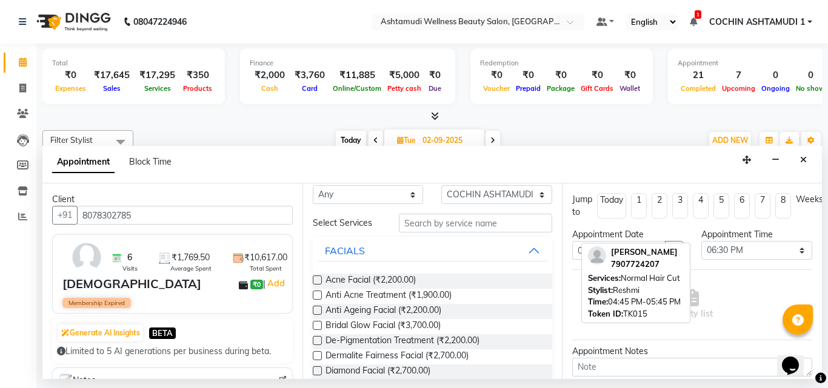
scroll to position [0, 0]
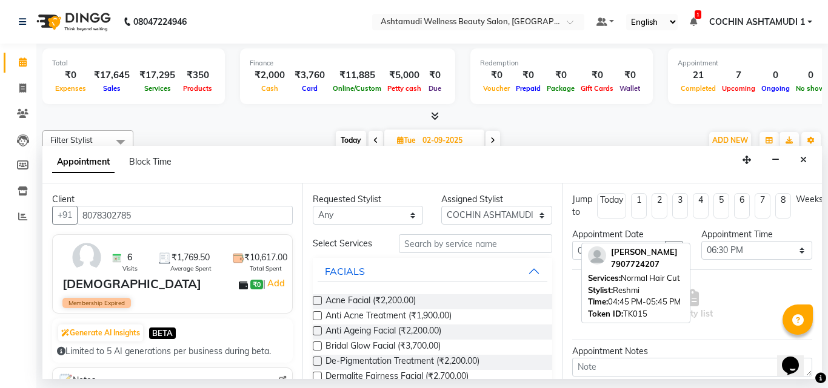
type input "8078302785"
click at [445, 251] on input "text" at bounding box center [476, 244] width 154 height 19
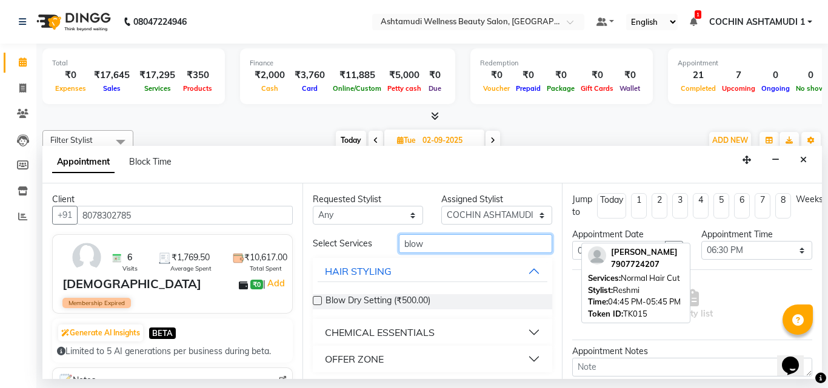
type input "blow"
click at [475, 299] on div "Blow Dry Setting (₹500.00)" at bounding box center [433, 302] width 240 height 15
click at [318, 298] on label at bounding box center [317, 300] width 9 height 9
click at [318, 298] on input "checkbox" at bounding box center [317, 302] width 8 height 8
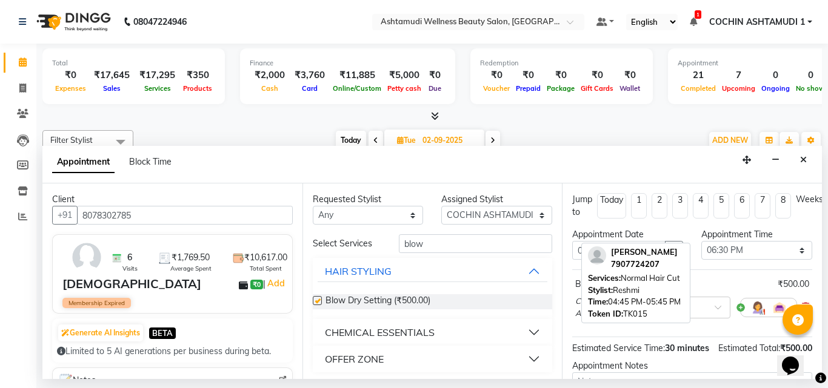
checkbox input "false"
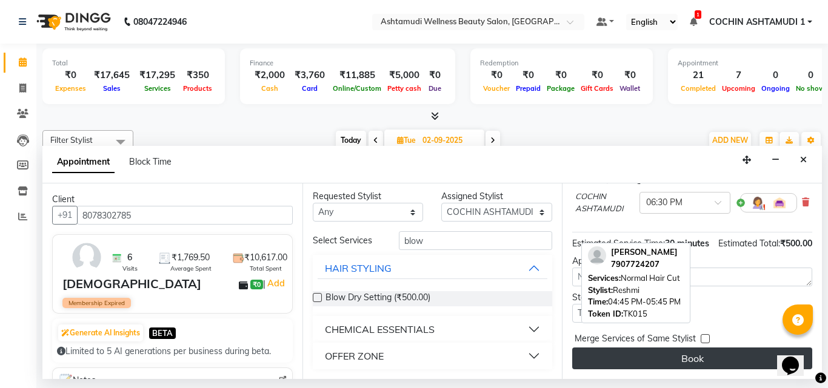
scroll to position [127, 0]
click at [681, 348] on button "Book" at bounding box center [692, 359] width 240 height 22
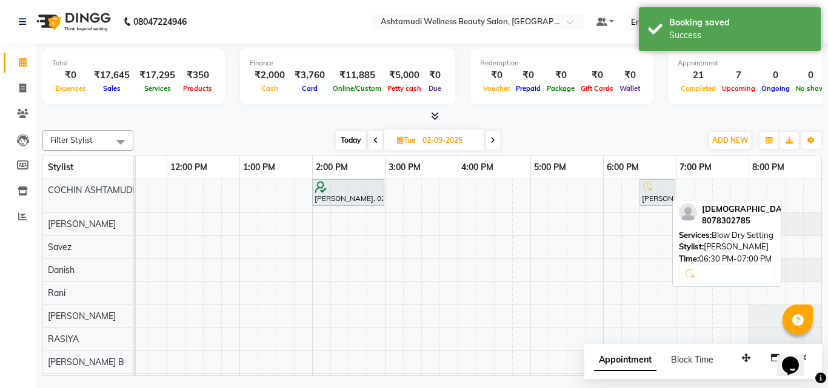
click at [641, 198] on div "ASHNI, 06:30 PM-07:00 PM, Blow Dry Setting" at bounding box center [657, 192] width 33 height 23
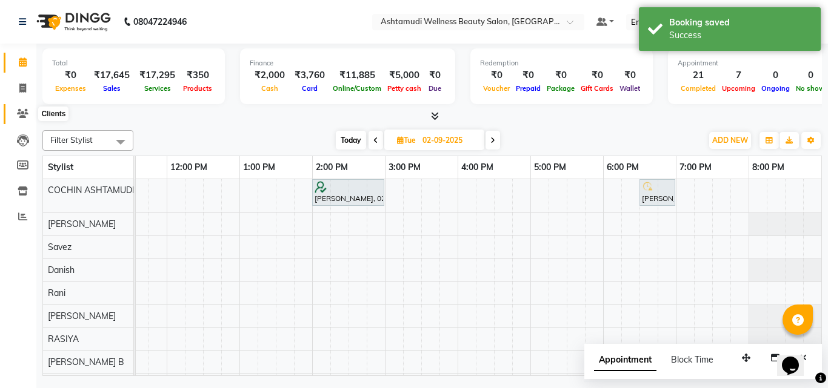
click at [25, 110] on icon at bounding box center [23, 113] width 12 height 9
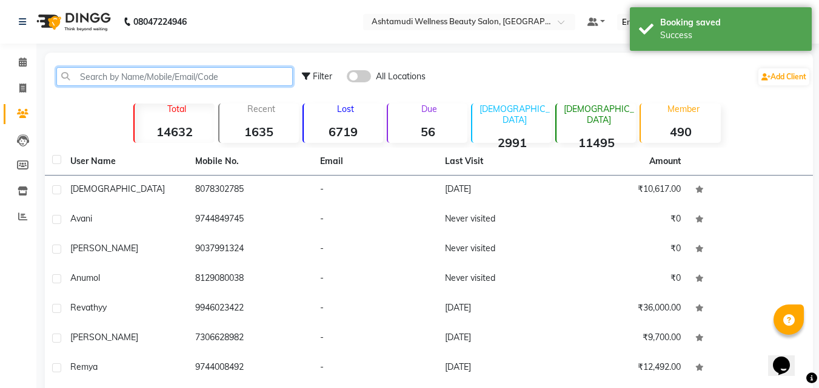
click at [140, 81] on input "text" at bounding box center [174, 76] width 236 height 19
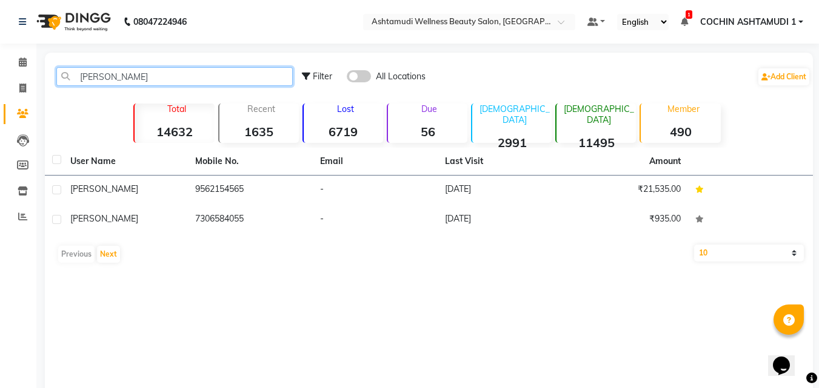
click at [204, 73] on input "ashini" at bounding box center [174, 76] width 236 height 19
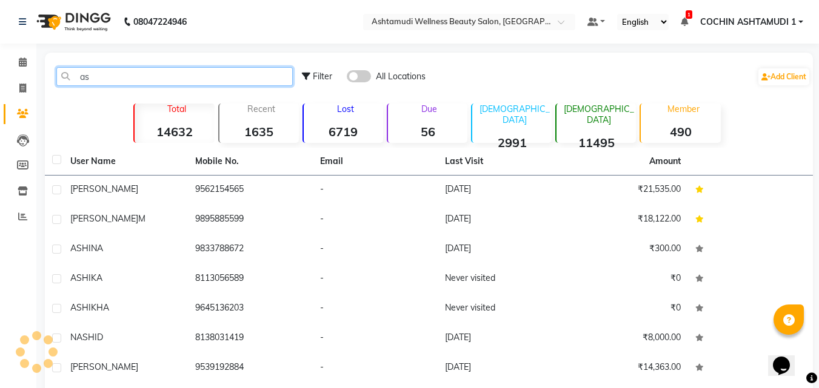
type input "a"
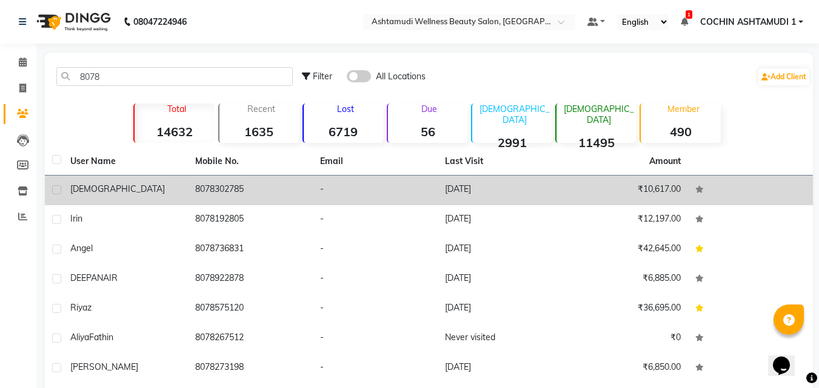
click at [219, 182] on td "8078302785" at bounding box center [250, 191] width 125 height 30
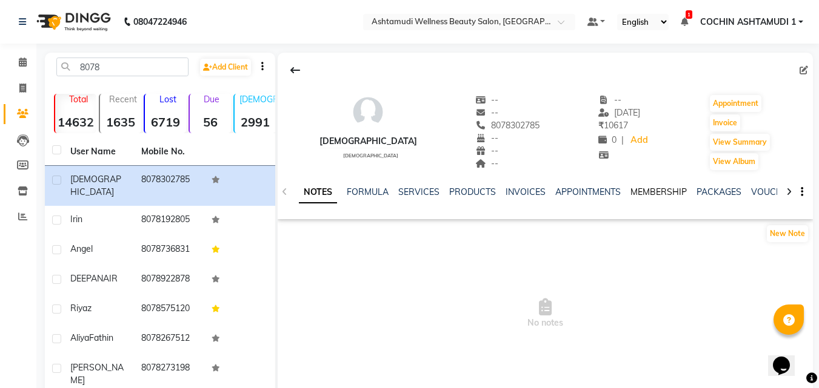
click at [630, 187] on link "MEMBERSHIP" at bounding box center [658, 192] width 56 height 11
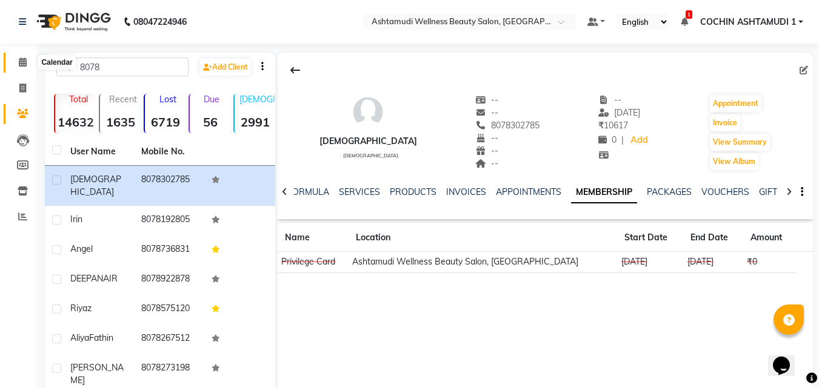
click at [22, 58] on icon at bounding box center [23, 62] width 8 height 9
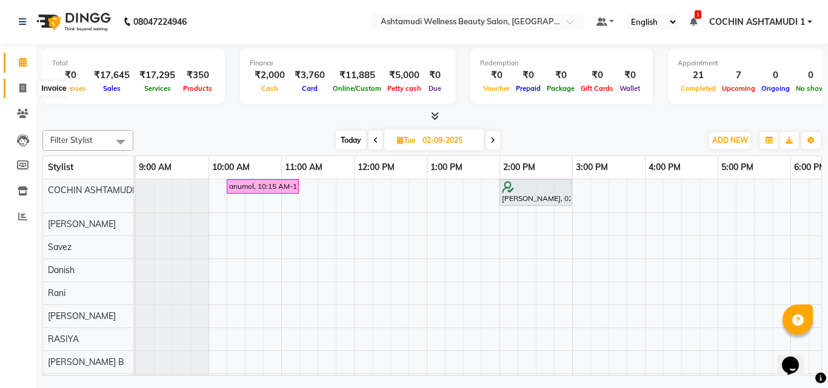
click at [24, 84] on icon at bounding box center [22, 88] width 7 height 9
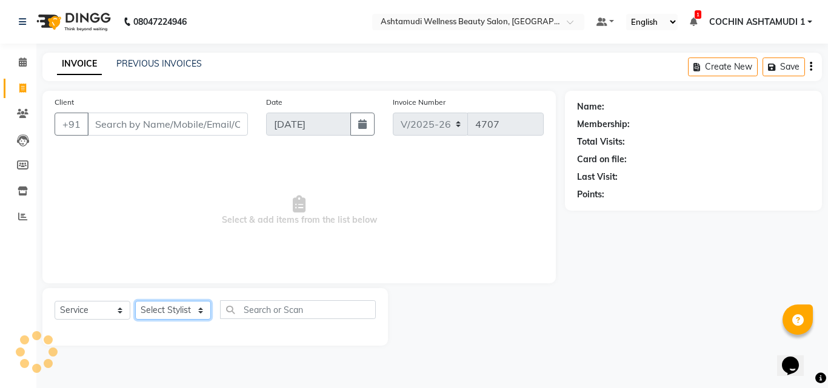
click at [191, 308] on select "Select Stylist" at bounding box center [173, 310] width 76 height 19
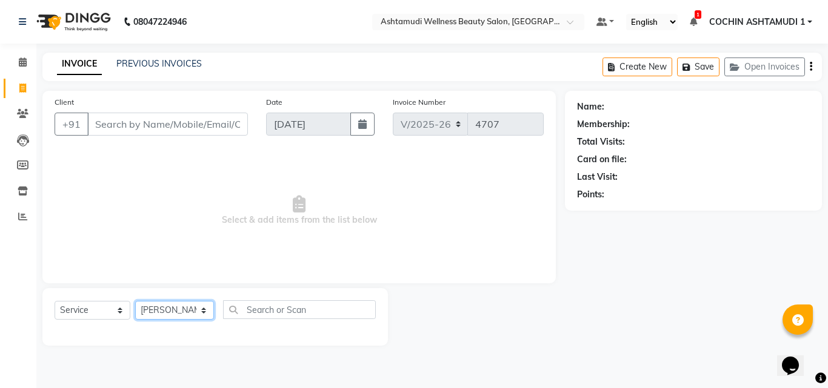
click at [135, 301] on select "Select Stylist Aiswarya B Ankith(URAJ) BINU MANGAR COCHIN ASHTAMUDI Danish Diks…" at bounding box center [174, 310] width 79 height 19
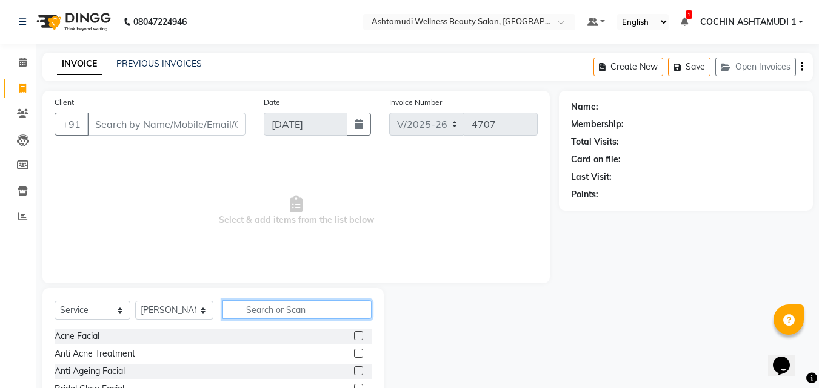
click at [278, 315] on input "text" at bounding box center [297, 310] width 150 height 19
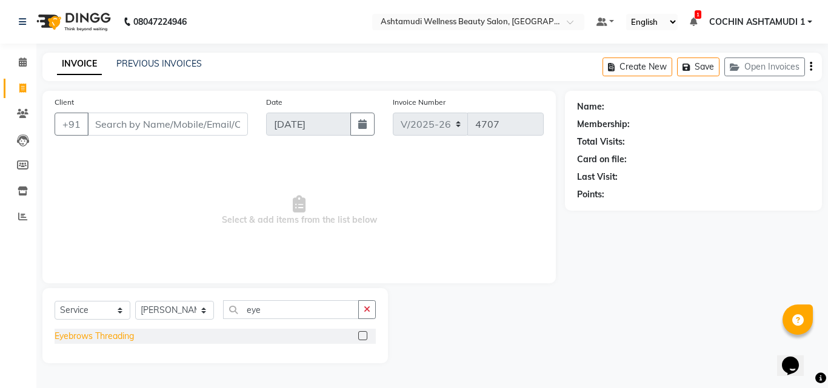
click at [107, 333] on div "Eyebrows Threading" at bounding box center [94, 336] width 79 height 13
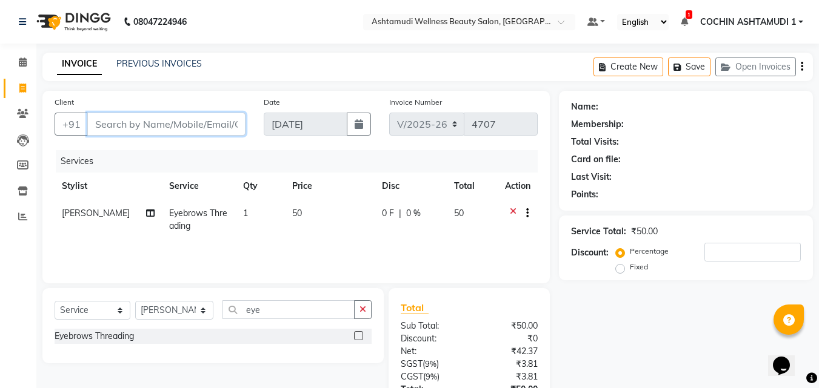
click at [160, 122] on input "Client" at bounding box center [166, 124] width 158 height 23
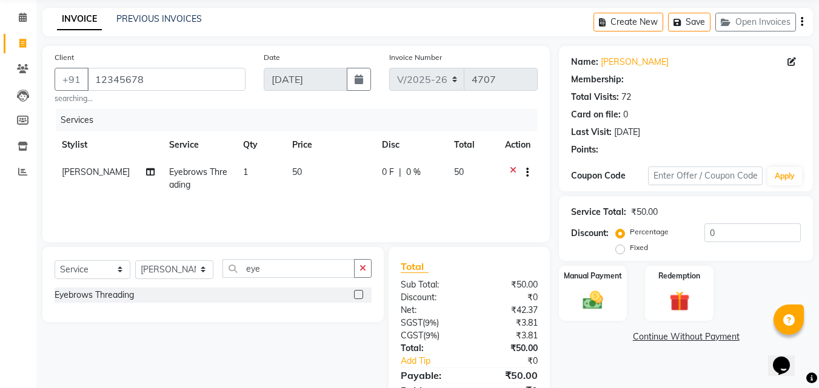
scroll to position [100, 0]
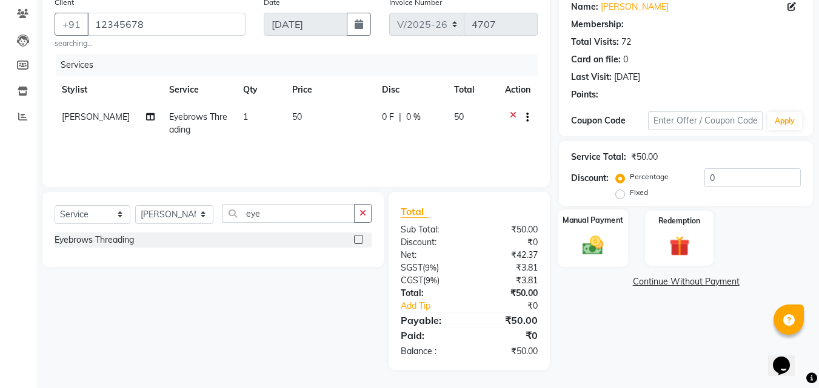
click at [599, 245] on div "Manual Payment" at bounding box center [593, 239] width 71 height 58
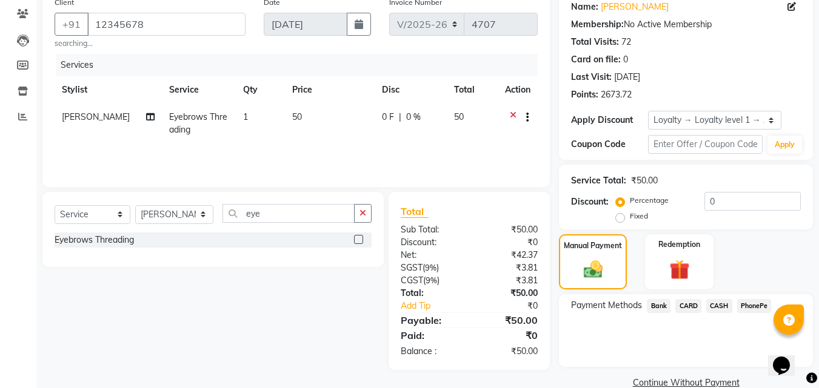
click at [754, 301] on span "PhonePe" at bounding box center [754, 306] width 35 height 14
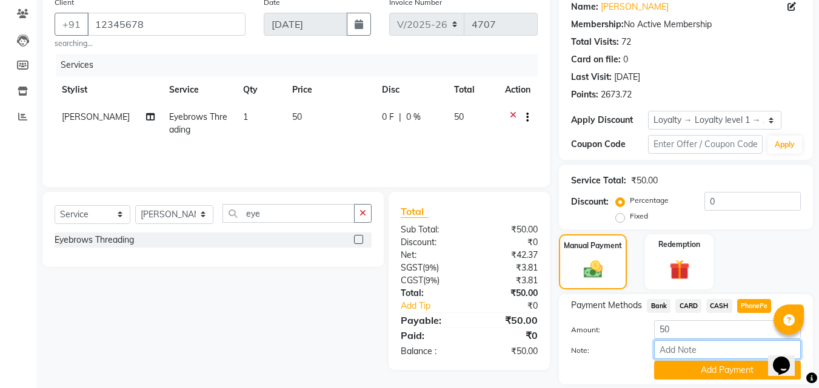
drag, startPoint x: 739, startPoint y: 317, endPoint x: 679, endPoint y: 349, distance: 68.1
click at [679, 349] on input "Note:" at bounding box center [727, 350] width 147 height 19
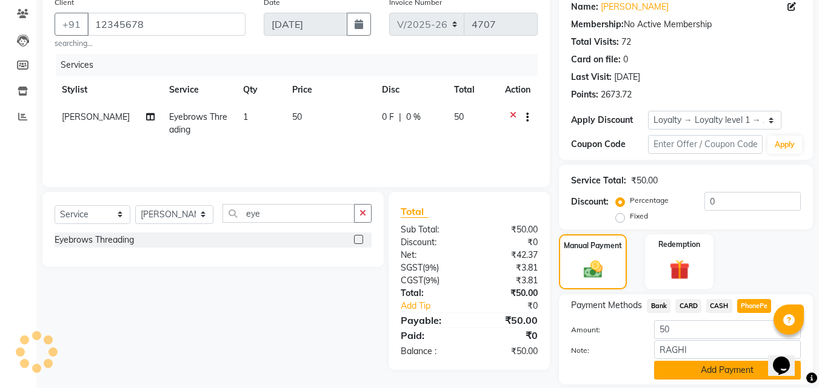
click at [684, 373] on button "Add Payment" at bounding box center [727, 370] width 147 height 19
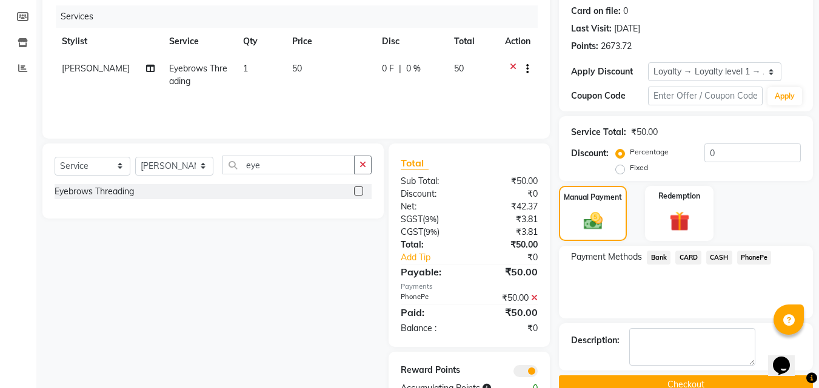
scroll to position [185, 0]
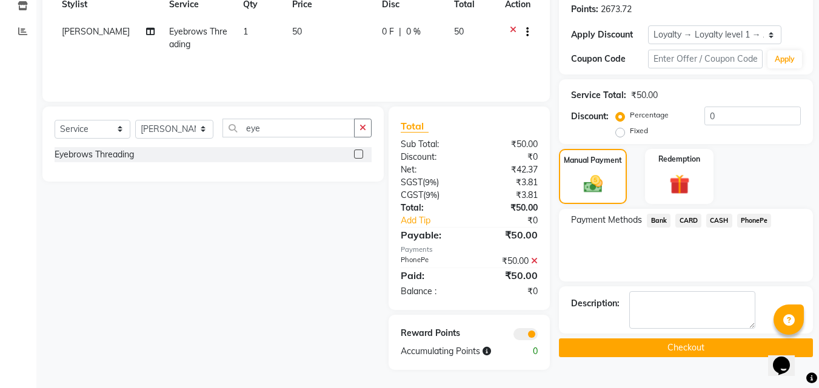
click at [694, 345] on button "Checkout" at bounding box center [686, 348] width 254 height 19
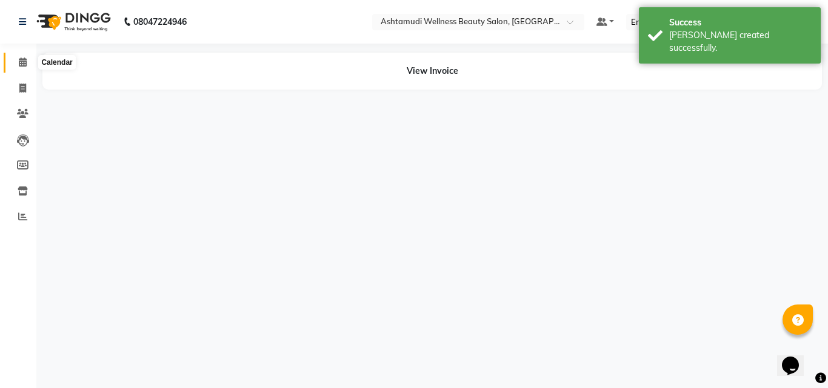
click at [26, 61] on icon at bounding box center [23, 62] width 8 height 9
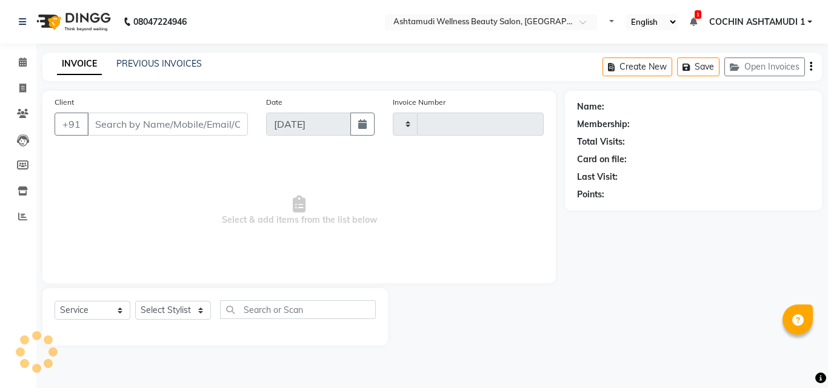
select select "service"
type input "4706"
select select "4632"
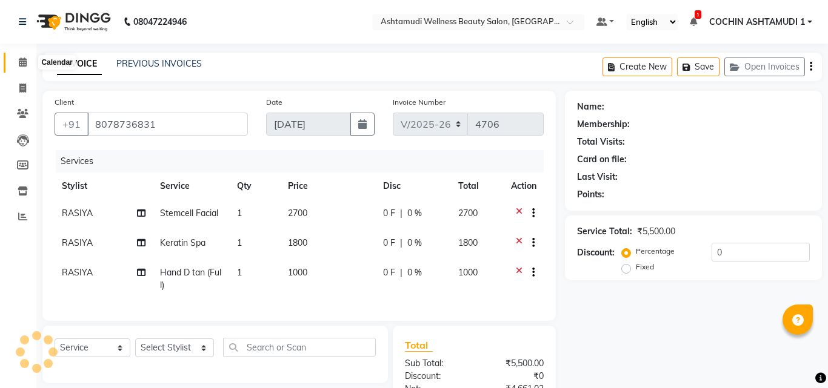
click at [14, 61] on span at bounding box center [22, 63] width 21 height 14
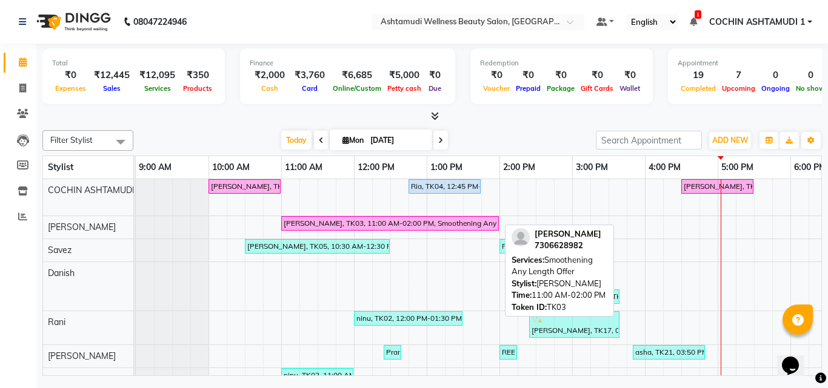
click at [446, 222] on div "[PERSON_NAME], TK03, 11:00 AM-02:00 PM, Smoothening Any Length Offer" at bounding box center [389, 223] width 215 height 11
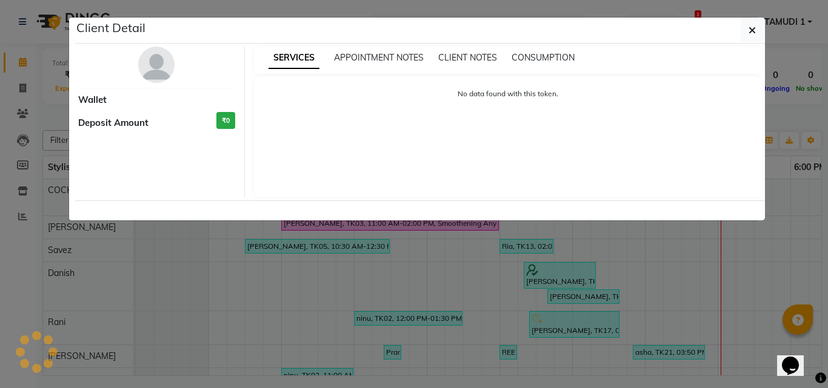
select select "6"
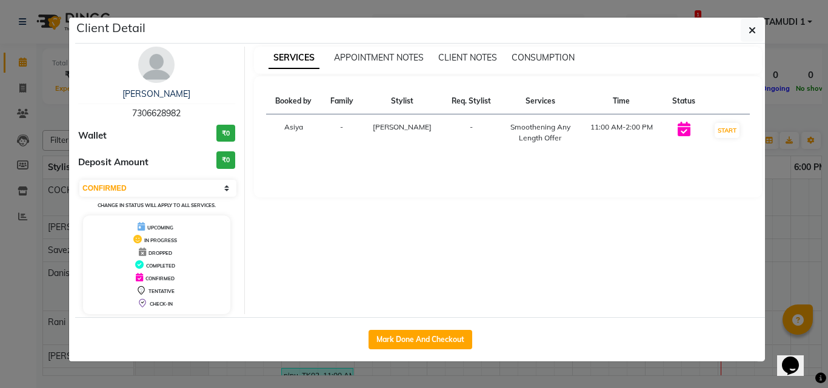
click at [152, 115] on span "7306628982" at bounding box center [156, 113] width 48 height 11
copy span "7306628982"
click at [749, 32] on icon "button" at bounding box center [751, 30] width 7 height 10
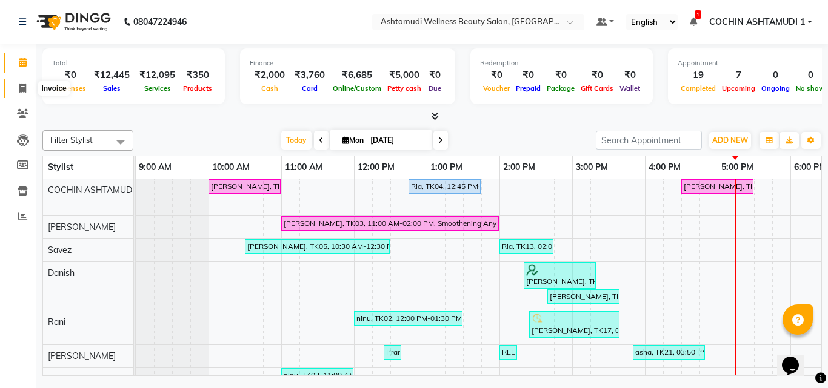
drag, startPoint x: 18, startPoint y: 89, endPoint x: 73, endPoint y: 95, distance: 55.4
click at [18, 91] on span at bounding box center [22, 89] width 21 height 14
select select "service"
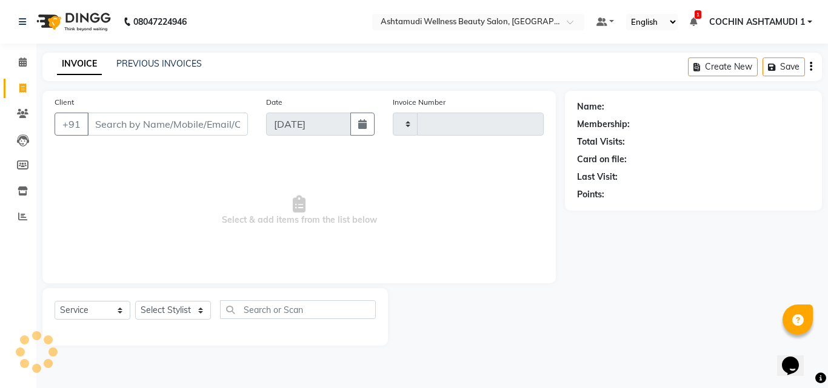
type input "4707"
select select "4632"
click at [114, 121] on input "Client" at bounding box center [167, 124] width 161 height 23
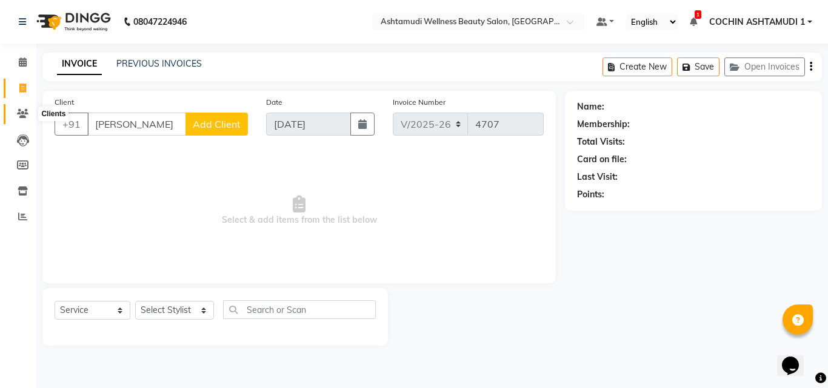
type input "[PERSON_NAME]"
click at [16, 113] on span at bounding box center [22, 114] width 21 height 14
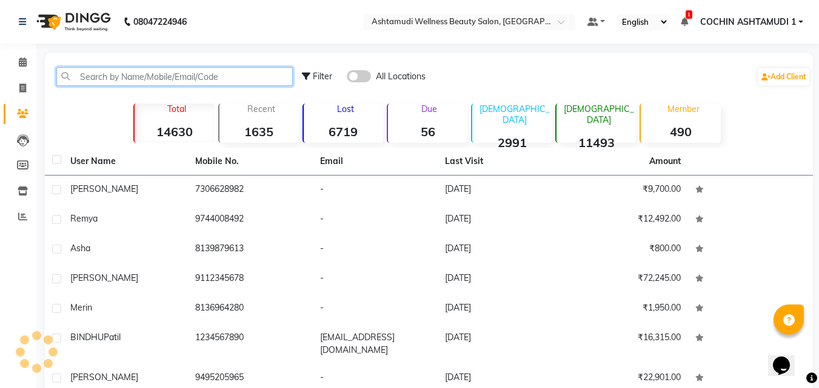
click at [156, 76] on input "text" at bounding box center [174, 76] width 236 height 19
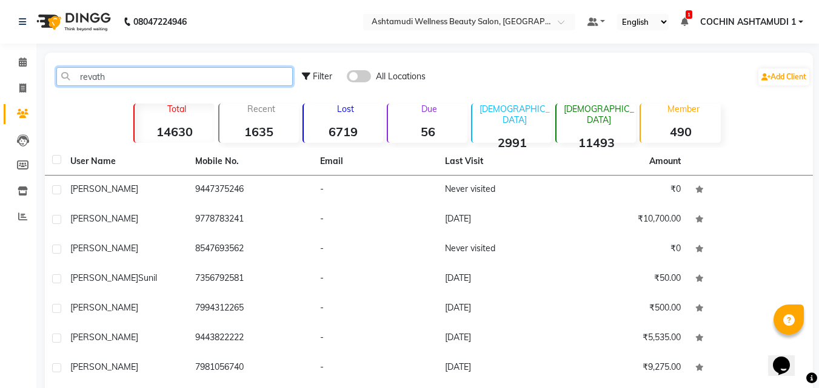
type input "[PERSON_NAME]"
click at [138, 78] on input "[PERSON_NAME]" at bounding box center [174, 76] width 236 height 19
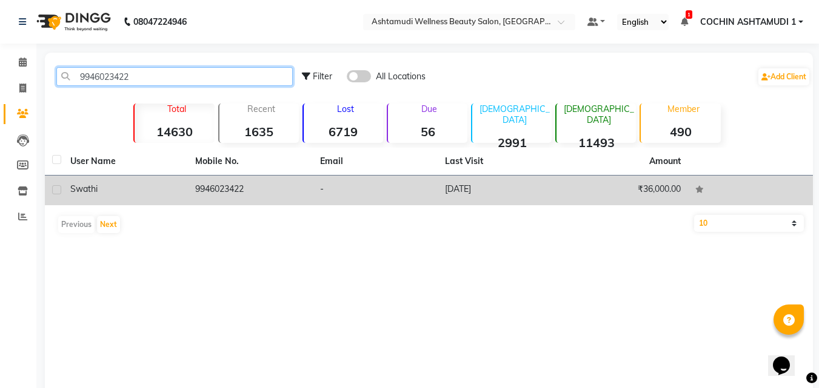
type input "9946023422"
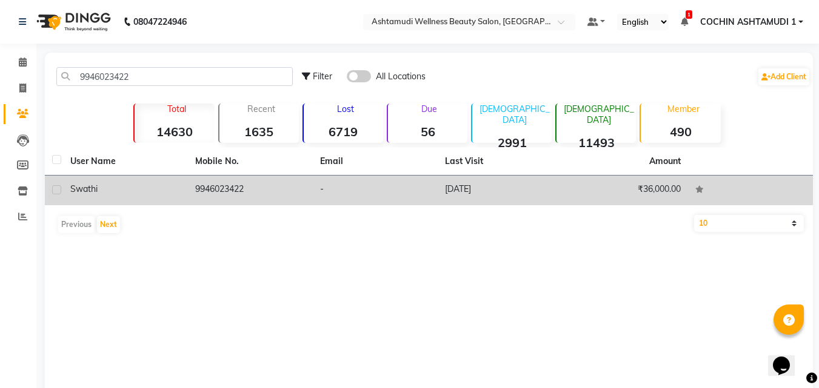
click at [97, 187] on span "swathi" at bounding box center [83, 189] width 27 height 11
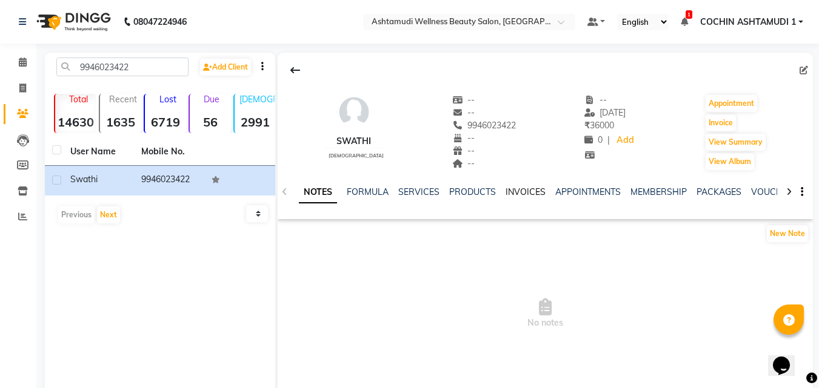
click at [511, 190] on link "INVOICES" at bounding box center [525, 192] width 40 height 11
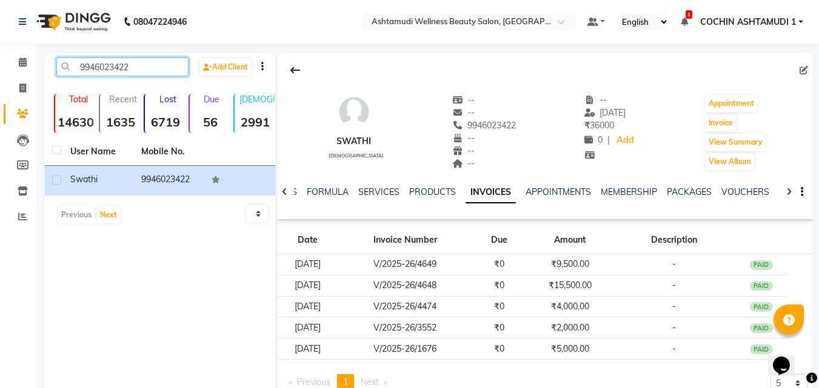
click at [147, 70] on input "9946023422" at bounding box center [122, 67] width 132 height 19
click at [808, 68] on span at bounding box center [805, 70] width 13 height 13
click at [805, 72] on icon at bounding box center [803, 70] width 8 height 8
click at [799, 72] on body "08047224946 Select Location × Ashtamudi Wellness Beauty Salon, Cochin Default P…" at bounding box center [409, 194] width 819 height 388
select select "[DEMOGRAPHIC_DATA]"
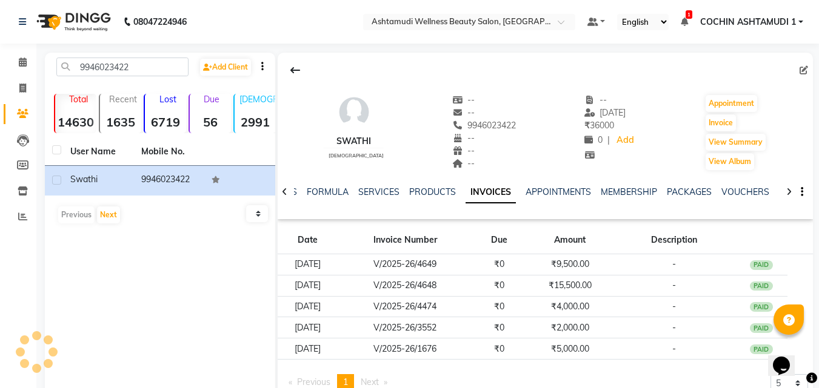
select select "31346"
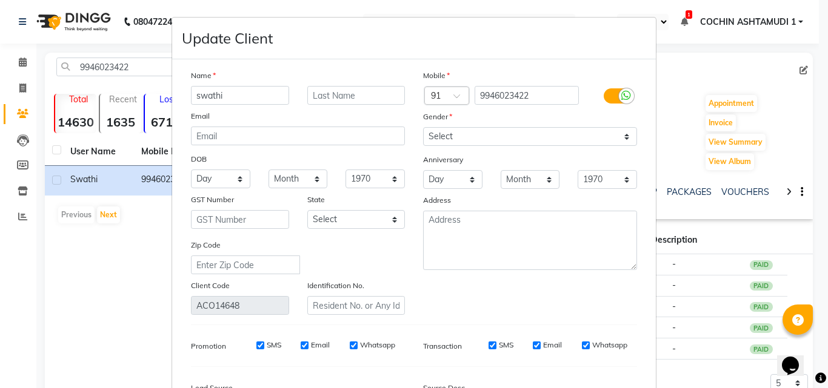
click at [242, 87] on input "swathi" at bounding box center [240, 95] width 98 height 19
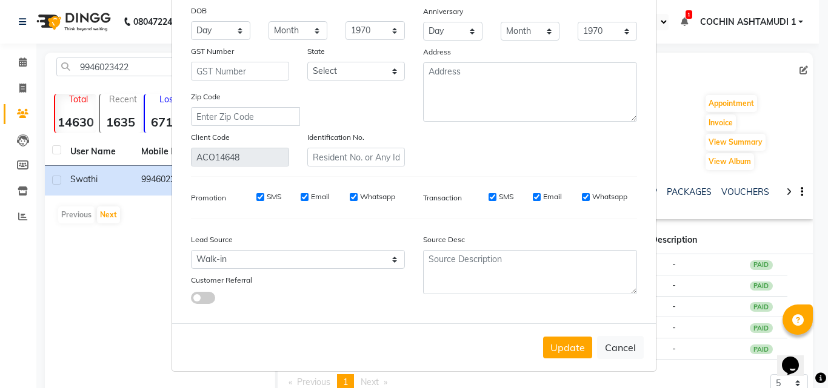
scroll to position [149, 0]
type input "revathyy"
click at [565, 350] on button "Update" at bounding box center [567, 347] width 49 height 22
select select
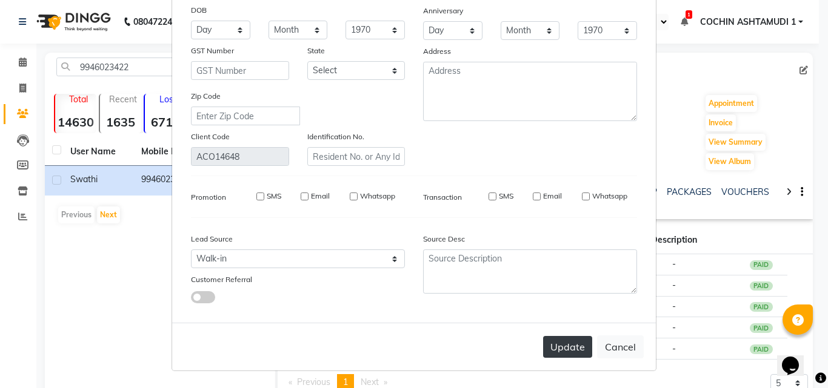
select select
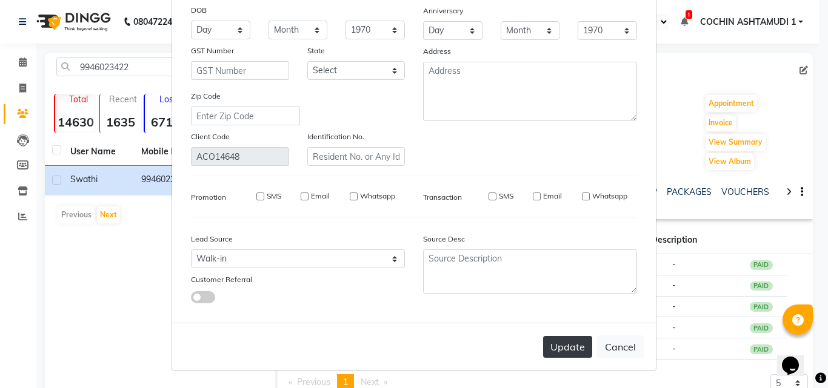
checkbox input "false"
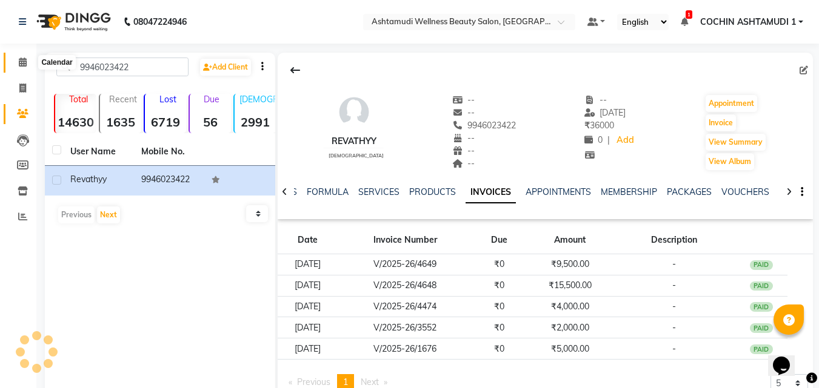
click at [22, 57] on span at bounding box center [22, 63] width 21 height 14
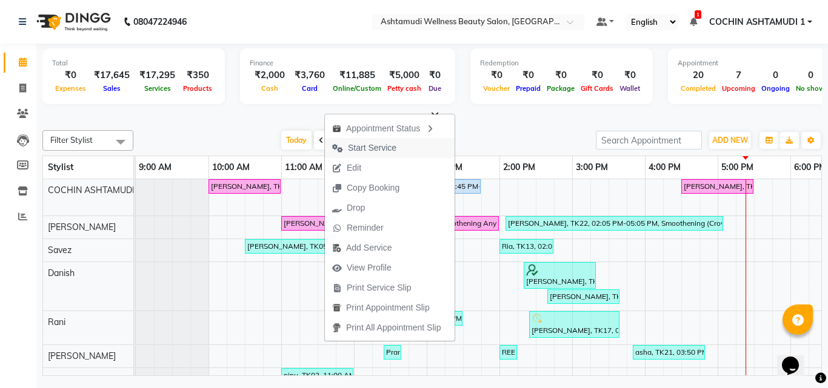
click at [359, 152] on span "Start Service" at bounding box center [372, 148] width 48 height 13
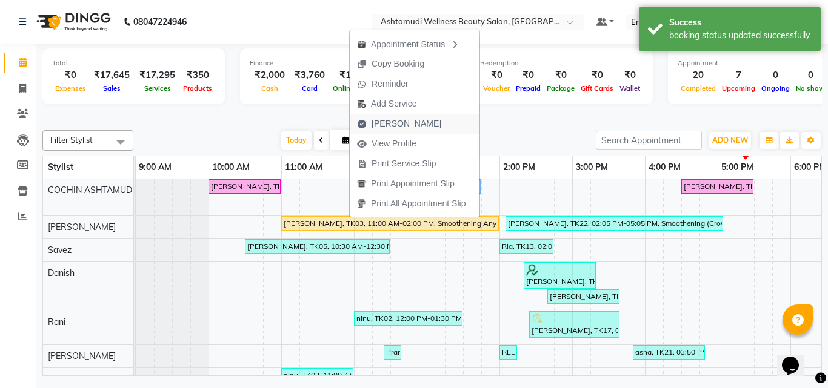
click at [395, 120] on span "[PERSON_NAME]" at bounding box center [406, 124] width 70 height 13
select select "service"
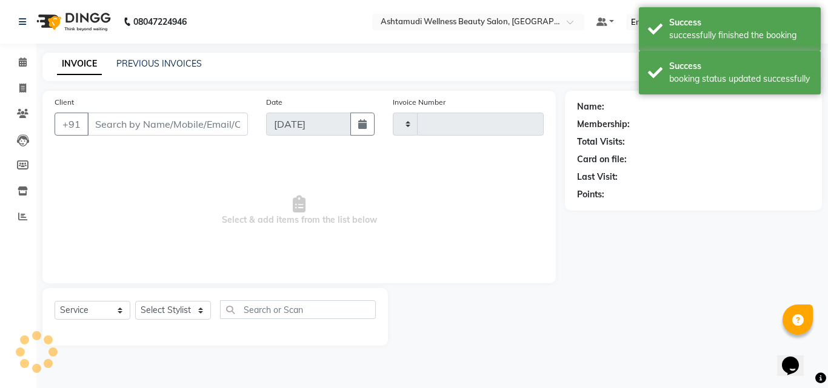
type input "4707"
select select "4632"
click at [19, 62] on icon at bounding box center [23, 62] width 8 height 9
